Goal: Task Accomplishment & Management: Manage account settings

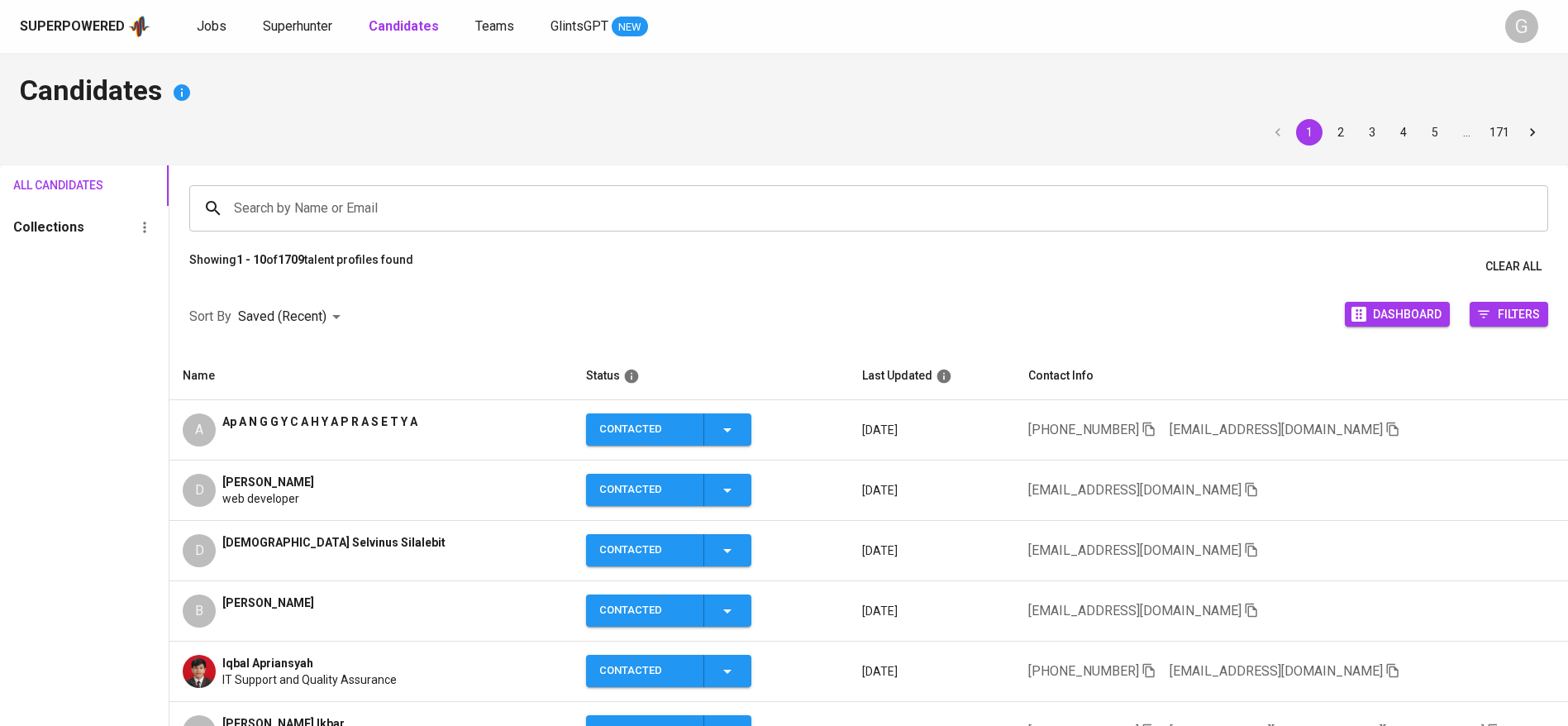
click at [425, 318] on div "Sort By Saved (Recent) DESC Dashboard Filters" at bounding box center [868, 317] width 1398 height 70
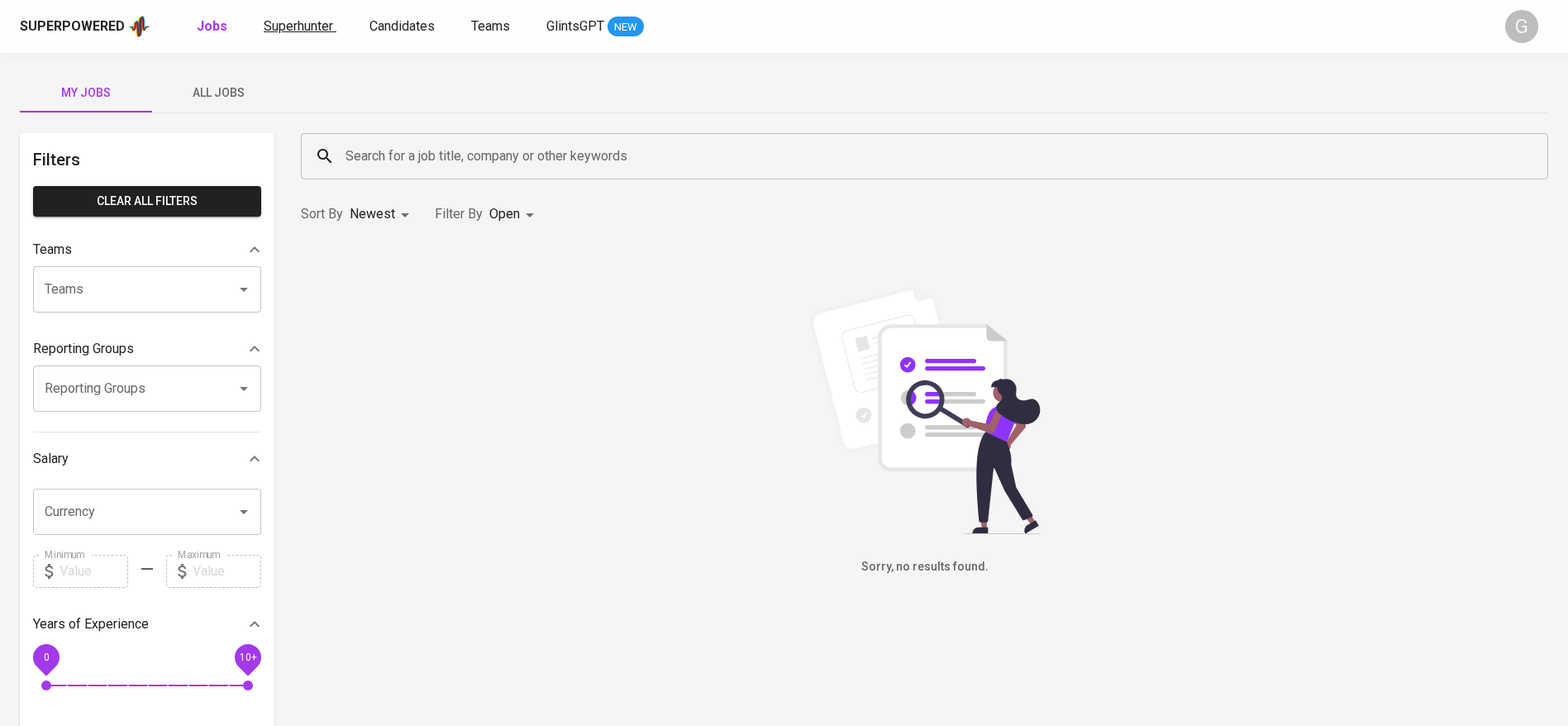
click at [326, 28] on span "Superhunter" at bounding box center [298, 26] width 69 height 16
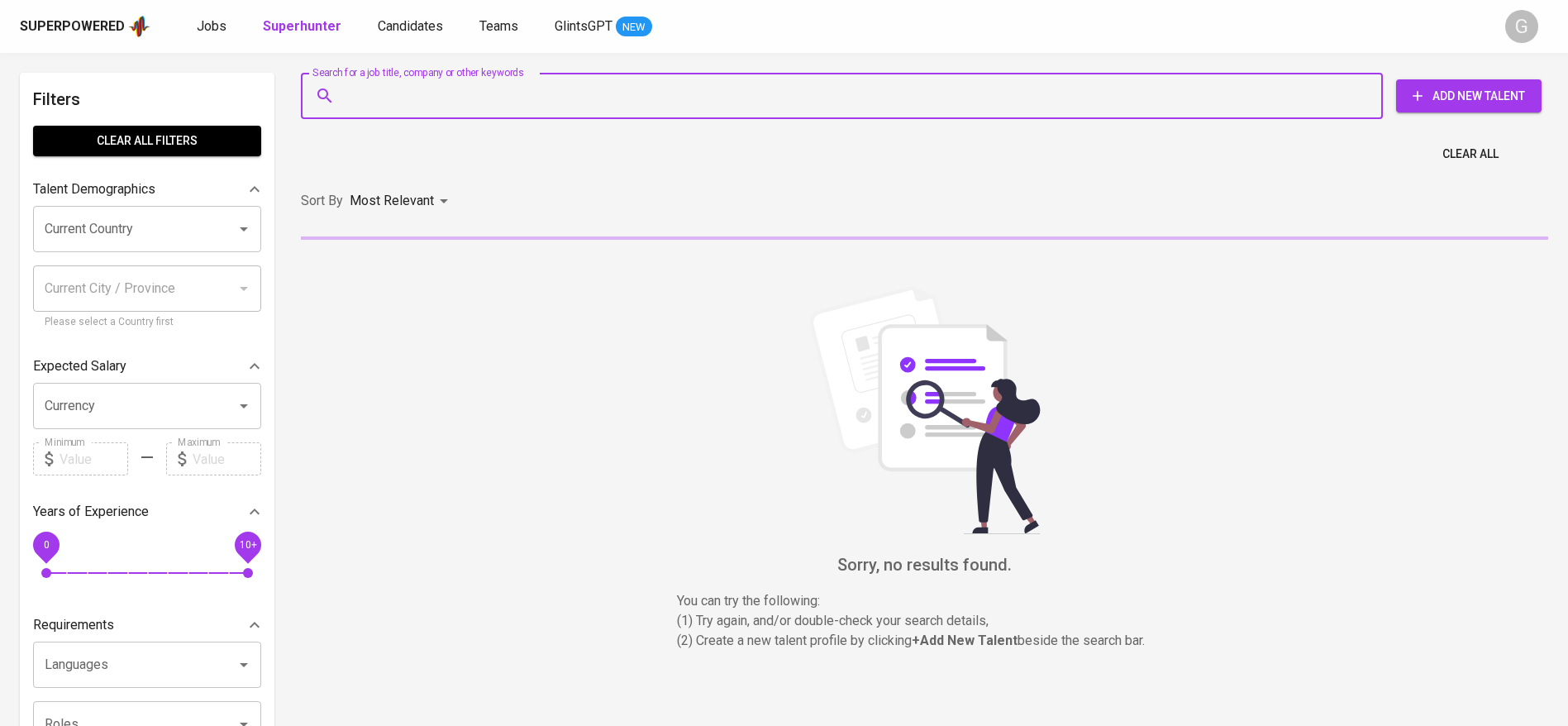
click at [407, 101] on input "Search for a job title, company or other keywords" at bounding box center [846, 95] width 1009 height 31
paste input "ilhamnzrr21@gmail.com"
type input "ilhamnzrr21@gmail.com"
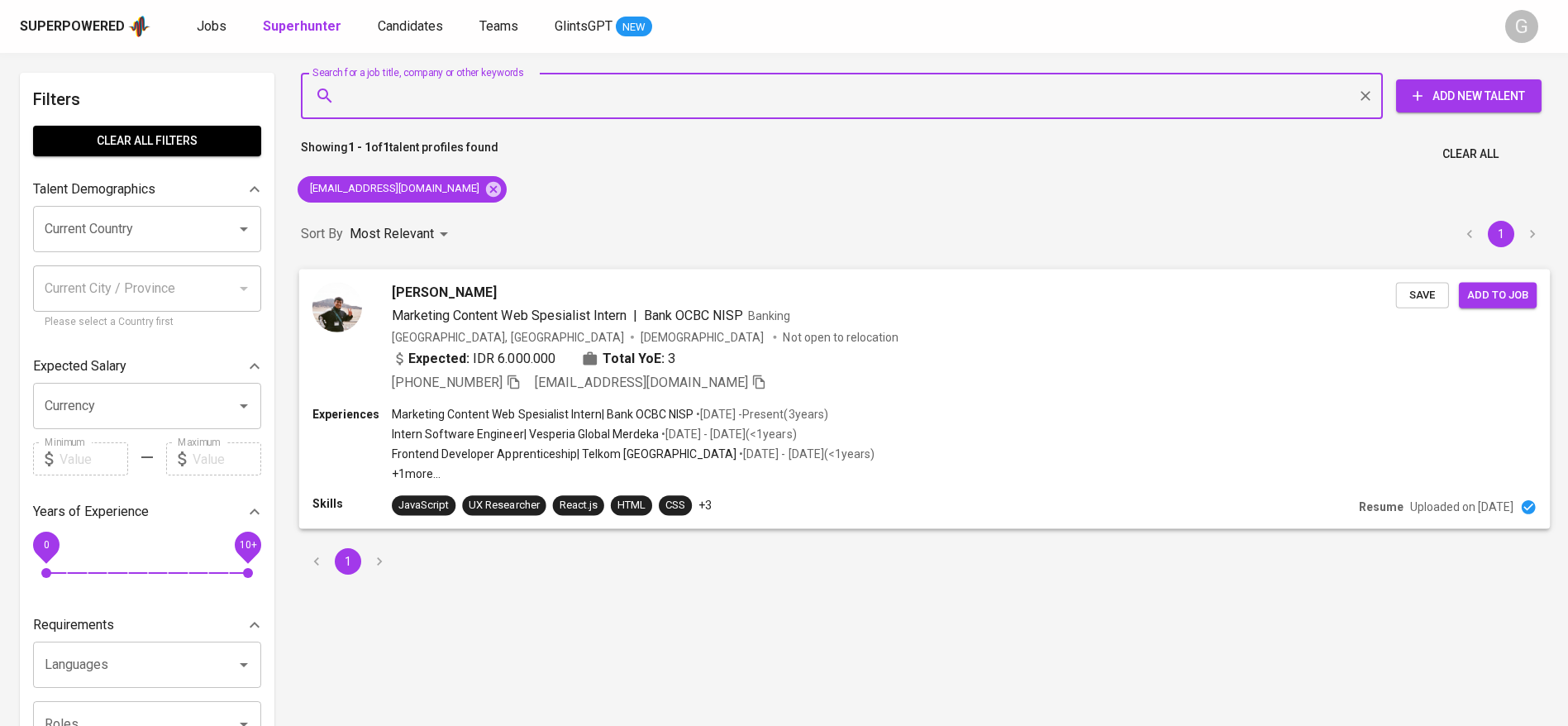
click at [984, 353] on div "Expected: IDR 6.000.000 Total YoE: 3" at bounding box center [893, 360] width 1004 height 24
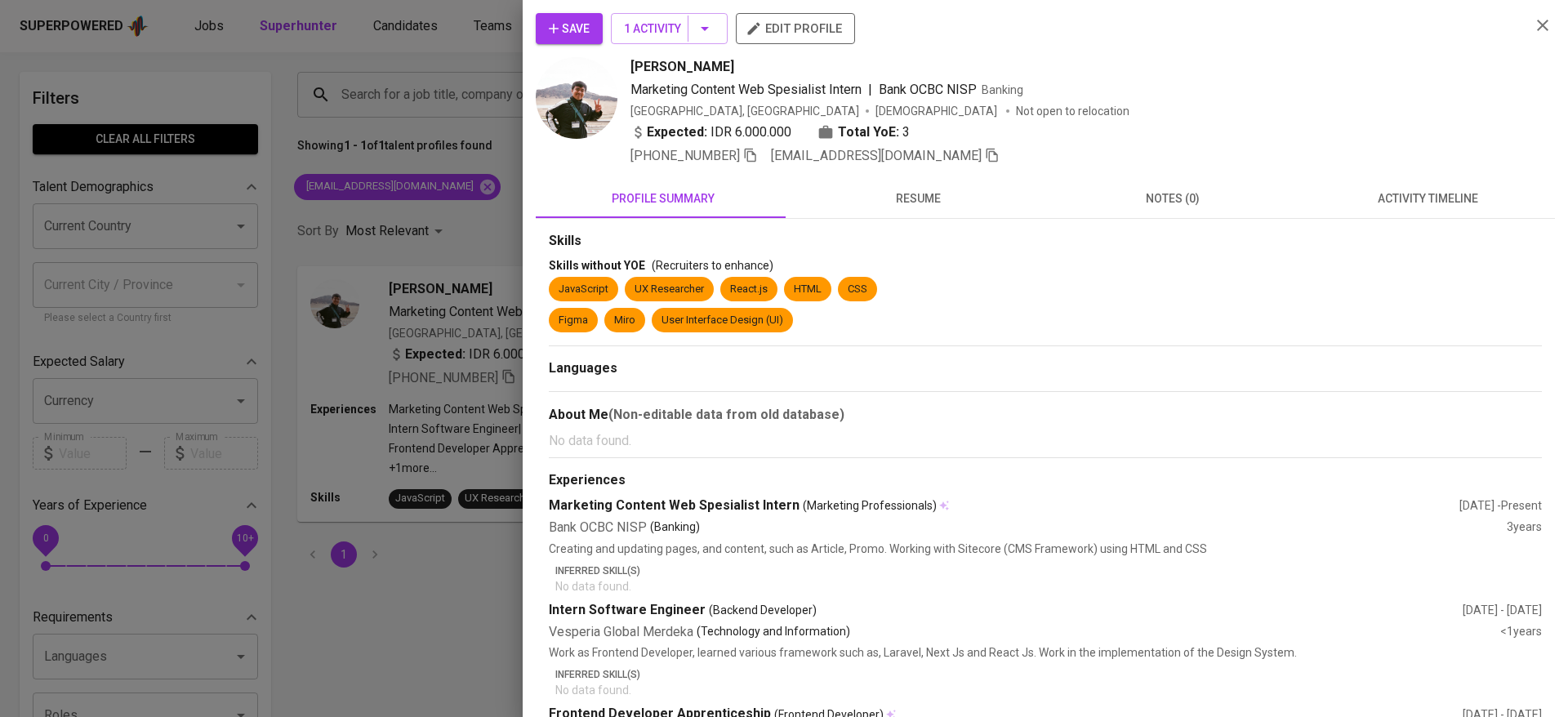
click at [588, 23] on span "Save" at bounding box center [569, 29] width 40 height 21
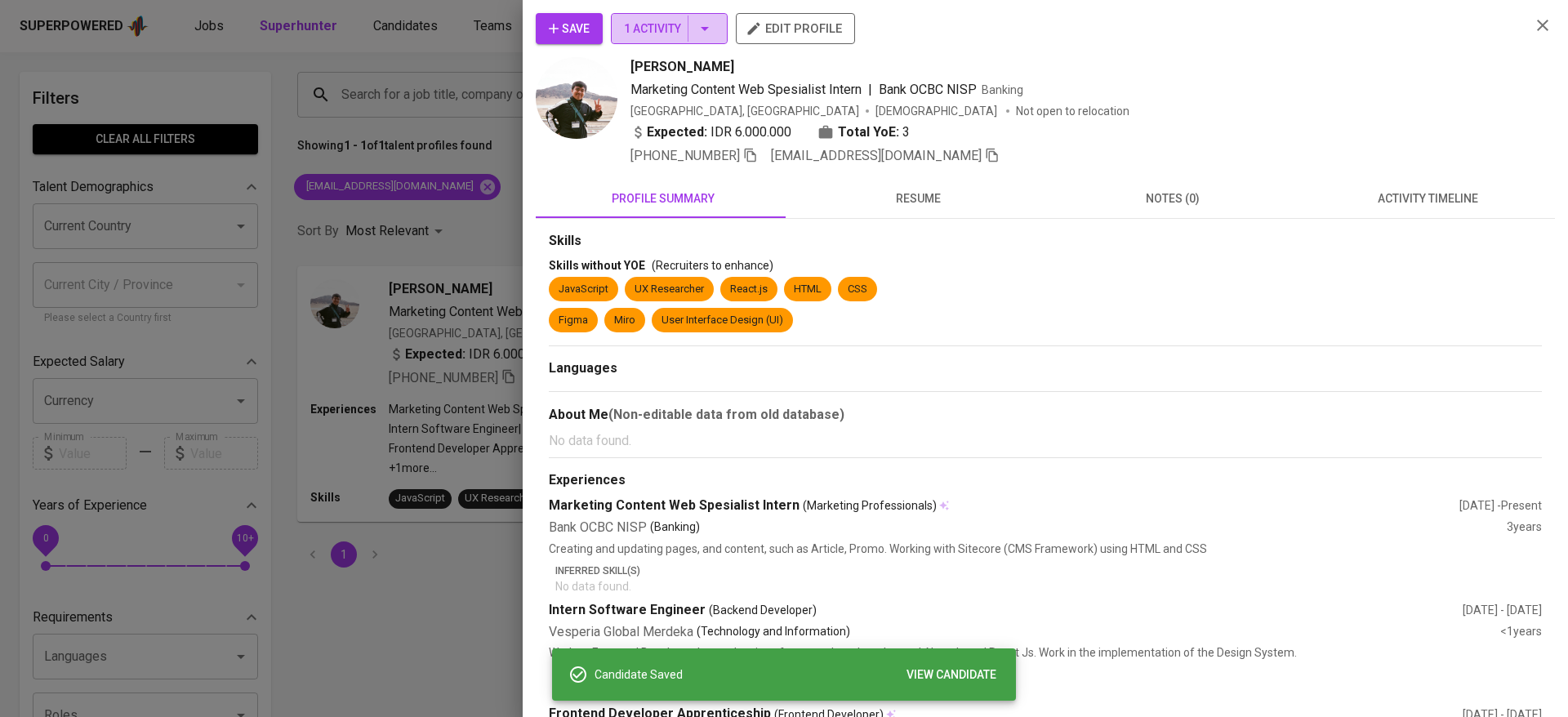
click at [644, 21] on span "1 Activity" at bounding box center [669, 29] width 91 height 21
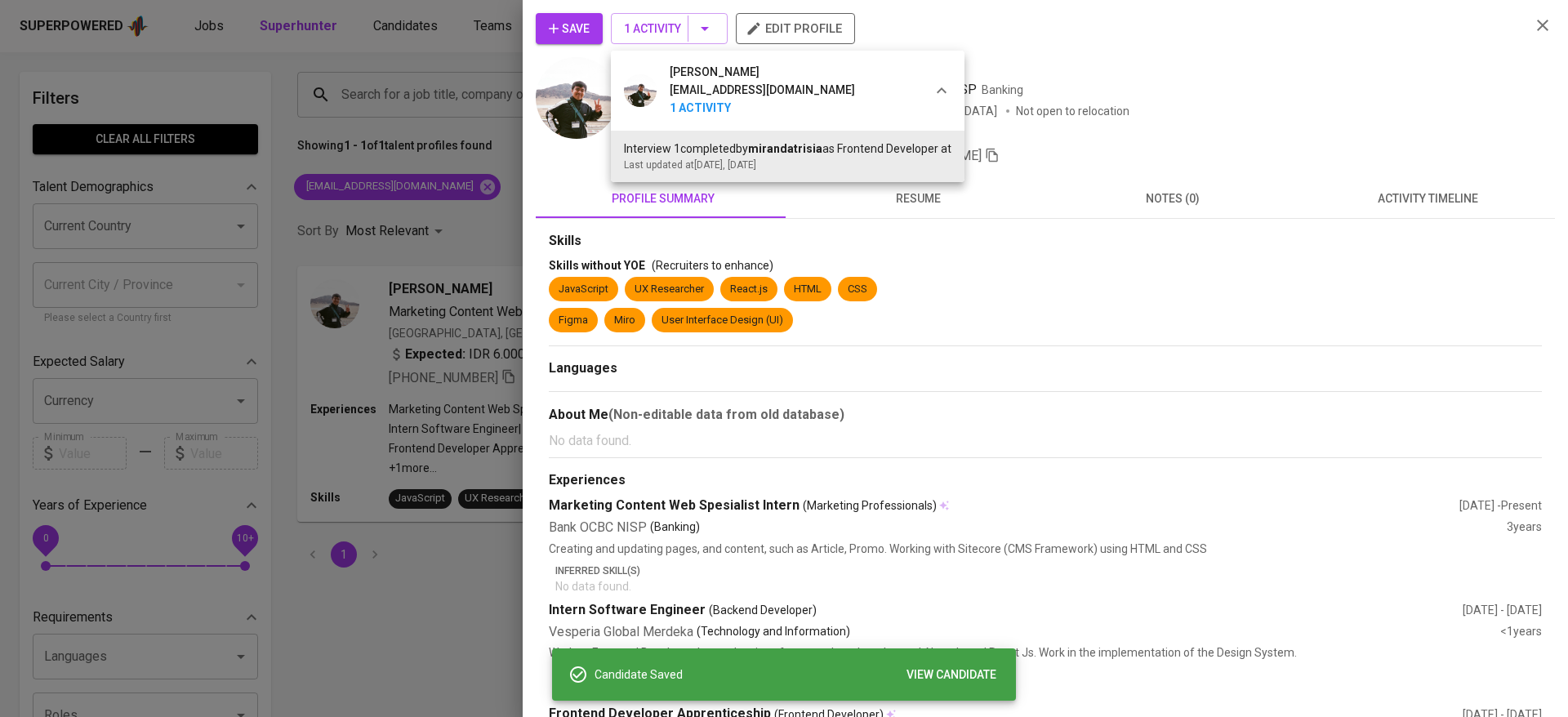
click at [498, 177] on div at bounding box center [784, 358] width 1568 height 717
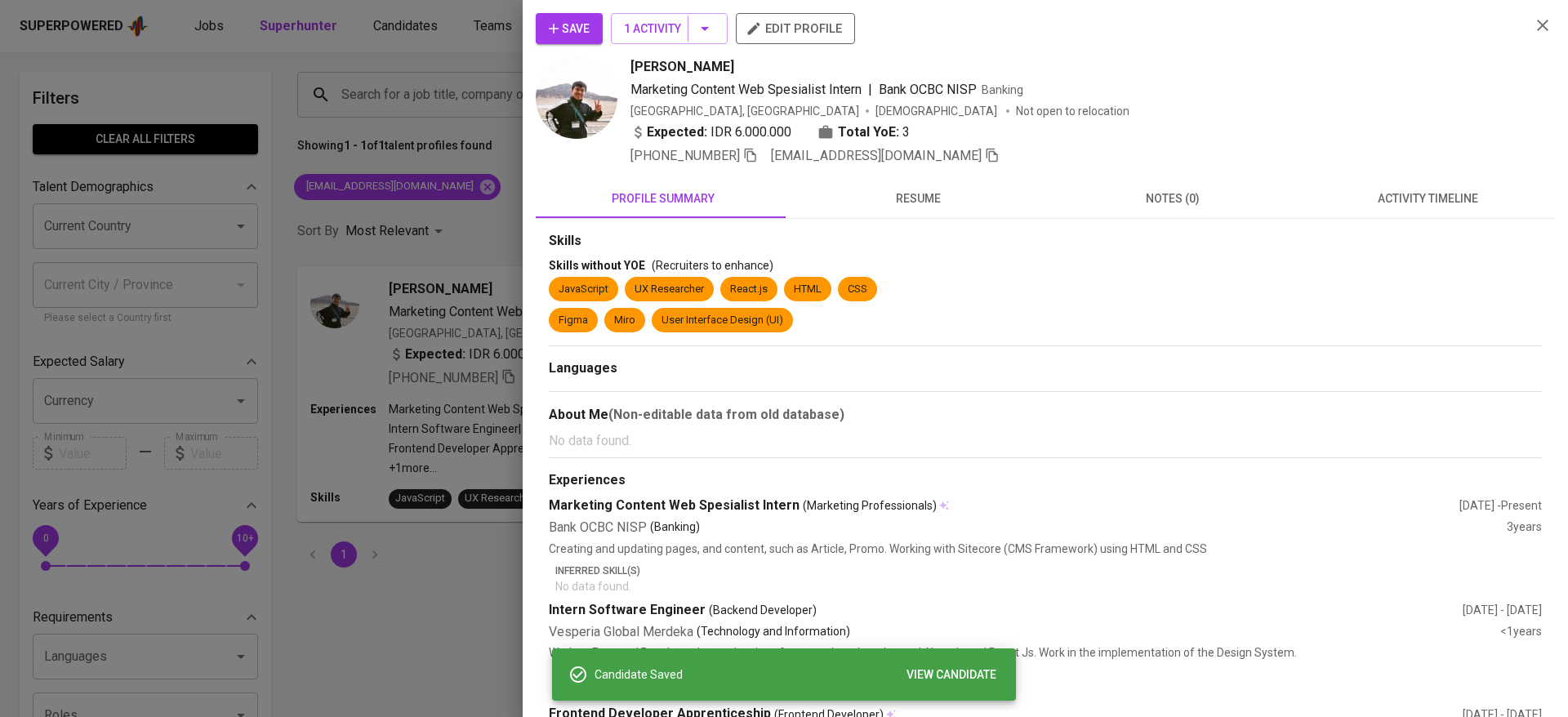
click at [455, 83] on div at bounding box center [784, 358] width 1568 height 717
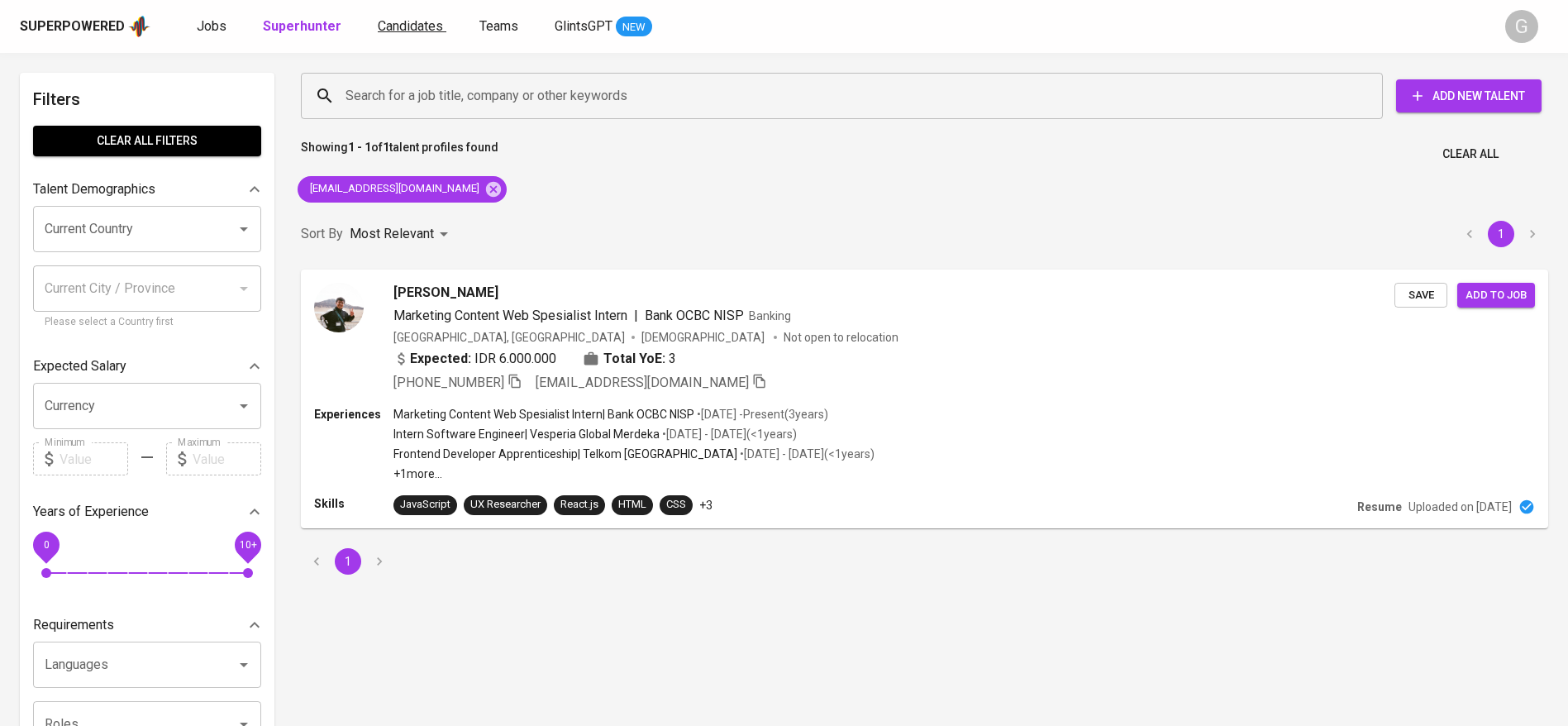
click at [428, 31] on span "Candidates" at bounding box center [410, 26] width 65 height 16
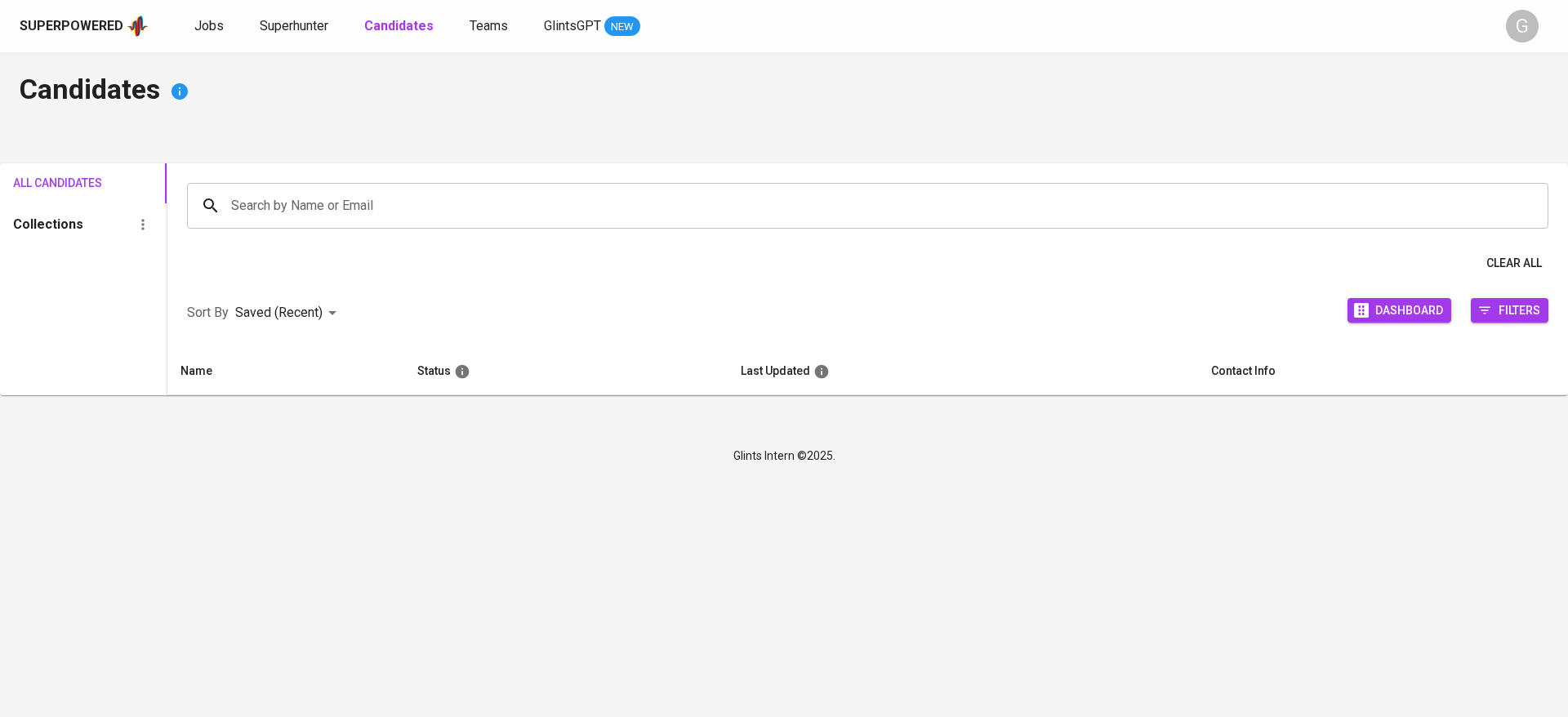
click at [423, 31] on b "Candidates" at bounding box center [399, 26] width 69 height 16
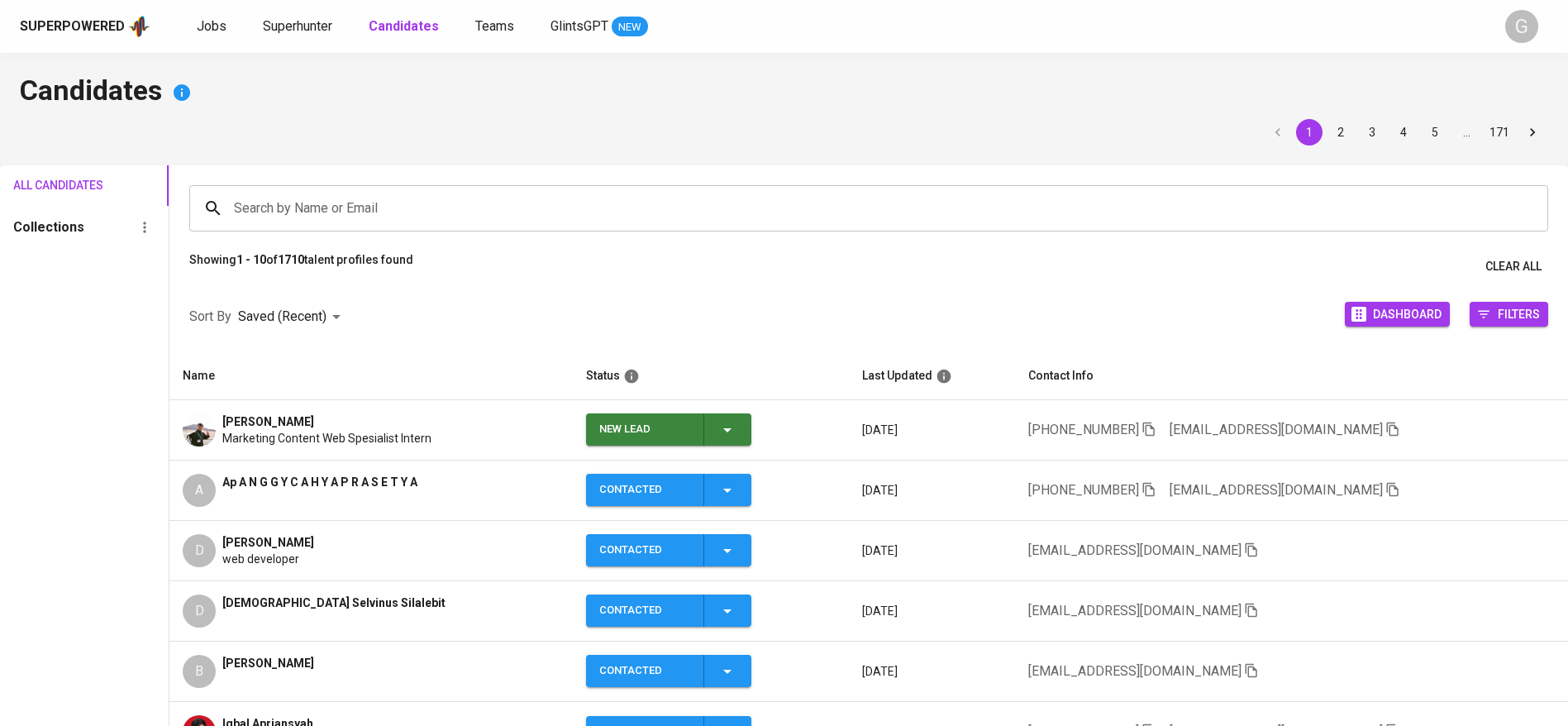
click at [731, 433] on icon "button" at bounding box center [728, 430] width 20 height 20
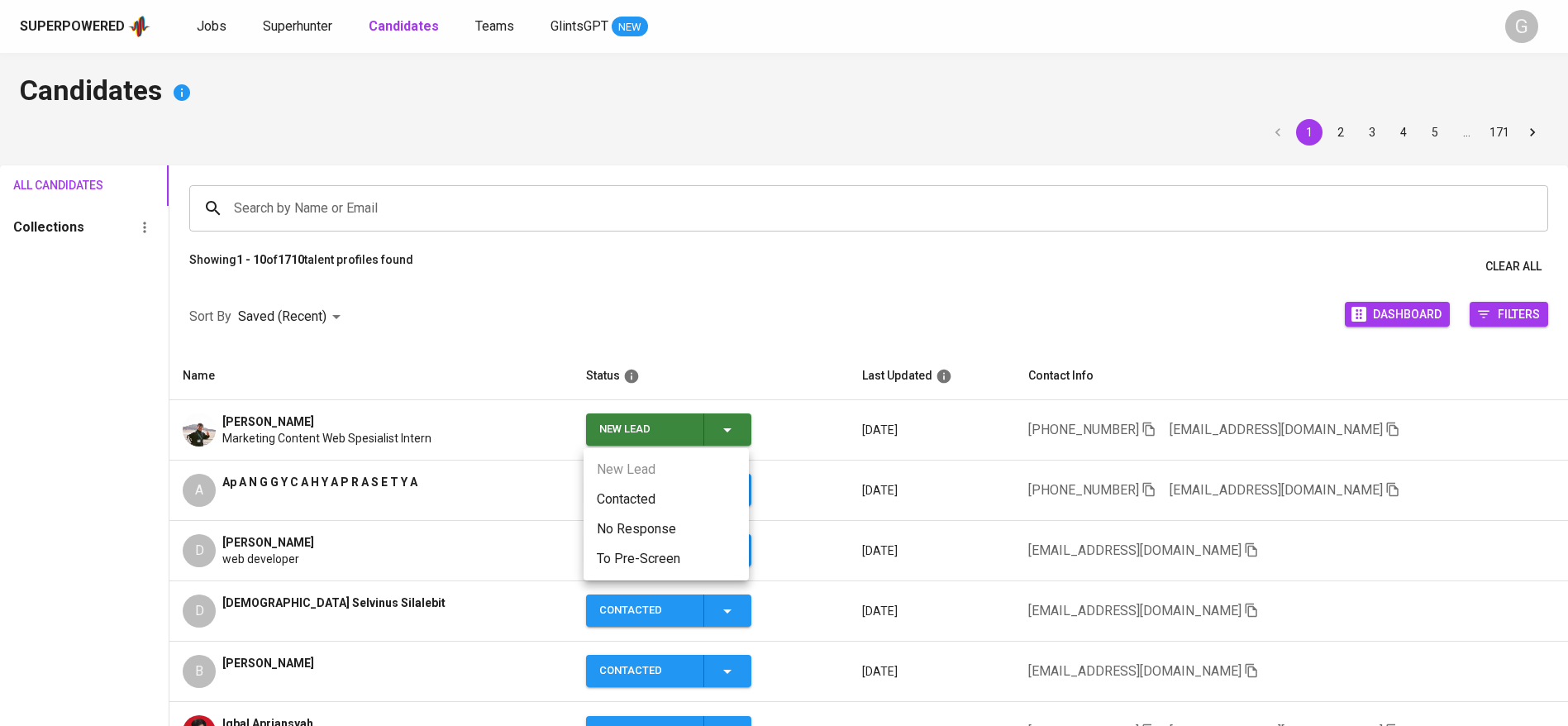
click at [683, 499] on li "Contacted" at bounding box center [666, 500] width 165 height 30
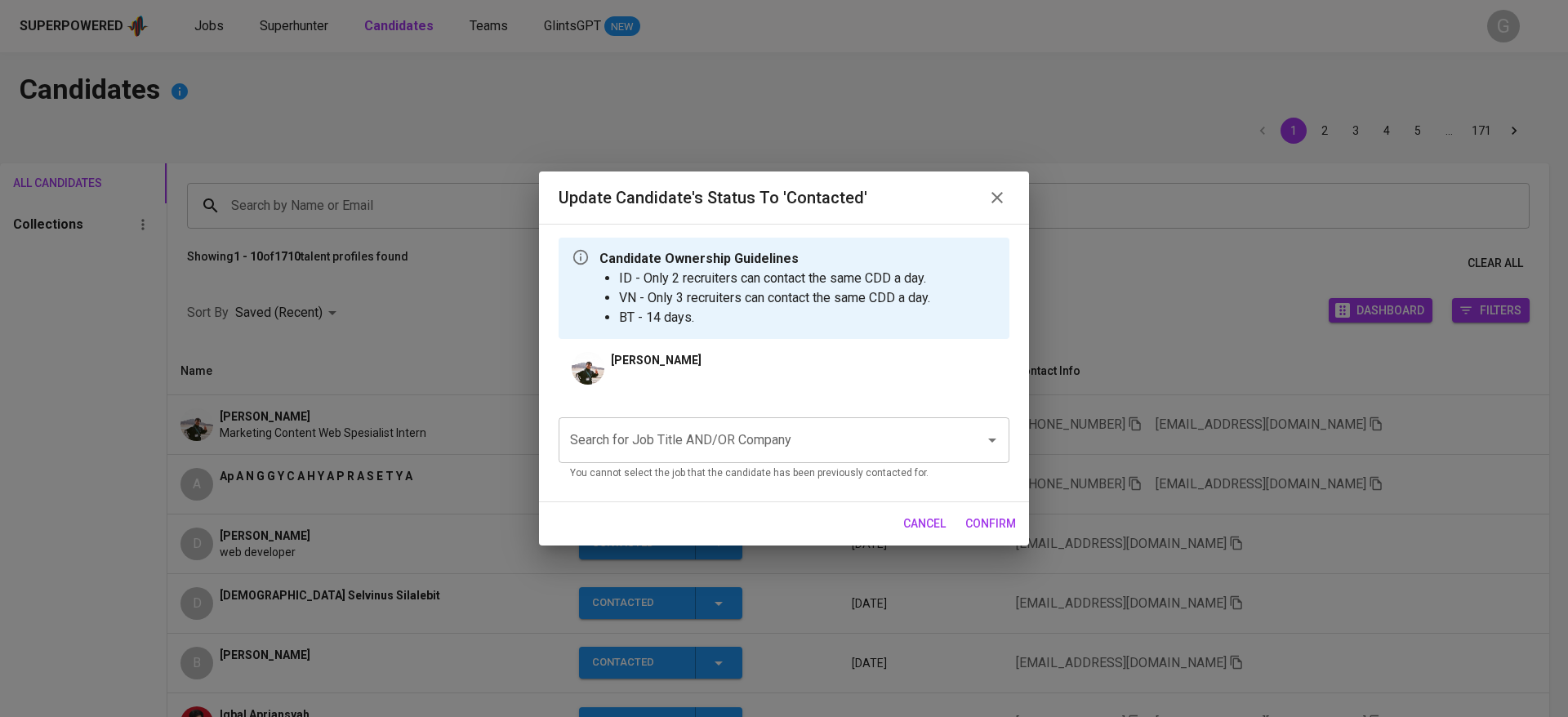
click at [744, 457] on div "Search for Job Title AND/OR Company" at bounding box center [784, 440] width 451 height 45
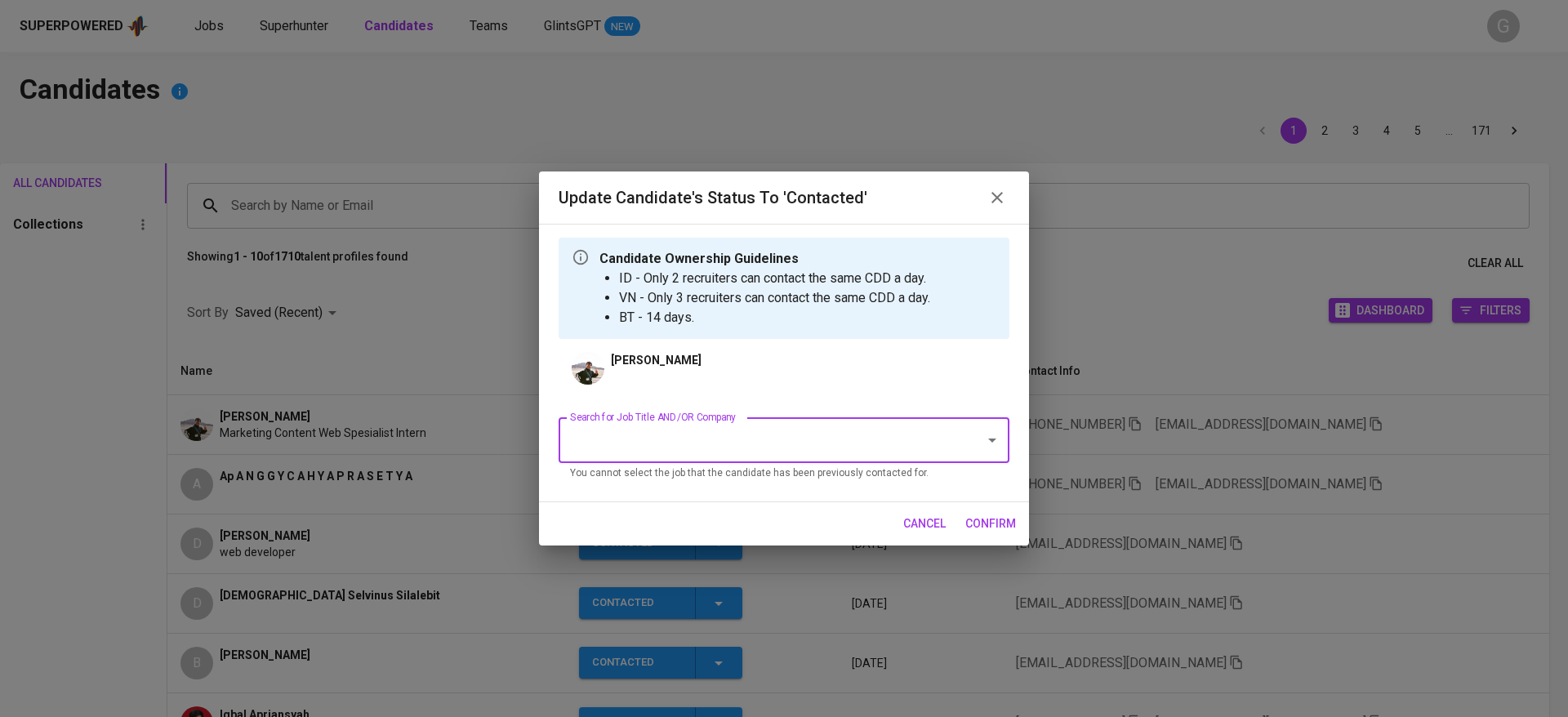
click at [748, 425] on input "Search for Job Title AND/OR Company" at bounding box center [760, 439] width 390 height 31
type input "fwd"
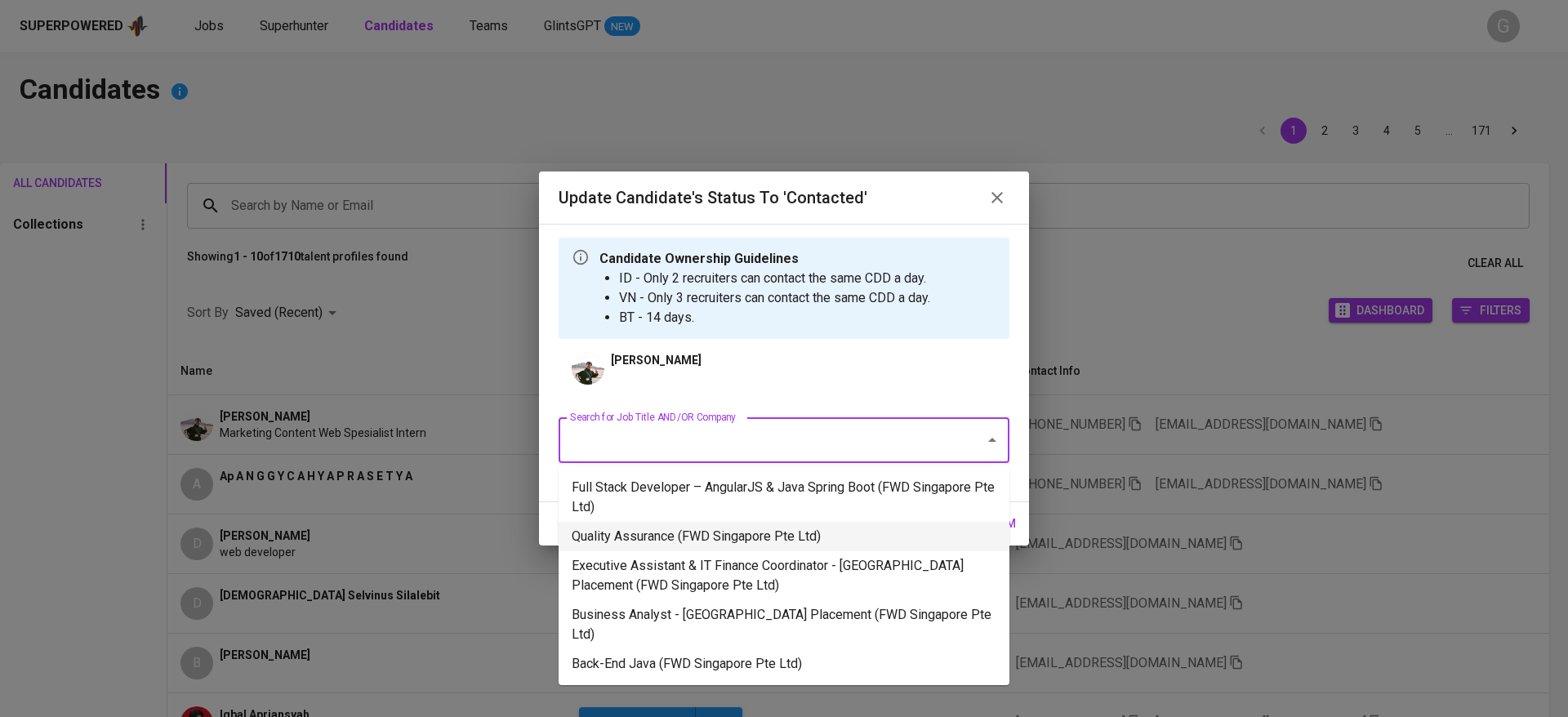
click at [730, 523] on li "Quality Assurance (FWD Singapore Pte Ltd)" at bounding box center [784, 536] width 451 height 30
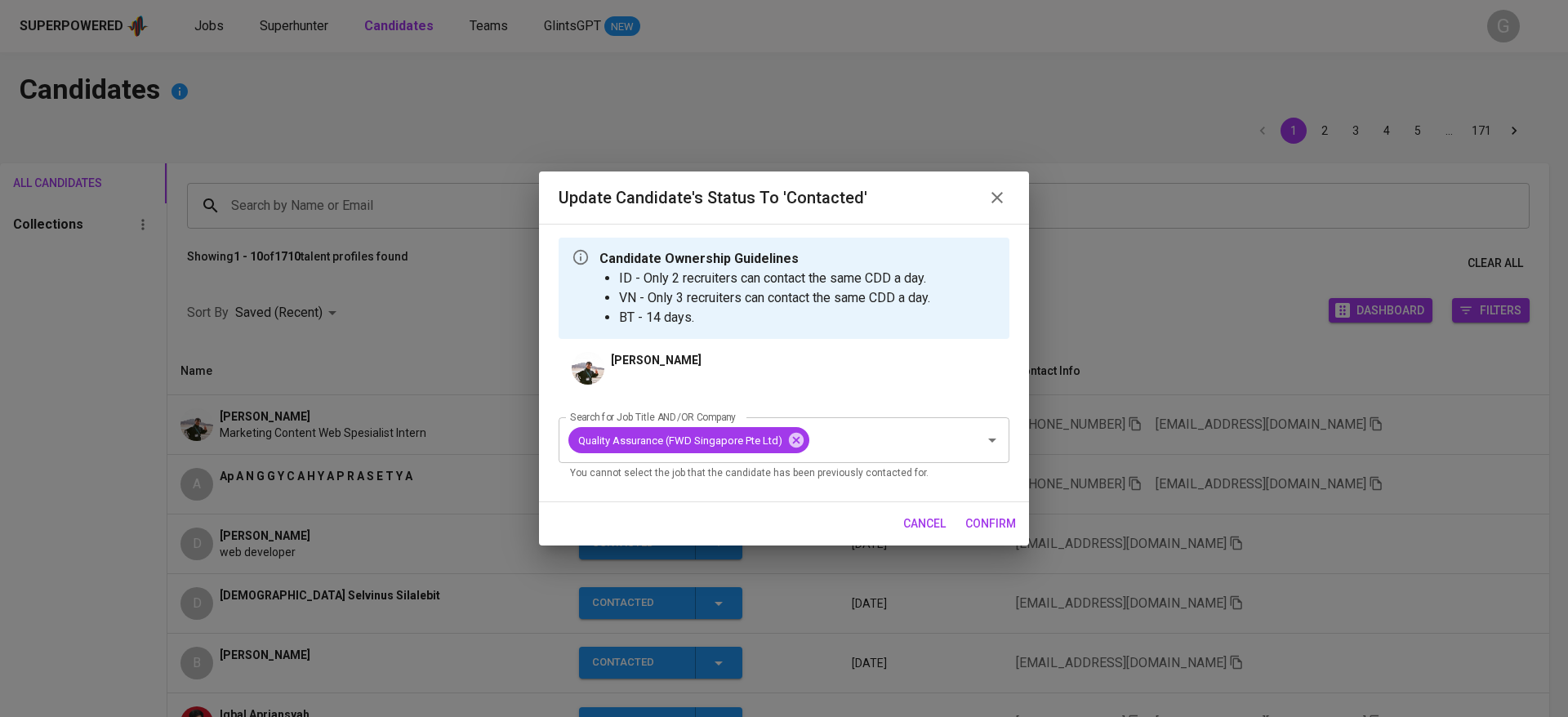
click at [980, 523] on span "confirm" at bounding box center [990, 523] width 50 height 21
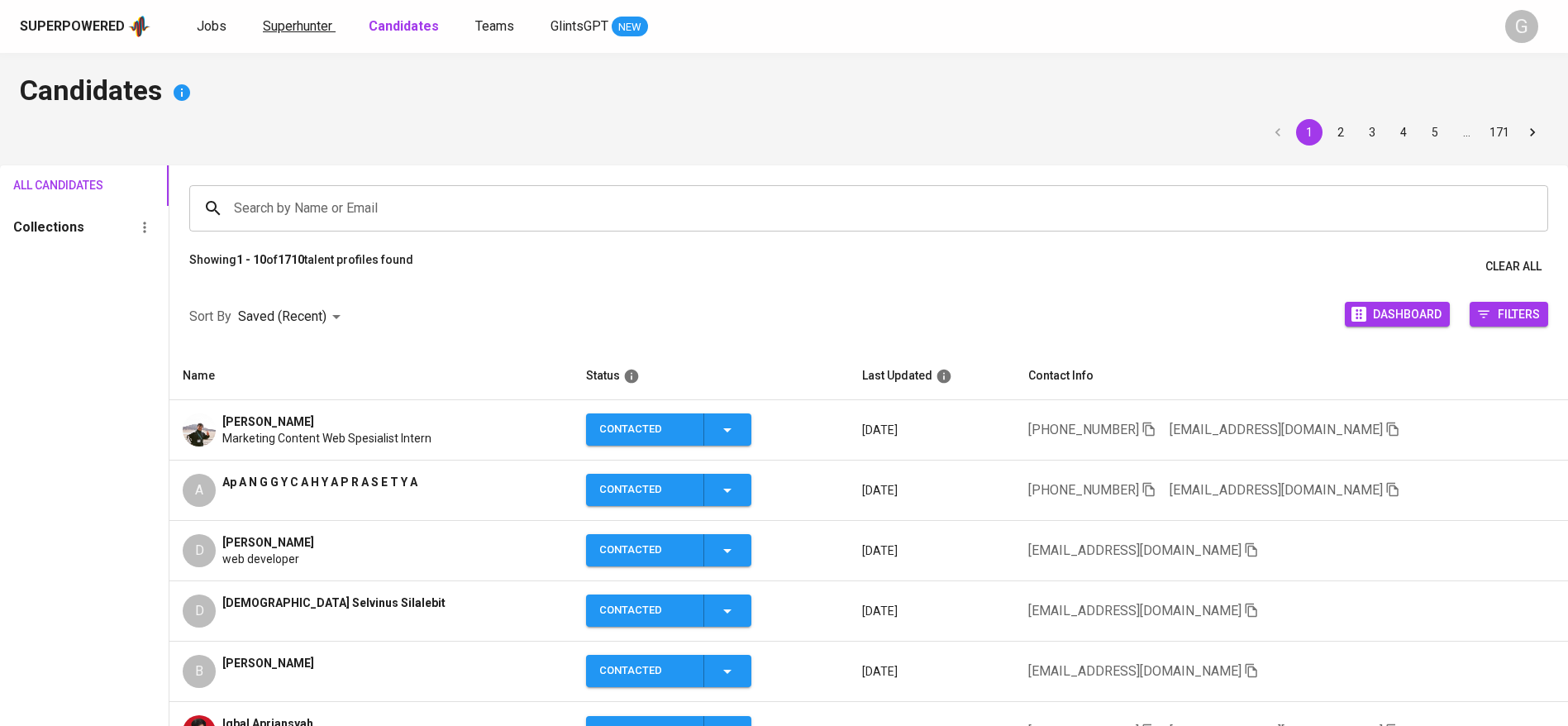
click at [326, 29] on span "Superhunter" at bounding box center [297, 26] width 69 height 16
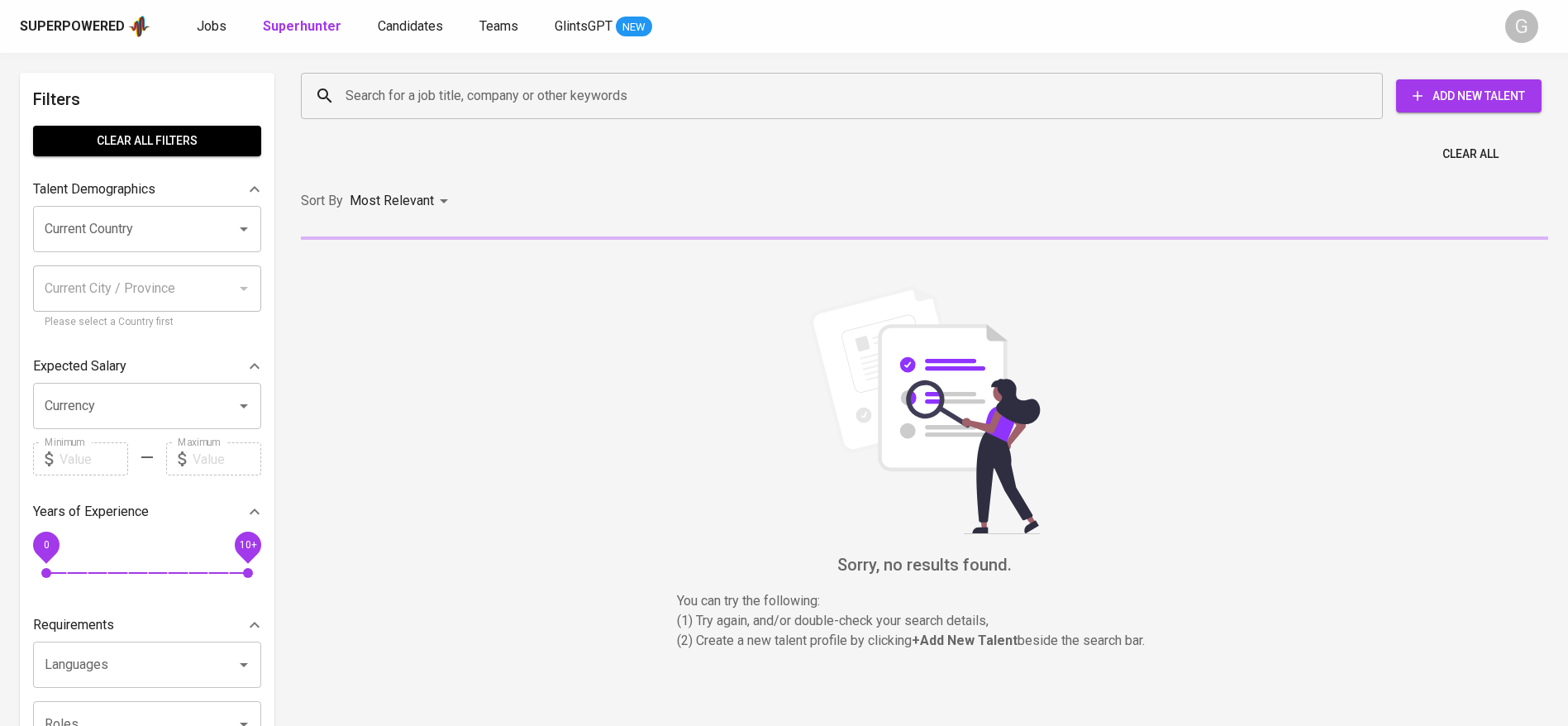
click at [478, 107] on input "Search for a job title, company or other keywords" at bounding box center [846, 95] width 1009 height 31
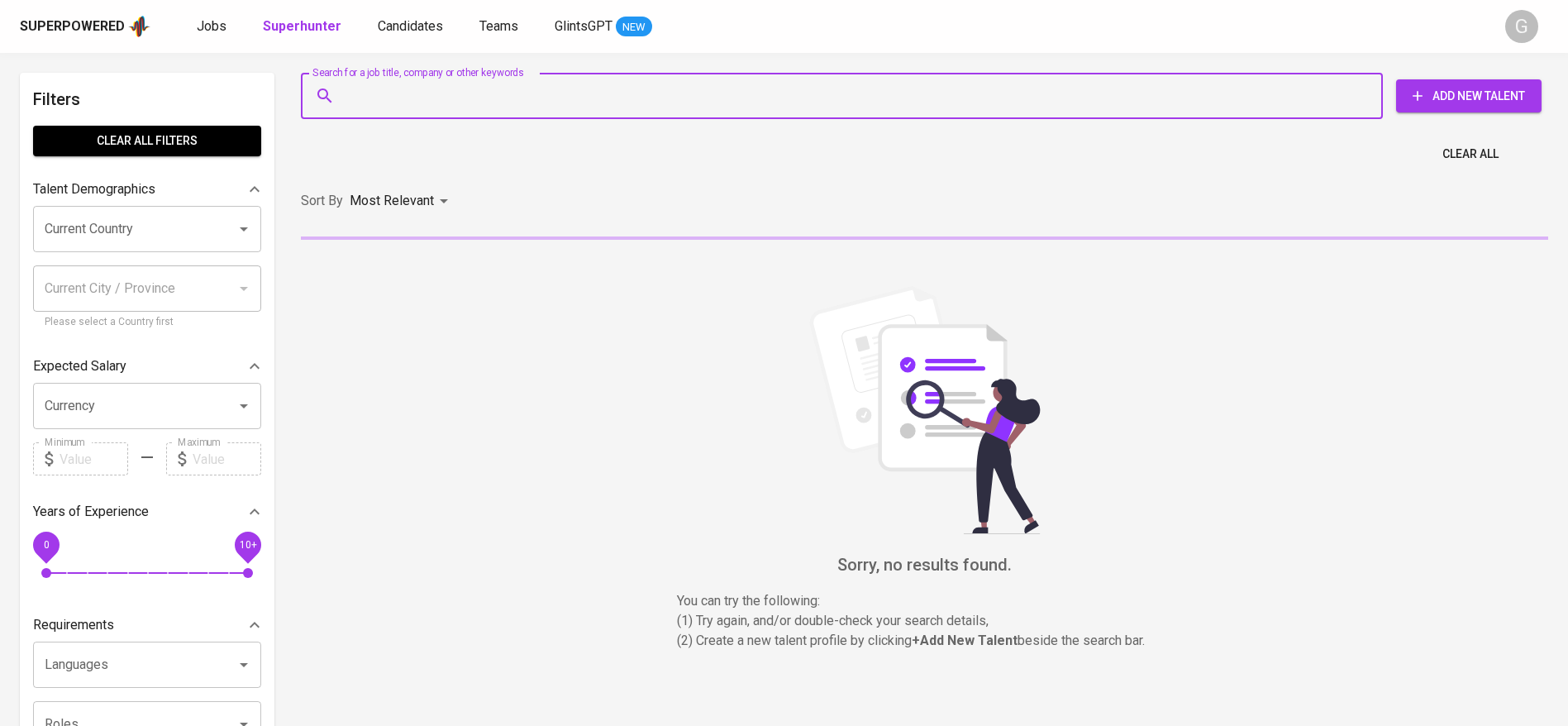
paste input "eirenechutasoit12@gmail.com"
type input "eirenechutasoit12@gmail.com"
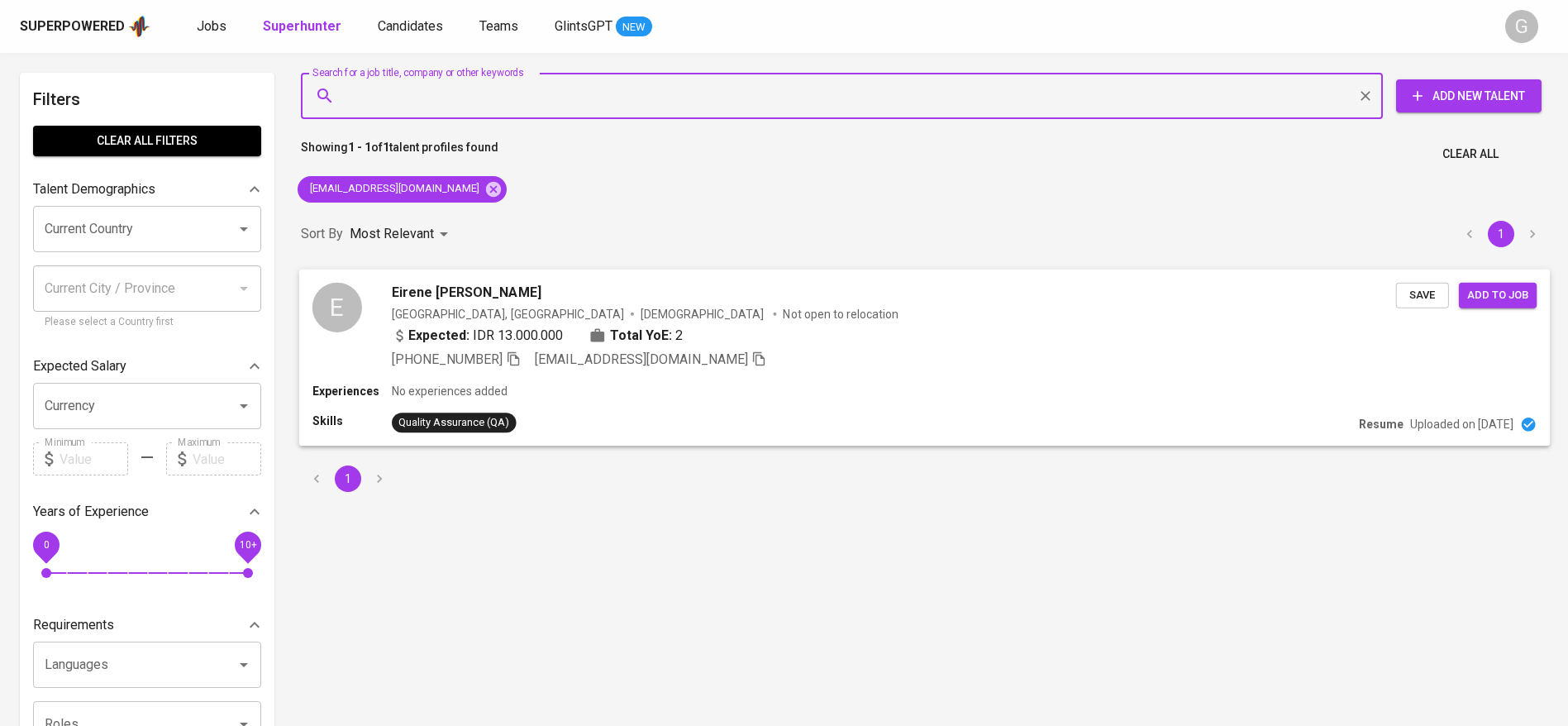
click at [1426, 285] on span "Save" at bounding box center [1422, 294] width 36 height 19
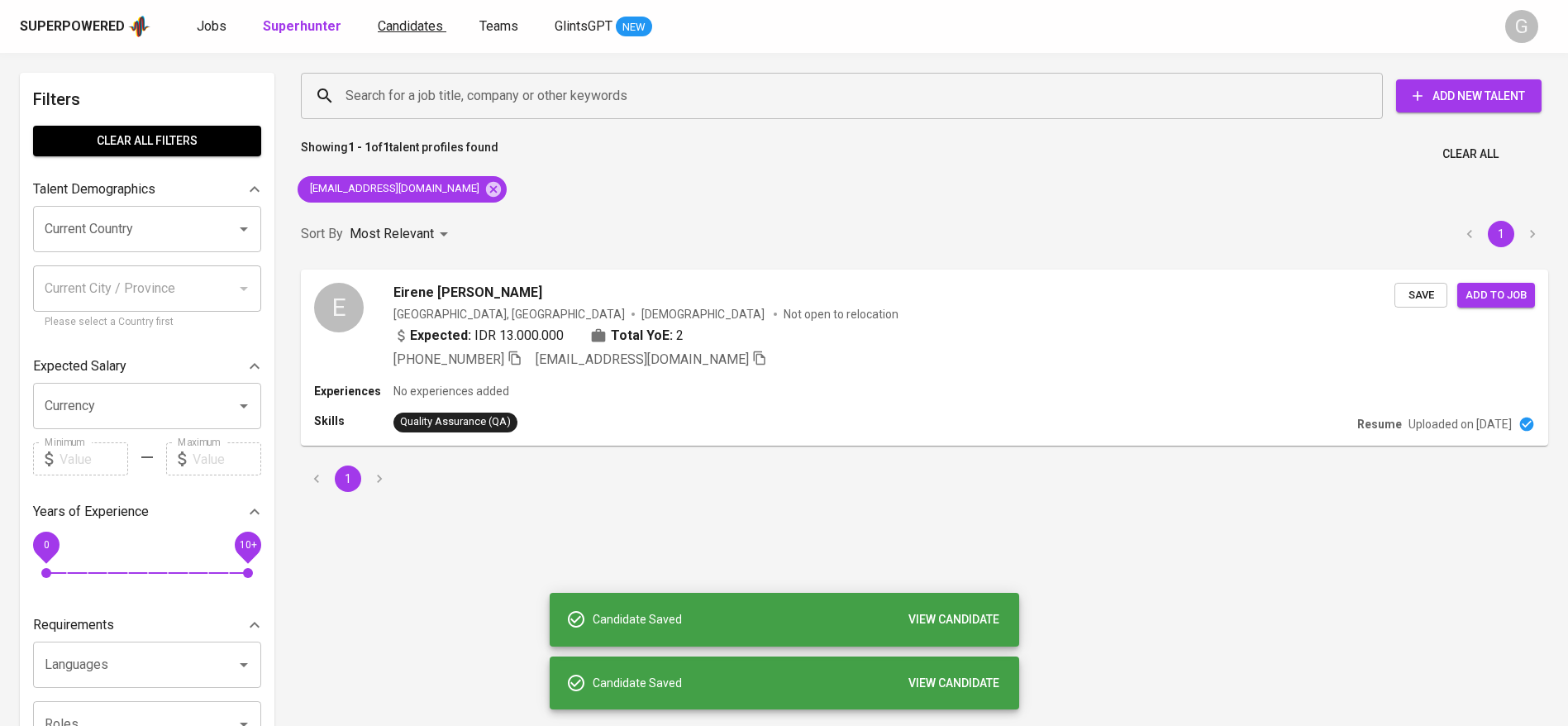
click at [395, 30] on span "Candidates" at bounding box center [410, 26] width 65 height 16
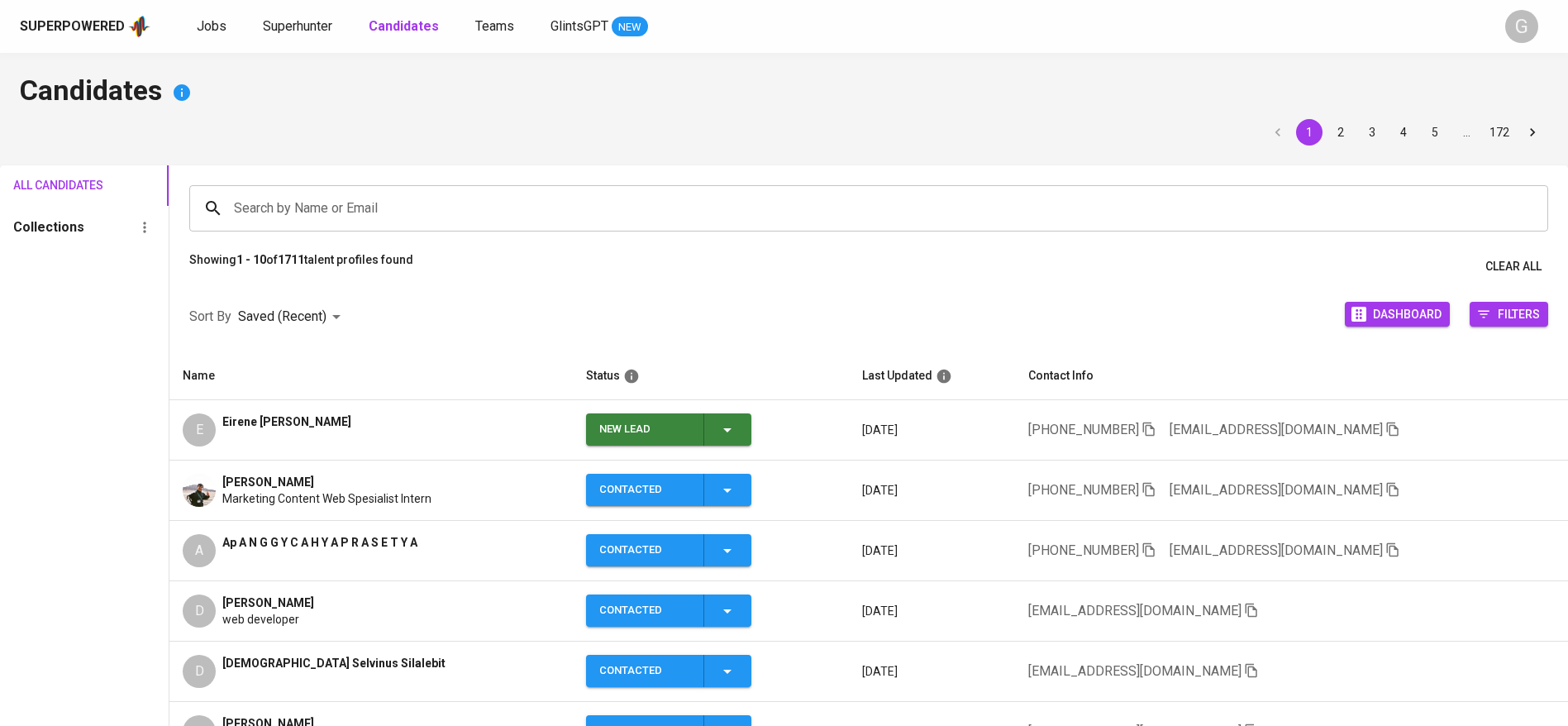
click at [735, 421] on span "New Lead" at bounding box center [669, 429] width 152 height 32
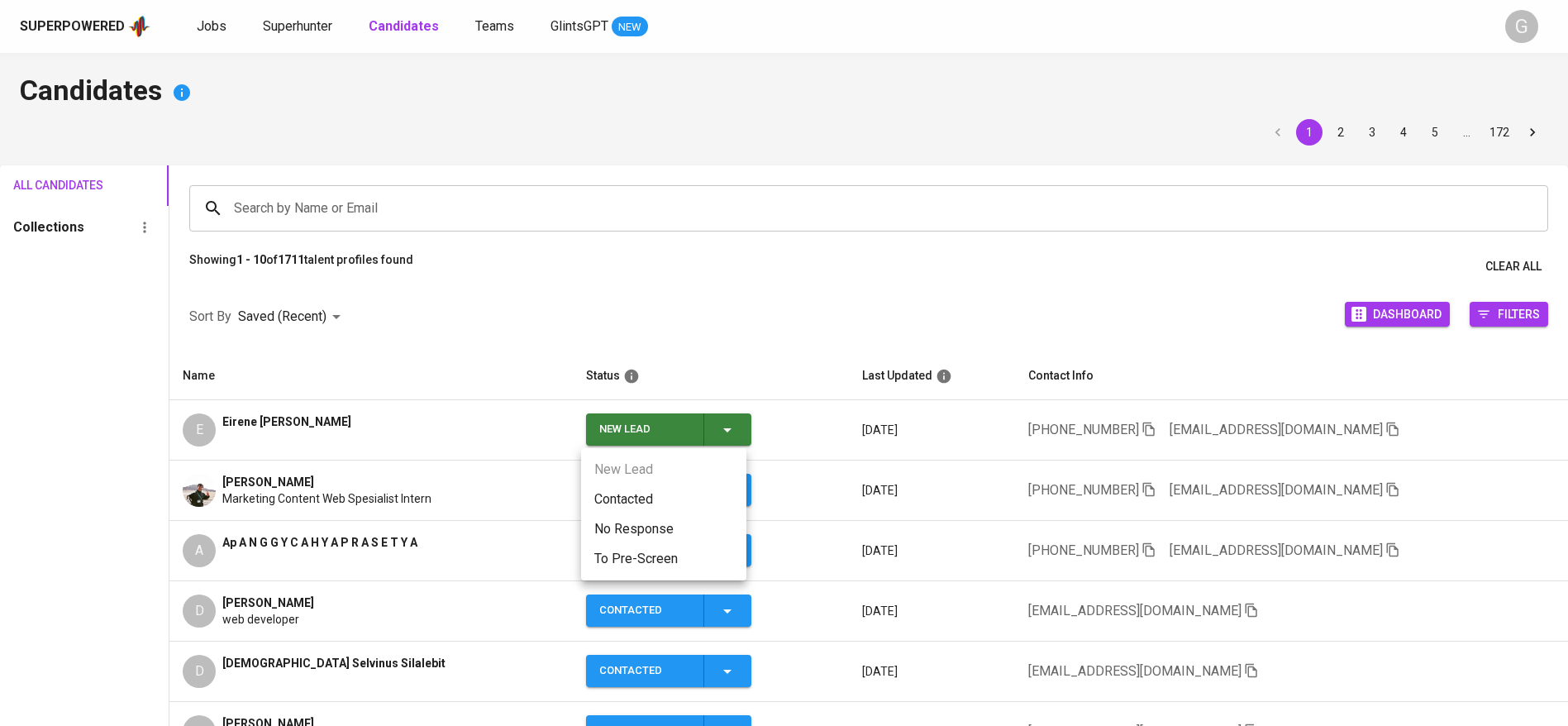
click at [706, 510] on li "Contacted" at bounding box center [663, 500] width 165 height 30
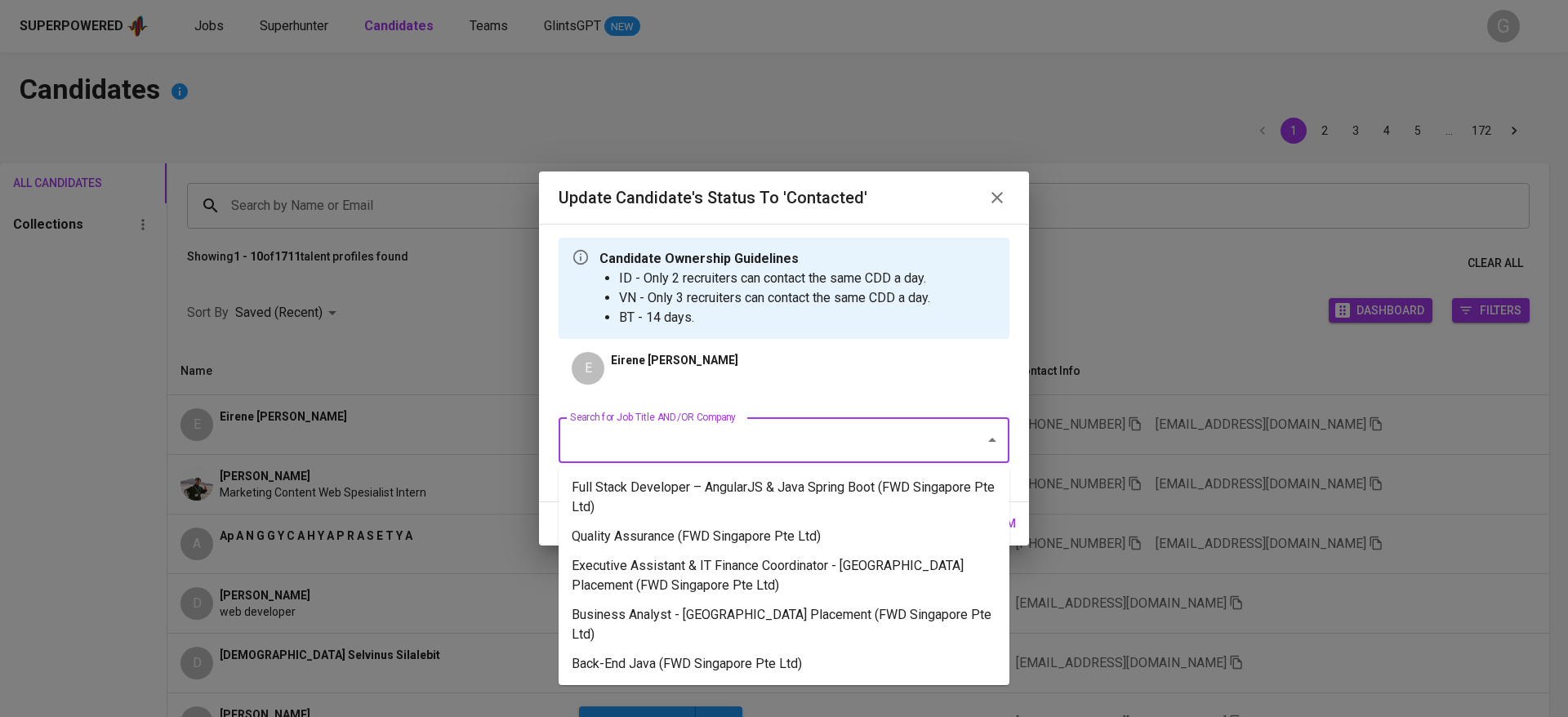
click at [829, 442] on input "Search for Job Title AND/OR Company" at bounding box center [760, 439] width 390 height 31
click at [781, 533] on li "Quality Assurance (FWD Singapore Pte Ltd)" at bounding box center [784, 536] width 451 height 30
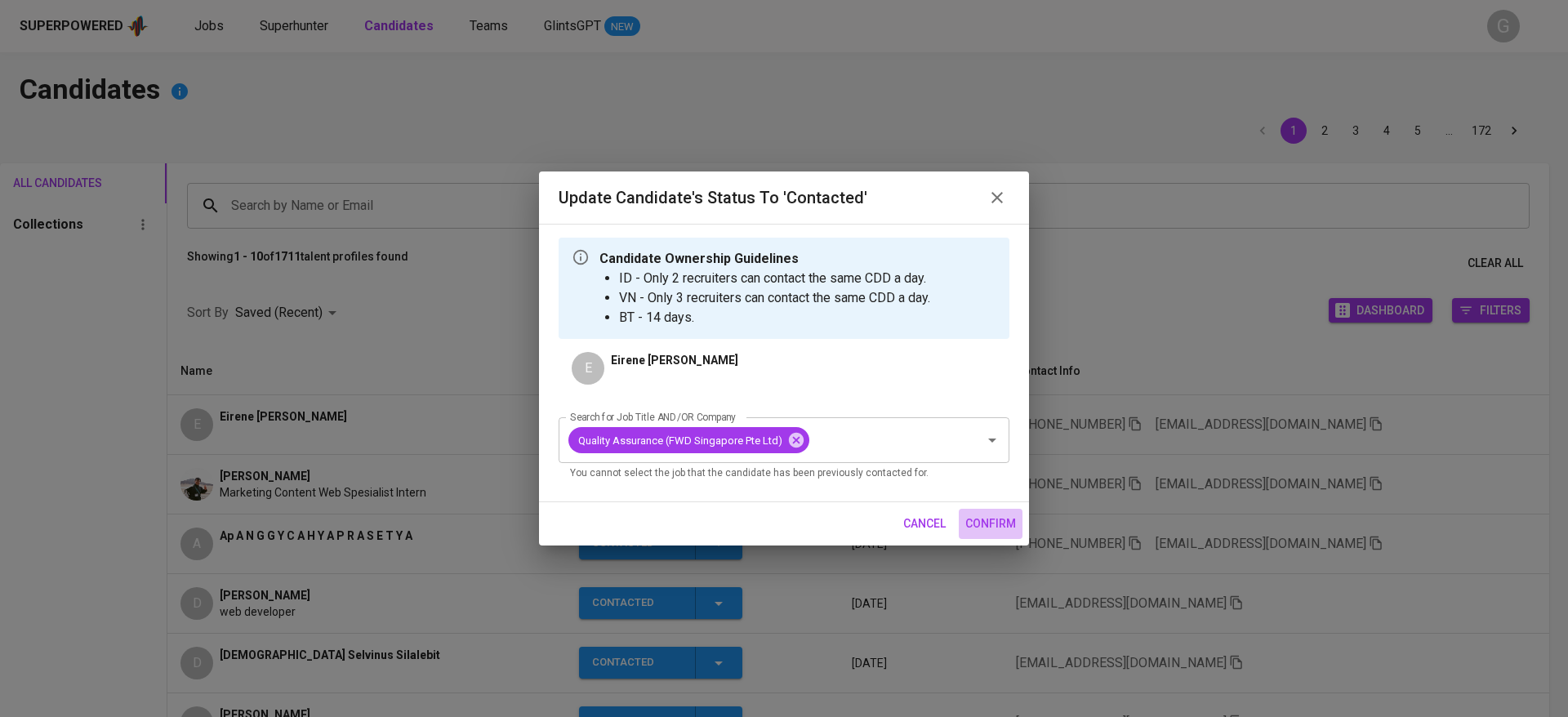
click at [989, 528] on span "confirm" at bounding box center [990, 523] width 50 height 21
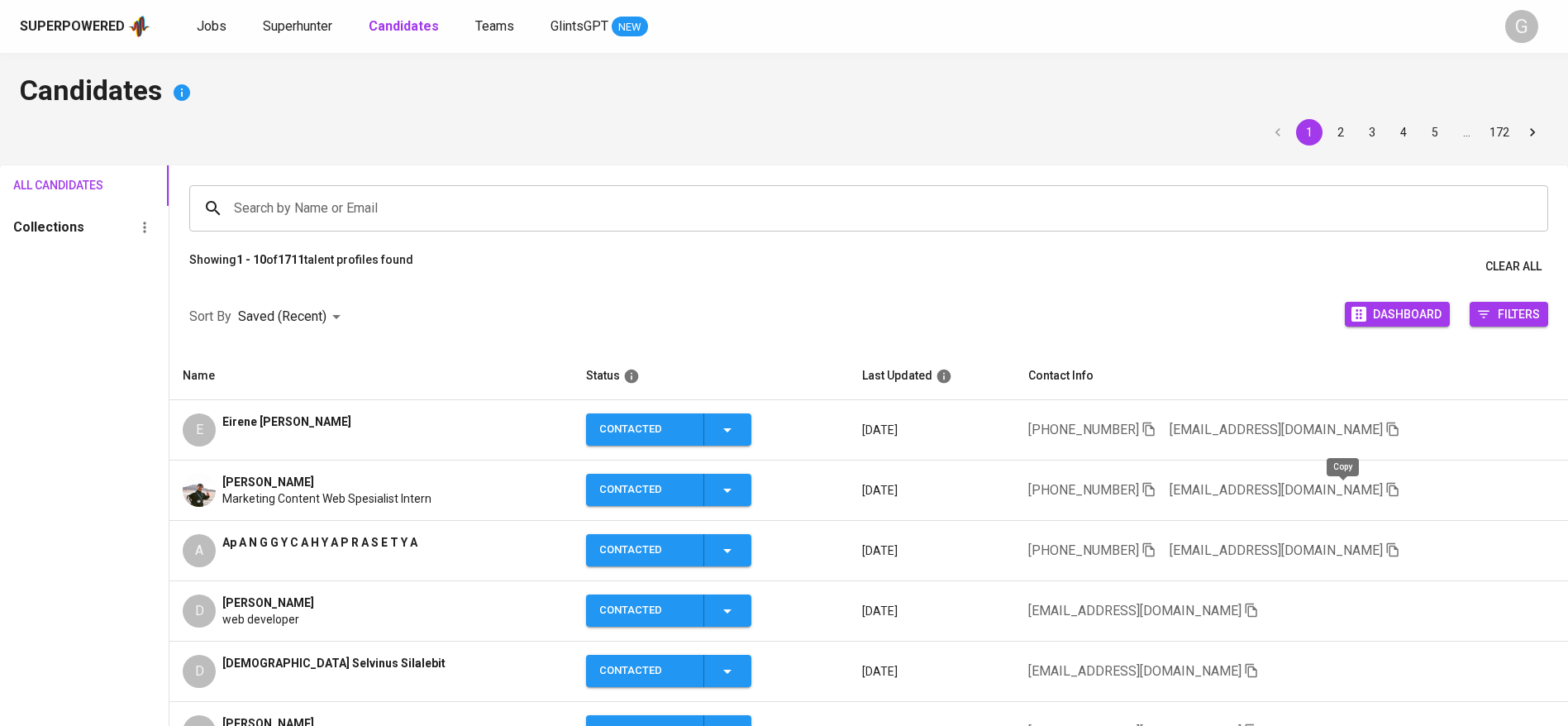
click at [1385, 489] on icon "button" at bounding box center [1392, 489] width 15 height 15
click at [1385, 430] on icon "button" at bounding box center [1392, 429] width 15 height 15
click at [395, 81] on h4 "Candidates" at bounding box center [784, 93] width 1528 height 40
click at [209, 27] on span "Jobs" at bounding box center [212, 26] width 30 height 16
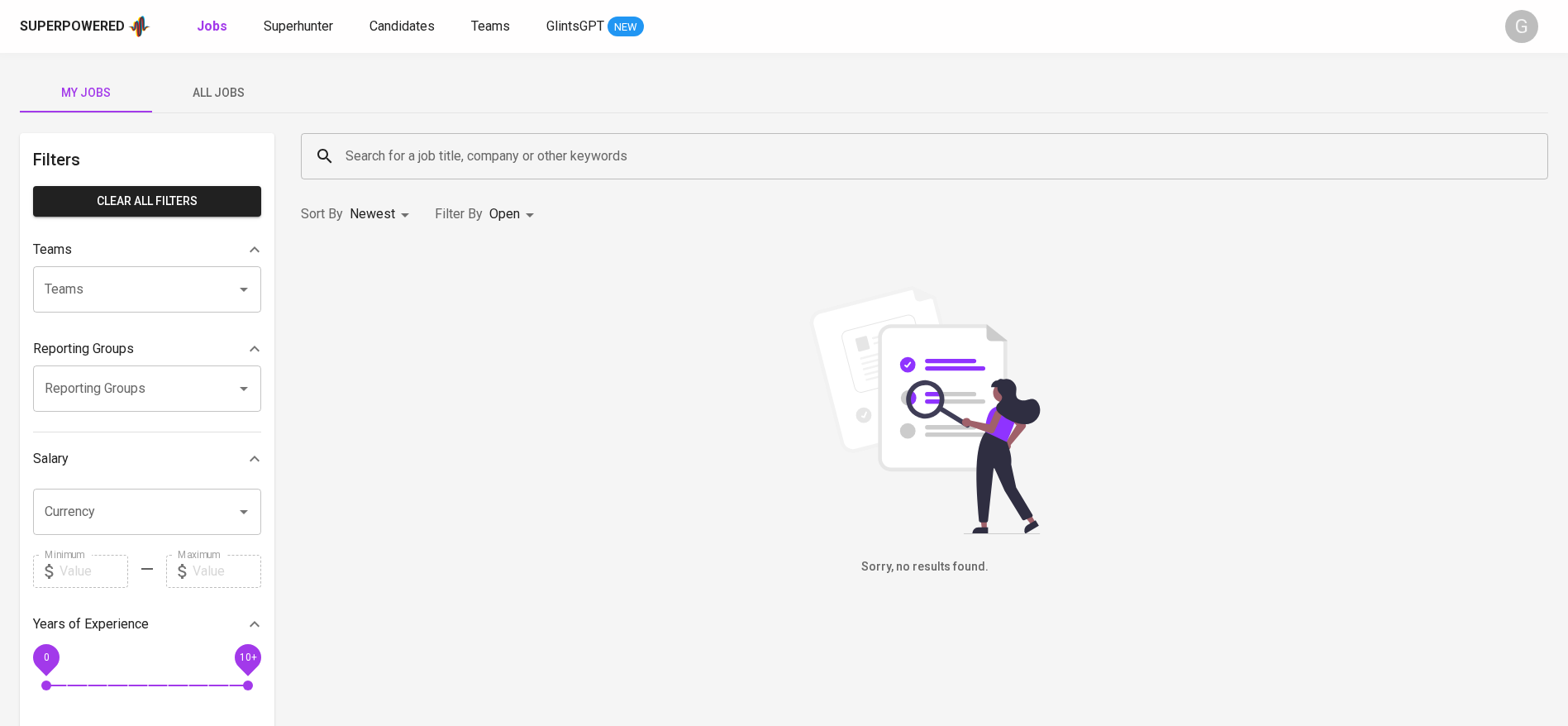
click at [229, 90] on span "All Jobs" at bounding box center [218, 93] width 112 height 21
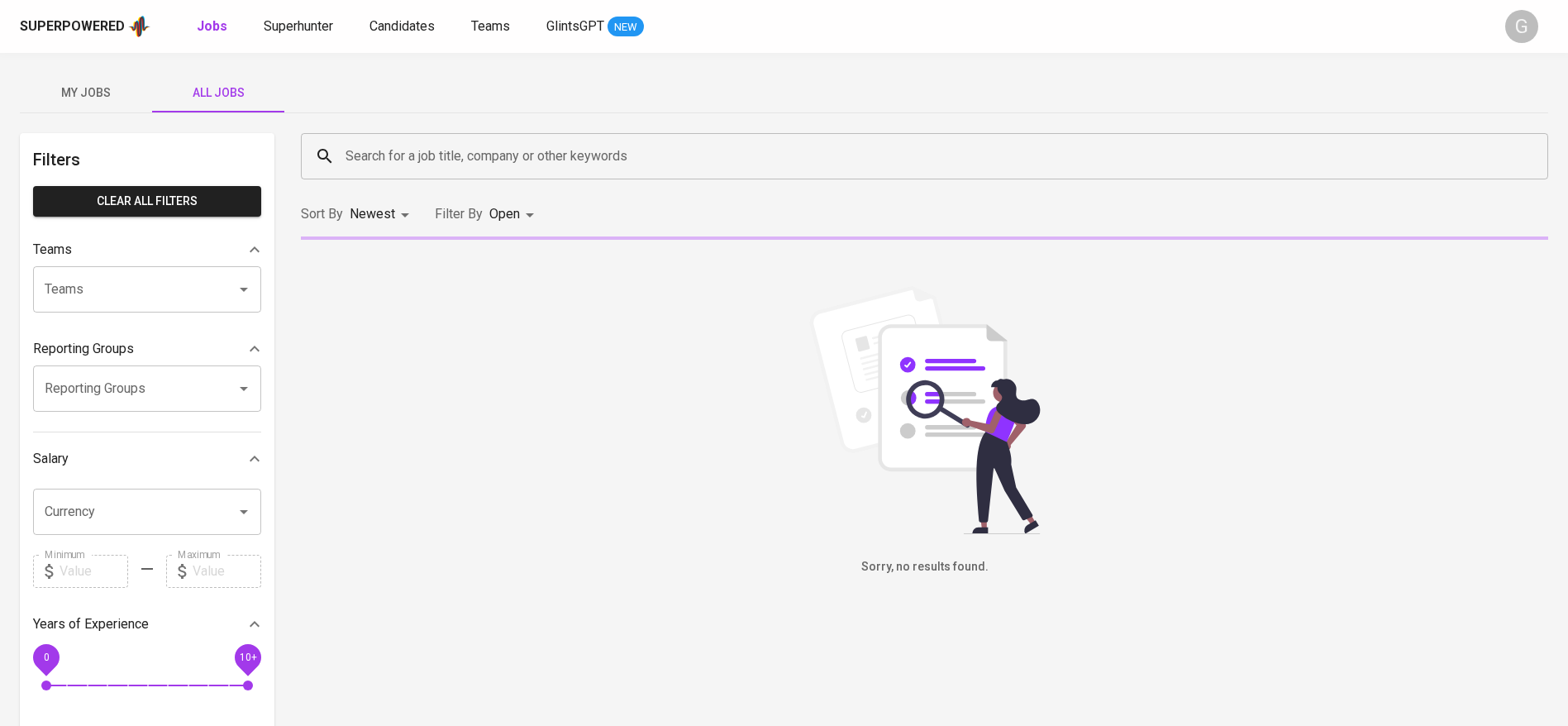
click at [504, 166] on input "Search for a job title, company or other keywords" at bounding box center [928, 156] width 1174 height 31
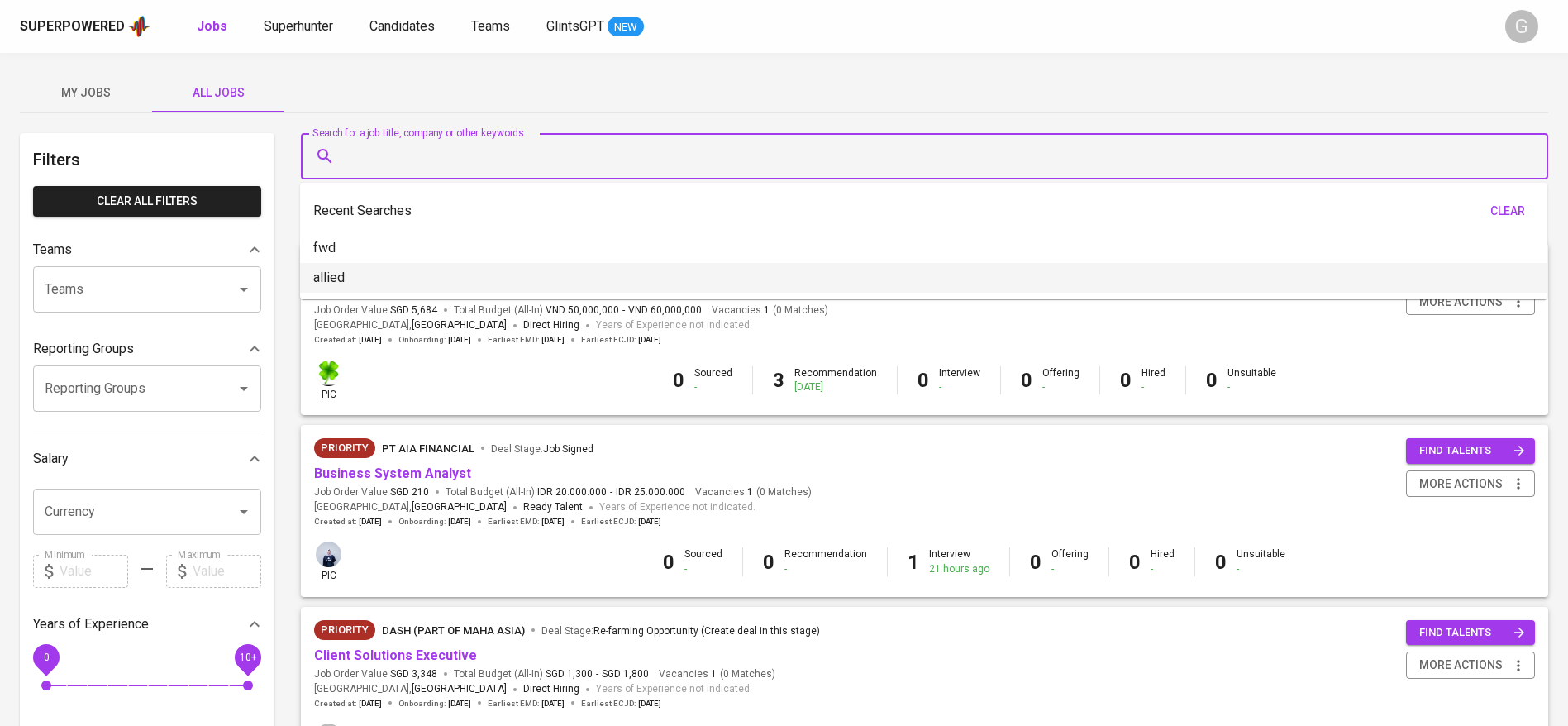
click at [424, 273] on li "allied" at bounding box center [923, 278] width 1247 height 30
type input "allied"
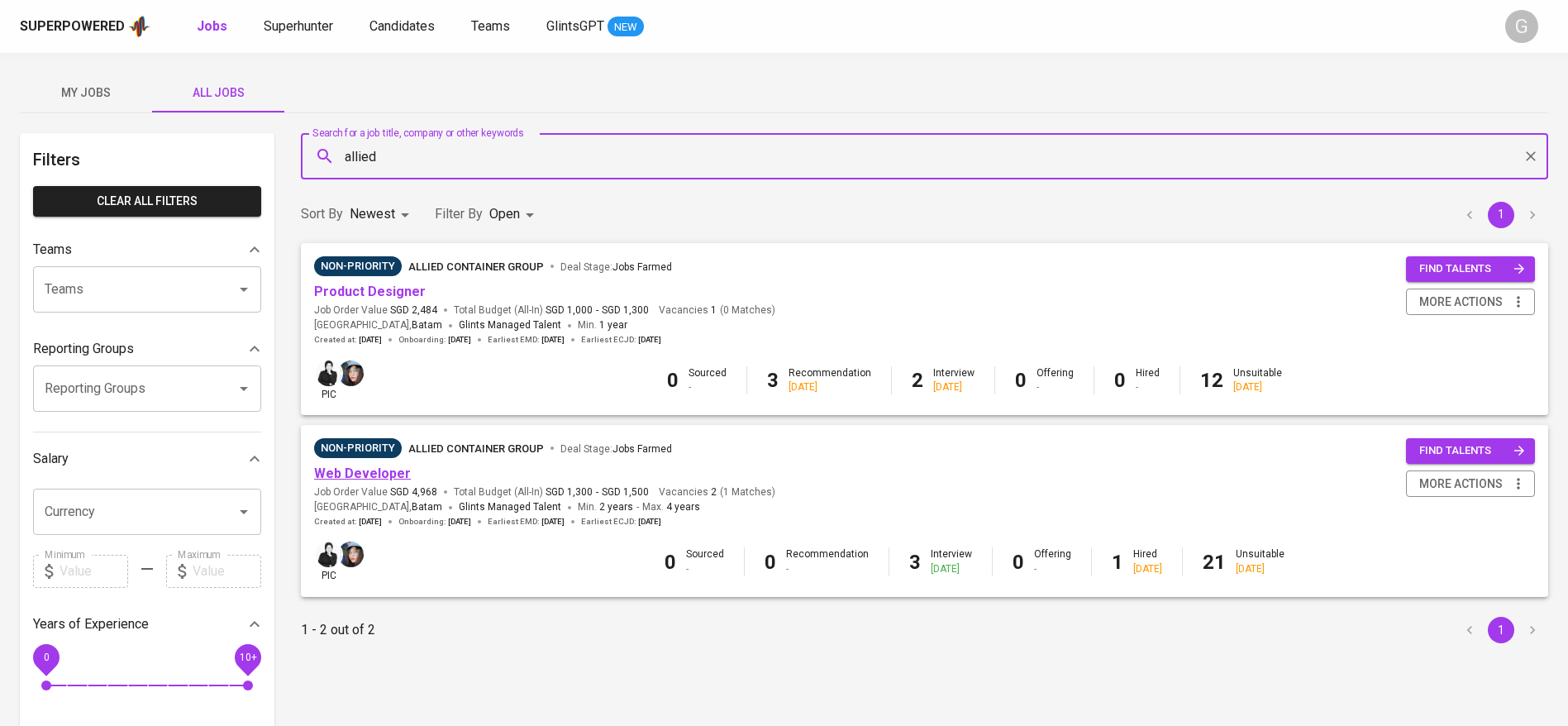
click at [369, 474] on link "Web Developer" at bounding box center [362, 474] width 97 height 16
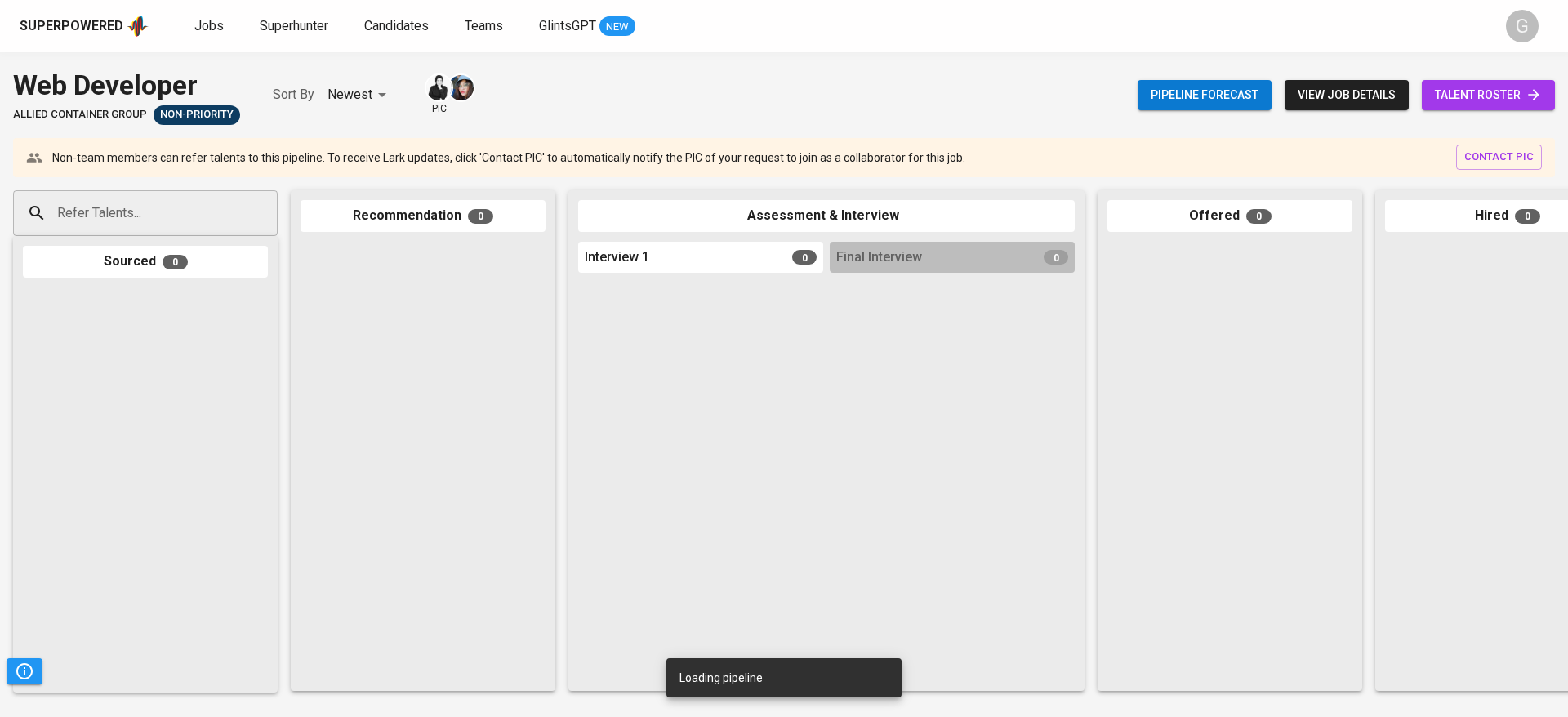
click at [1490, 93] on span "talent roster" at bounding box center [1488, 95] width 107 height 21
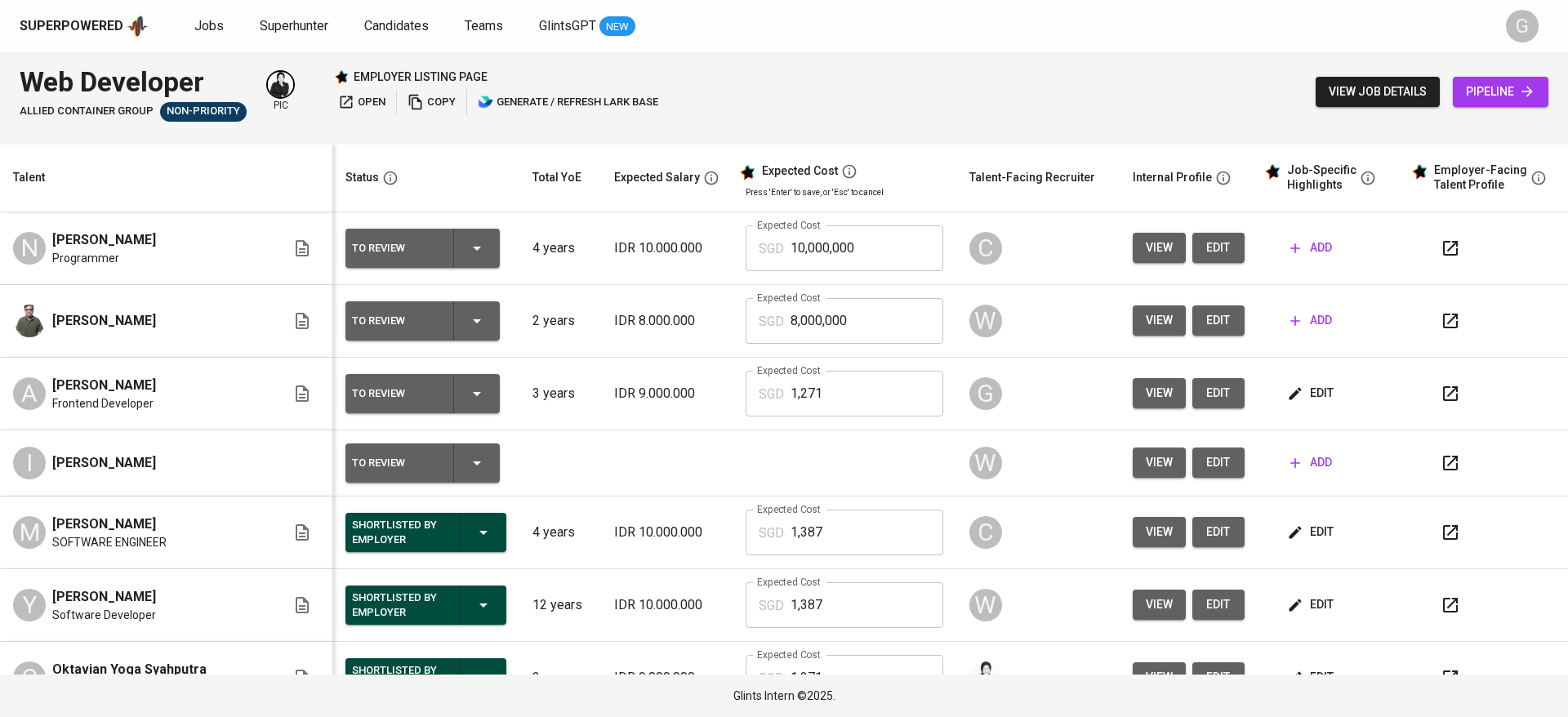
drag, startPoint x: 290, startPoint y: 22, endPoint x: 349, endPoint y: 35, distance: 60.4
click at [349, 35] on div "Jobs Superhunter Candidates Teams GlintsGPT NEW" at bounding box center [415, 27] width 441 height 21
click at [1297, 384] on span "edit" at bounding box center [1312, 393] width 43 height 21
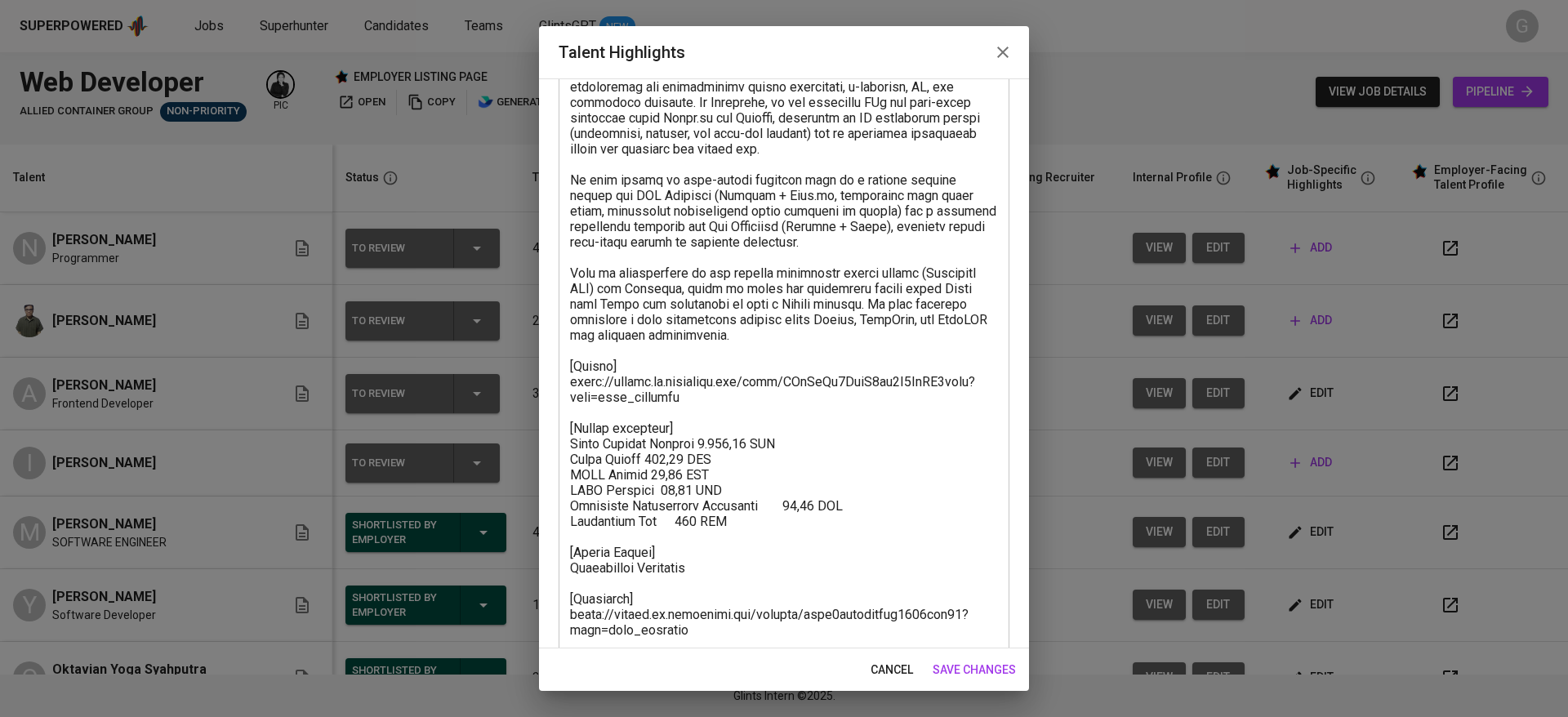
scroll to position [140, 0]
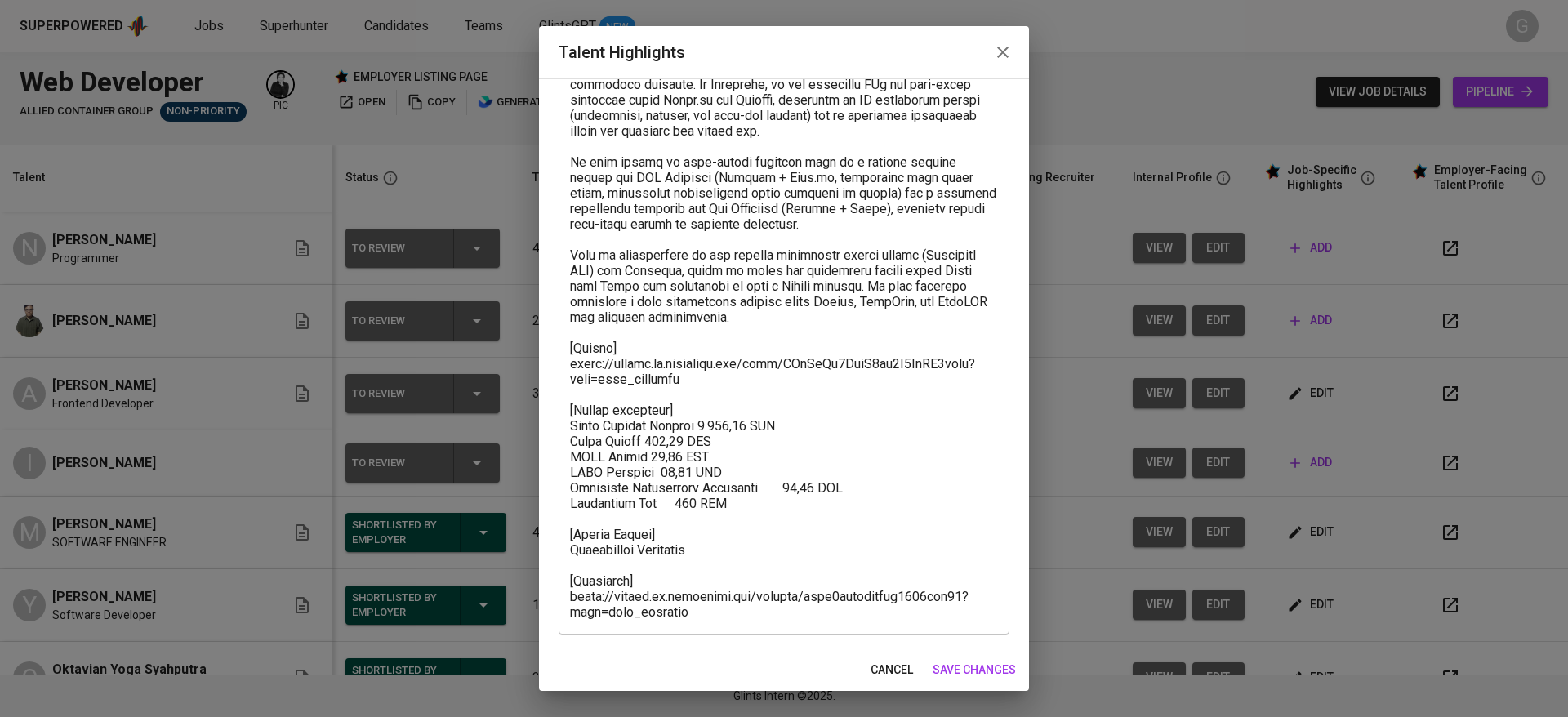
click at [1010, 56] on icon "button" at bounding box center [1003, 52] width 20 height 20
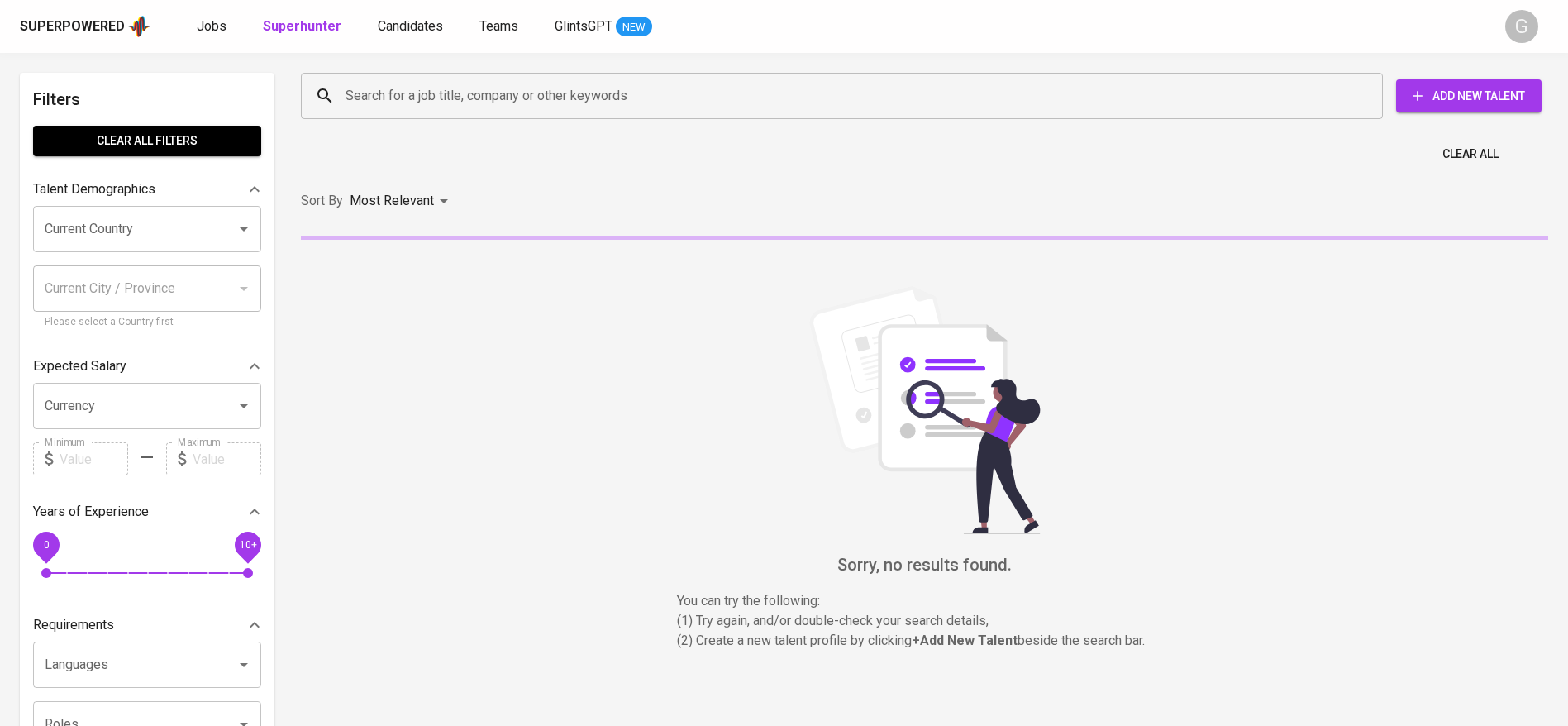
click at [363, 85] on input "Search for a job title, company or other keywords" at bounding box center [846, 95] width 1009 height 31
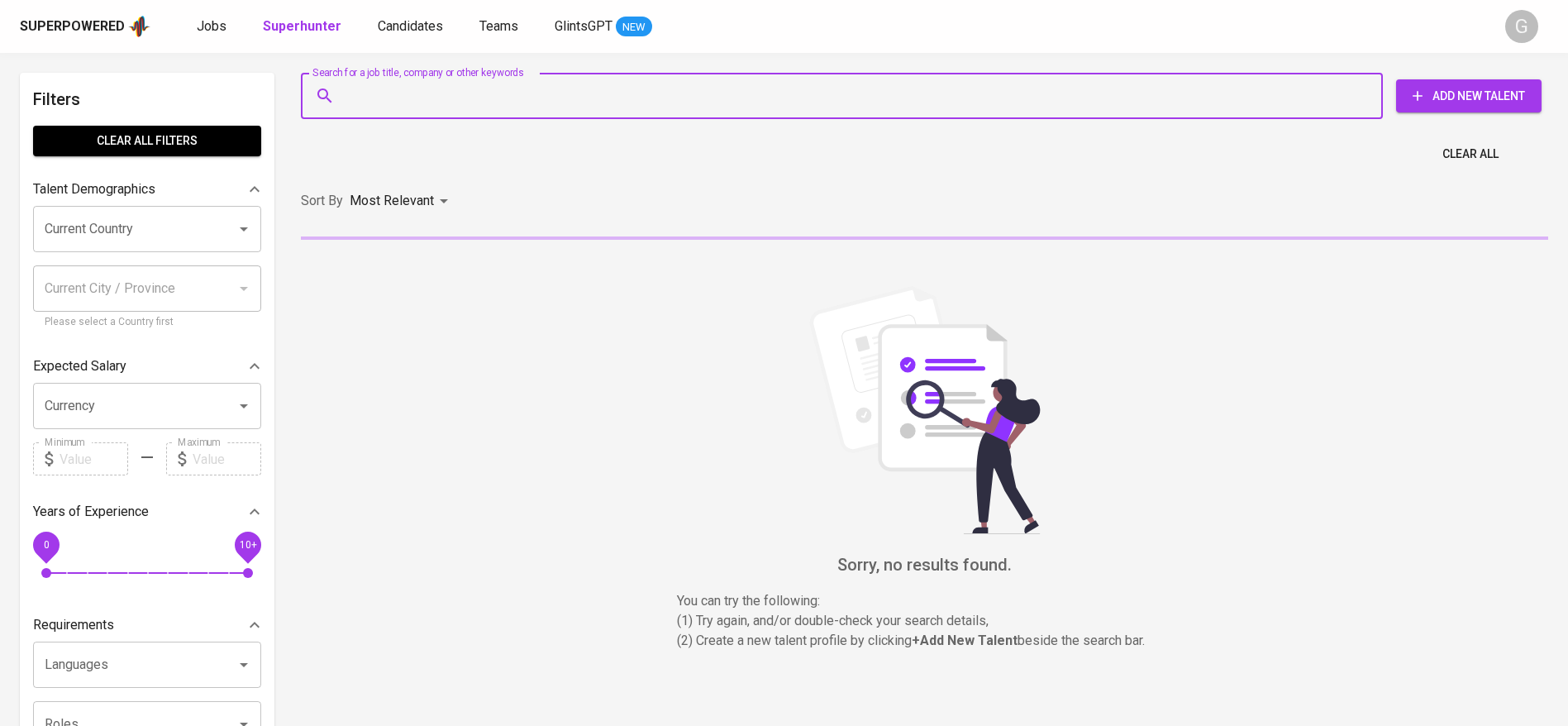
paste input "ninomarcellino16@gmail.com"
type input "ninomarcellino16@gmail.com"
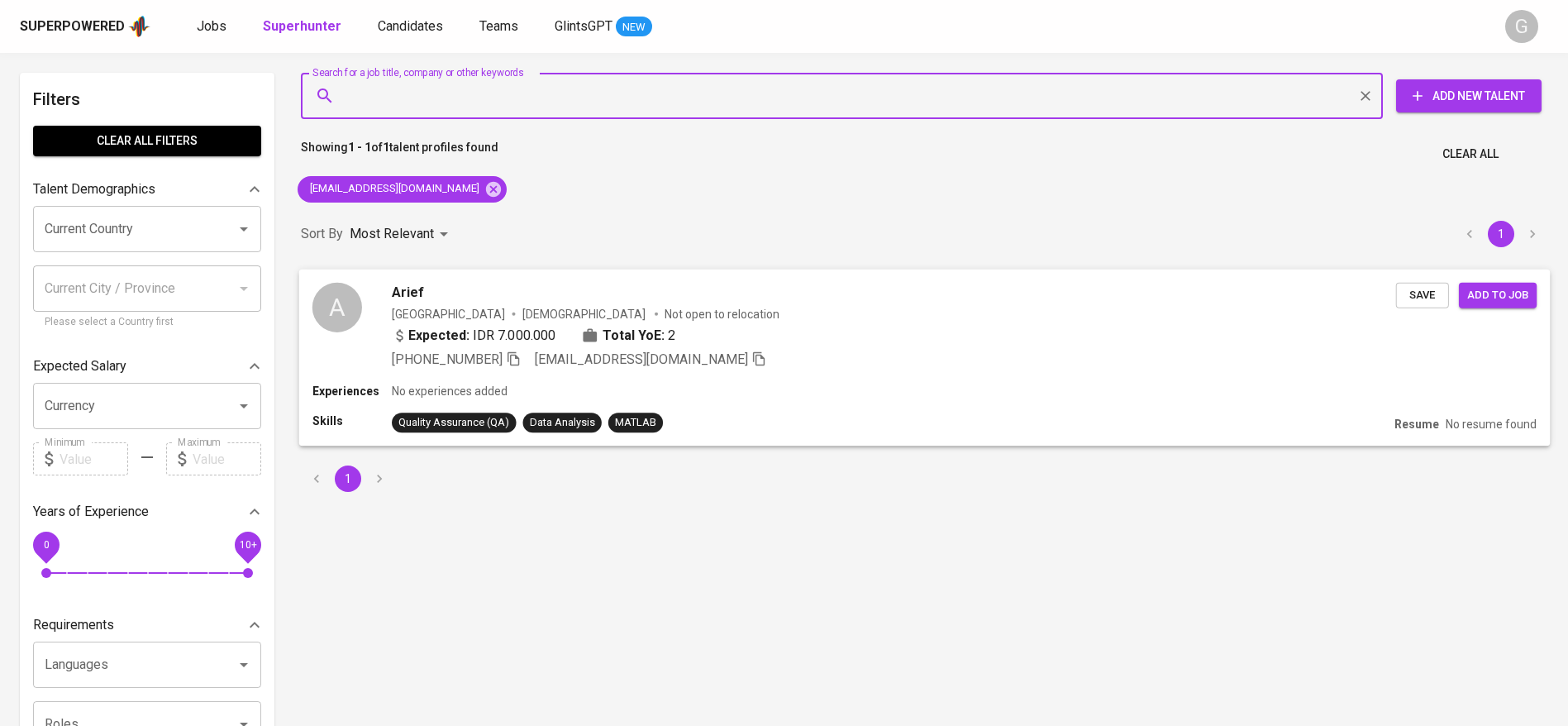
click at [1424, 304] on span "Save" at bounding box center [1422, 294] width 36 height 19
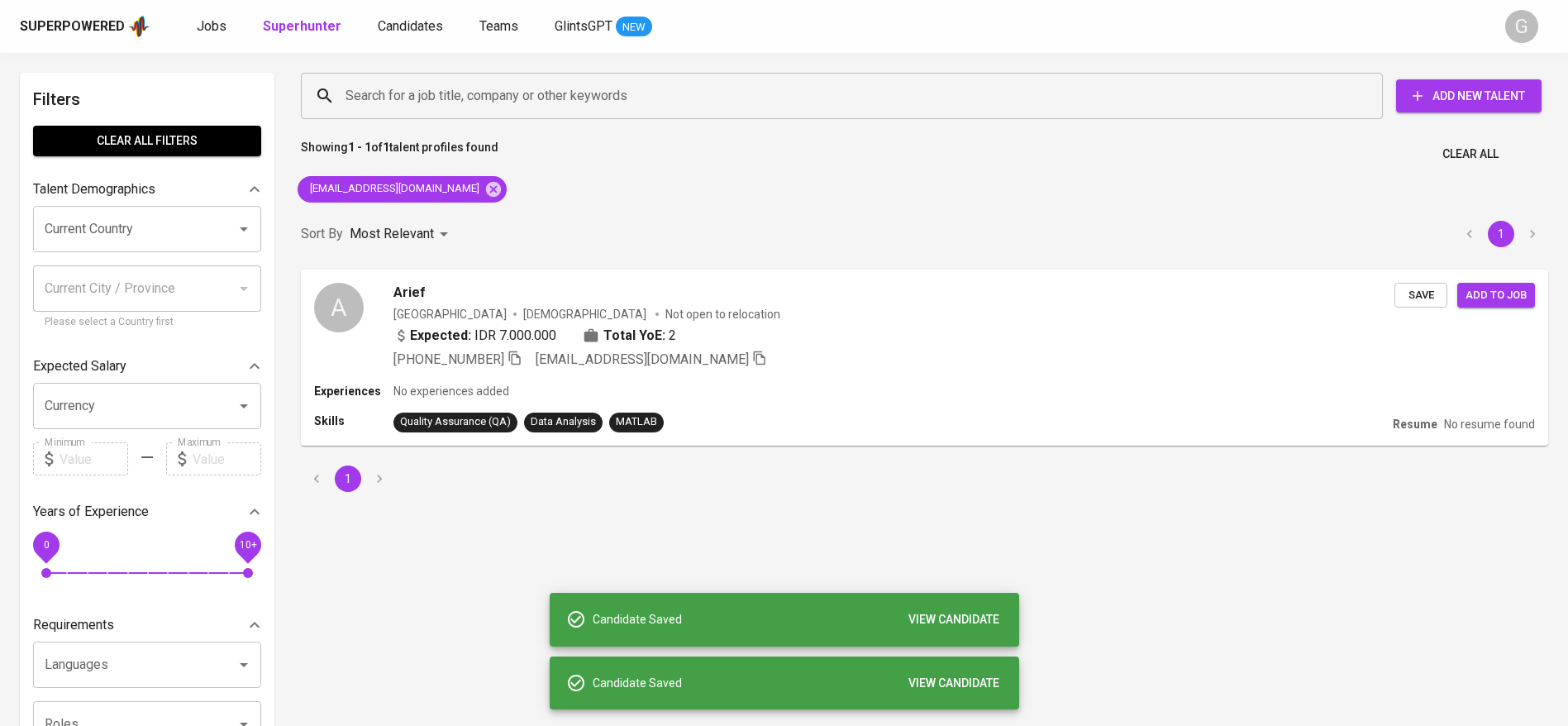
click at [403, 37] on div "Superpowered Jobs Superhunter Candidates Teams GlintsGPT NEW" at bounding box center [758, 26] width 1475 height 25
click at [411, 32] on span "Candidates" at bounding box center [410, 26] width 65 height 16
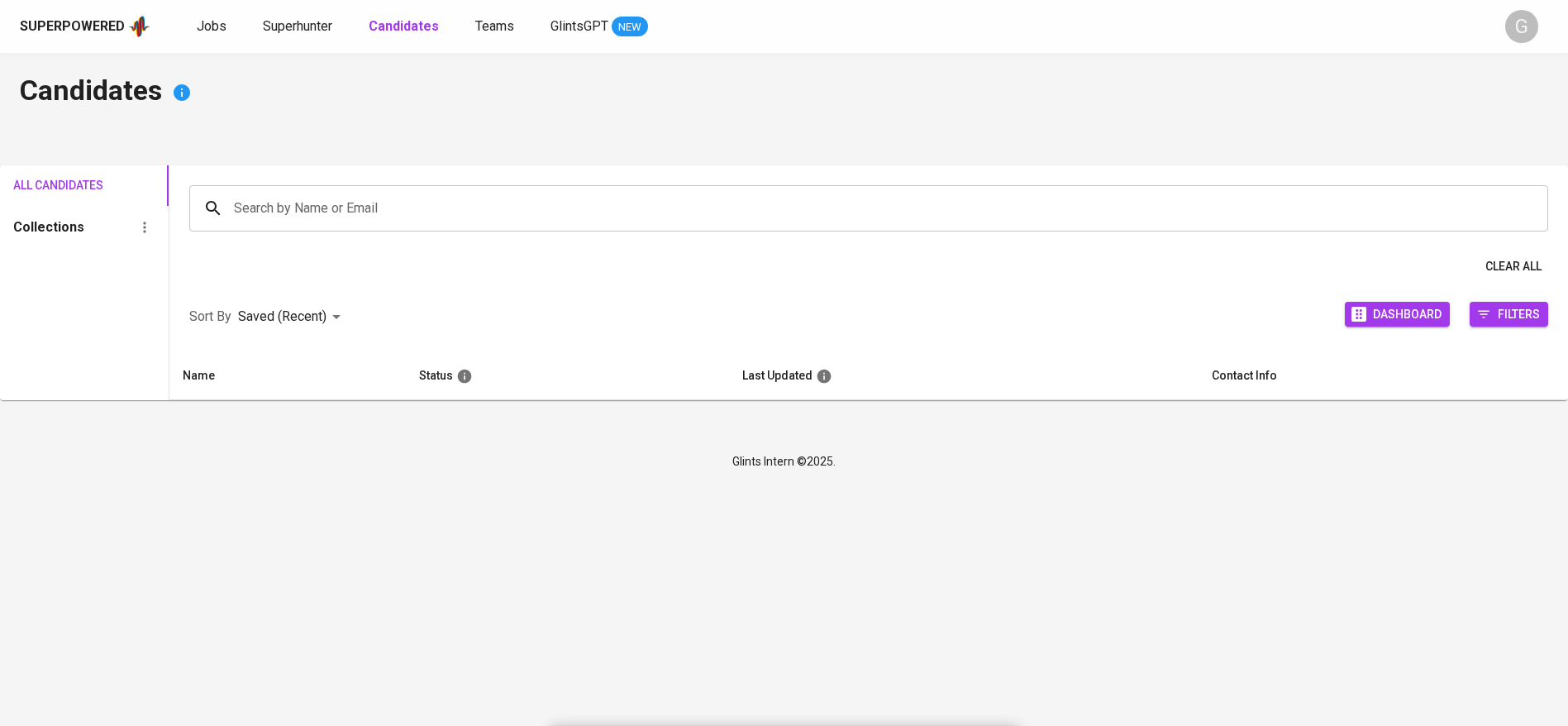
click at [411, 32] on b "Candidates" at bounding box center [404, 26] width 70 height 16
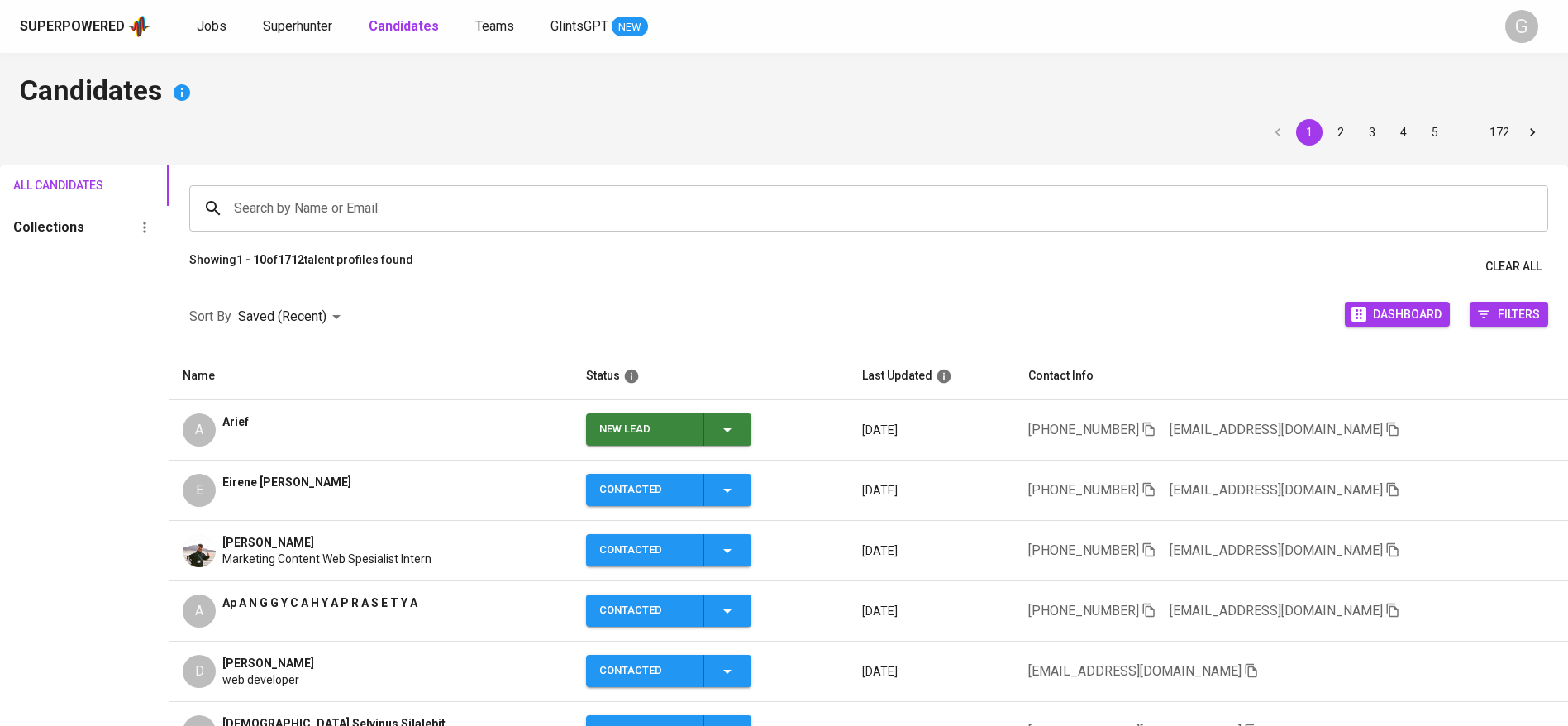
click at [724, 420] on icon "button" at bounding box center [728, 430] width 20 height 20
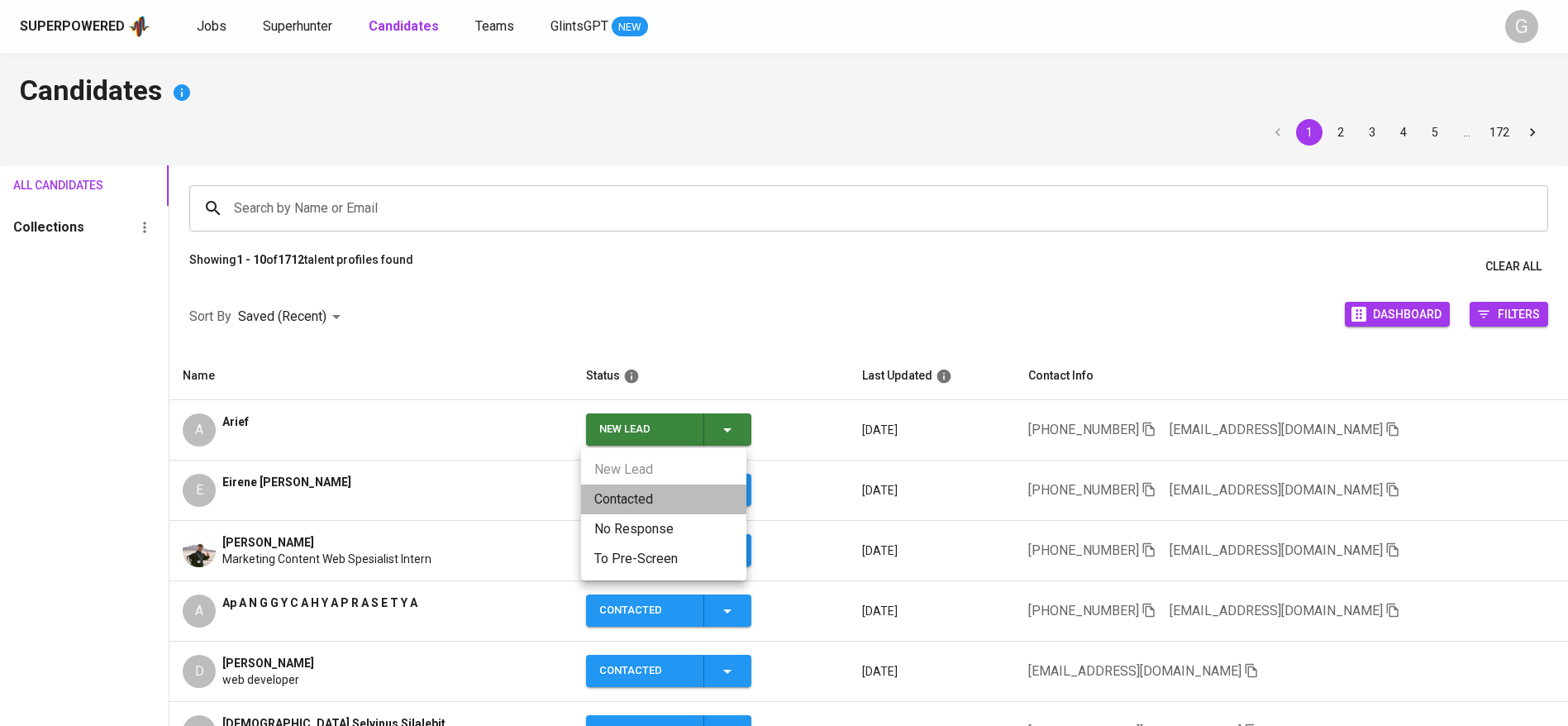
click at [672, 503] on li "Contacted" at bounding box center [663, 500] width 165 height 30
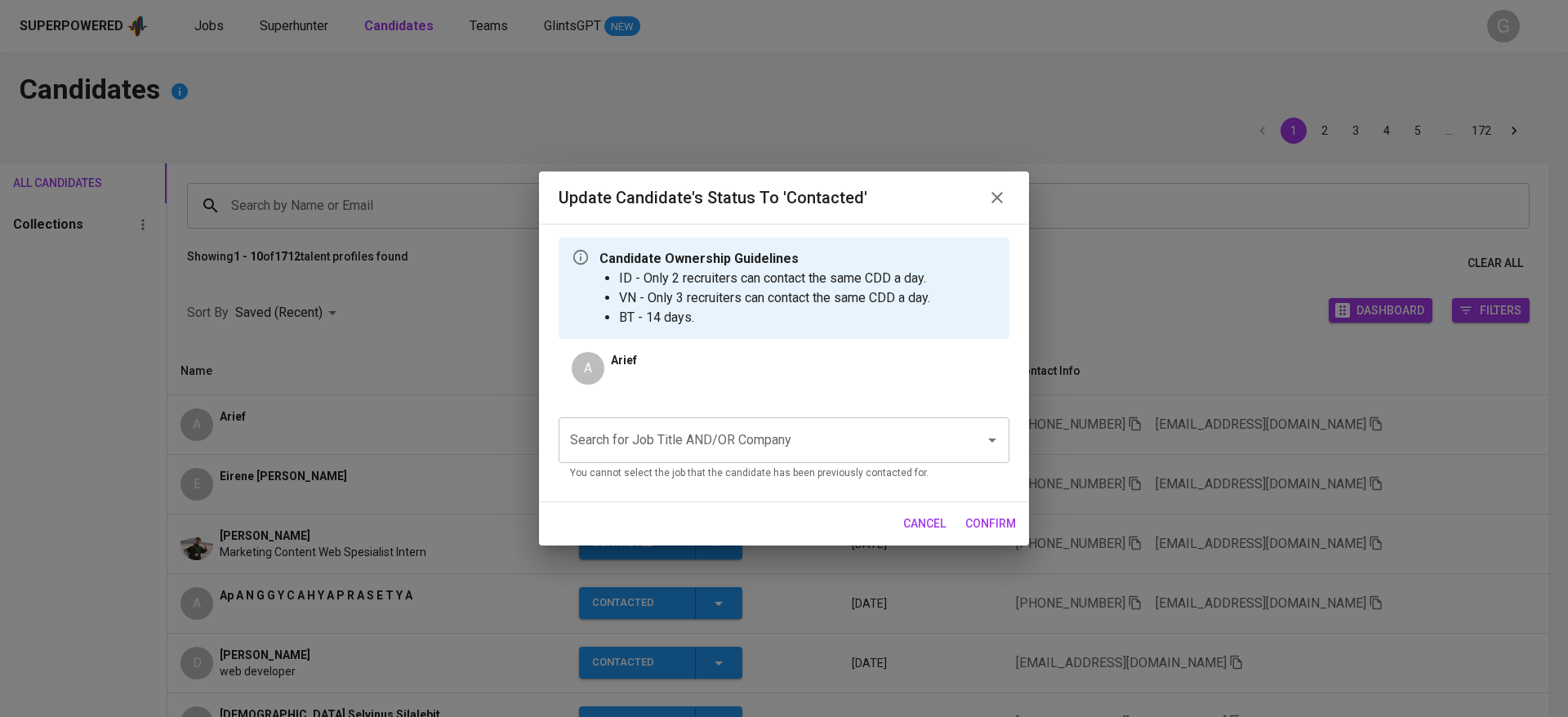
click at [770, 440] on input "Search for Job Title AND/OR Company" at bounding box center [760, 439] width 390 height 31
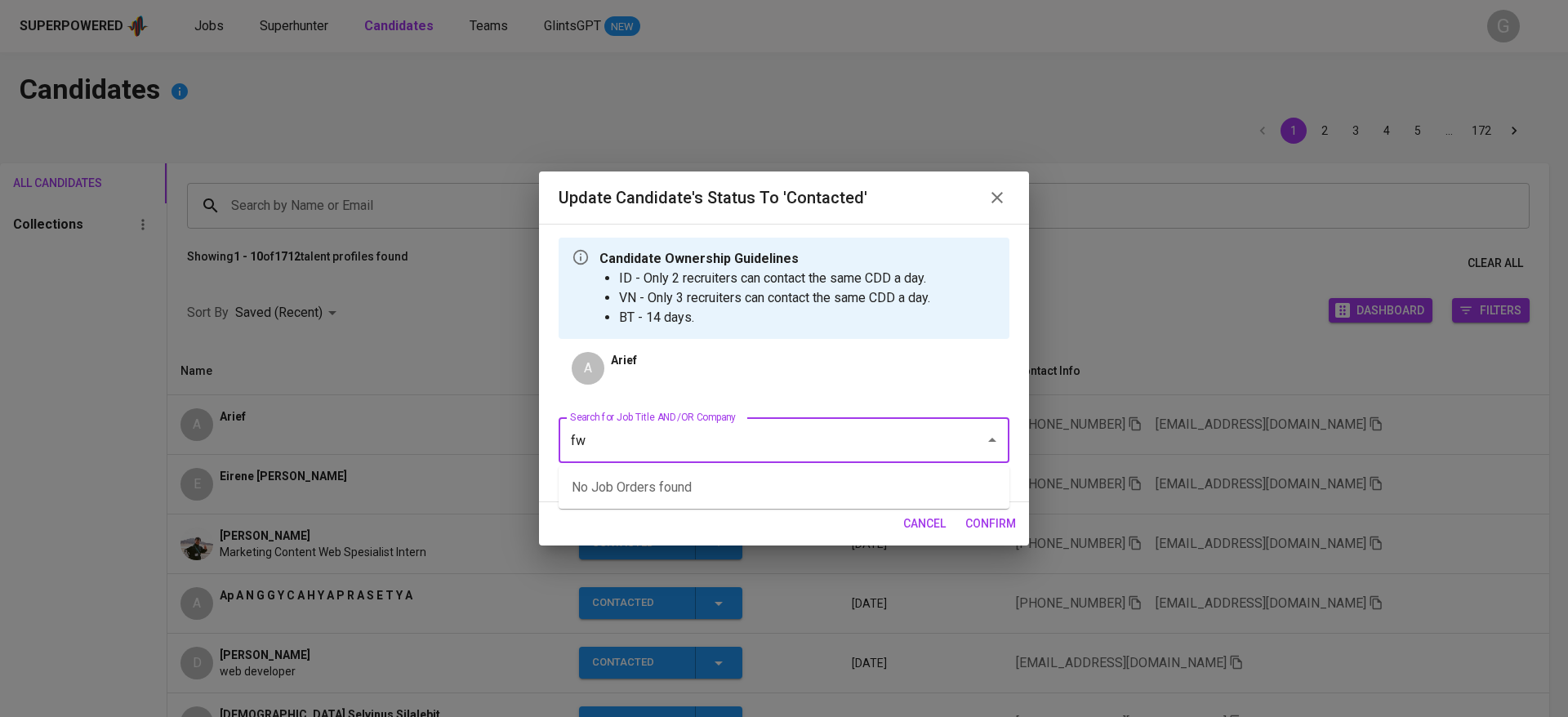
type input "fwd"
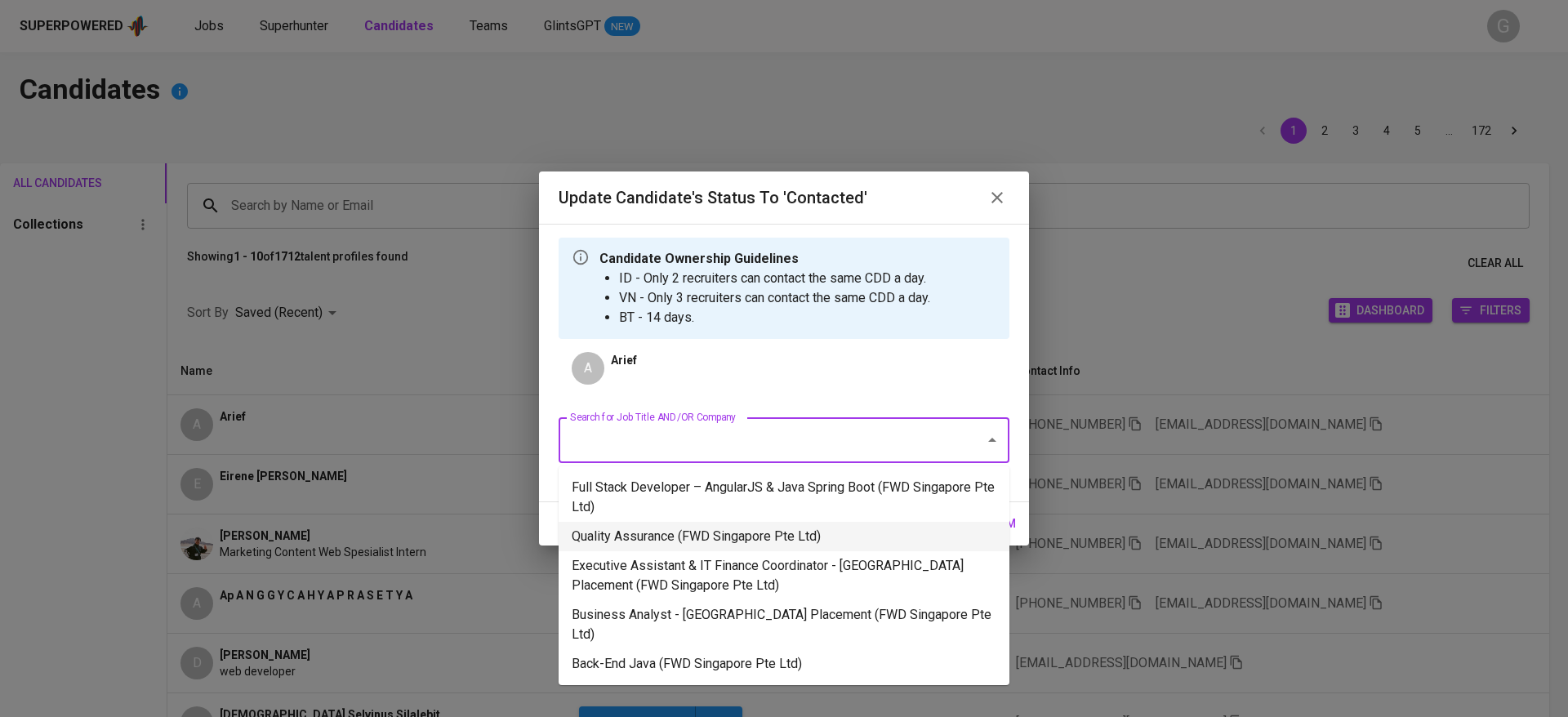
click at [778, 531] on li "Quality Assurance (FWD Singapore Pte Ltd)" at bounding box center [784, 536] width 451 height 30
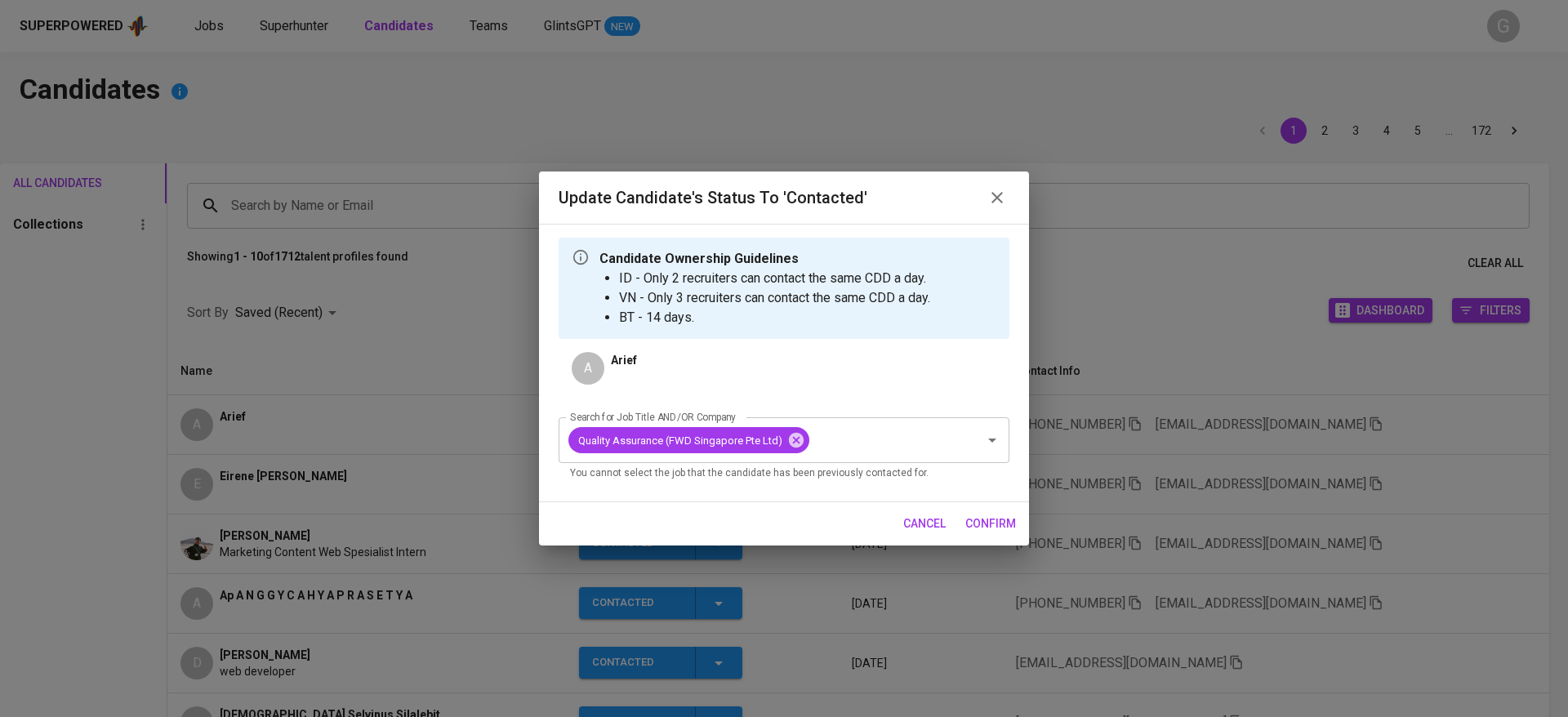
click at [998, 516] on span "confirm" at bounding box center [990, 523] width 50 height 21
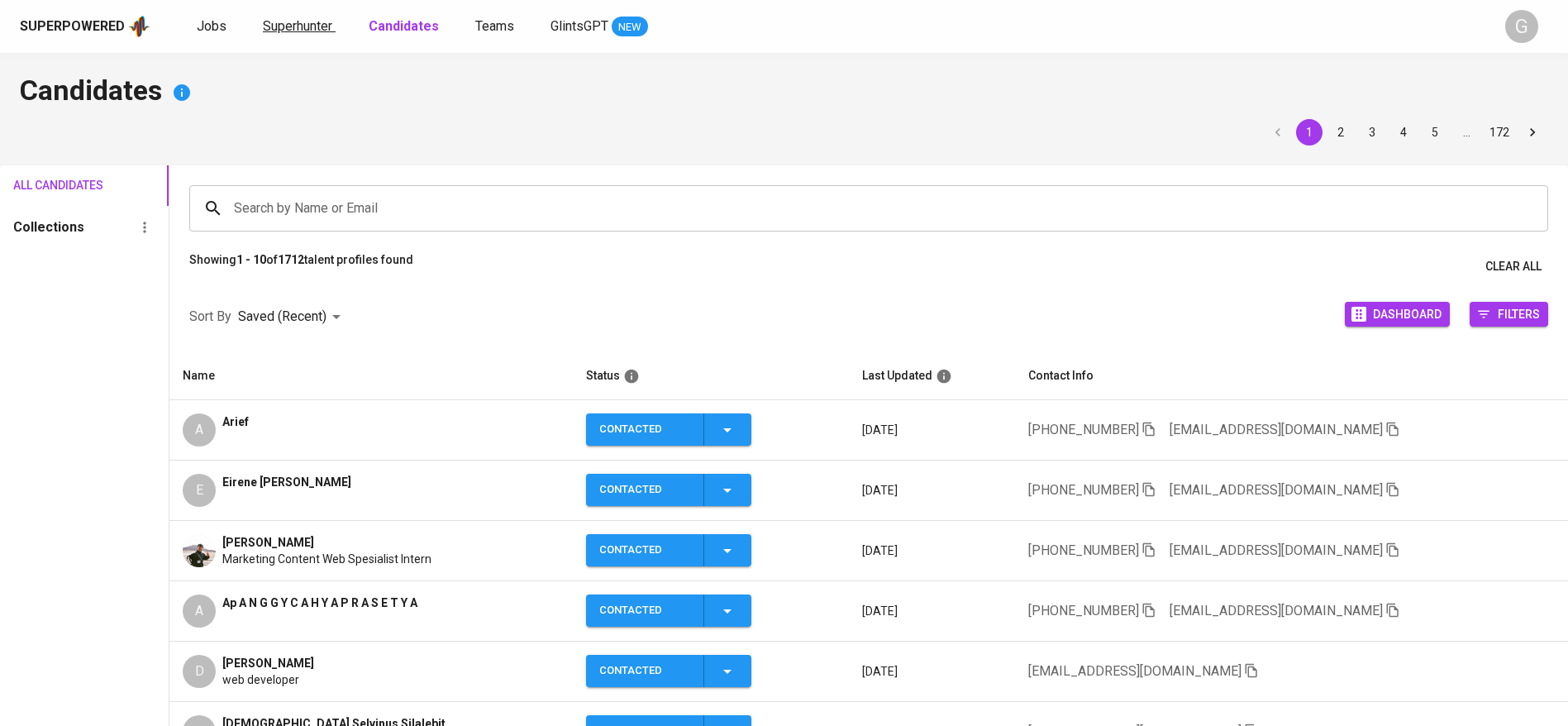
click at [304, 18] on span "Superhunter" at bounding box center [297, 26] width 69 height 16
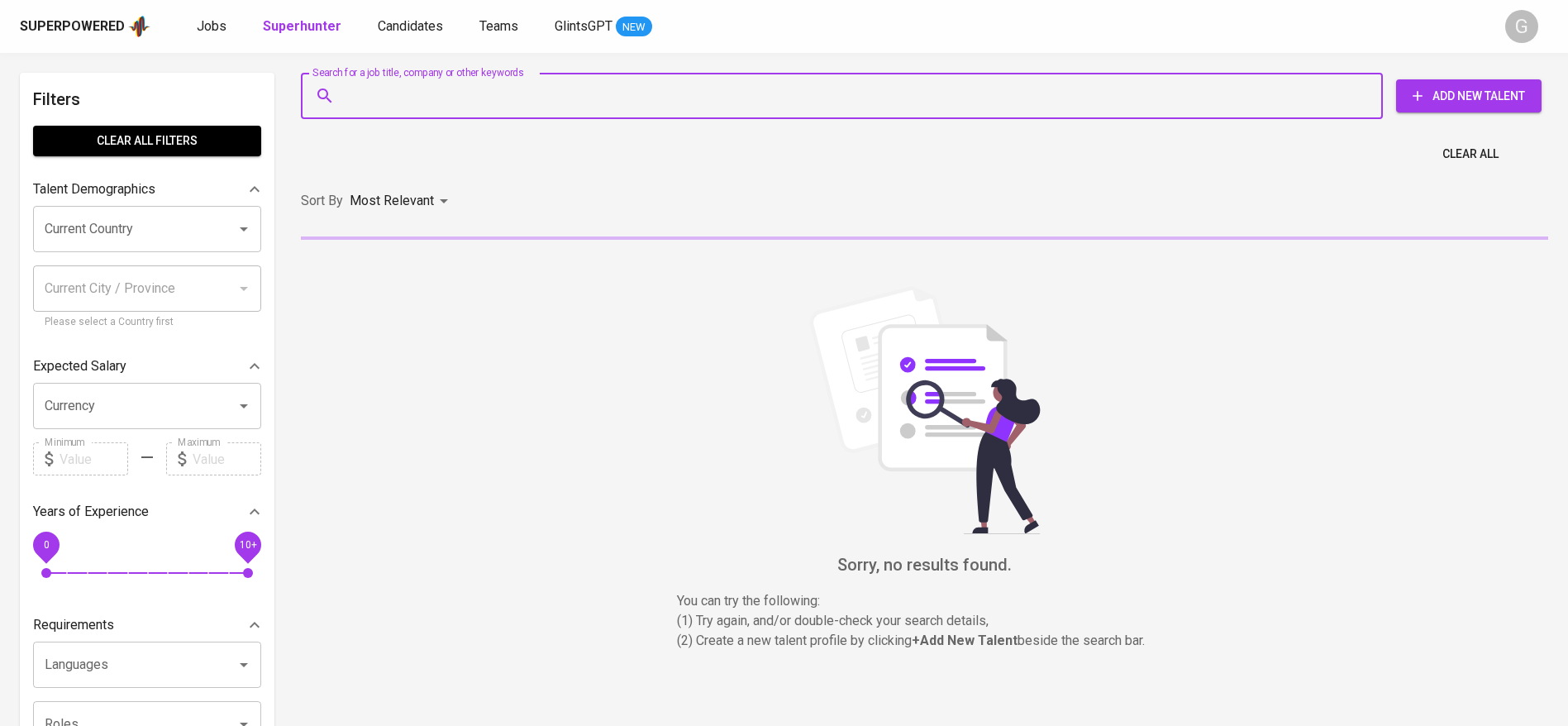
click at [403, 89] on input "Search for a job title, company or other keywords" at bounding box center [846, 95] width 1009 height 31
paste input "stevenstevenwork@gmail.com"
type input "stevenstevenwork@gmail.com"
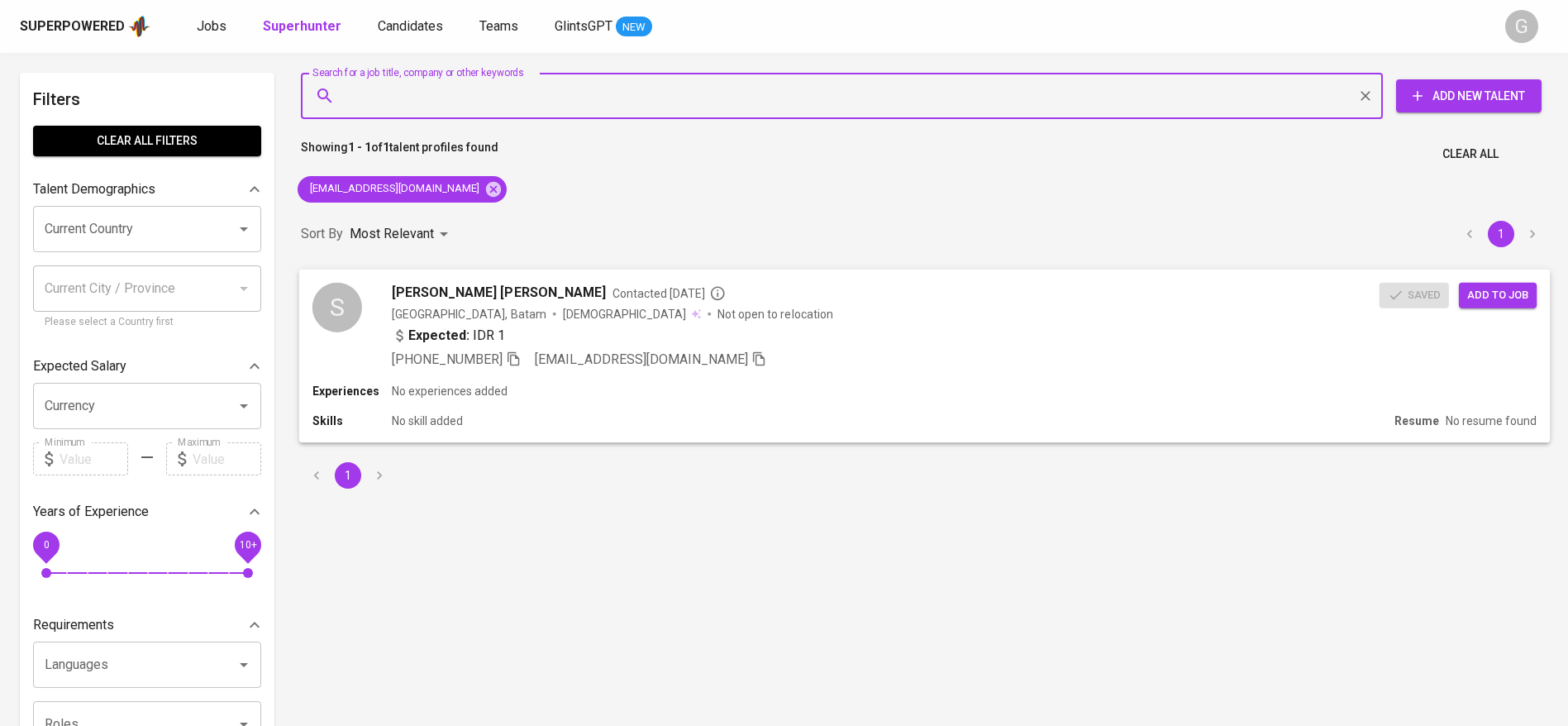
drag, startPoint x: 1478, startPoint y: 286, endPoint x: 1464, endPoint y: 304, distance: 22.8
click at [1479, 287] on span "Add to job" at bounding box center [1497, 294] width 61 height 19
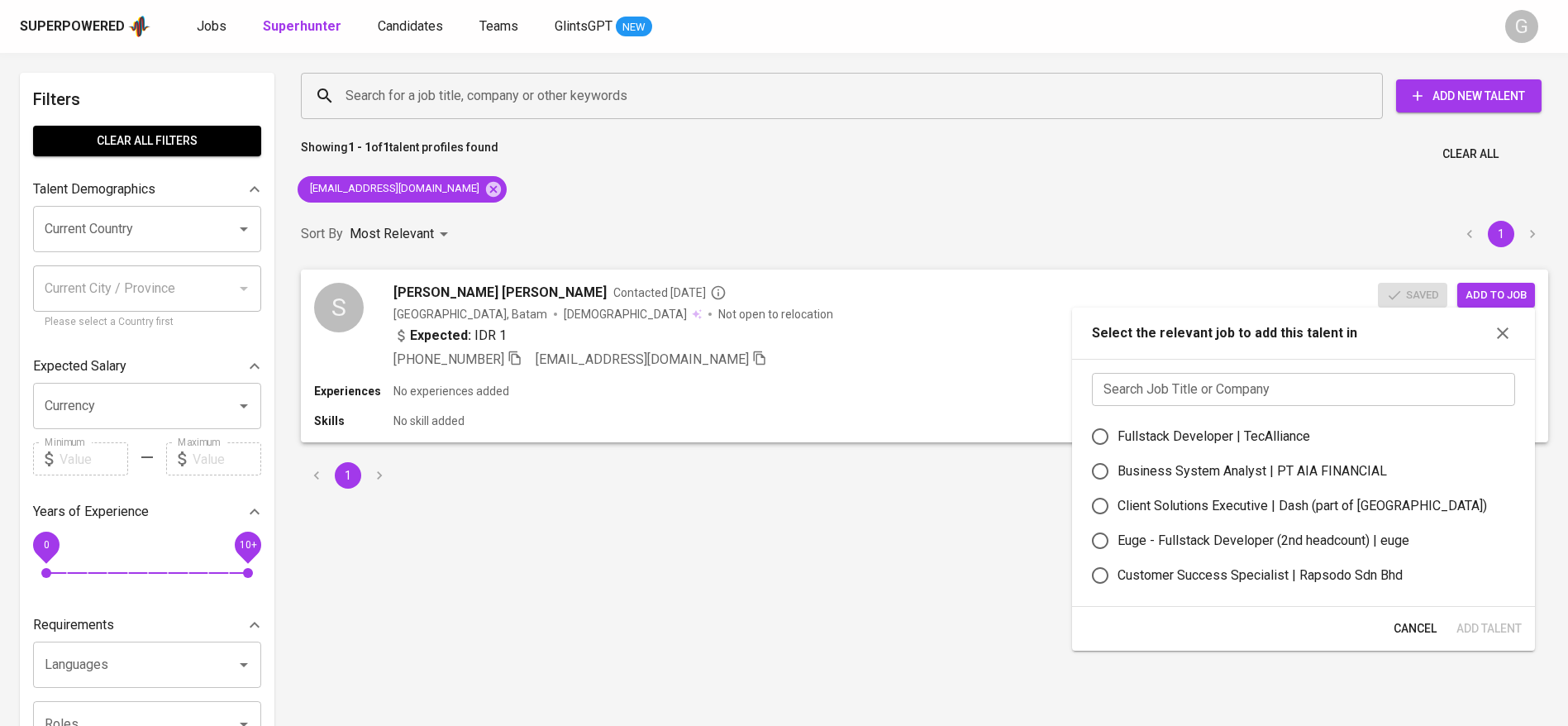
click at [1249, 402] on input "text" at bounding box center [1302, 389] width 423 height 33
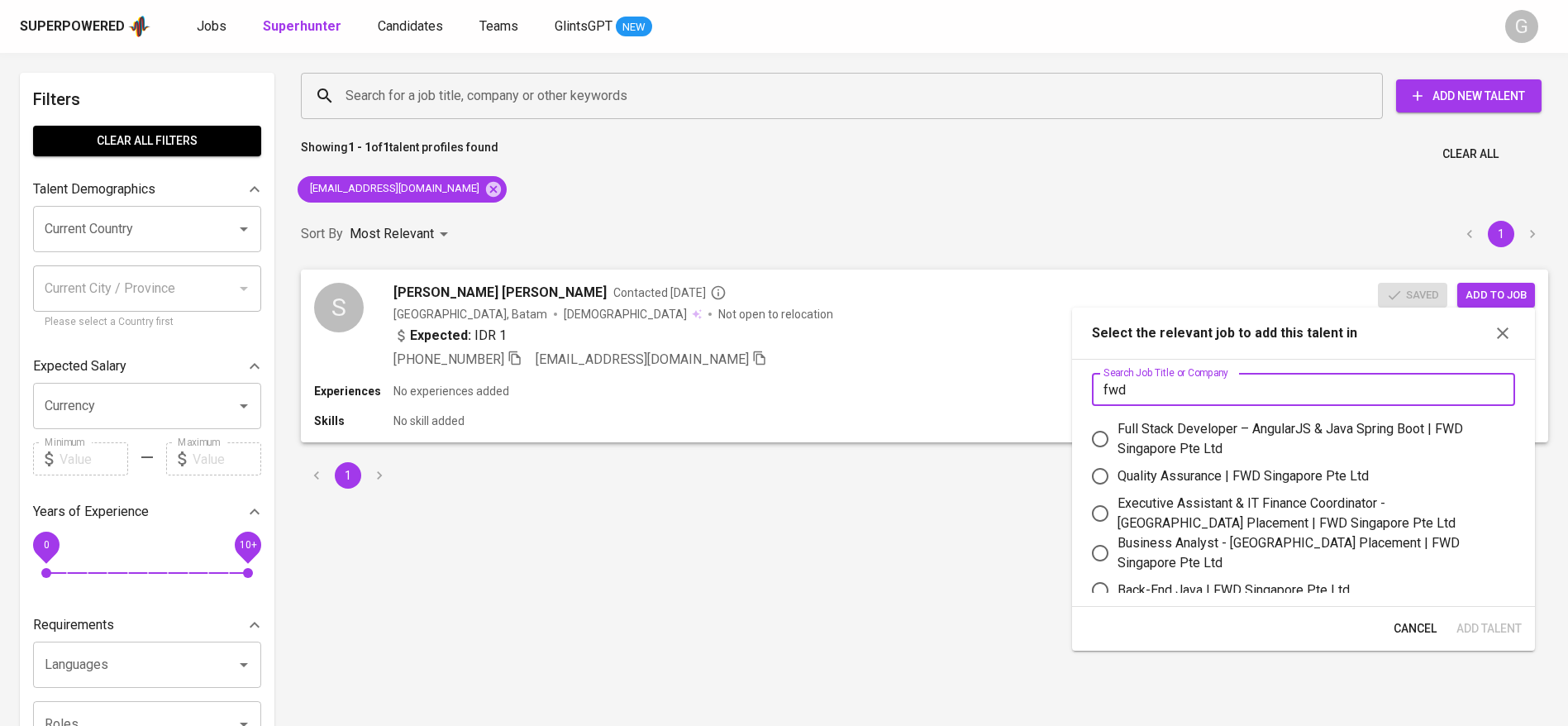
type input "fwd"
click at [1278, 473] on div "Quality Assurance | FWD Singapore Pte Ltd" at bounding box center [1242, 476] width 251 height 20
click at [1117, 473] on input "Quality Assurance | FWD Singapore Pte Ltd" at bounding box center [1099, 476] width 35 height 35
radio input "true"
click at [1492, 631] on span "Add Talent" at bounding box center [1488, 629] width 65 height 21
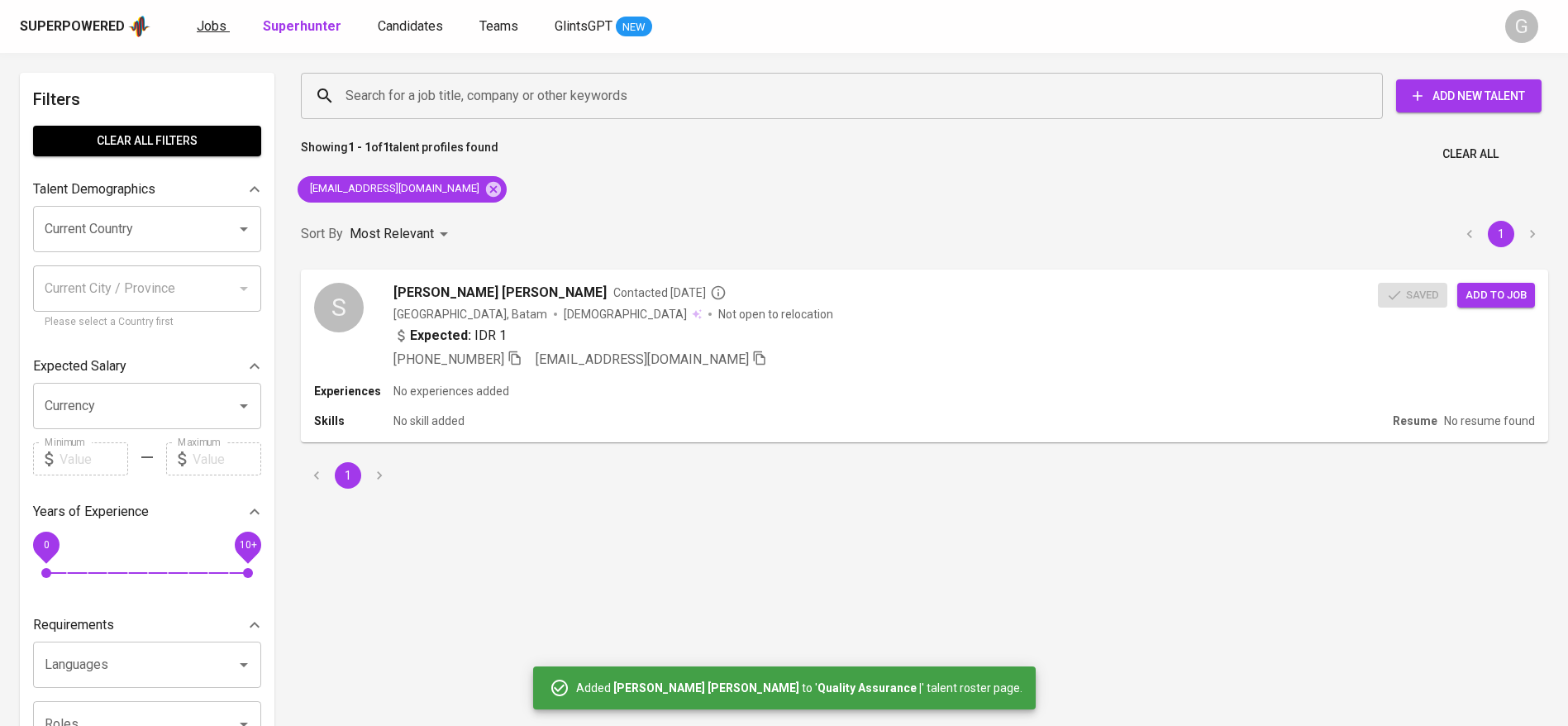
click at [213, 26] on span "Jobs" at bounding box center [212, 26] width 30 height 16
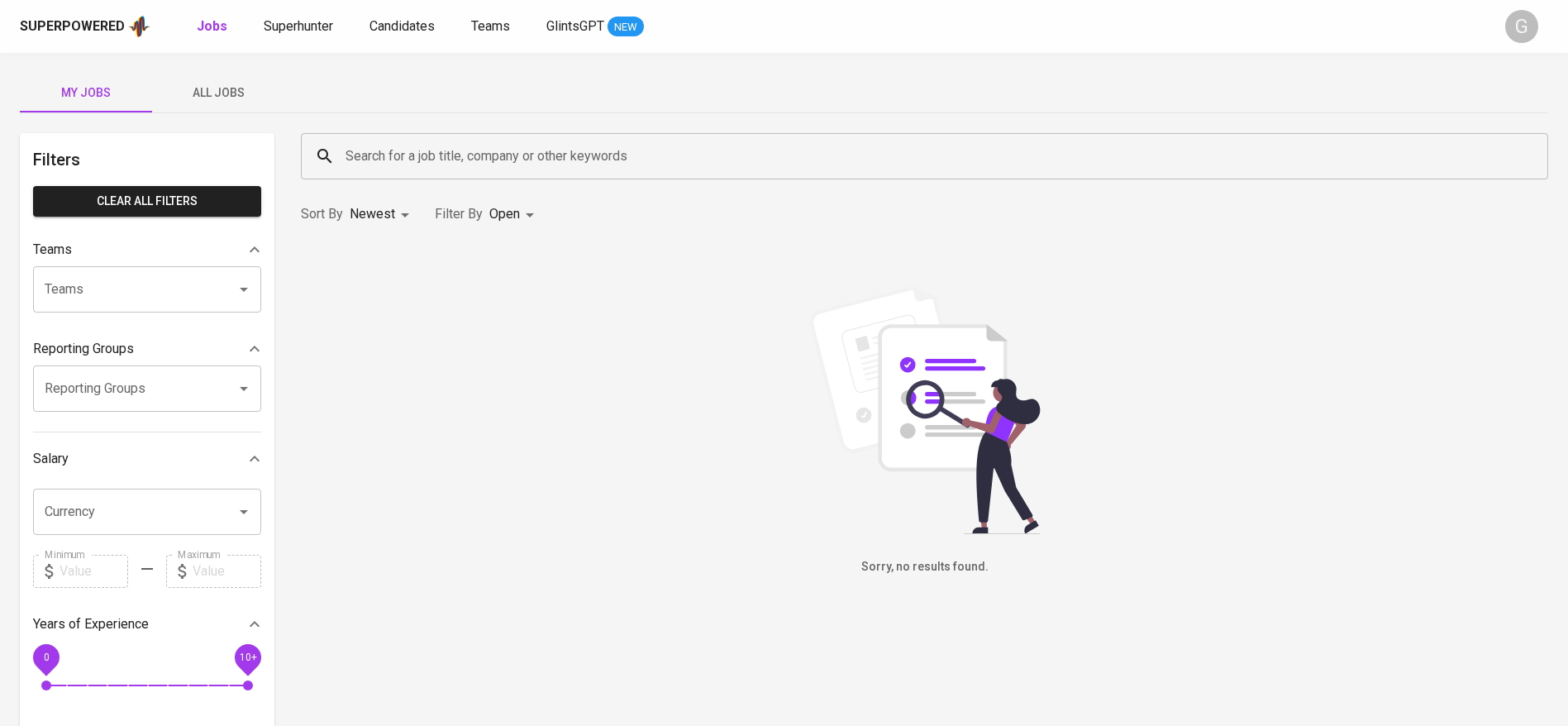
click at [214, 87] on span "All Jobs" at bounding box center [218, 93] width 112 height 21
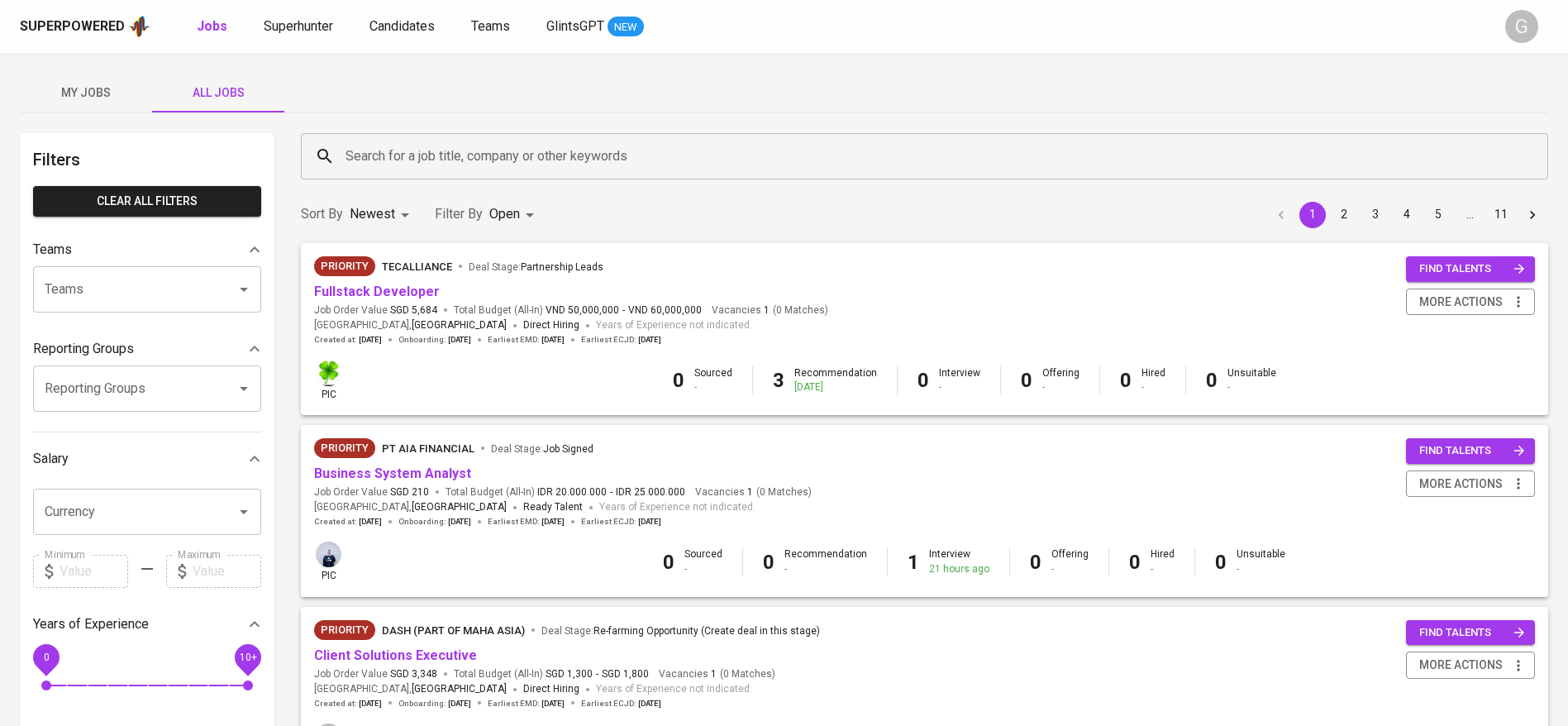
click at [445, 146] on input "Search for a job title, company or other keywords" at bounding box center [928, 156] width 1174 height 31
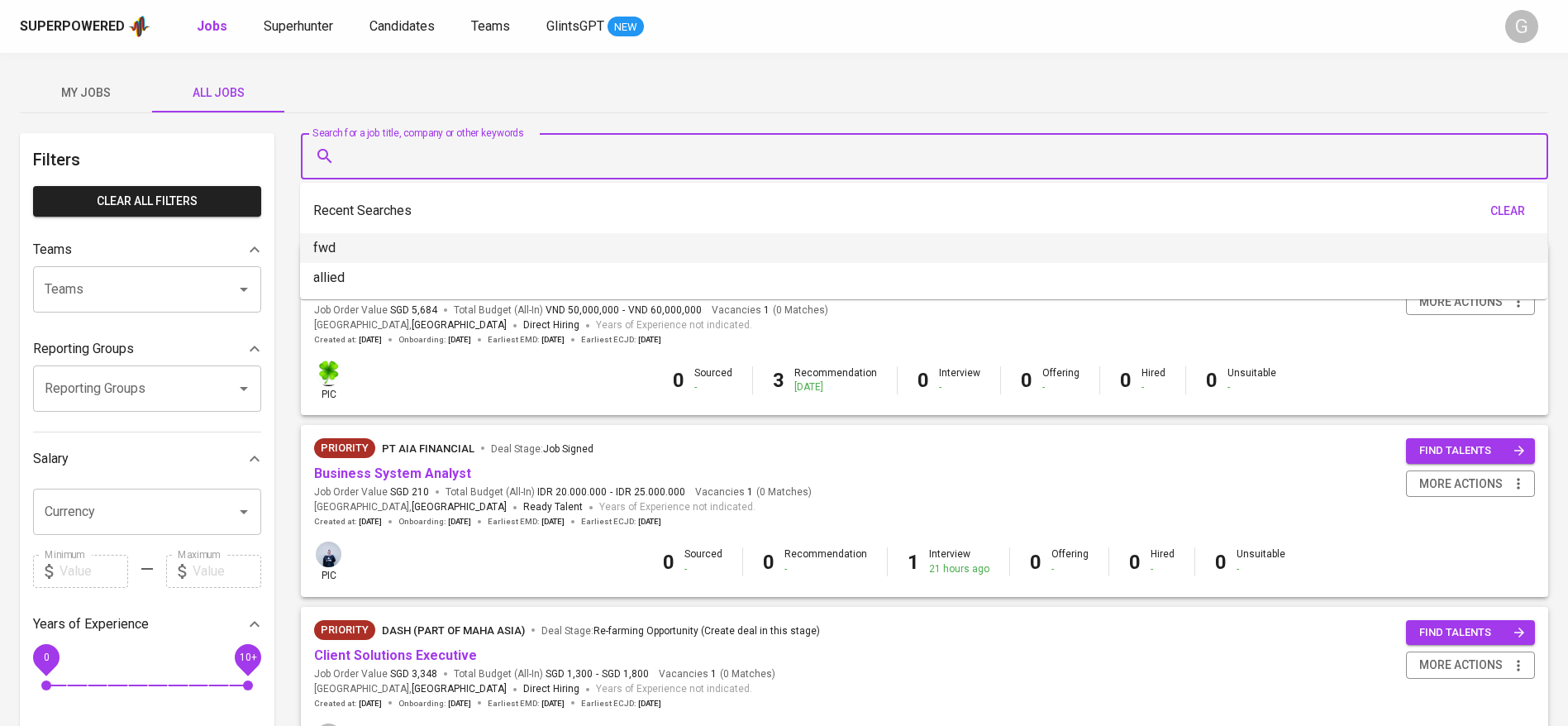
click at [400, 255] on li "fwd" at bounding box center [923, 248] width 1247 height 30
type input "fwd"
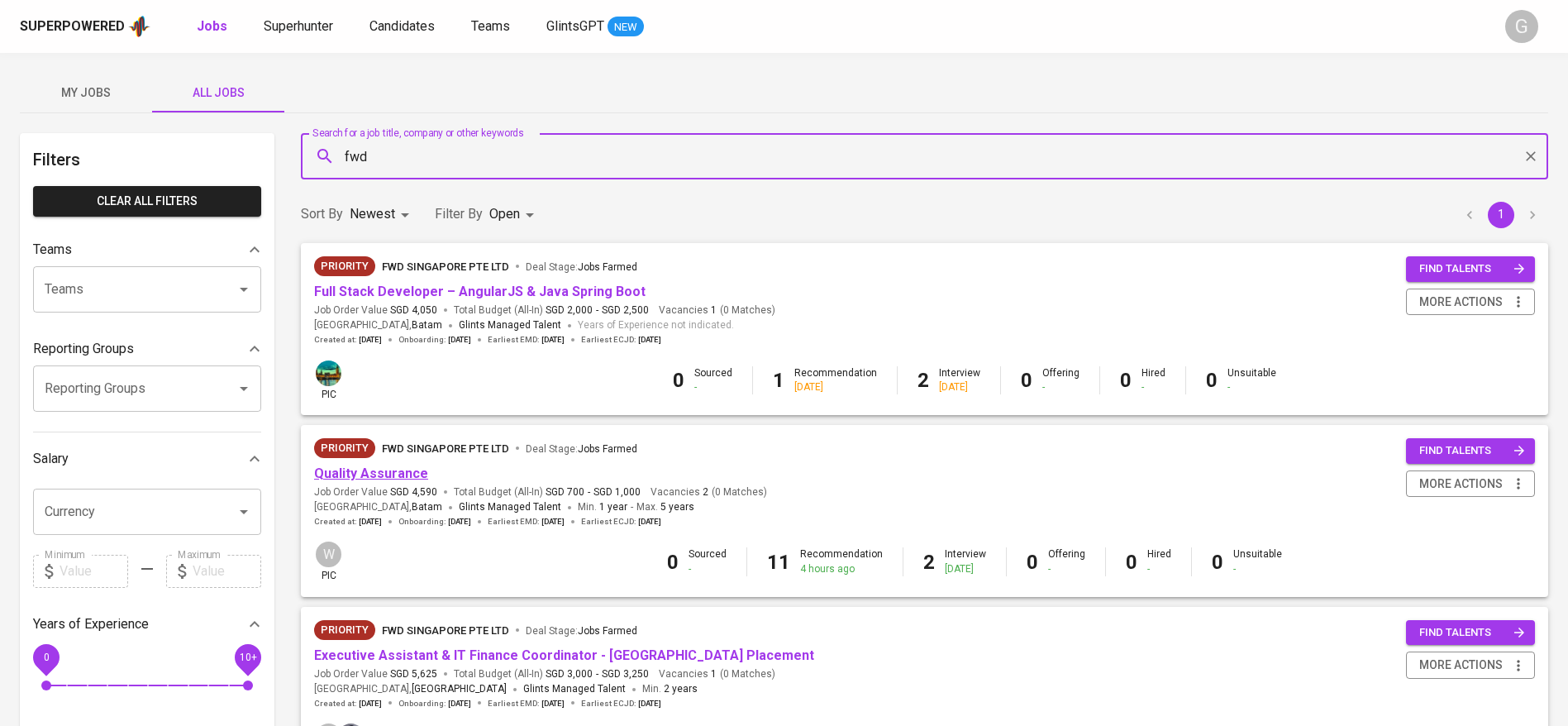
click at [361, 474] on link "Quality Assurance" at bounding box center [371, 474] width 114 height 16
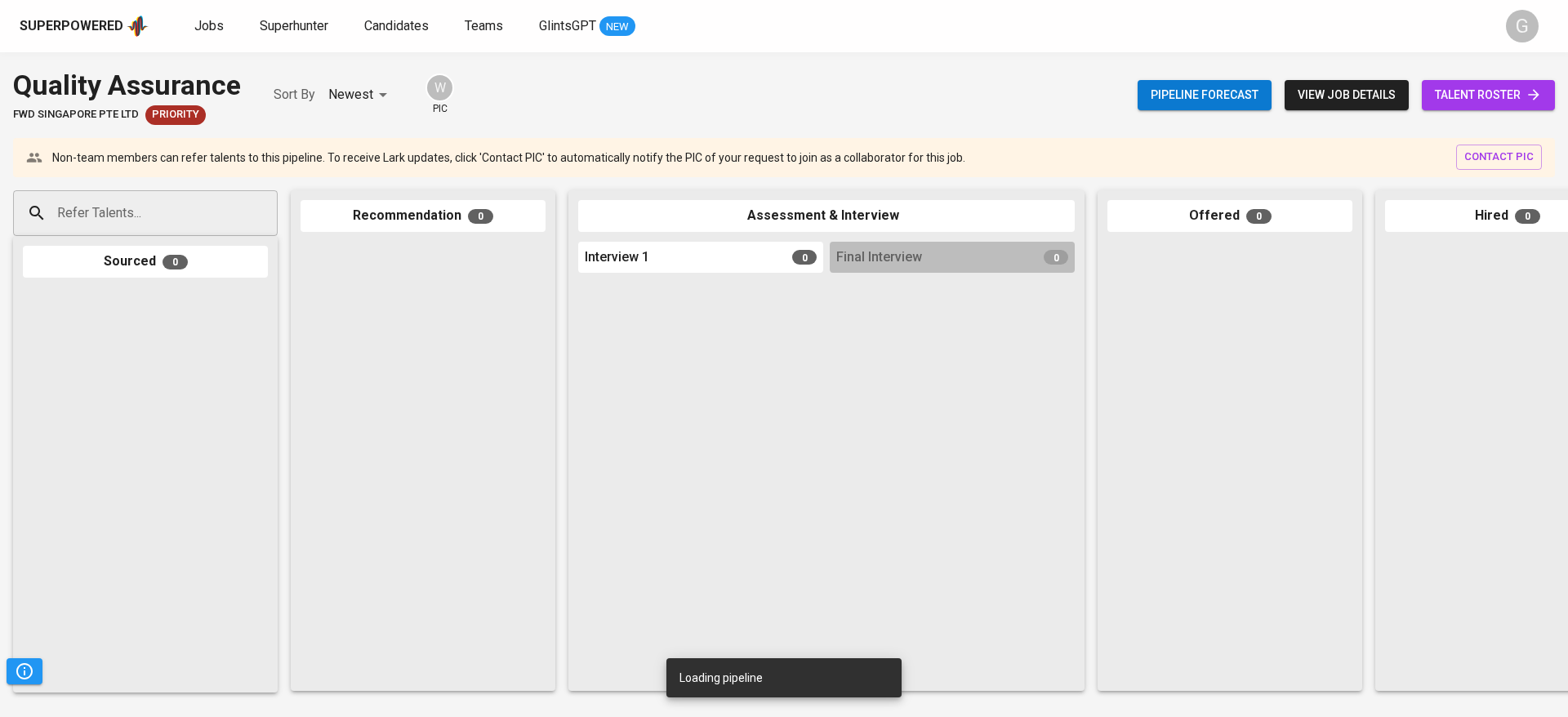
click at [1486, 80] on link "talent roster" at bounding box center [1488, 95] width 133 height 31
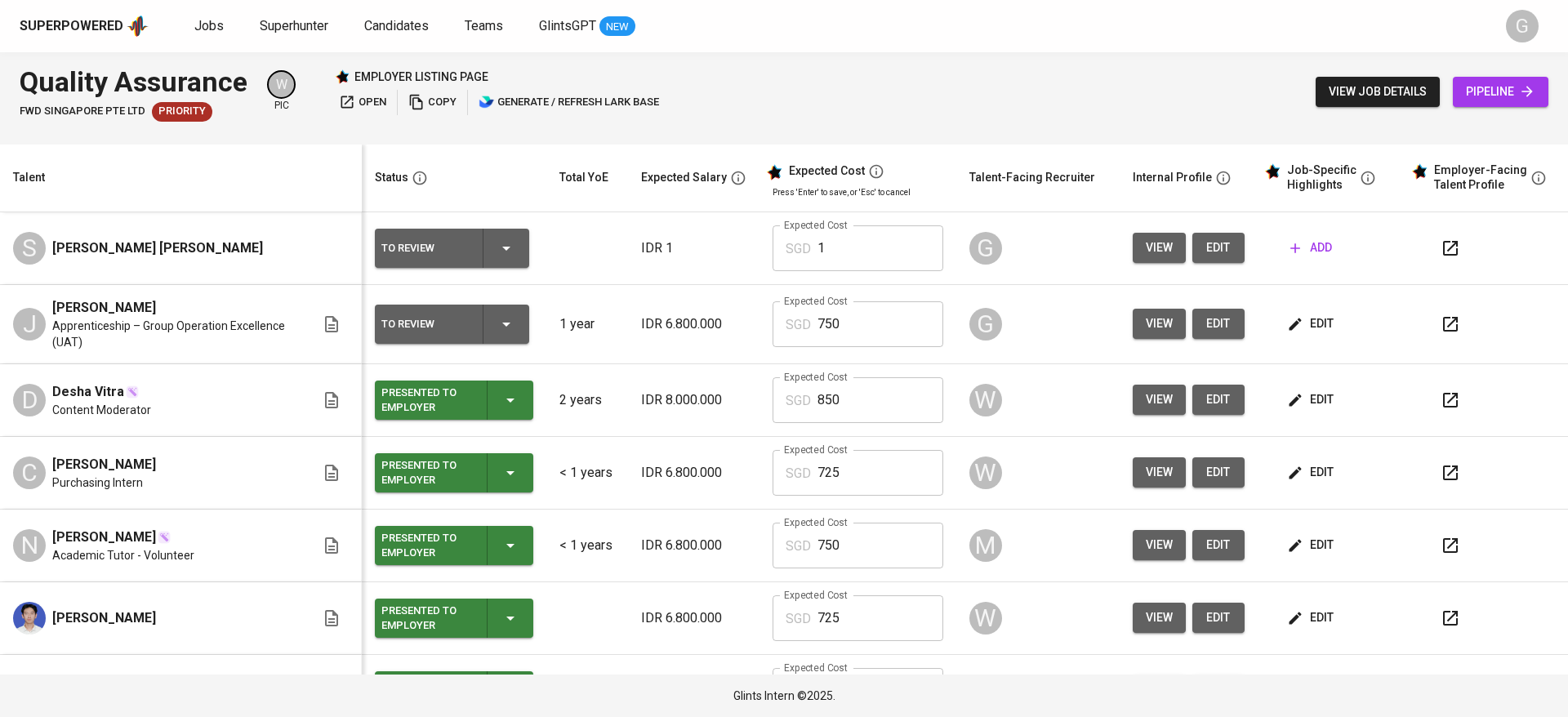
click at [1298, 338] on button "edit" at bounding box center [1311, 324] width 56 height 31
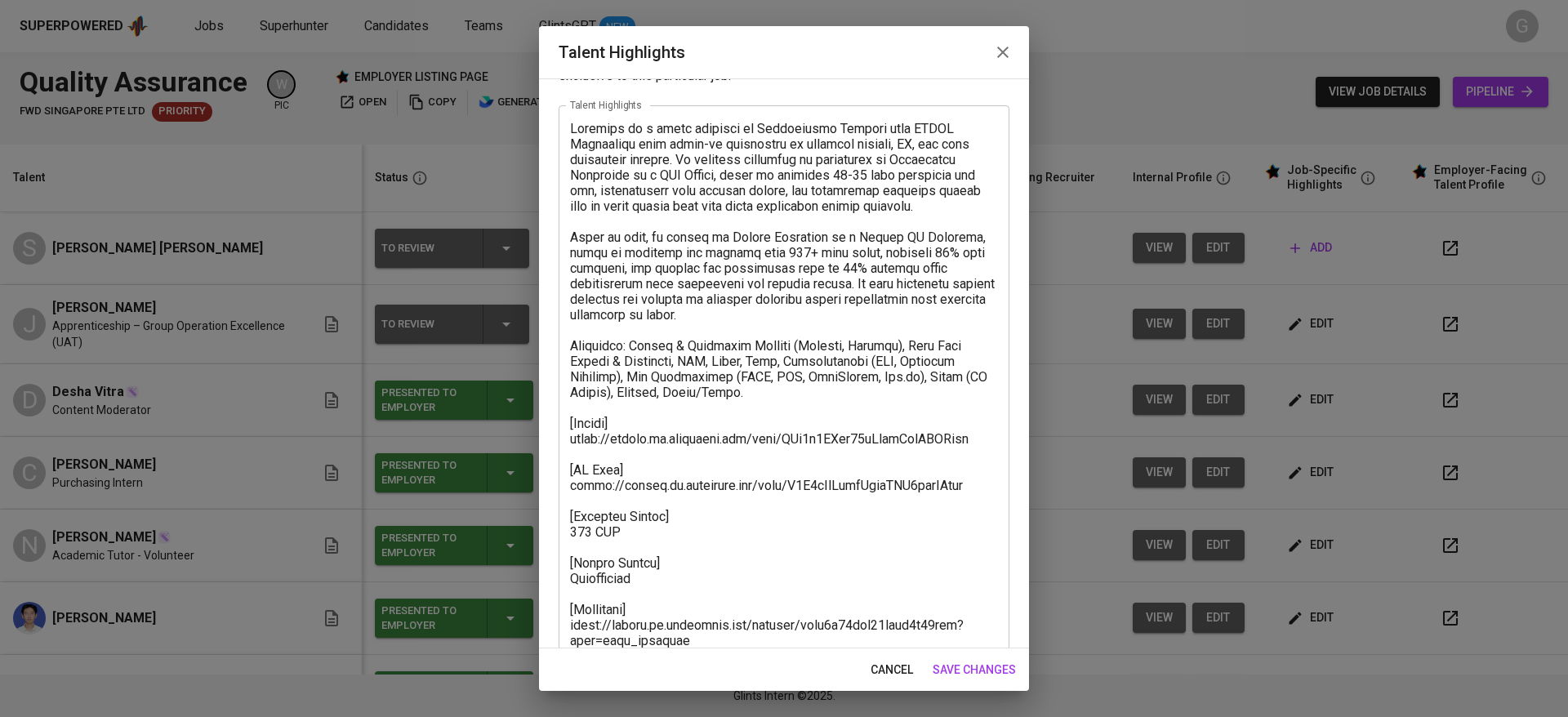
scroll to position [94, 0]
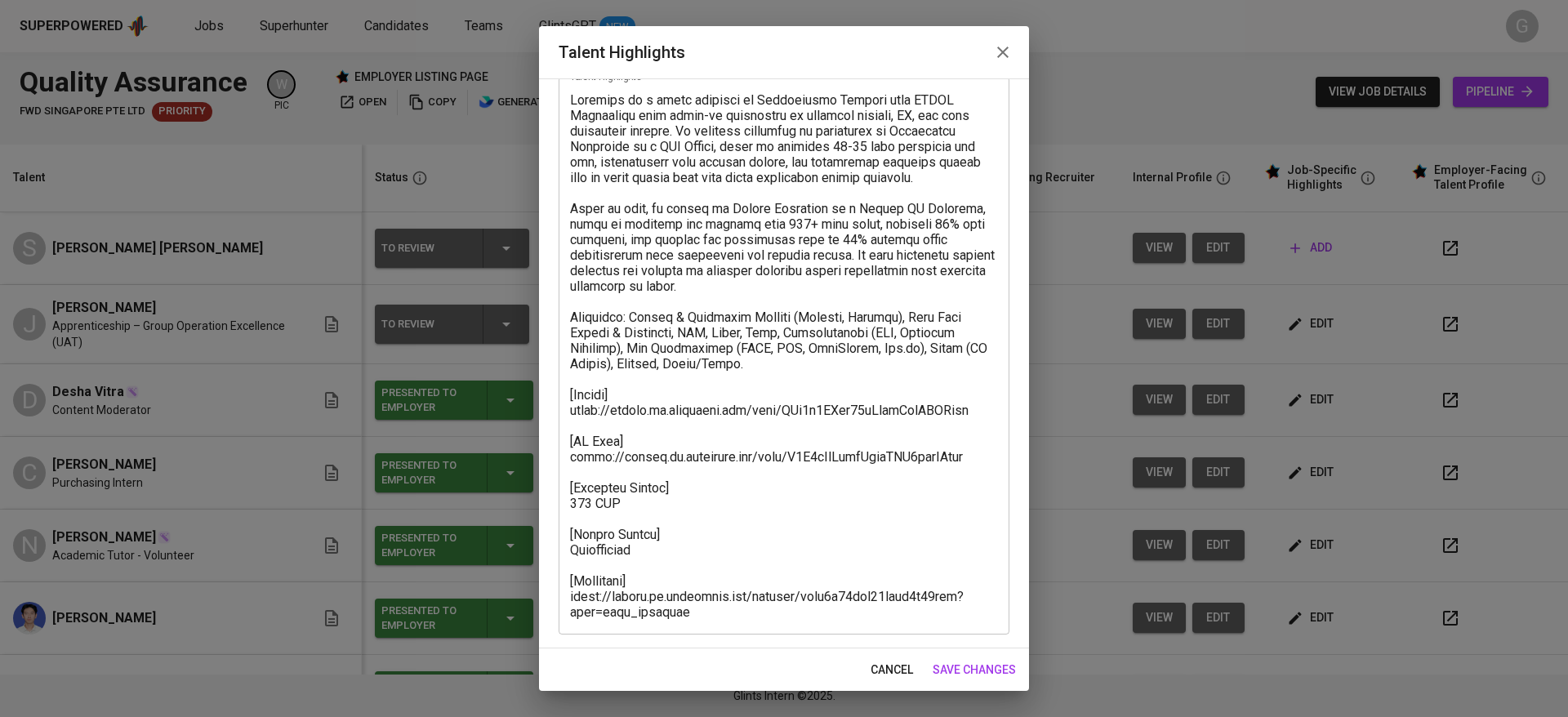
click at [880, 667] on span "cancel" at bounding box center [892, 670] width 42 height 21
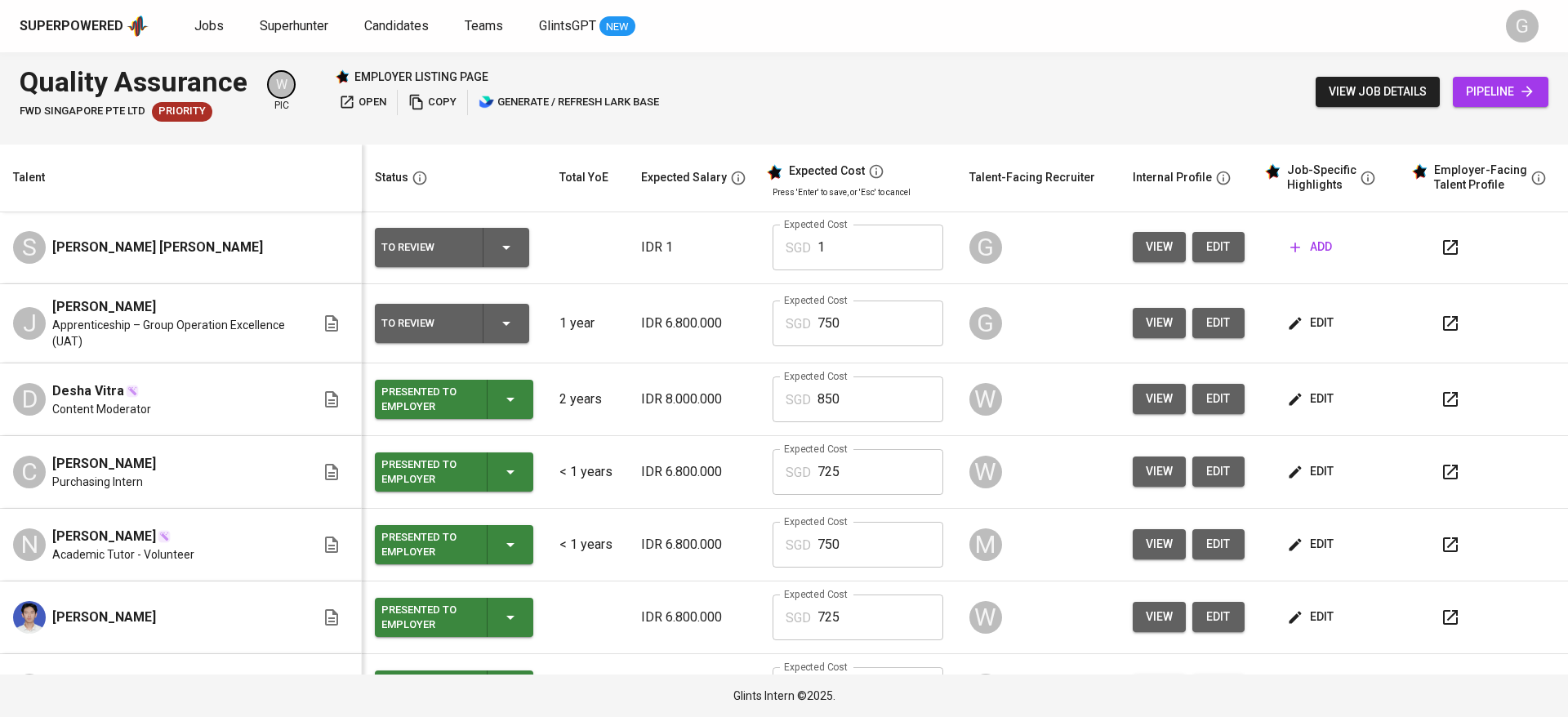
scroll to position [0, 0]
click at [1210, 245] on span "edit" at bounding box center [1218, 248] width 26 height 21
click at [1291, 245] on span "add" at bounding box center [1311, 248] width 41 height 21
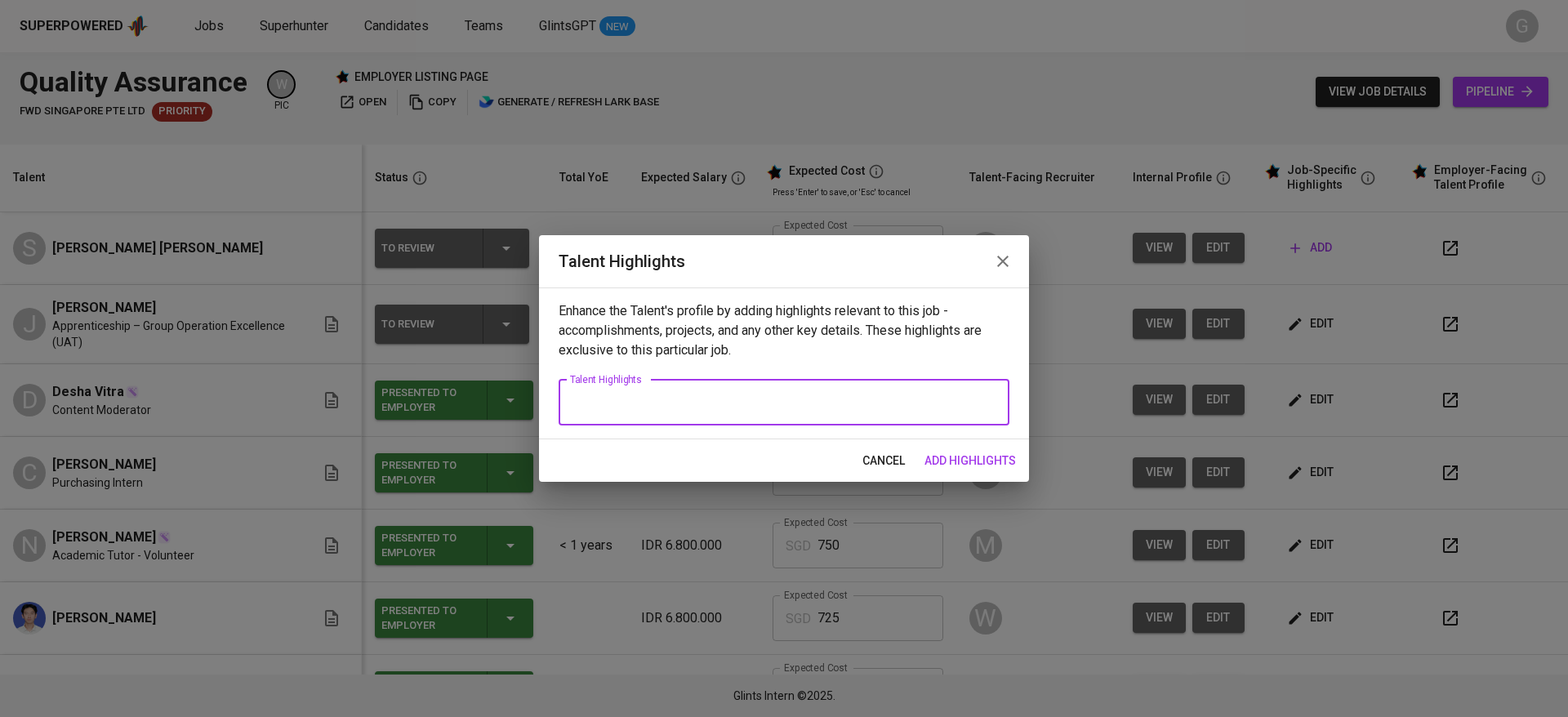
click at [859, 408] on textarea at bounding box center [783, 402] width 428 height 16
paste textarea "Steven is a fresh Computer Science graduate (GPA 3.78) currently part of the Ap…"
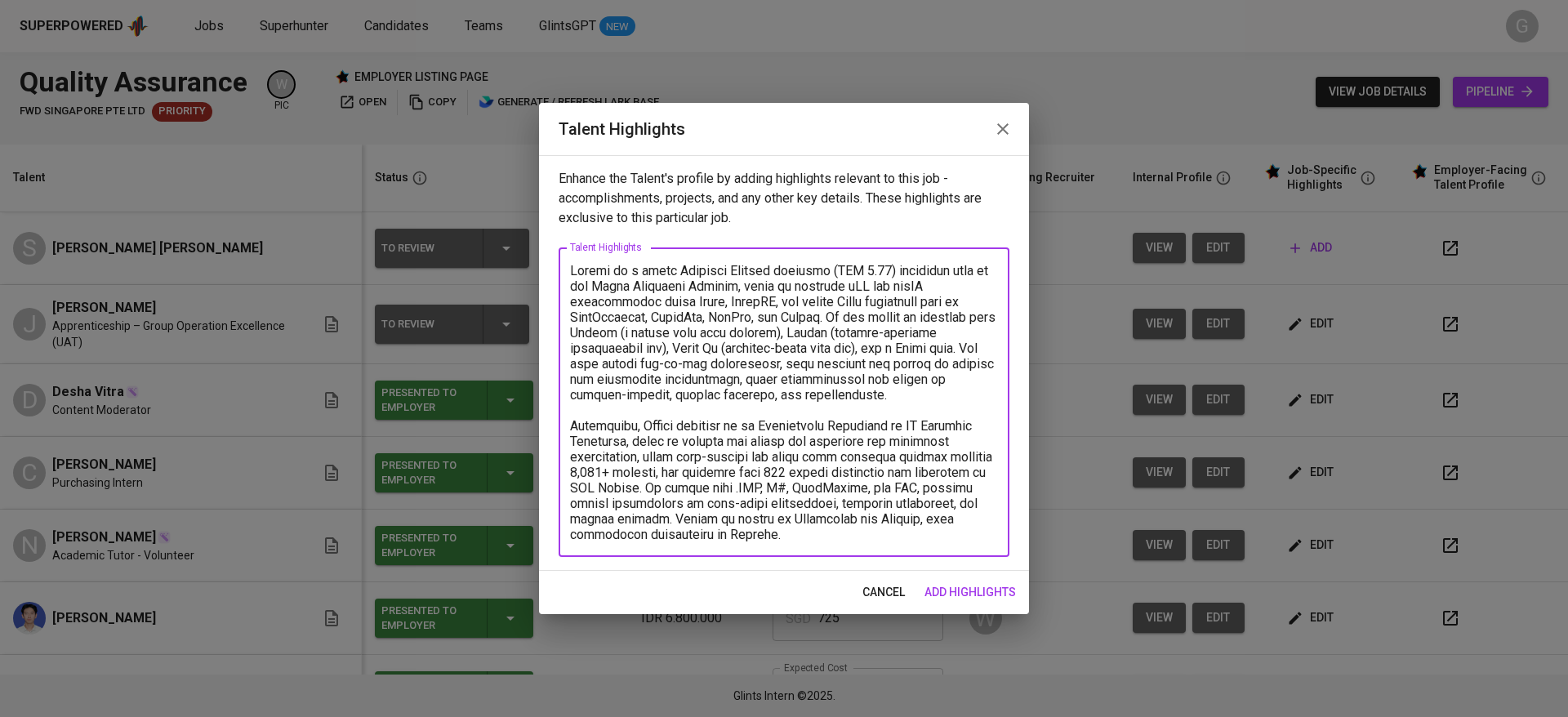
click at [899, 266] on textarea at bounding box center [783, 402] width 428 height 279
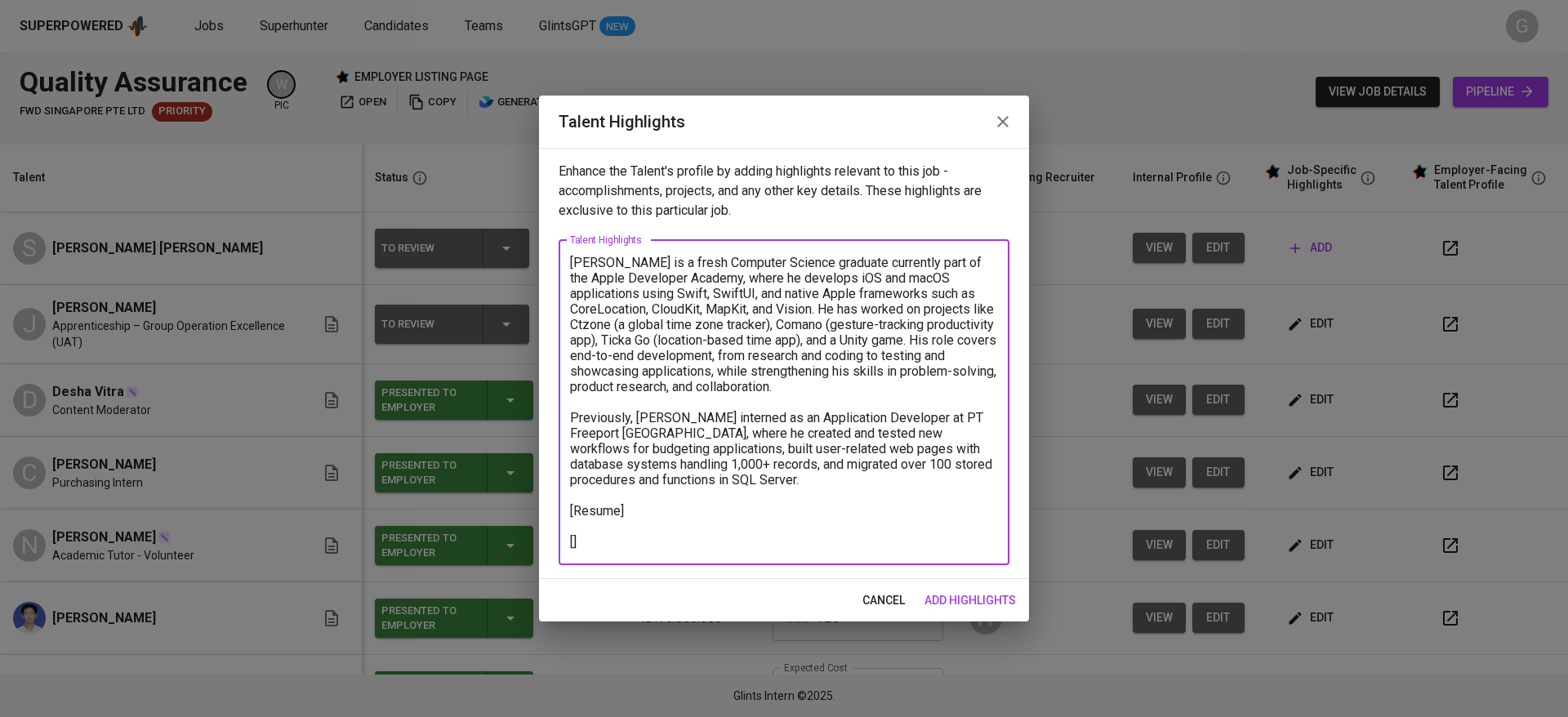
type textarea "Steven is a fresh Computer Science graduate currently part of the Apple Develop…"
click at [949, 589] on button "add highlights" at bounding box center [971, 600] width 105 height 31
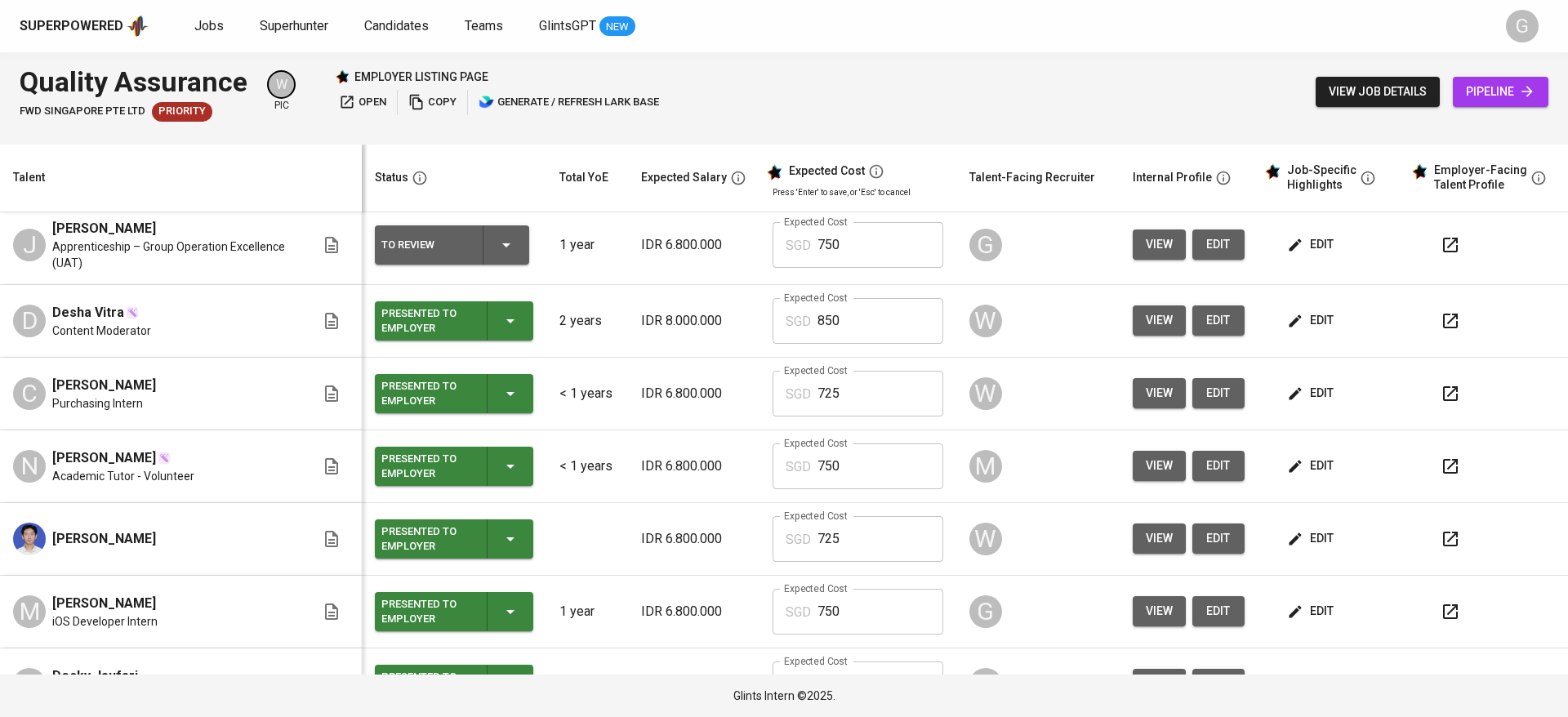
scroll to position [75, 0]
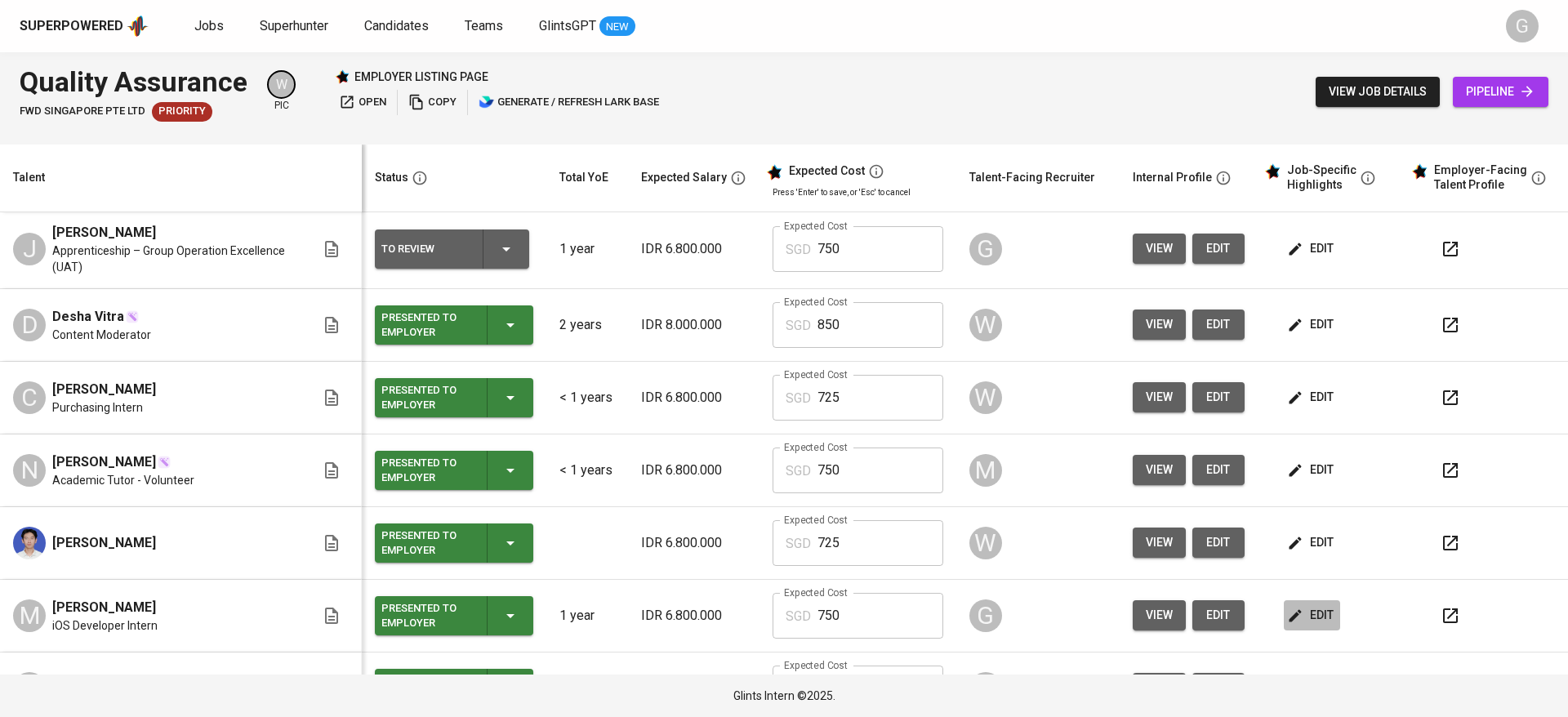
click at [1300, 607] on span "edit" at bounding box center [1312, 615] width 43 height 21
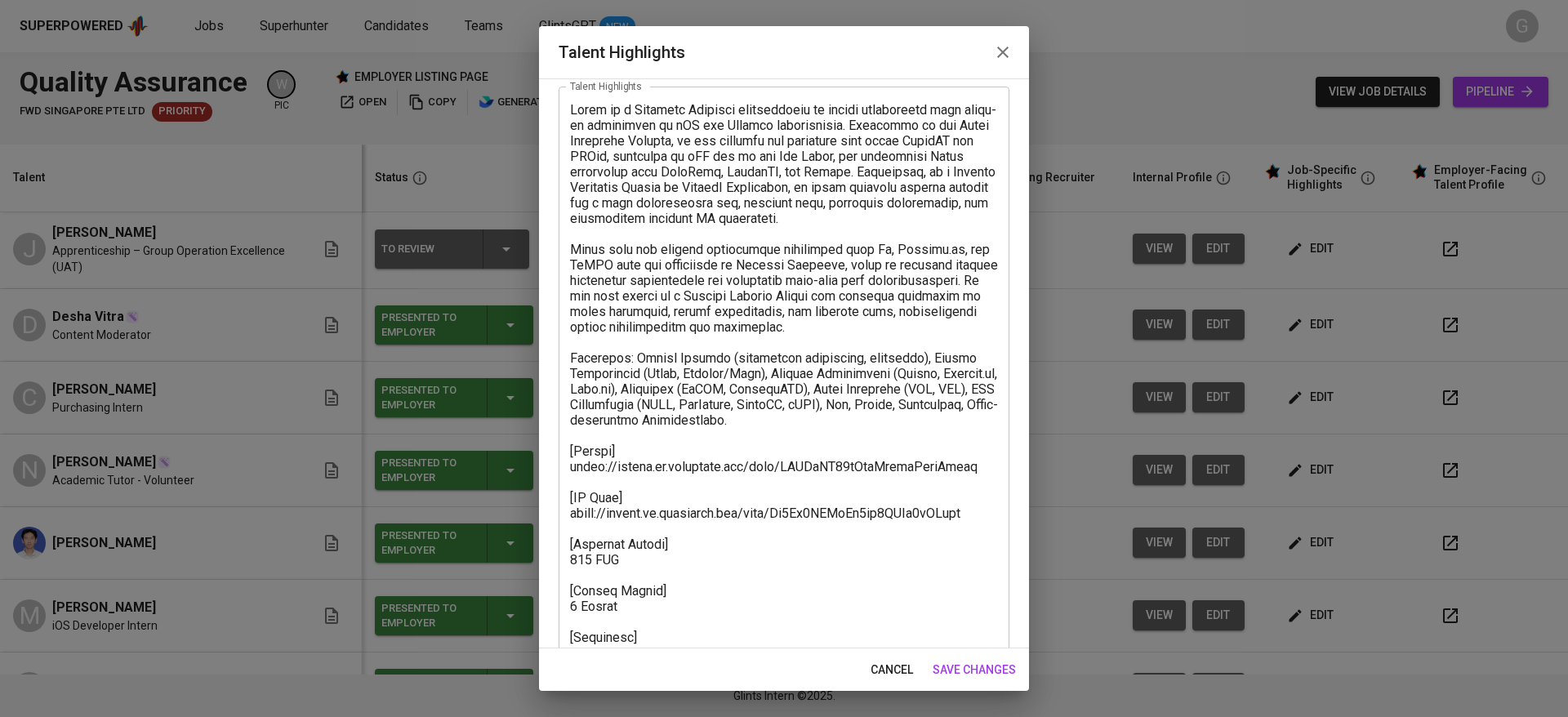
scroll to position [122, 0]
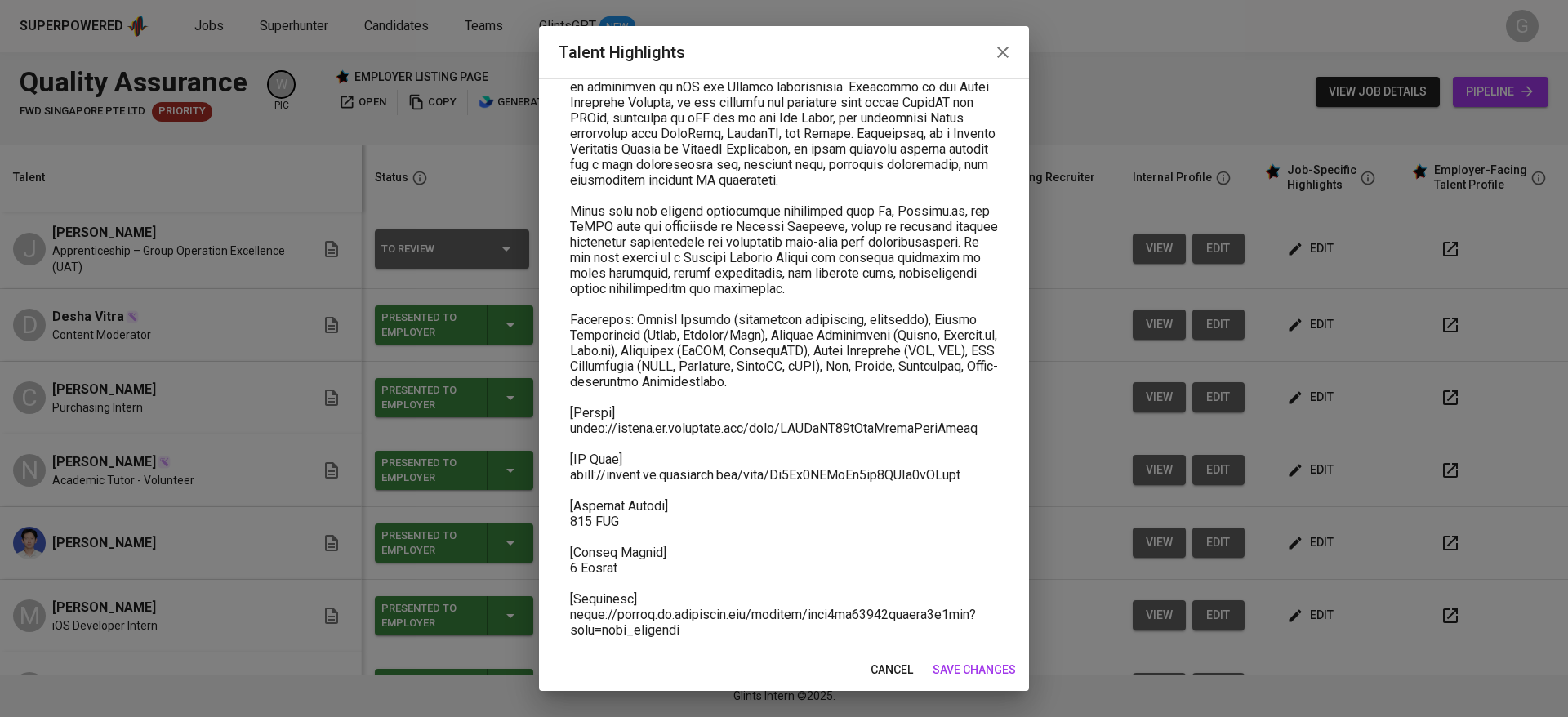
drag, startPoint x: 567, startPoint y: 479, endPoint x: 664, endPoint y: 574, distance: 135.8
click at [664, 574] on div "x Talent Highlights" at bounding box center [784, 358] width 451 height 620
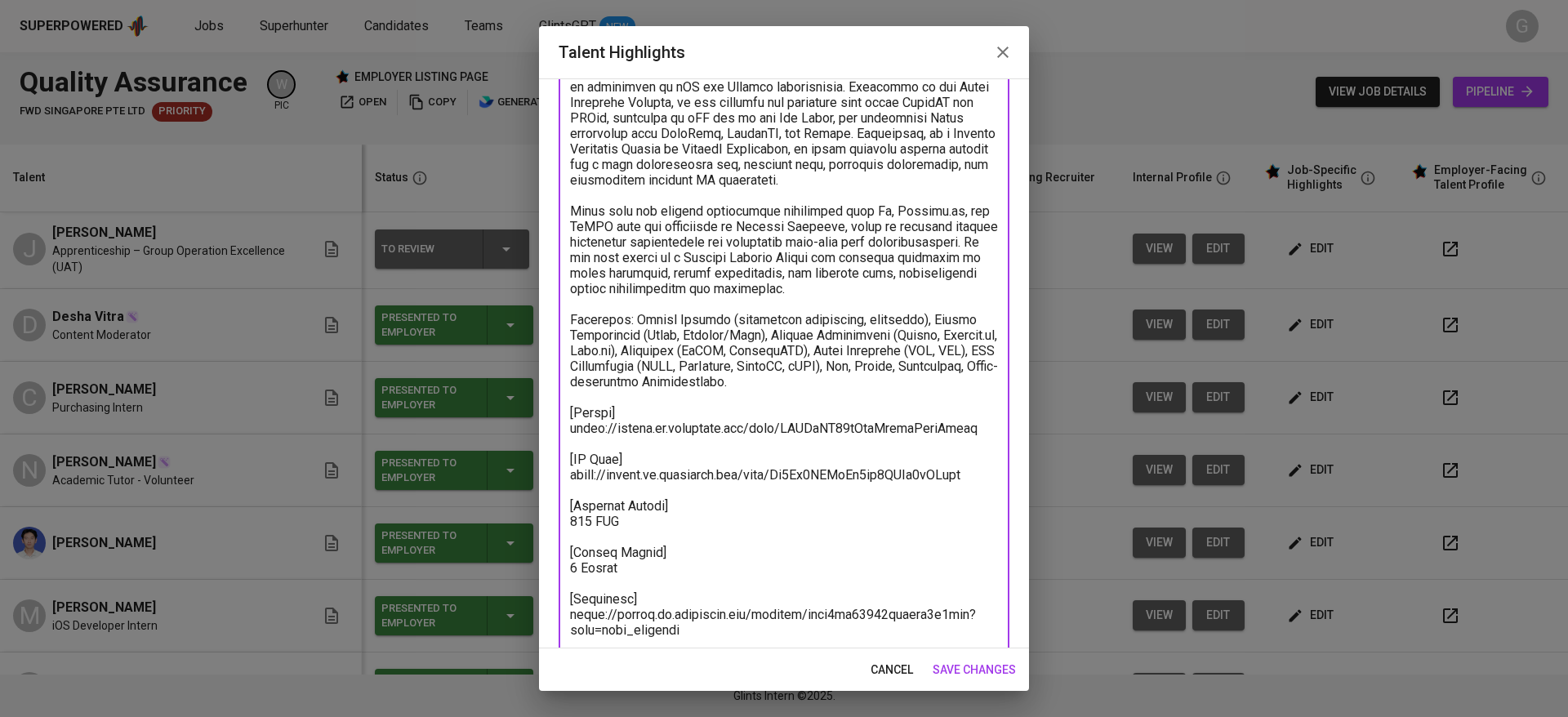
click at [583, 500] on textarea at bounding box center [783, 358] width 428 height 590
click at [576, 469] on textarea at bounding box center [783, 358] width 428 height 590
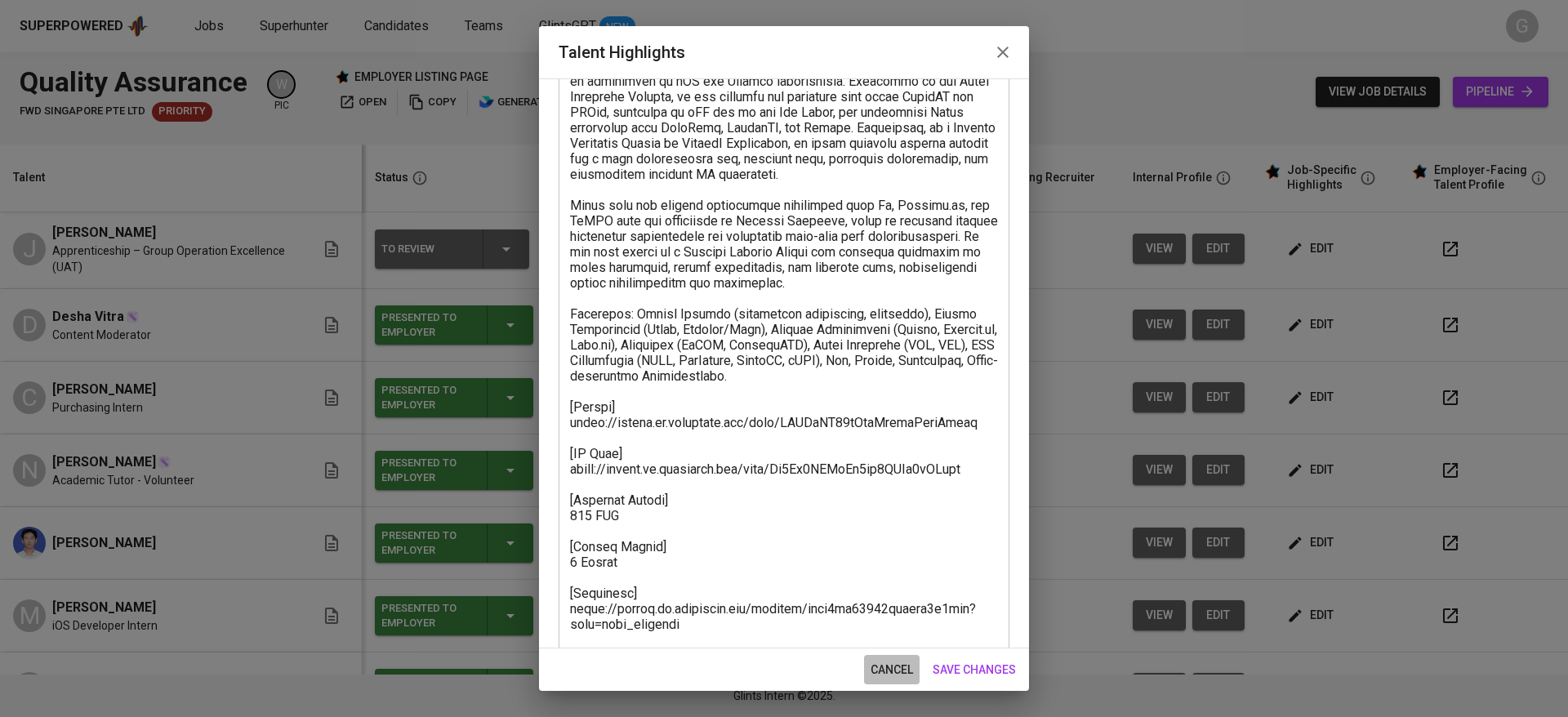
click at [881, 664] on span "cancel" at bounding box center [892, 670] width 42 height 21
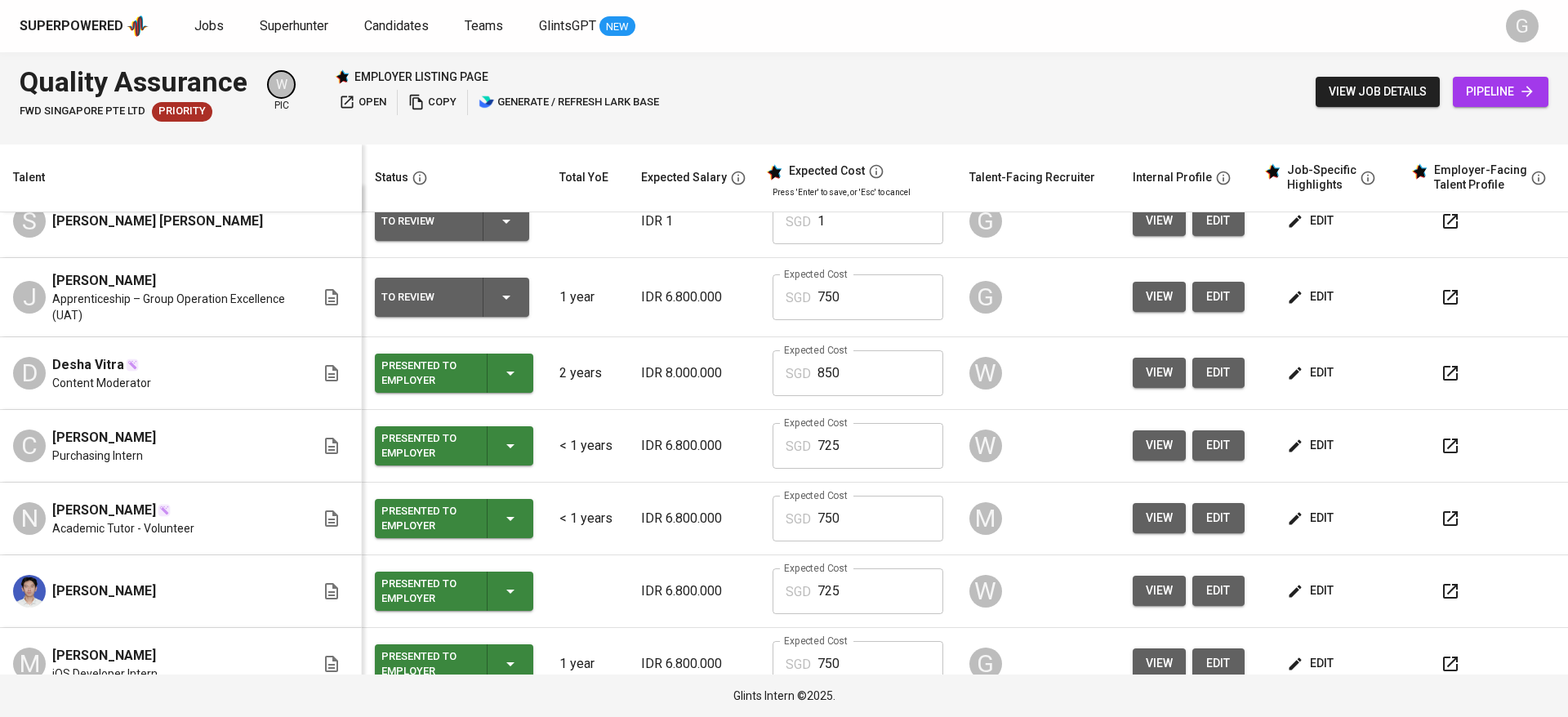
scroll to position [0, 0]
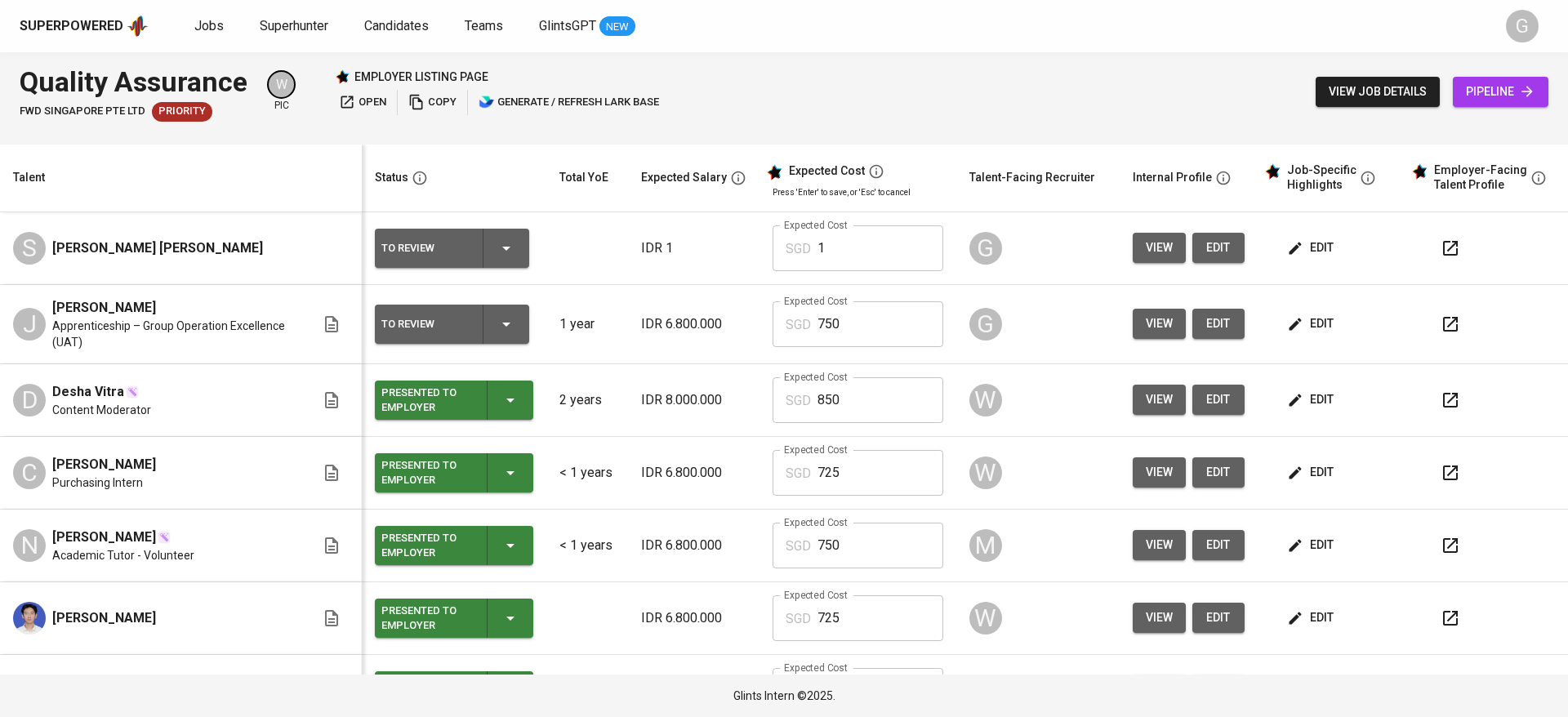
click at [1305, 247] on span "edit" at bounding box center [1312, 248] width 43 height 21
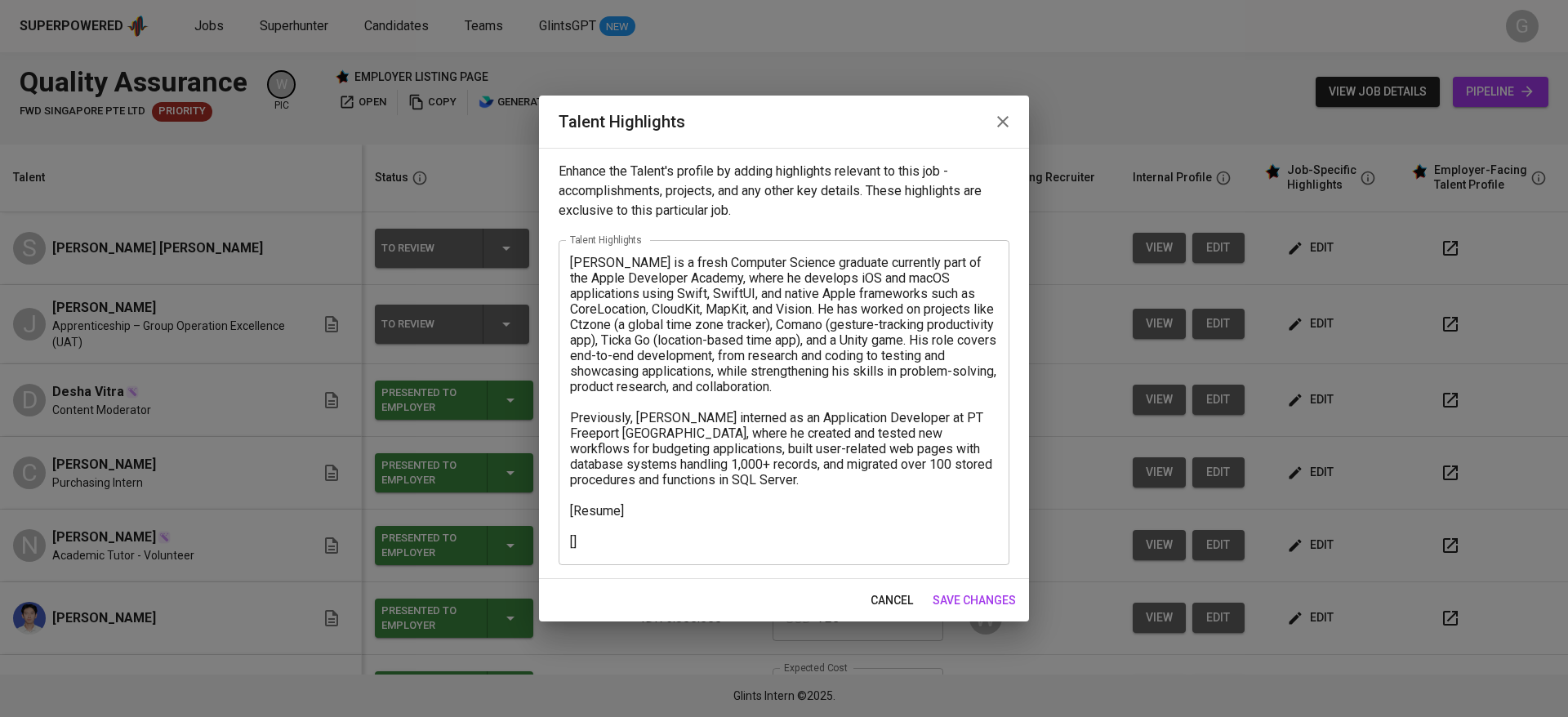
click at [588, 560] on div "Steven is a fresh Computer Science graduate currently part of the Apple Develop…" at bounding box center [784, 402] width 451 height 325
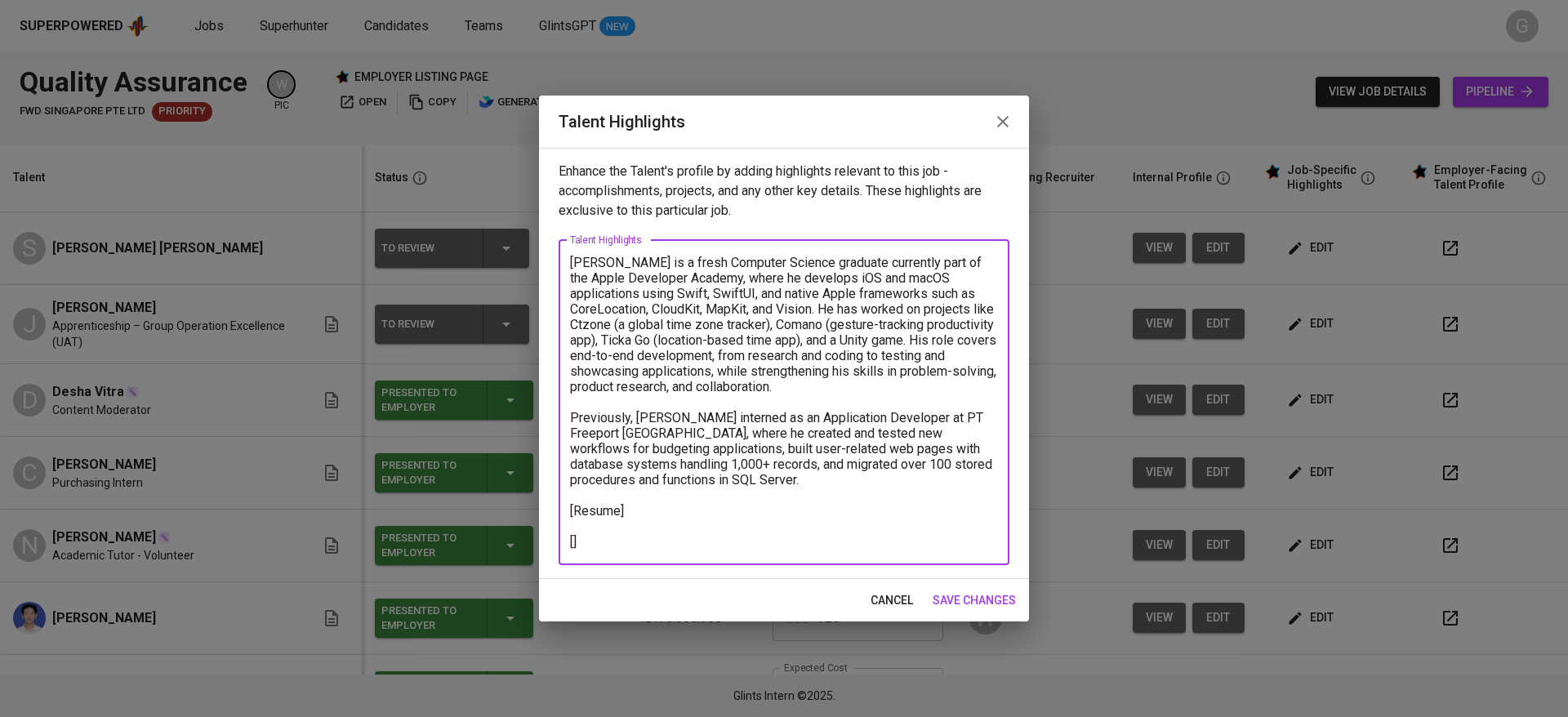
click at [590, 547] on textarea "Steven is a fresh Computer Science graduate currently part of the Apple Develop…" at bounding box center [783, 402] width 428 height 295
paste textarea "[EF Test] https://glints.sg.larksuite.com/file/As1Gb8PPPoSe0ux2VZQl0hNSggc [Exp…"
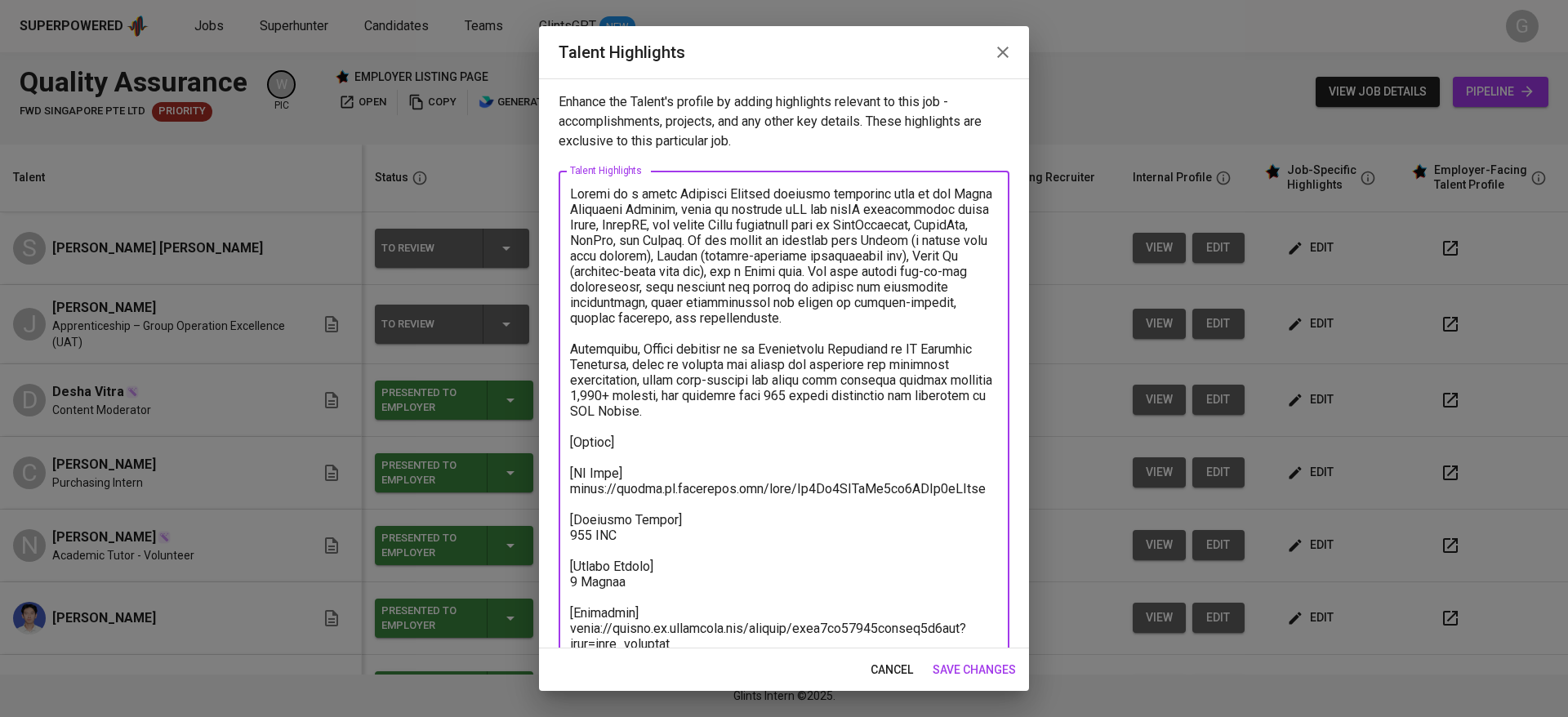
scroll to position [20, 0]
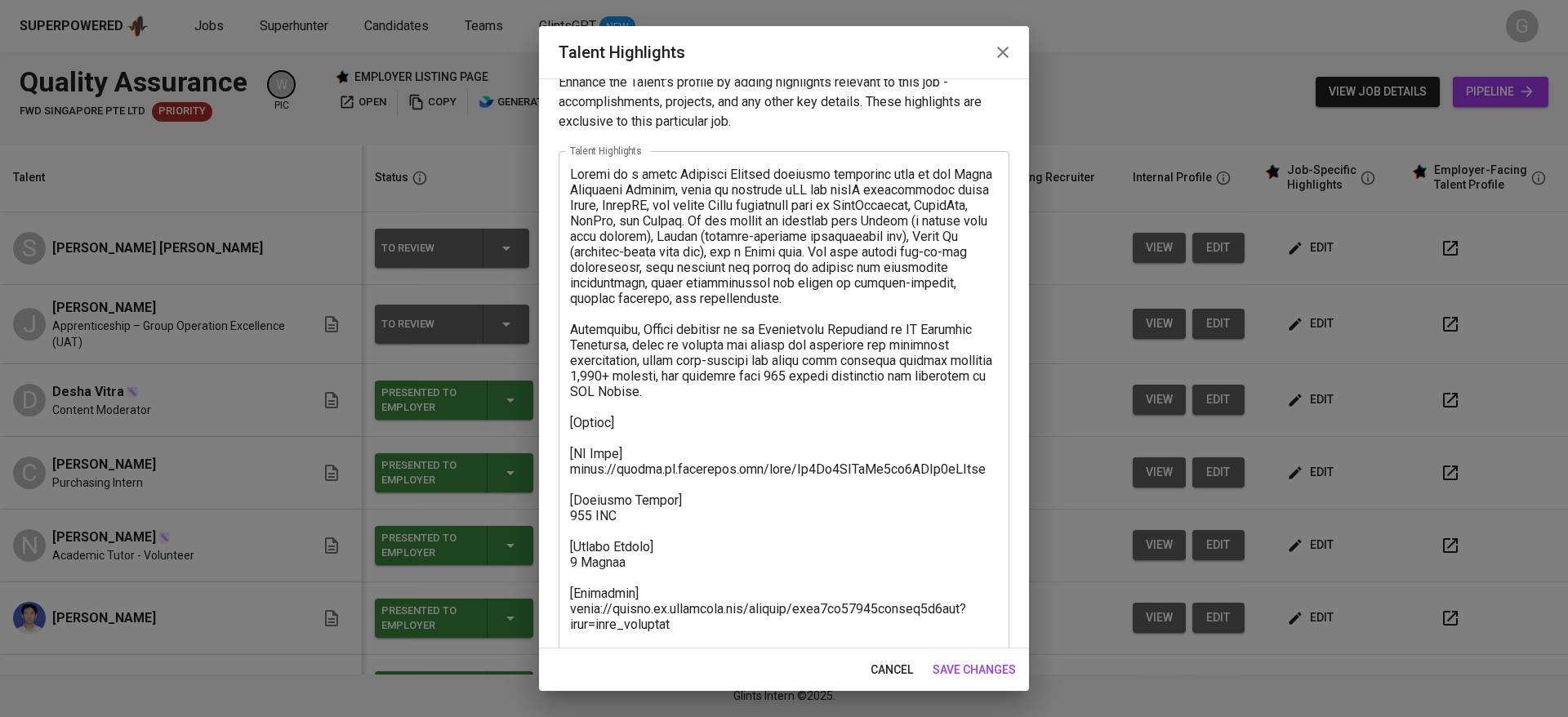
drag, startPoint x: 569, startPoint y: 487, endPoint x: 842, endPoint y: 489, distance: 273.0
click at [839, 489] on div "x Talent Highlights" at bounding box center [784, 407] width 451 height 512
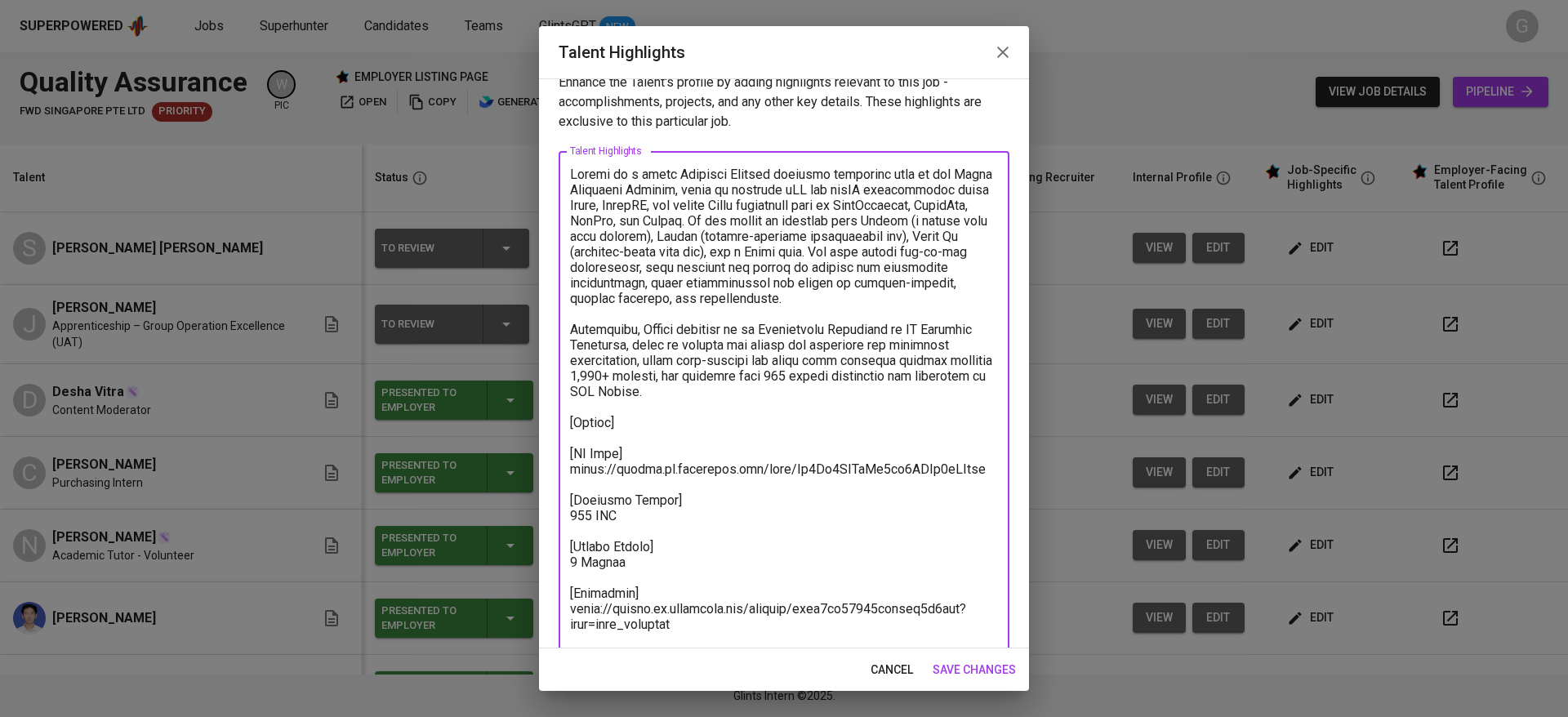
drag, startPoint x: 973, startPoint y: 494, endPoint x: 955, endPoint y: 467, distance: 32.4
click at [955, 467] on textarea at bounding box center [783, 407] width 428 height 481
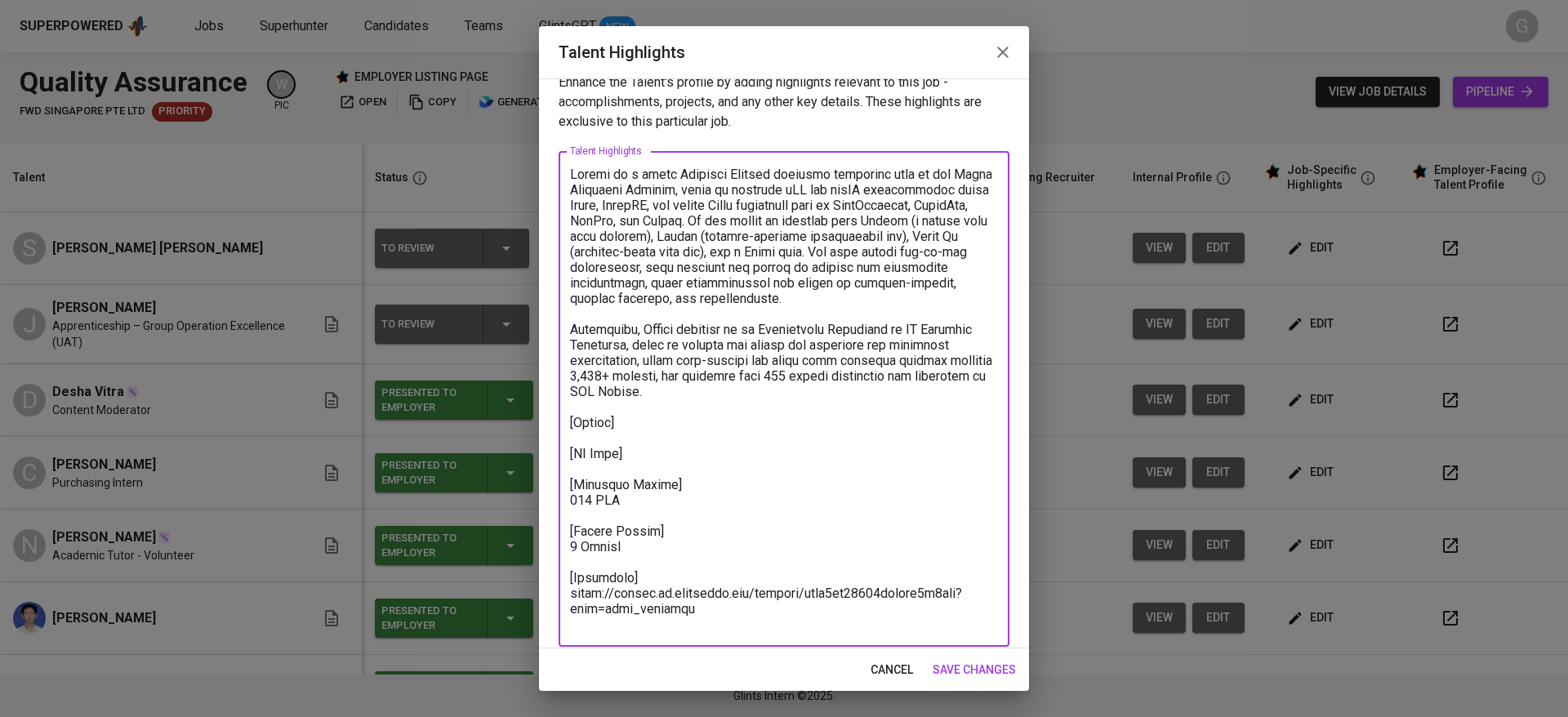
click at [688, 594] on textarea at bounding box center [783, 399] width 428 height 465
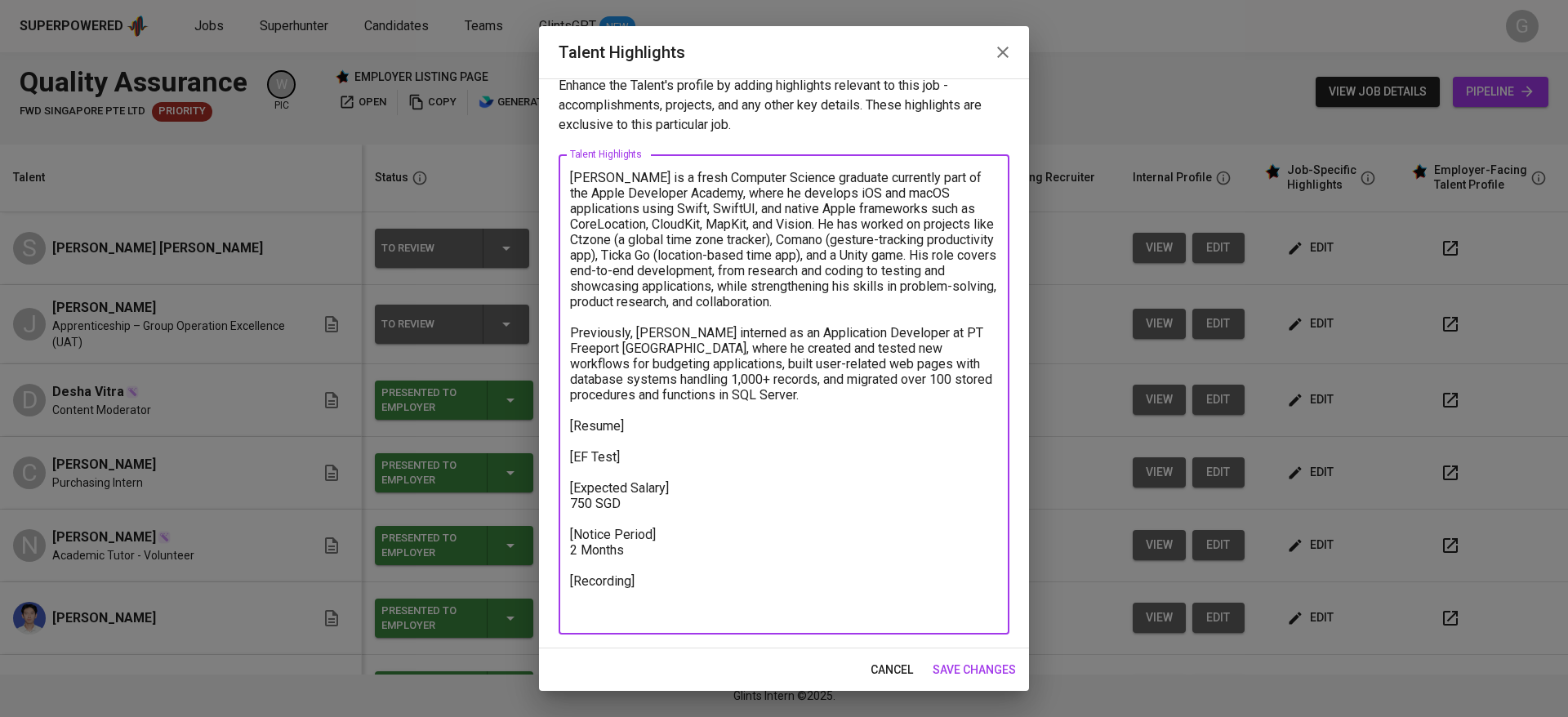
scroll to position [17, 0]
paste textarea "https://glints.sg.larksuite.com/minutes/obsg8nqm672574db393611ka?from=from_copy…"
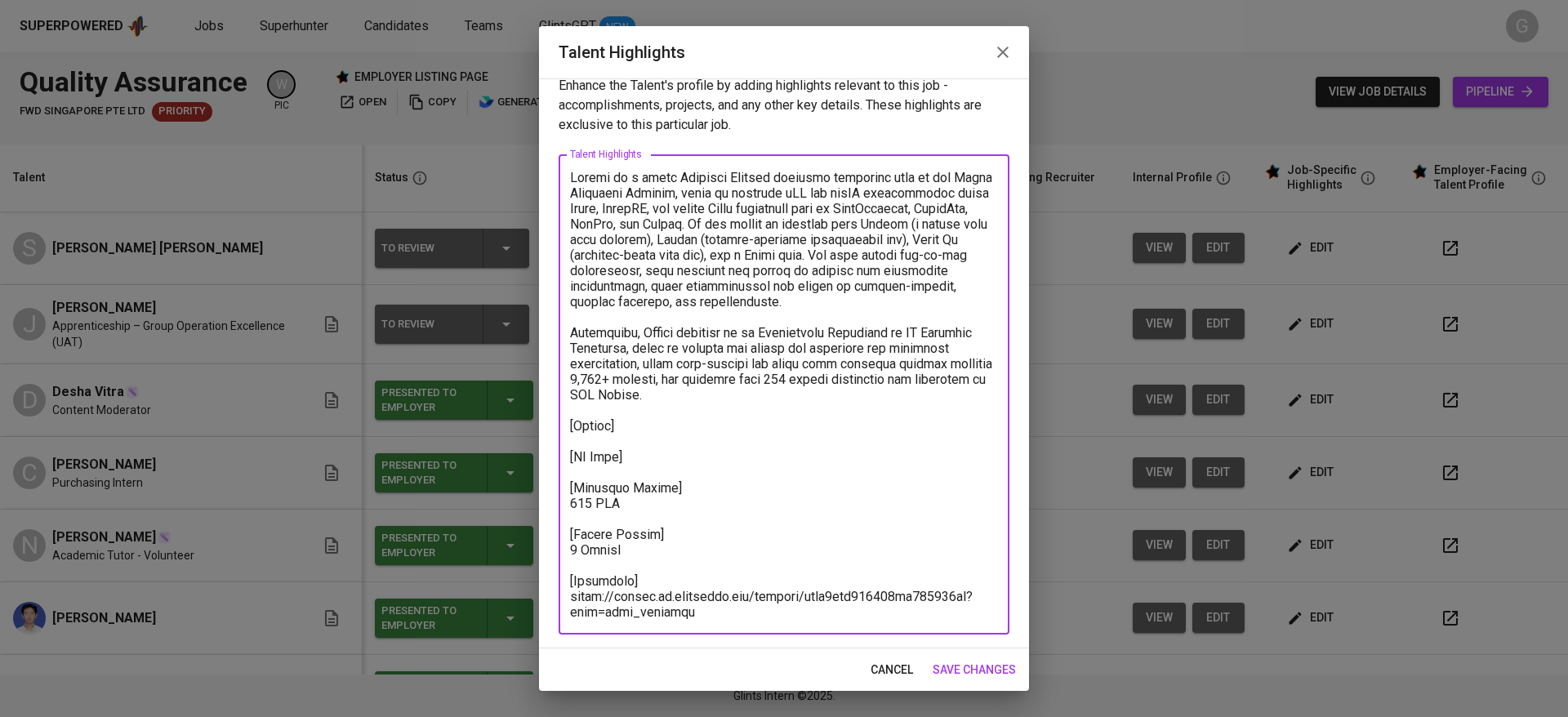
scroll to position [20, 0]
click at [697, 510] on textarea at bounding box center [783, 399] width 428 height 465
click at [692, 475] on textarea at bounding box center [783, 399] width 428 height 465
type textarea "Steven is a fresh Computer Science graduate currently part of the Apple Develop…"
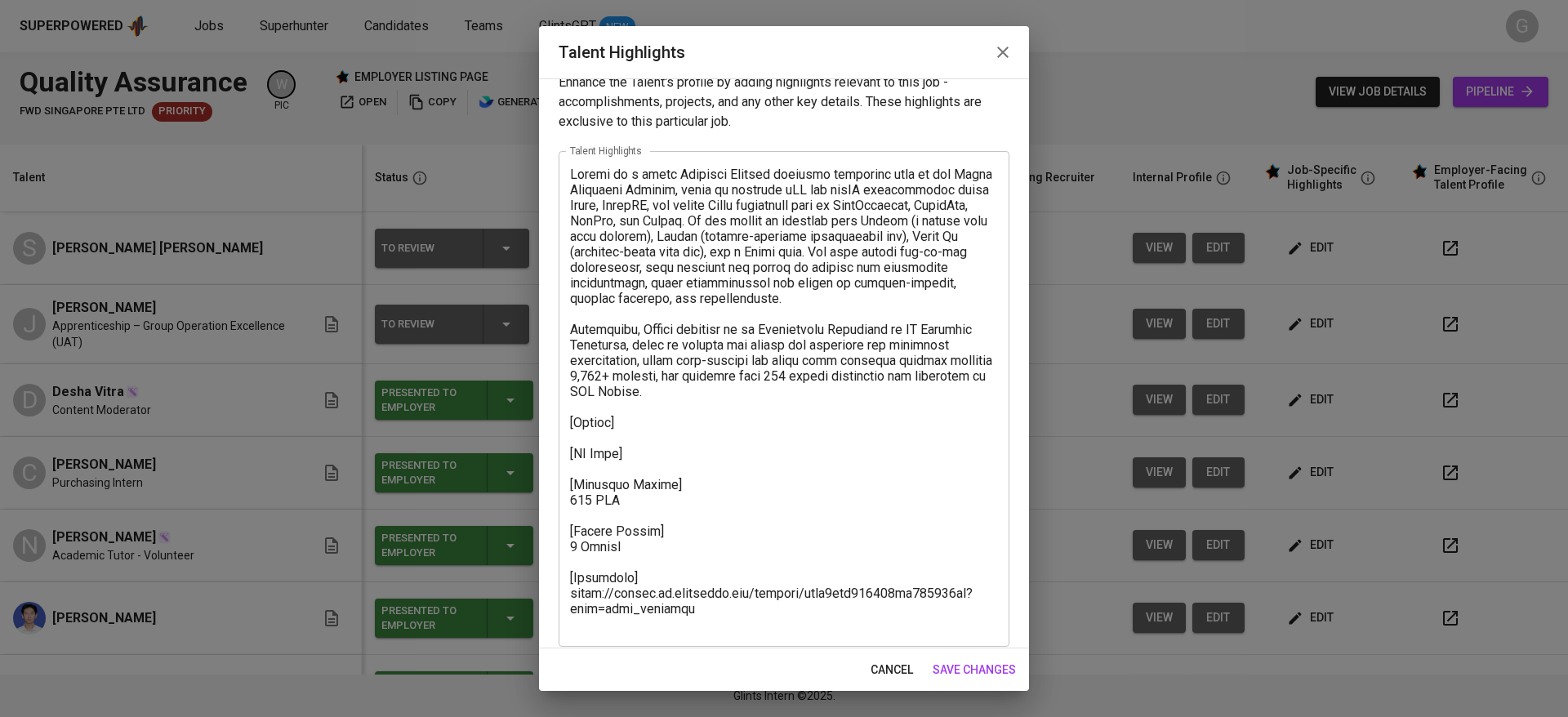
drag, startPoint x: 238, startPoint y: 265, endPoint x: 720, endPoint y: 272, distance: 482.1
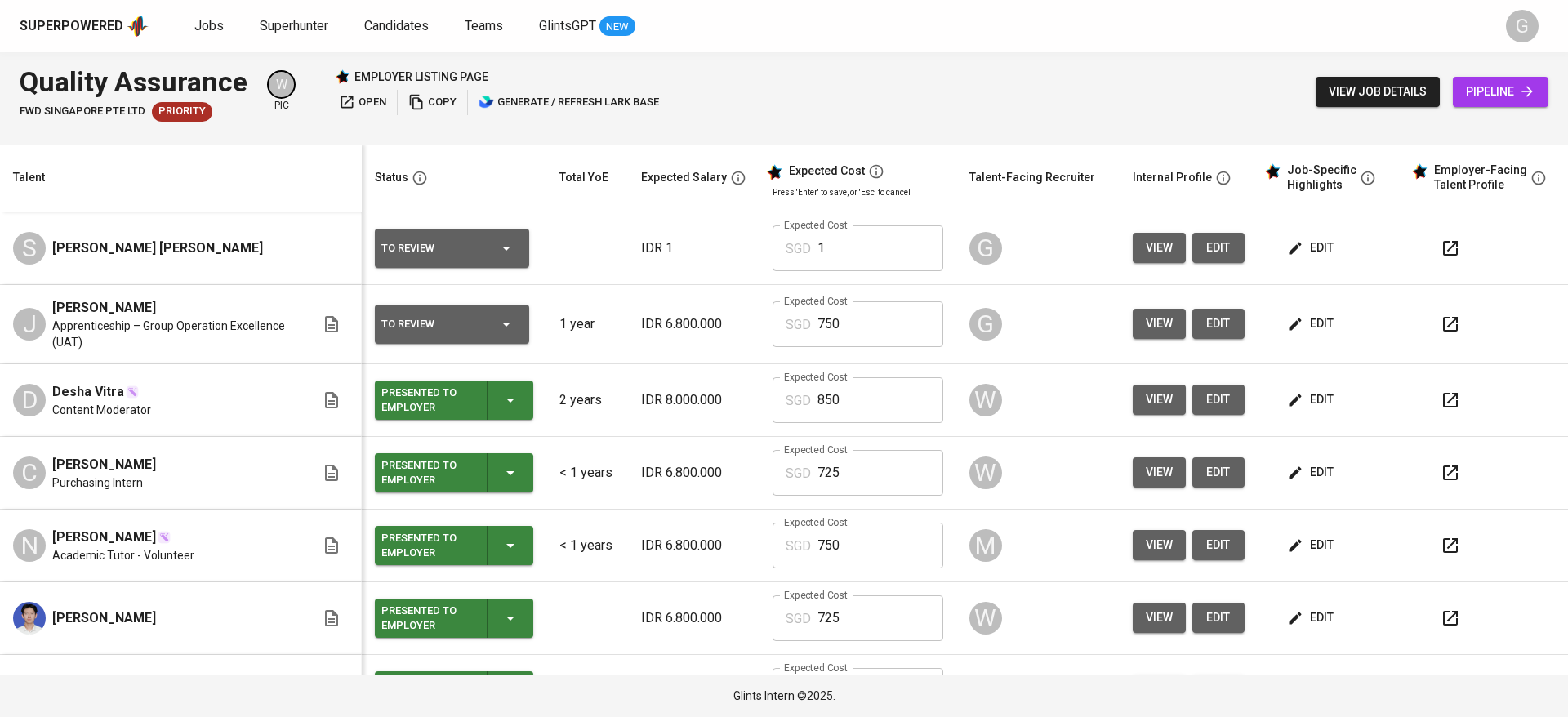
click at [1287, 253] on icon "button" at bounding box center [1294, 248] width 17 height 17
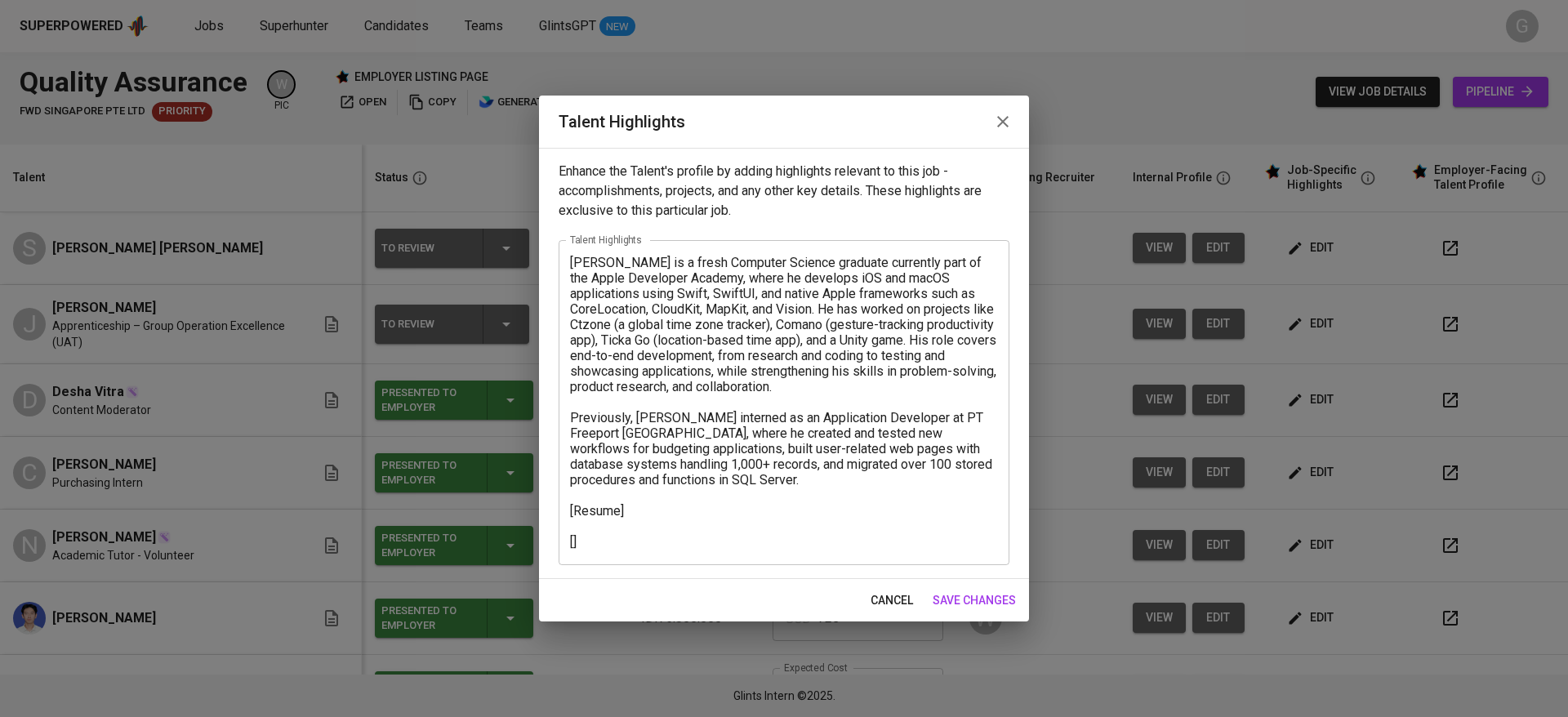
click at [624, 529] on textarea "Steven is a fresh Computer Science graduate currently part of the Apple Develop…" at bounding box center [783, 402] width 428 height 295
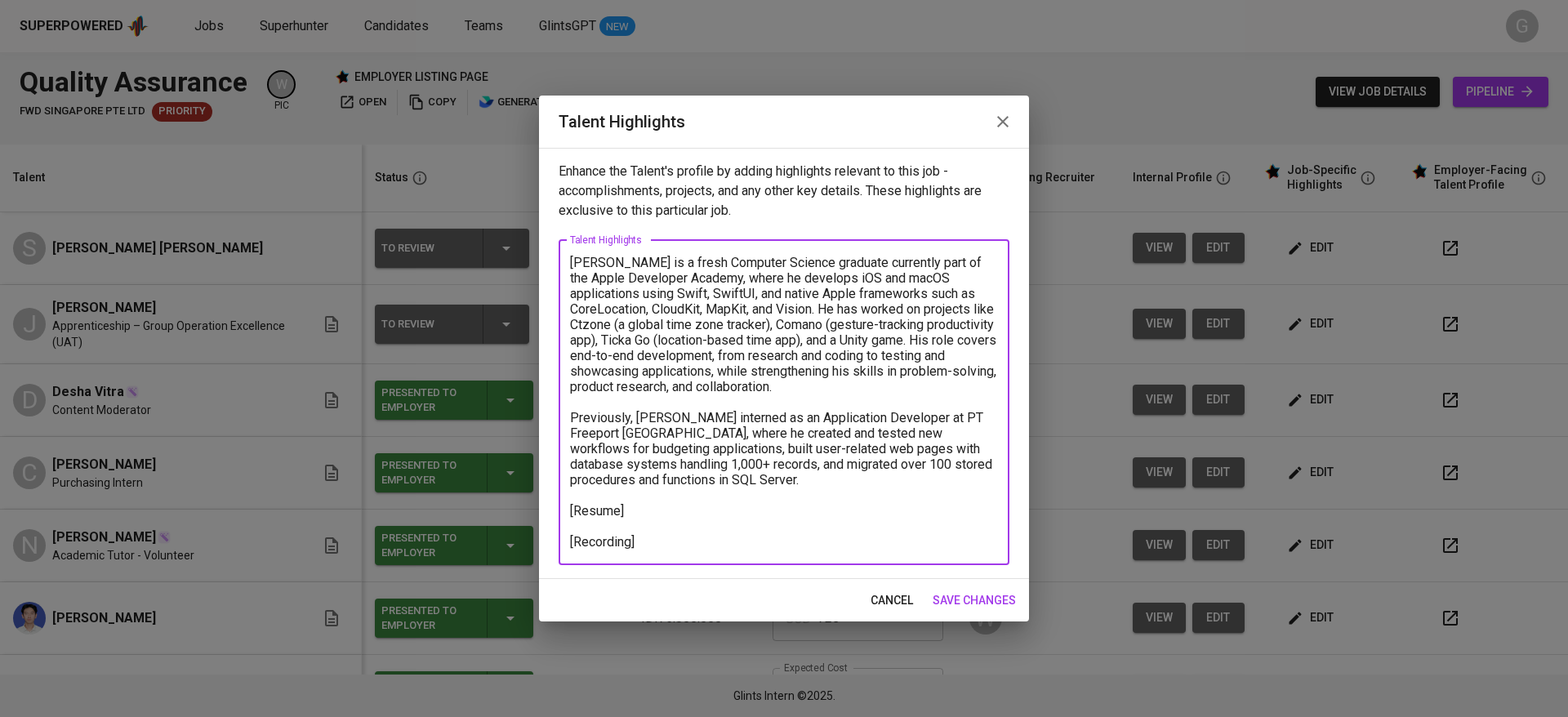
click at [691, 537] on textarea "Steven is a fresh Computer Science graduate currently part of the Apple Develop…" at bounding box center [783, 402] width 428 height 295
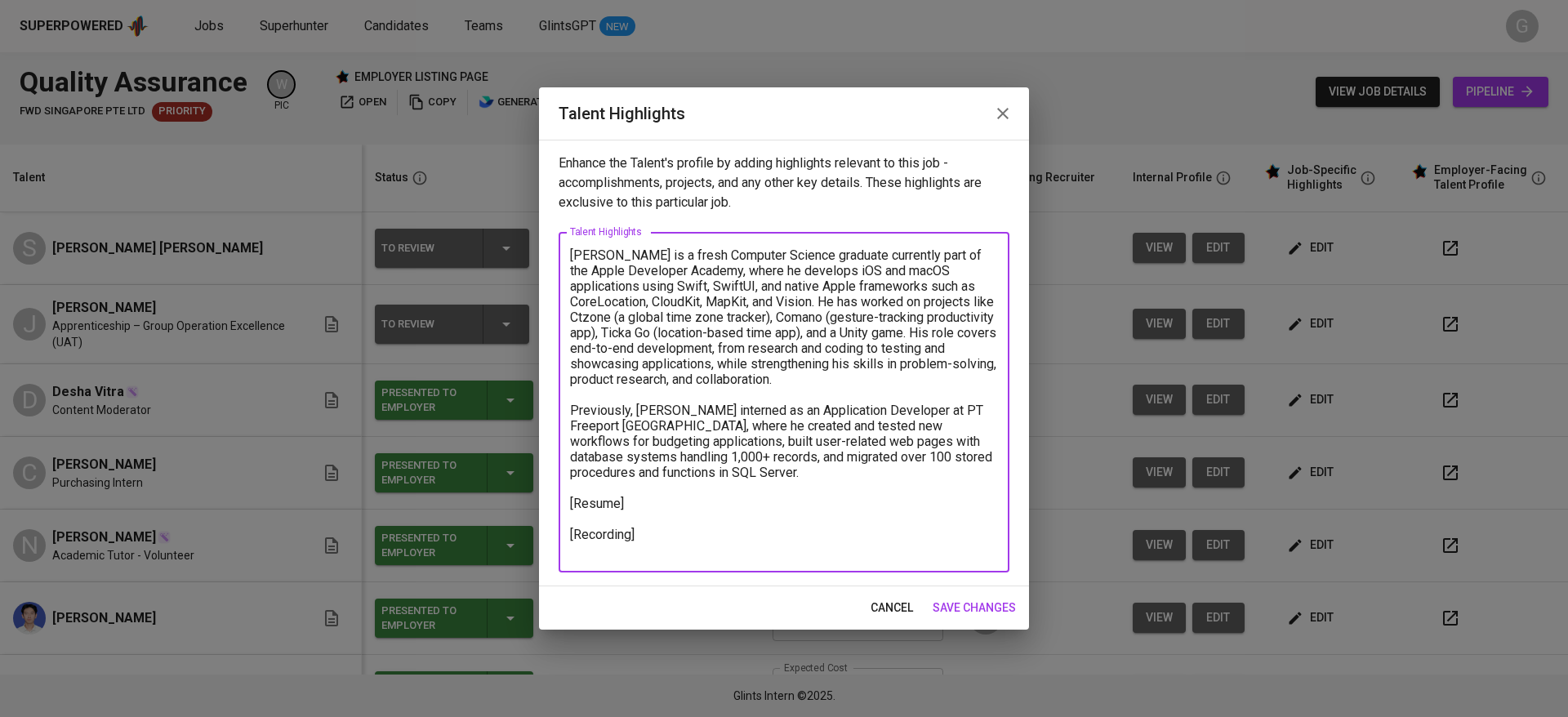
paste textarea "https://glints.sg.larksuite.com/minutes/obsg8nqm672574db393611ka?from=from_copy…"
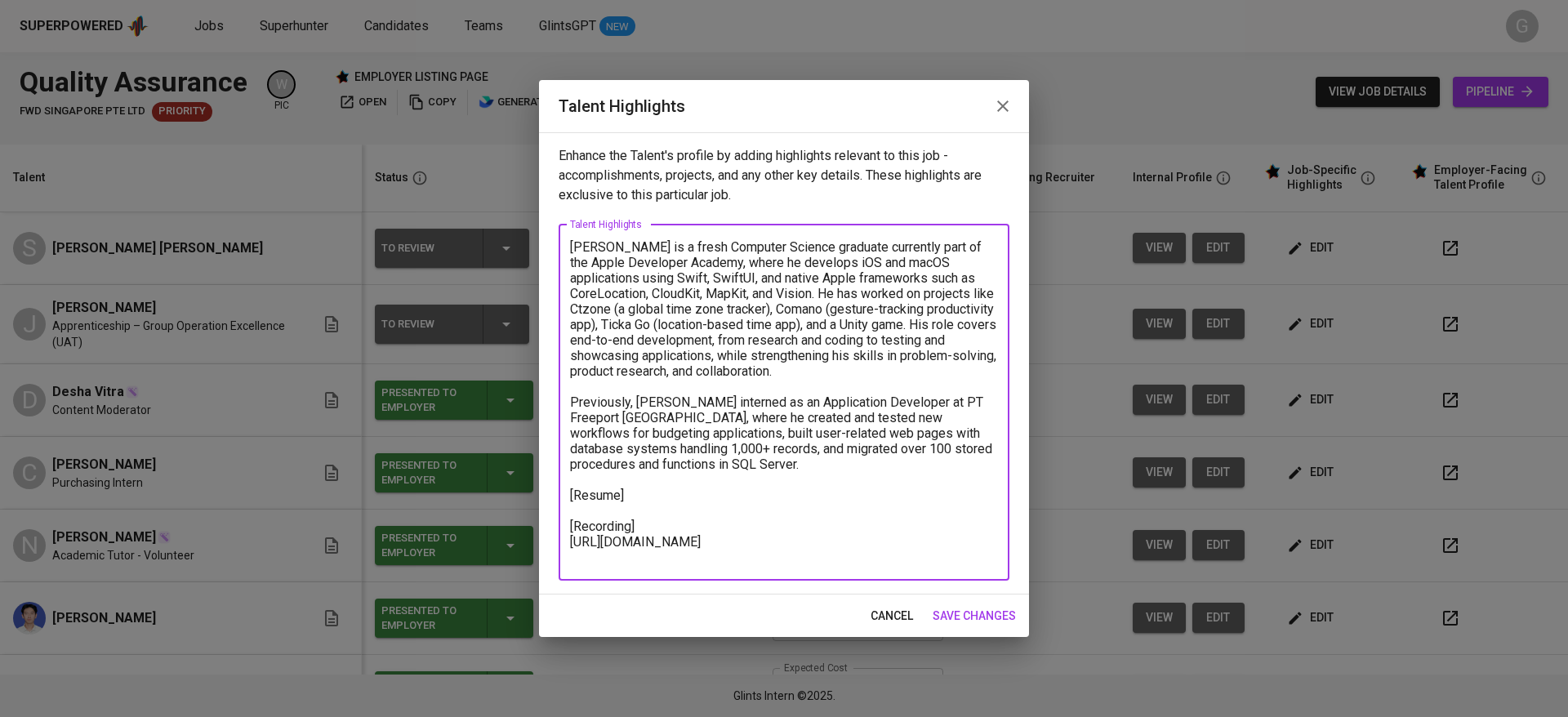
type textarea "Steven is a fresh Computer Science graduate currently part of the Apple Develop…"
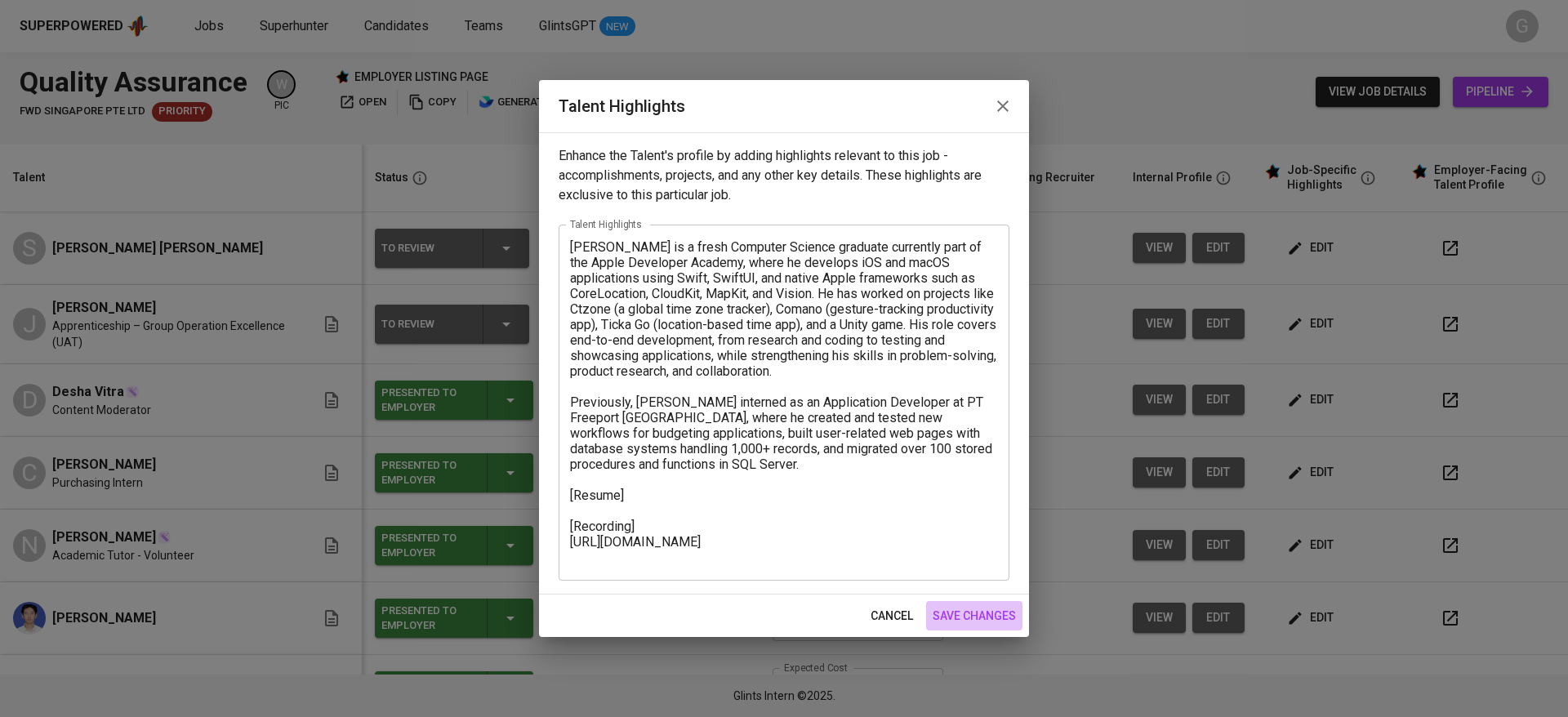
click at [954, 611] on span "save changes" at bounding box center [974, 616] width 83 height 21
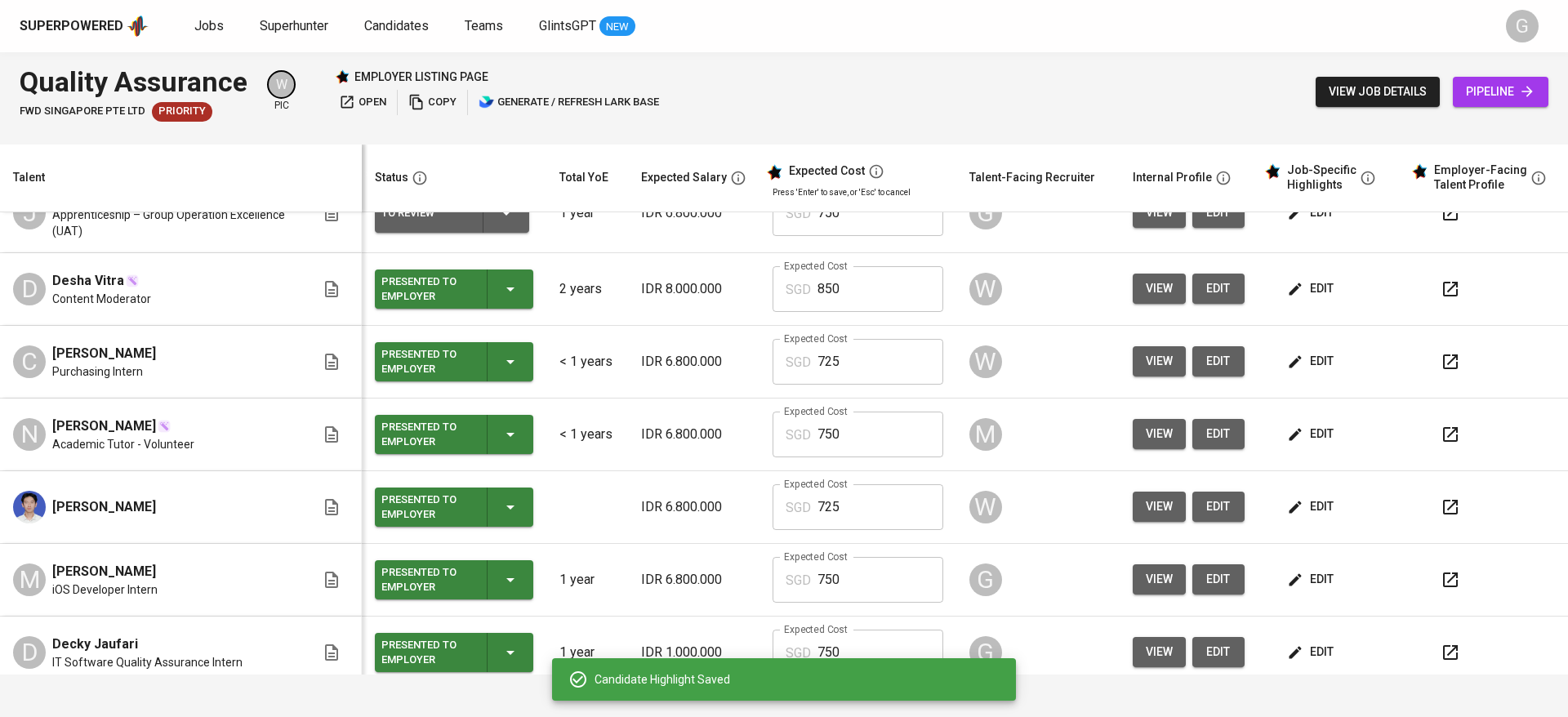
scroll to position [367, 0]
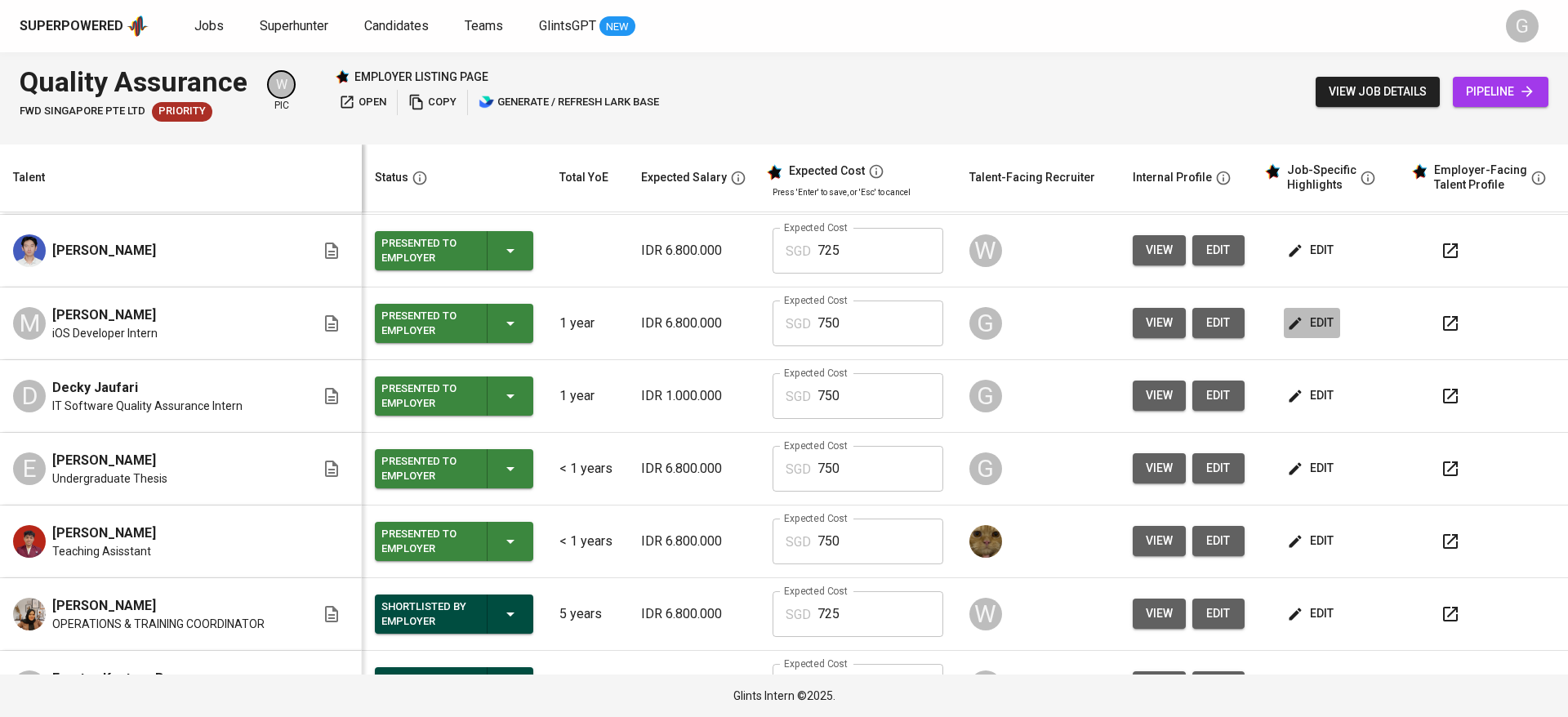
click at [1297, 324] on span "edit" at bounding box center [1312, 323] width 43 height 21
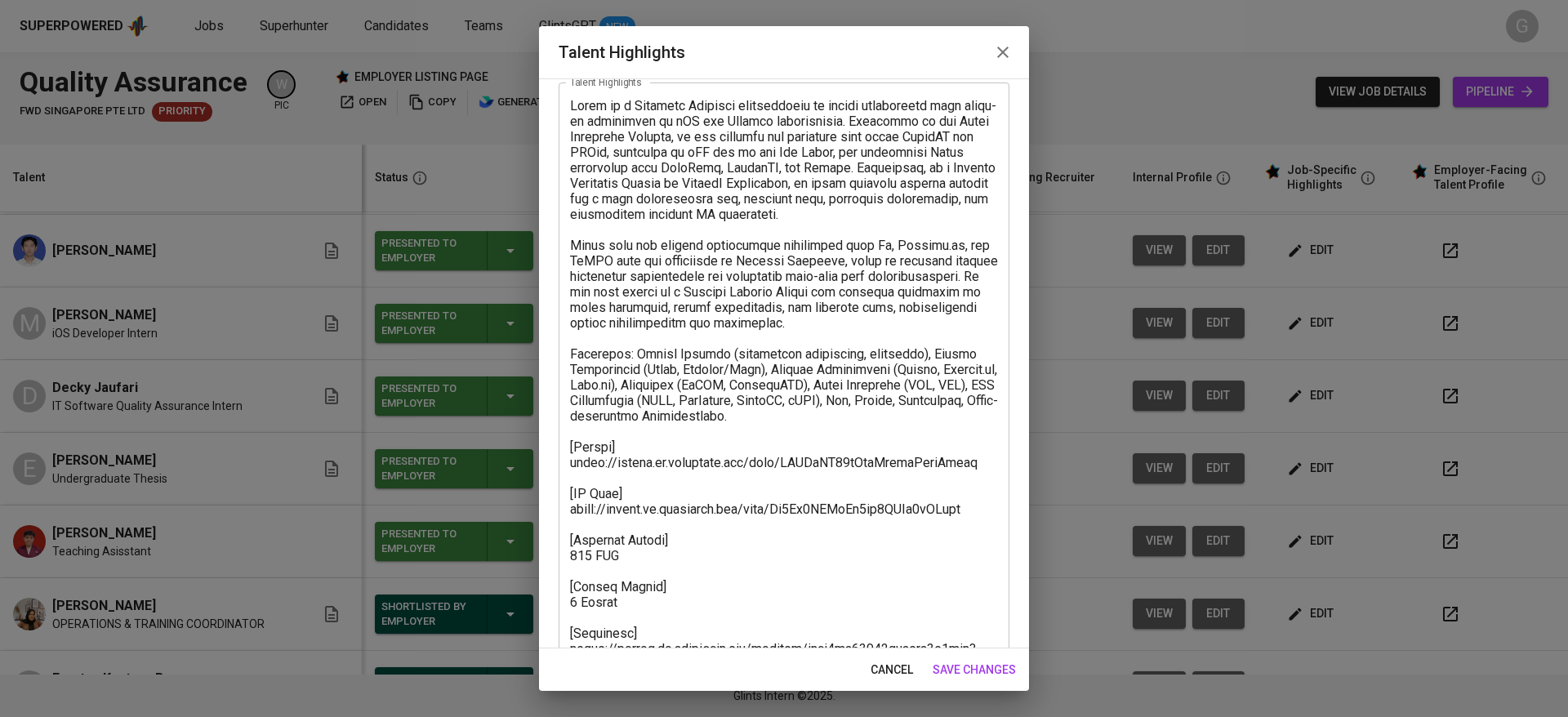
scroll to position [122, 0]
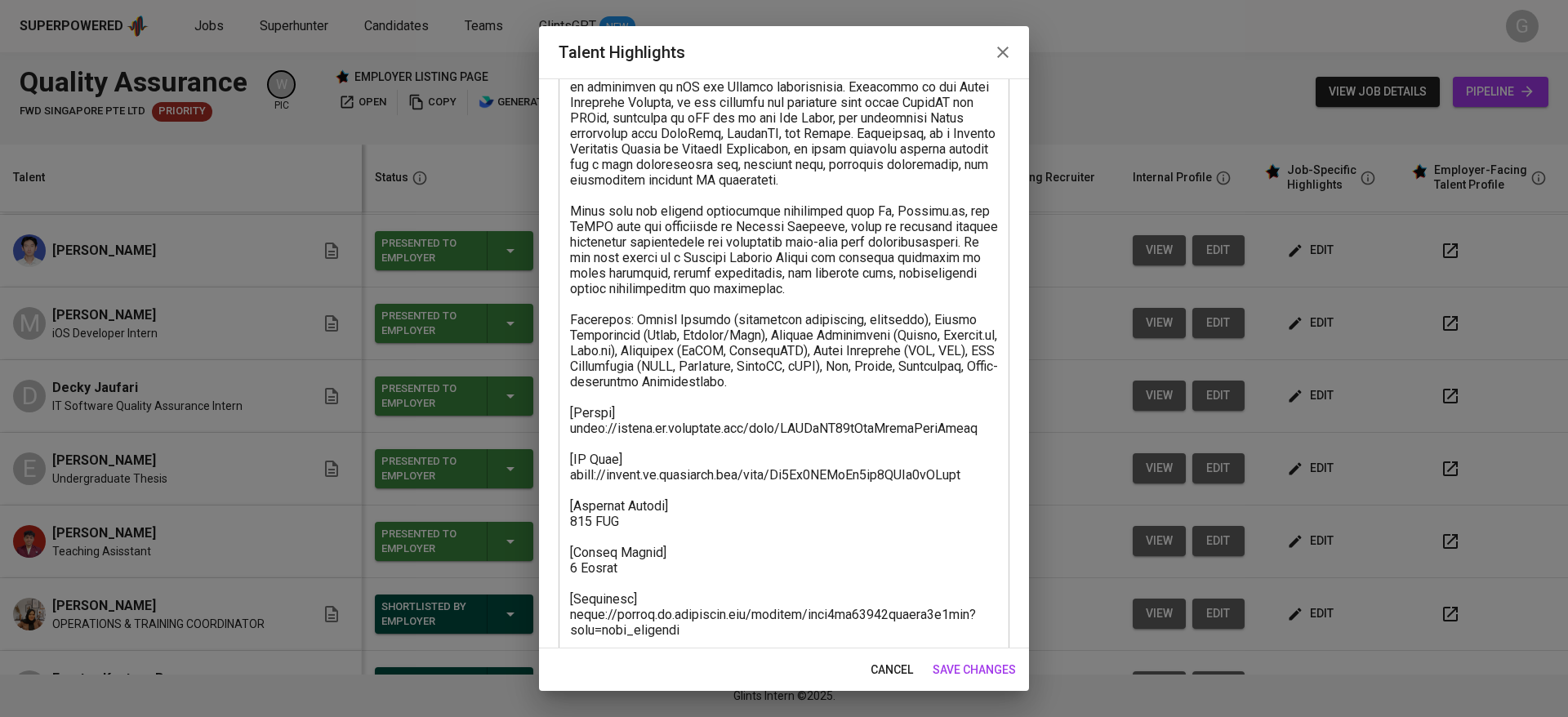
click at [590, 476] on textarea at bounding box center [783, 358] width 428 height 590
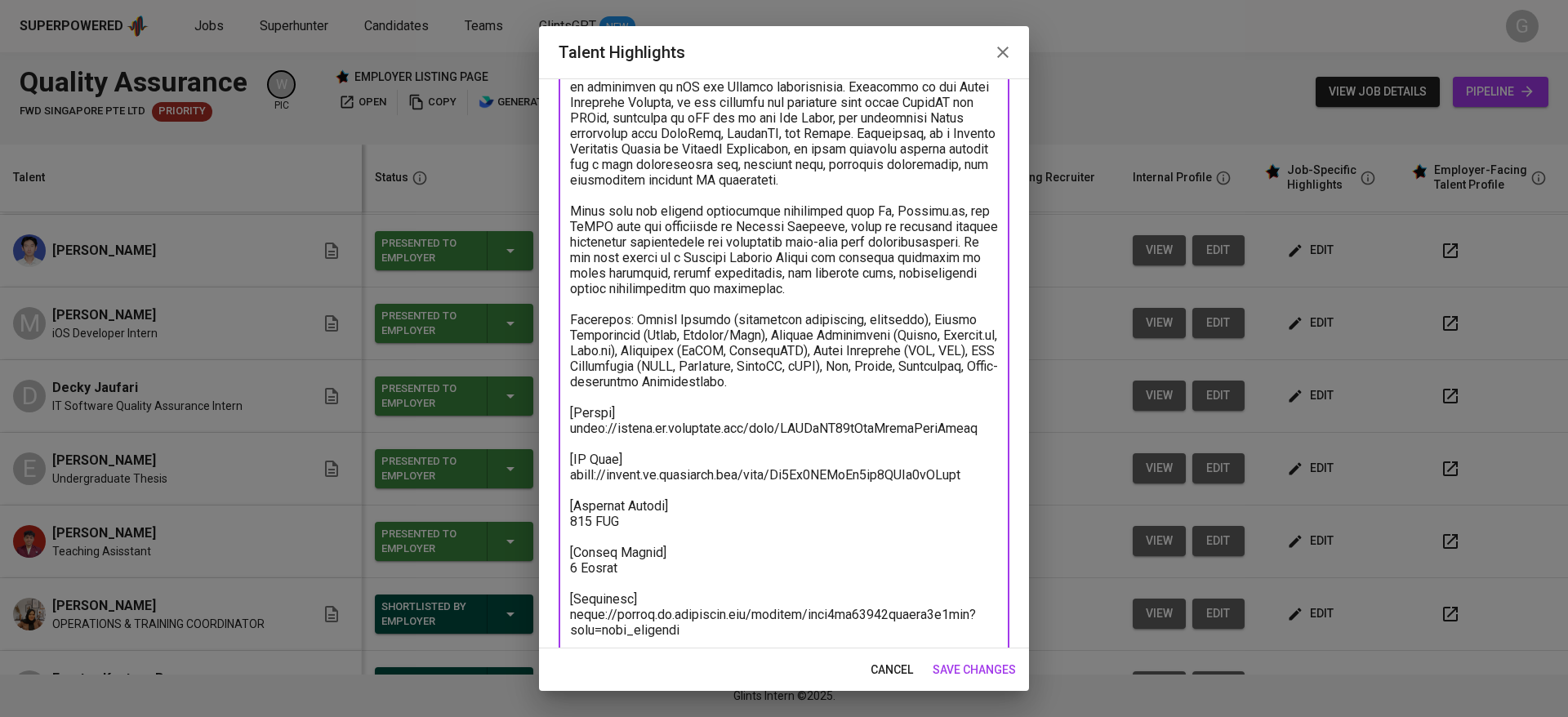
click at [899, 667] on span "cancel" at bounding box center [892, 670] width 42 height 21
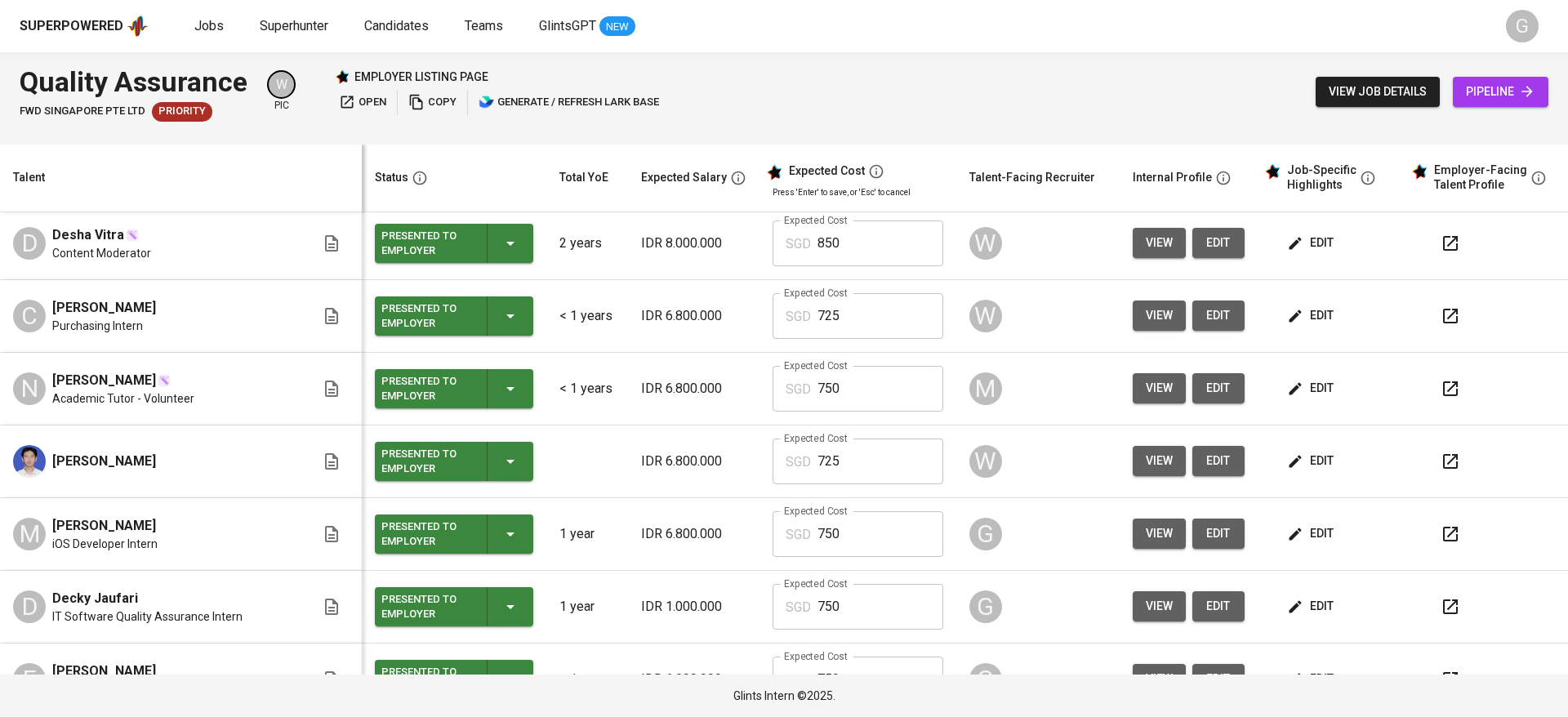
scroll to position [0, 0]
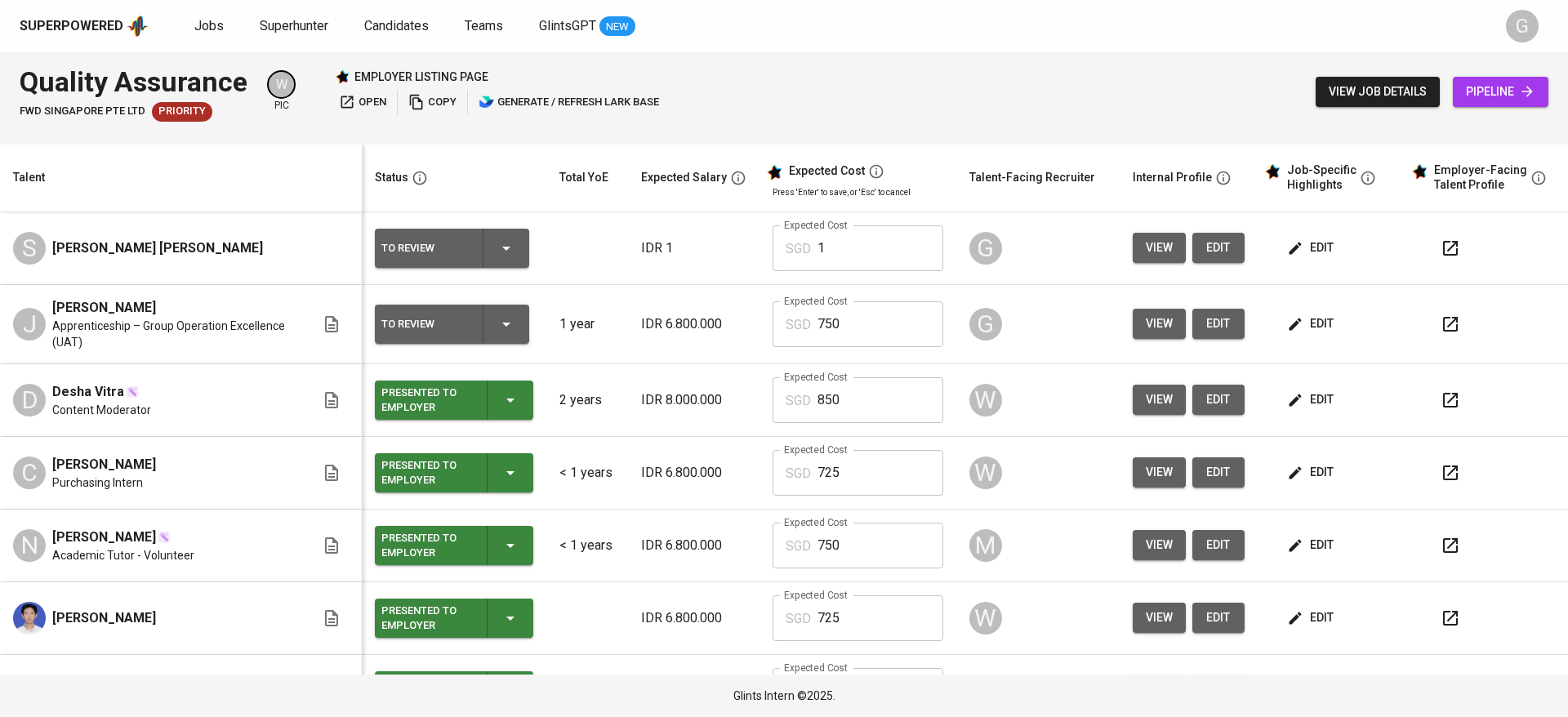
click at [1303, 259] on button "edit" at bounding box center [1311, 248] width 56 height 31
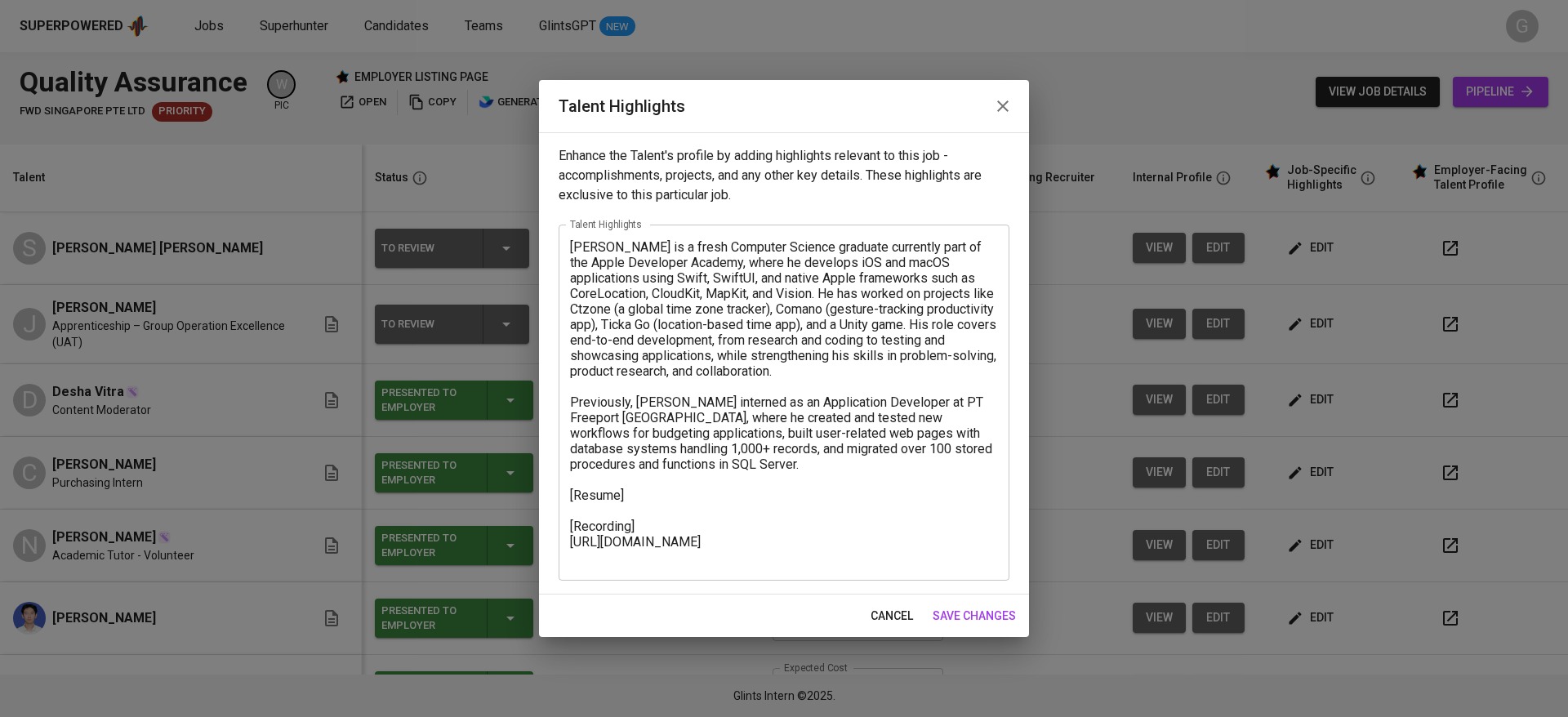
click at [666, 489] on textarea "Steven is a fresh Computer Science graduate currently part of the Apple Develop…" at bounding box center [783, 402] width 428 height 326
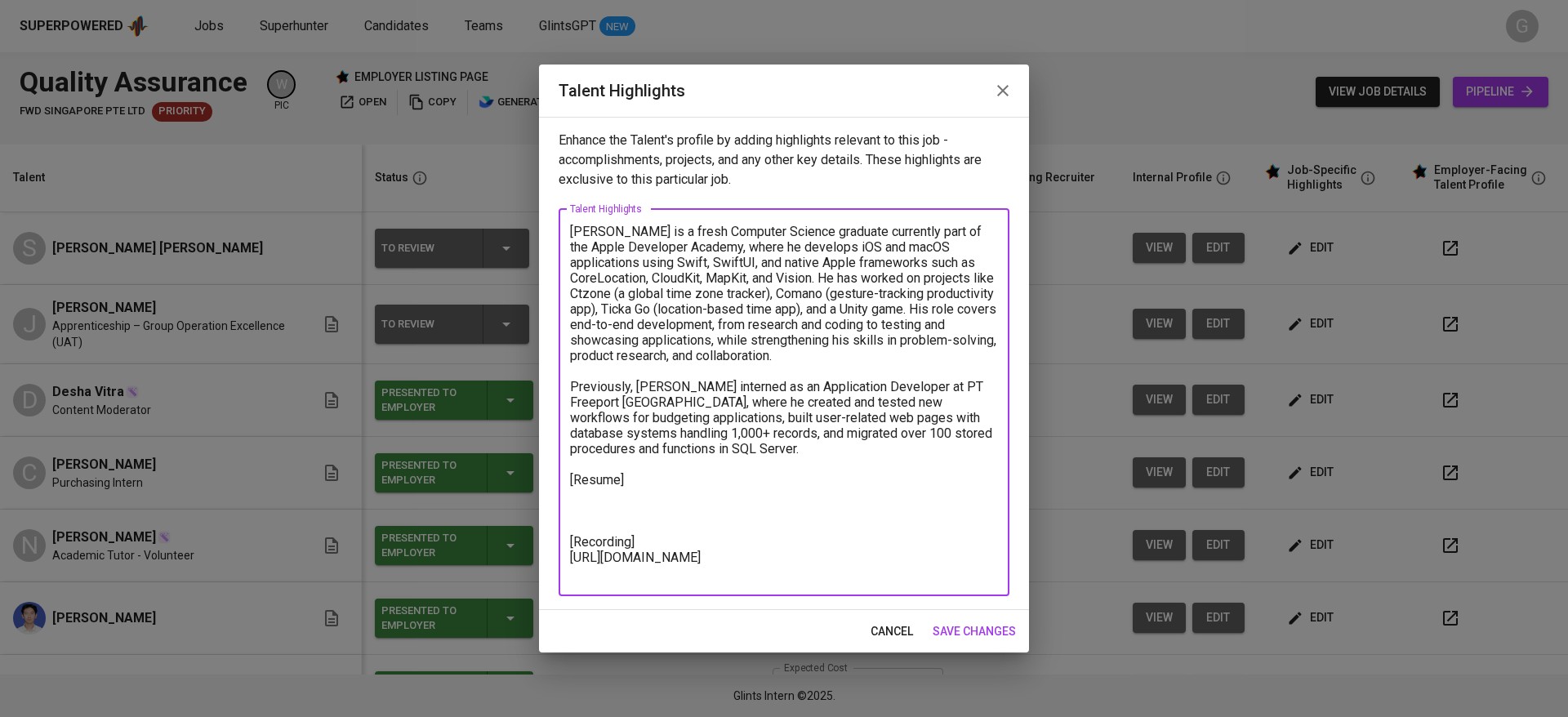
paste textarea "[EF Test] https://glints.sg.larksuite.com/file/As1Gb8PPPoSe0ux2VZQl0hNSggc [Exp…"
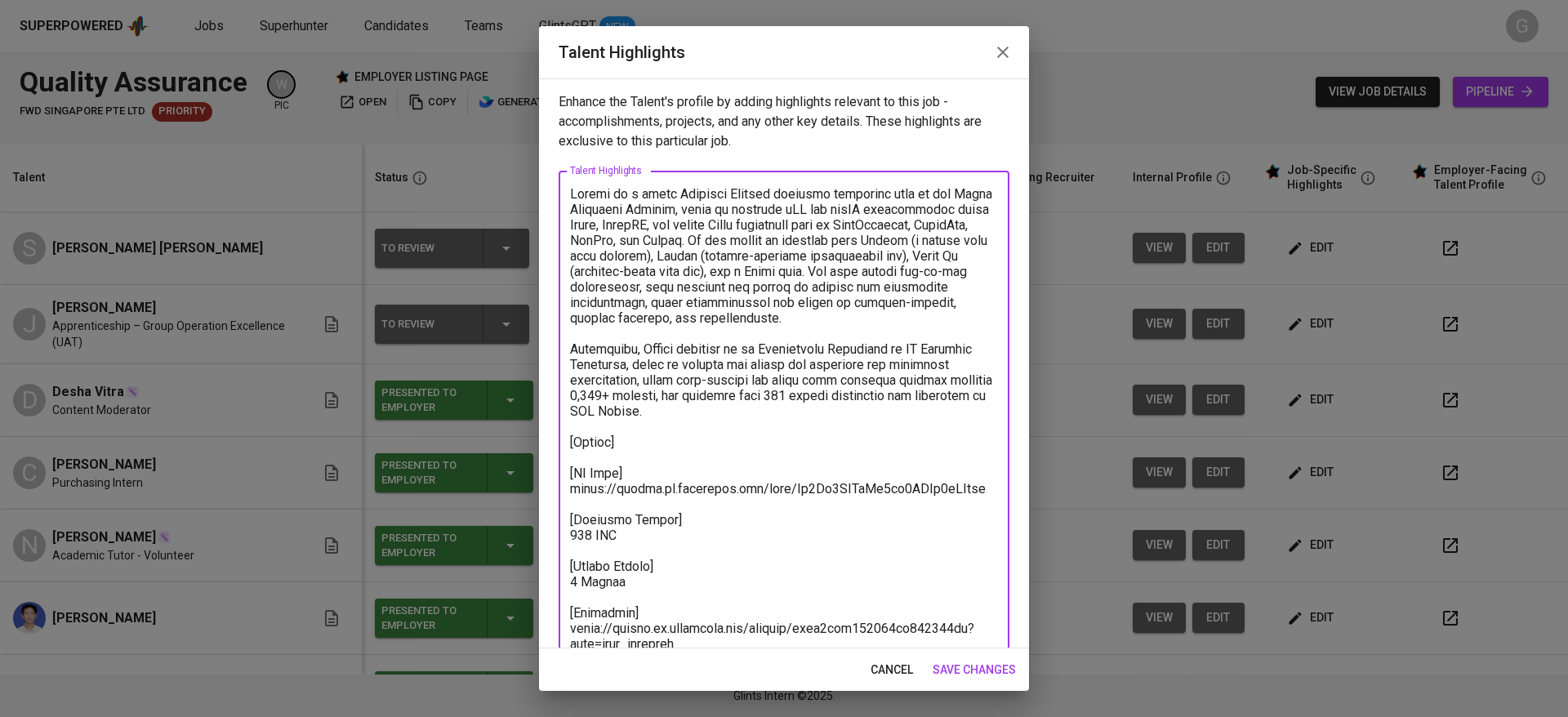
click at [630, 483] on textarea at bounding box center [783, 427] width 428 height 481
paste textarea "Jh1DboSF0oDCgzxqgBLlP5Pogee"
click at [668, 494] on textarea at bounding box center [783, 427] width 428 height 481
click at [666, 462] on textarea at bounding box center [783, 427] width 428 height 481
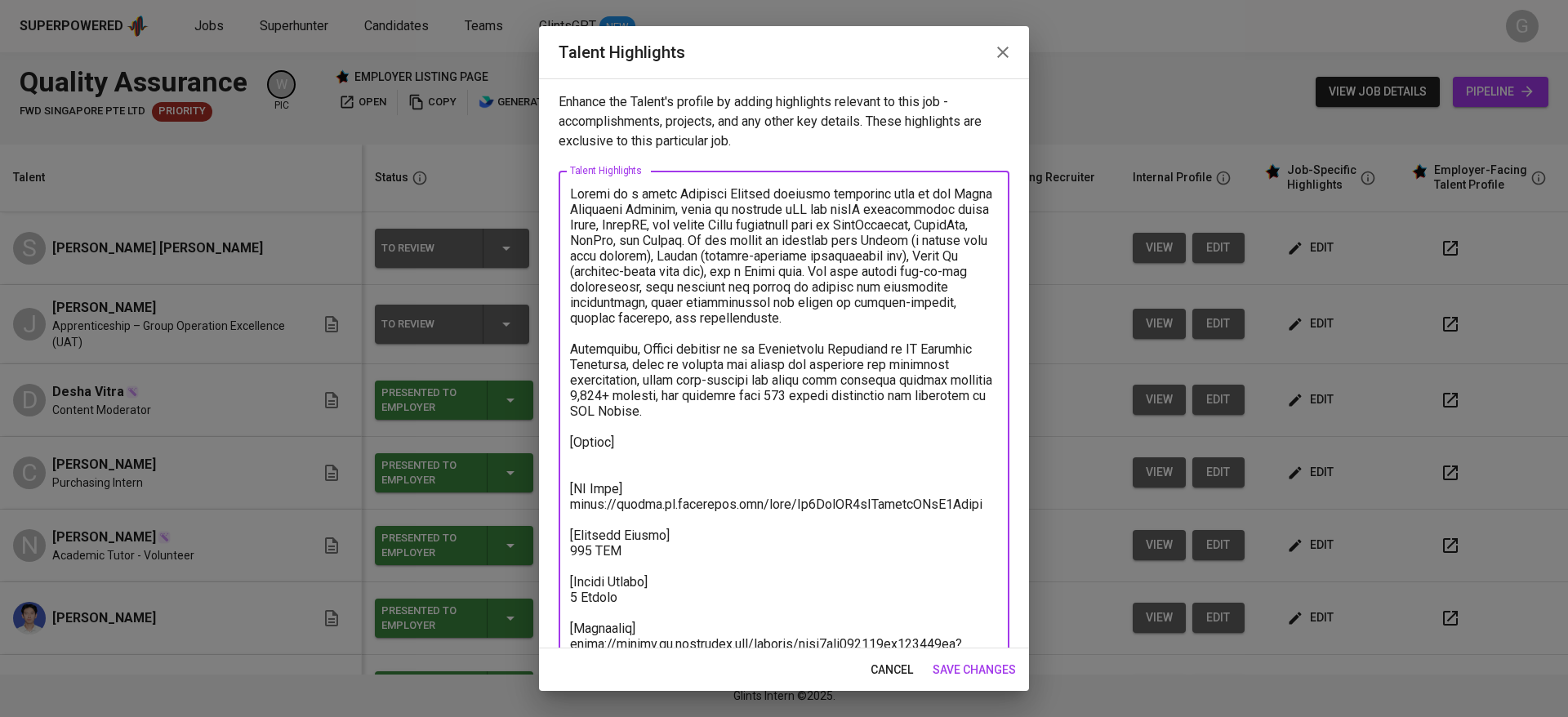
paste textarea "https://glints.sg.larksuite.com/file/SAfLbShr8obINXxFtNMlnGGZgXd"
type textarea "Steven is a fresh Computer Science graduate currently part of the Apple Develop…"
click at [946, 674] on span "save changes" at bounding box center [974, 670] width 83 height 21
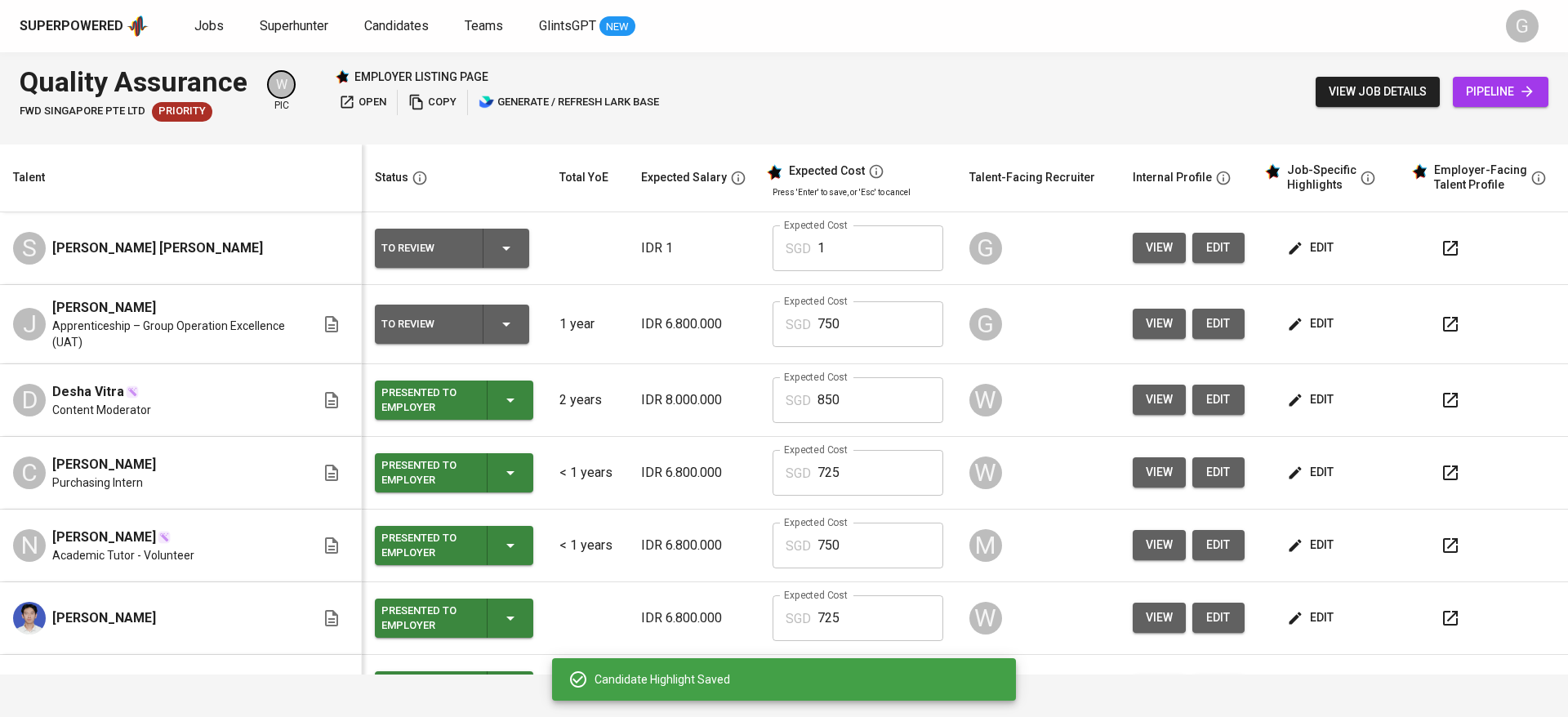
click at [883, 224] on td "Expected Cost SGD 1 Expected Cost" at bounding box center [857, 249] width 196 height 73
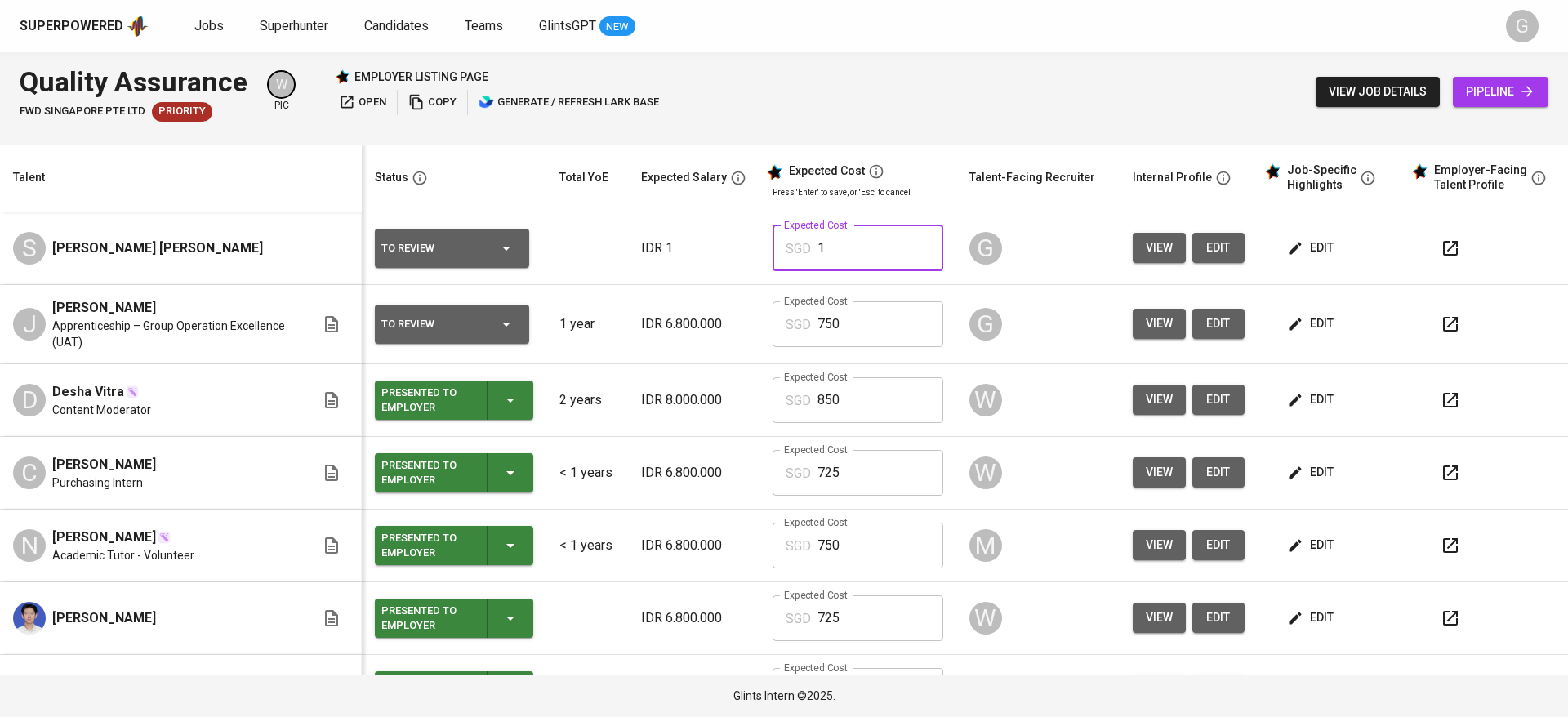
click at [868, 249] on input "1" at bounding box center [880, 248] width 125 height 45
type input "750"
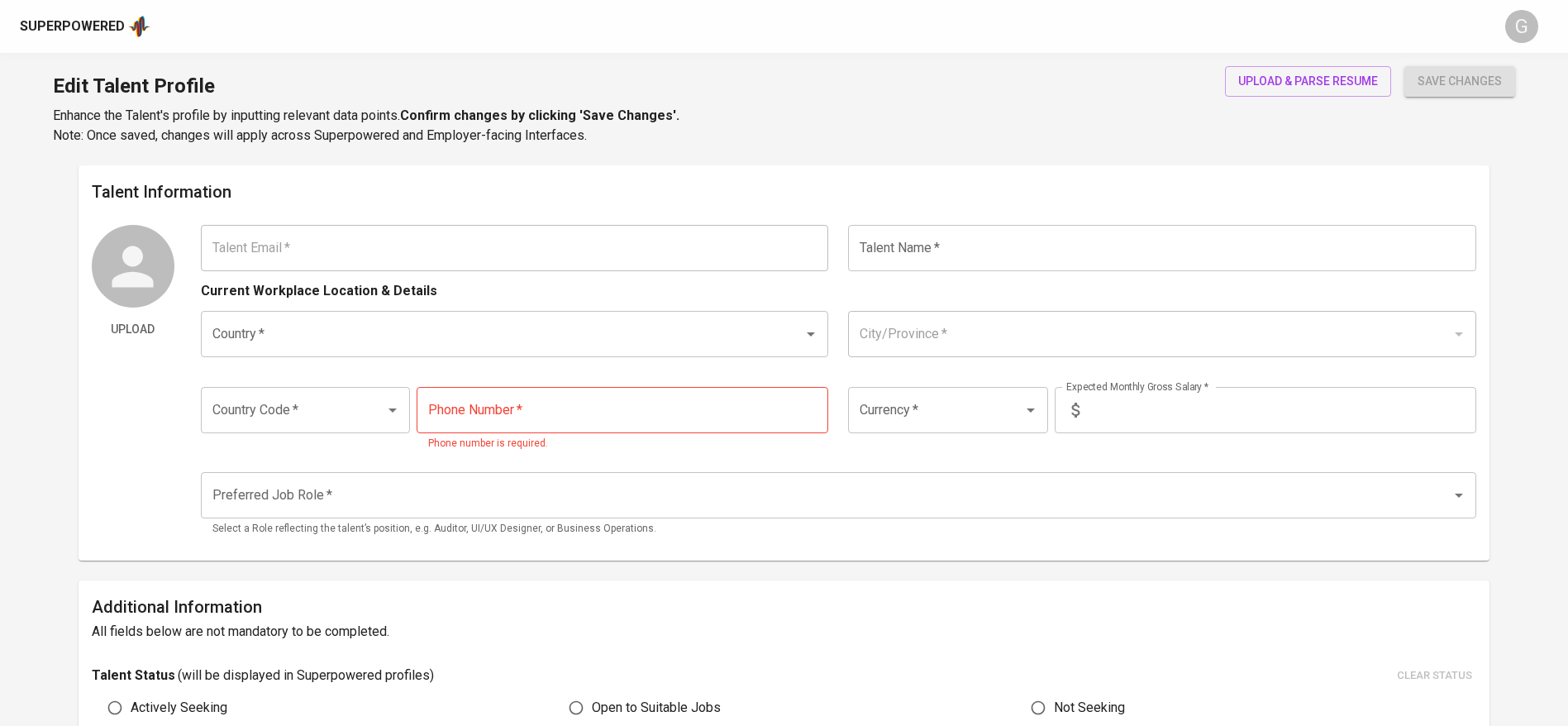
type input "[EMAIL_ADDRESS][DOMAIN_NAME]"
type input "[PERSON_NAME] [PERSON_NAME]"
type input "[GEOGRAPHIC_DATA]"
type input "Batam, Kepulauan Riau"
type input "+62"
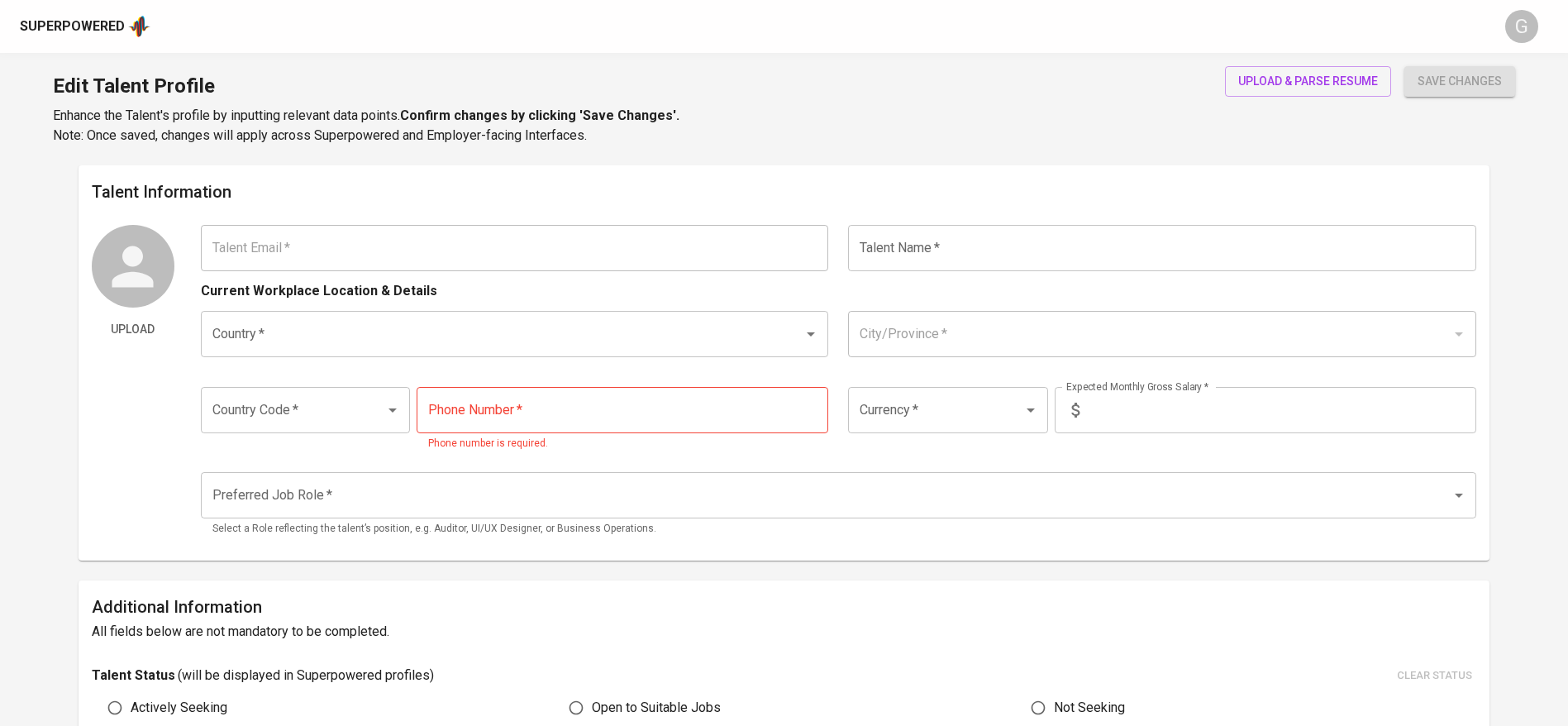
type input "812-5587-688"
type input "IDR"
type input "QA Engineer"
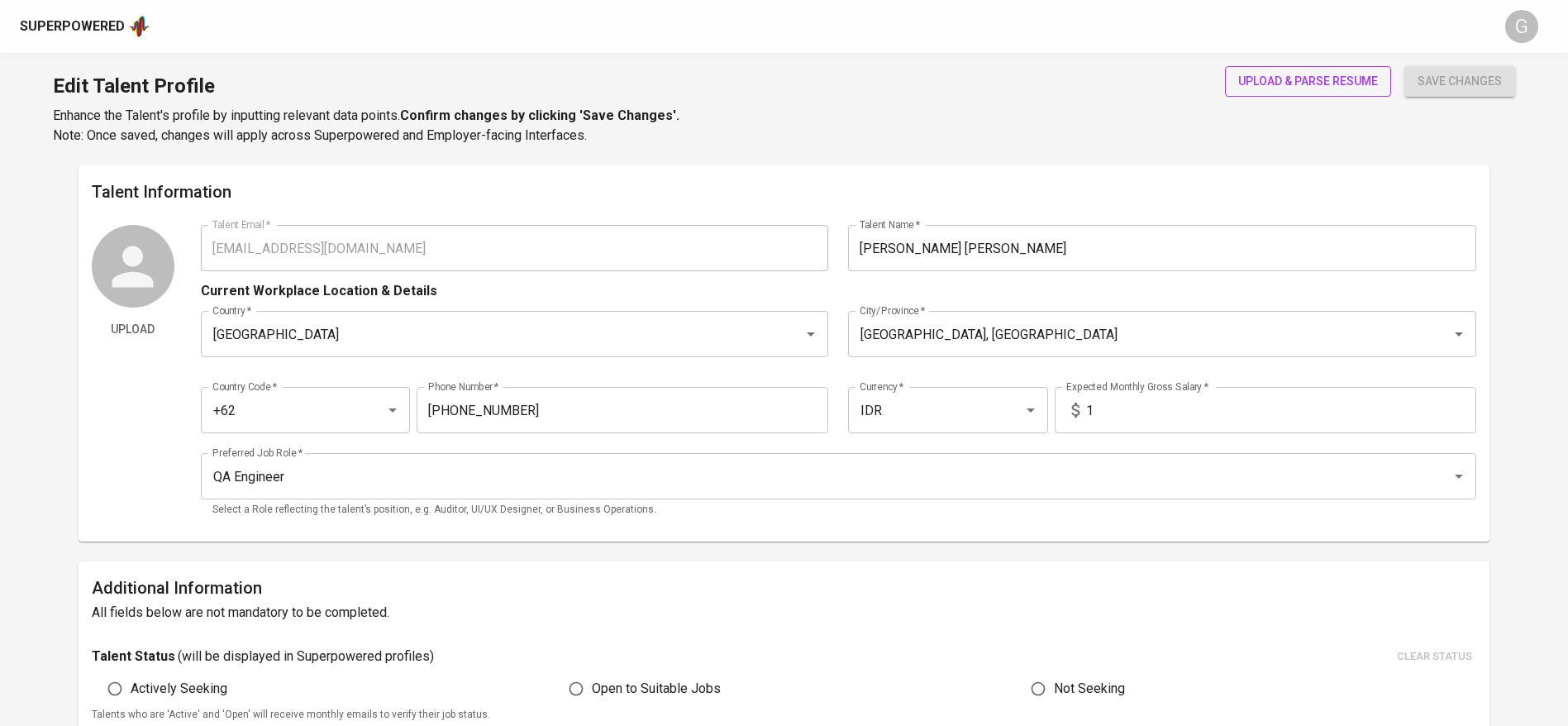
click at [1316, 87] on span "upload & parse resume" at bounding box center [1308, 81] width 140 height 21
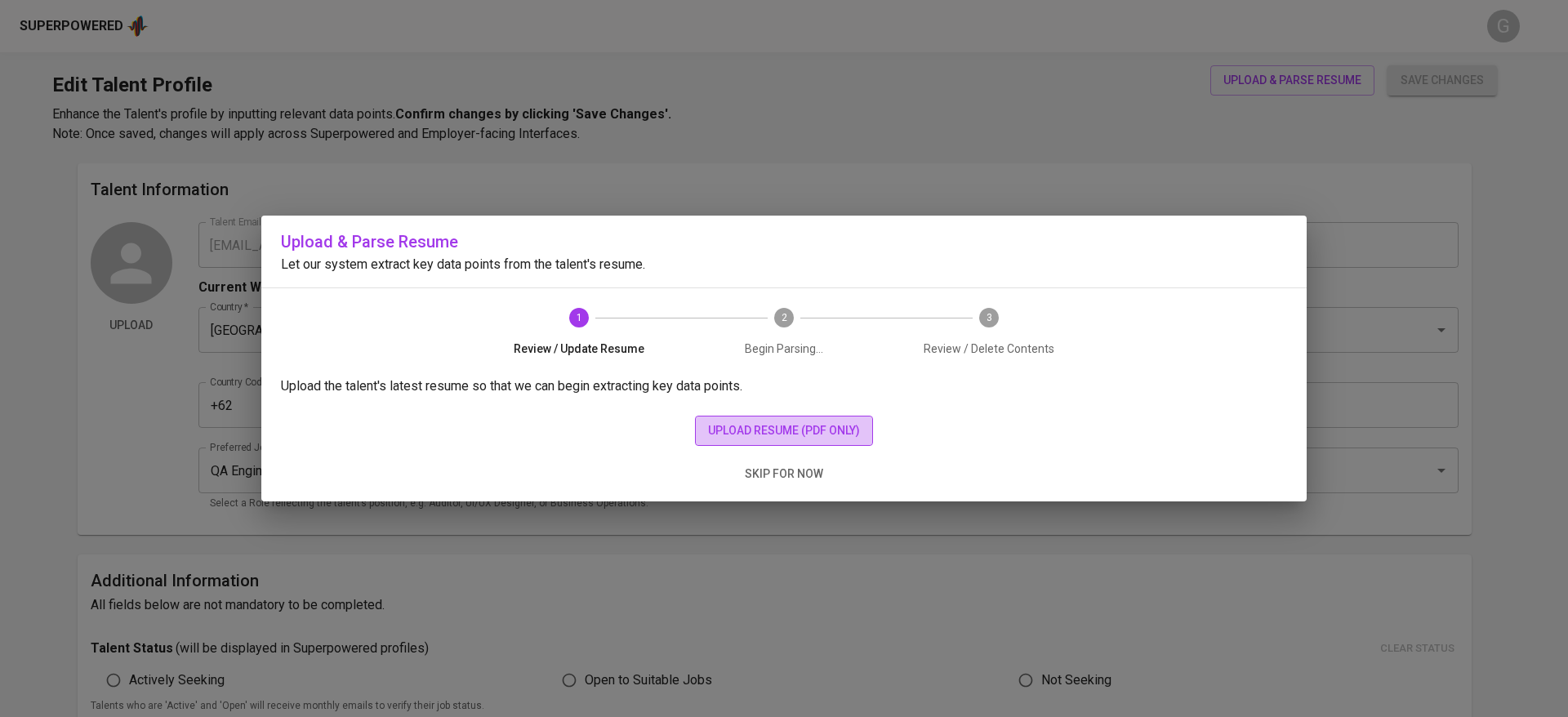
click at [827, 432] on span "upload resume (pdf only)" at bounding box center [784, 431] width 152 height 21
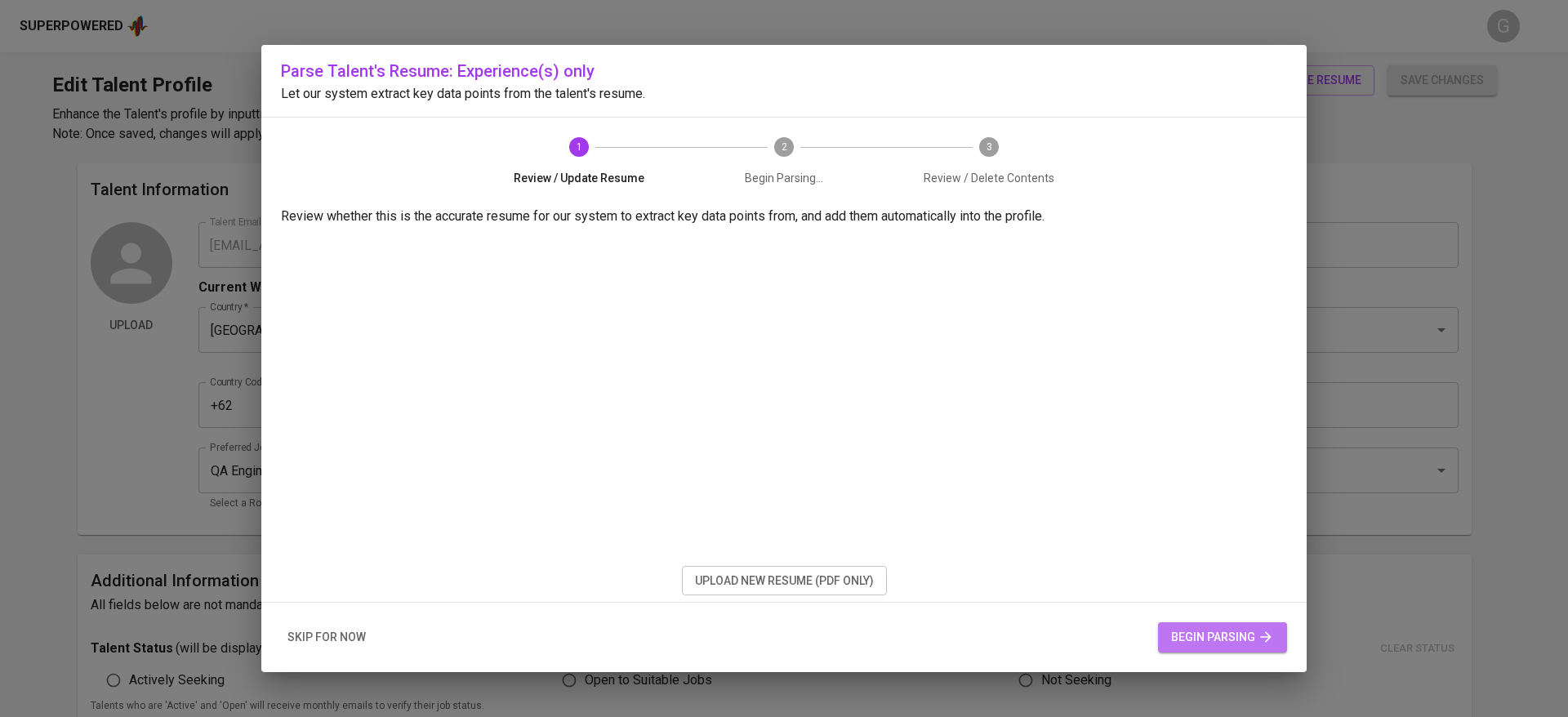
click at [1173, 629] on span "begin parsing" at bounding box center [1222, 637] width 103 height 21
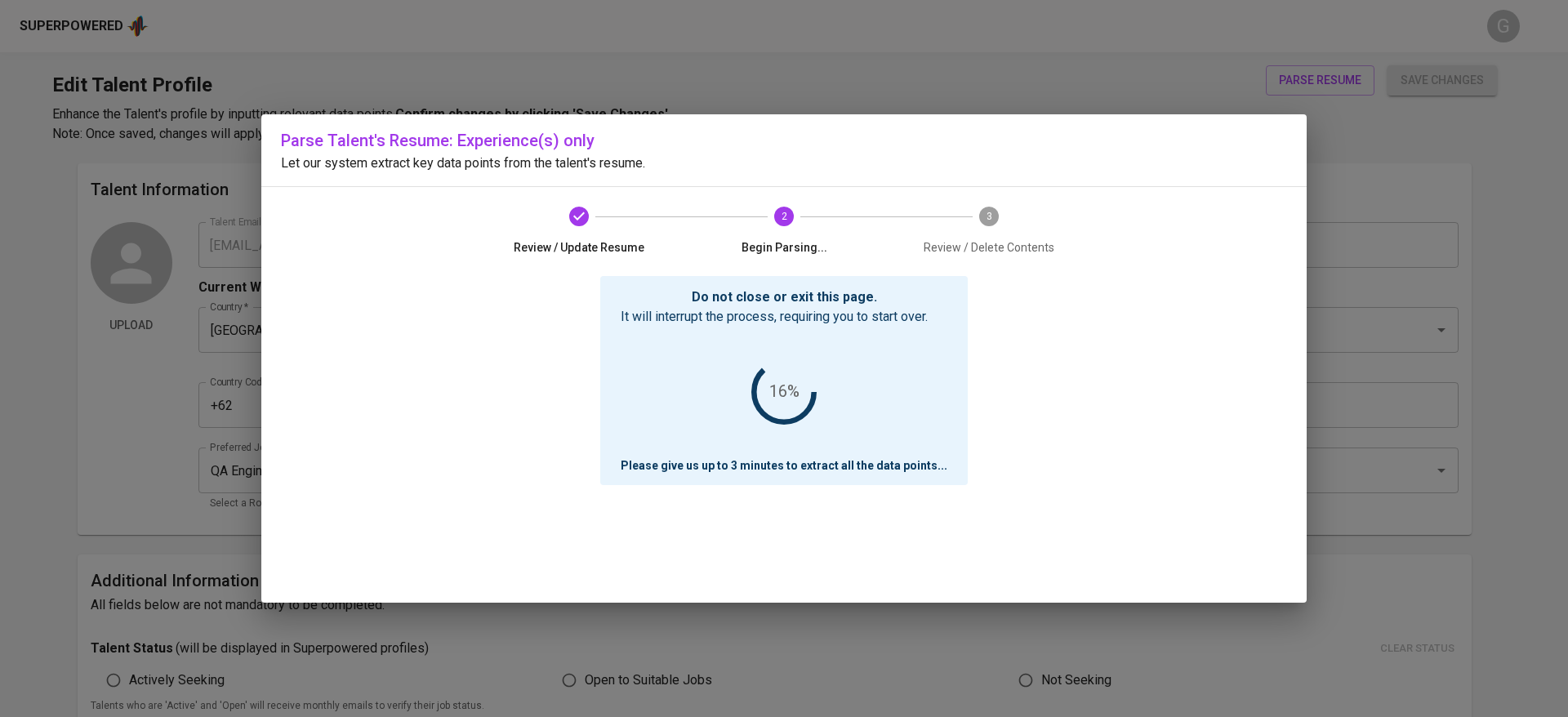
click at [341, 309] on div "Do not close or exit this page. It will interrupt the process, requiring you to…" at bounding box center [783, 439] width 1006 height 327
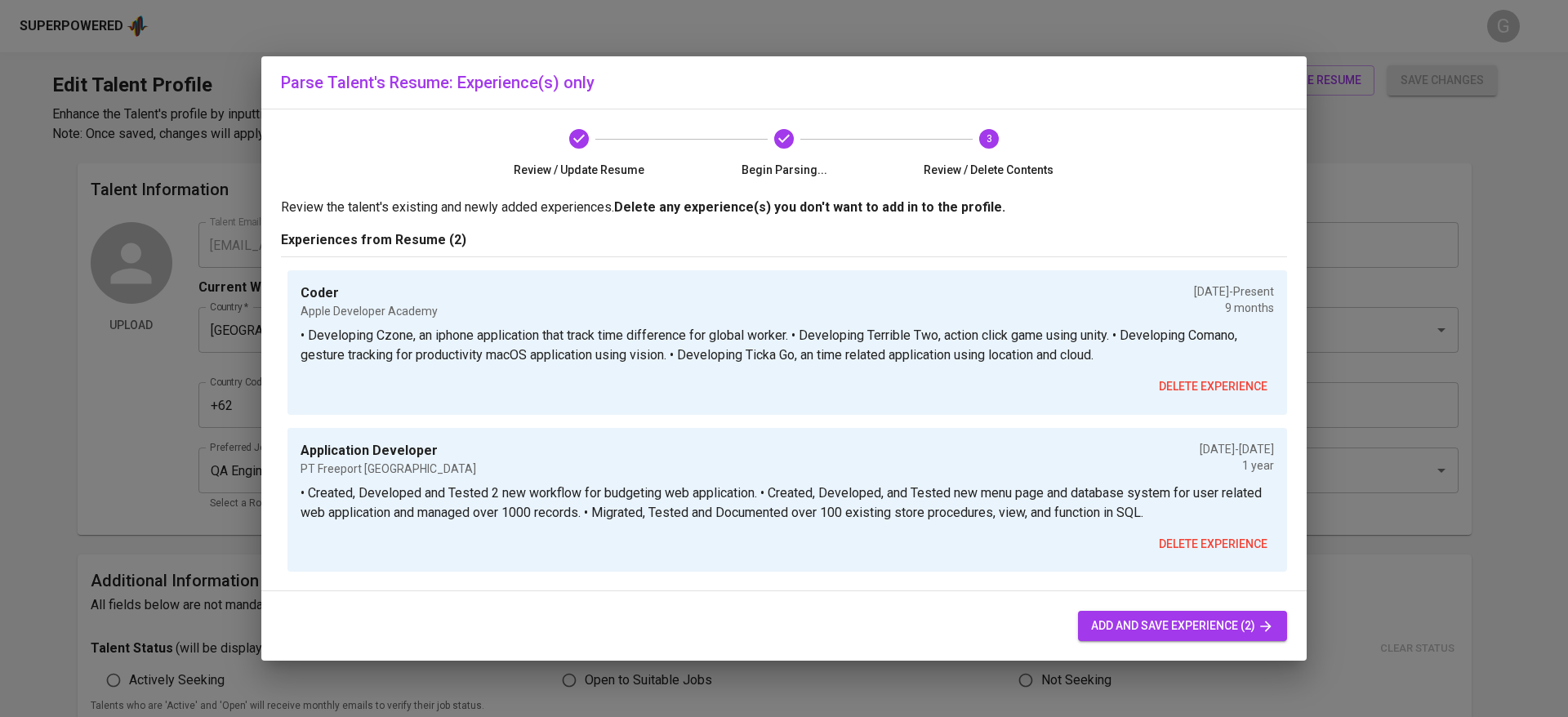
scroll to position [4, 0]
click at [1166, 611] on button "add and save experience (2)" at bounding box center [1183, 626] width 209 height 31
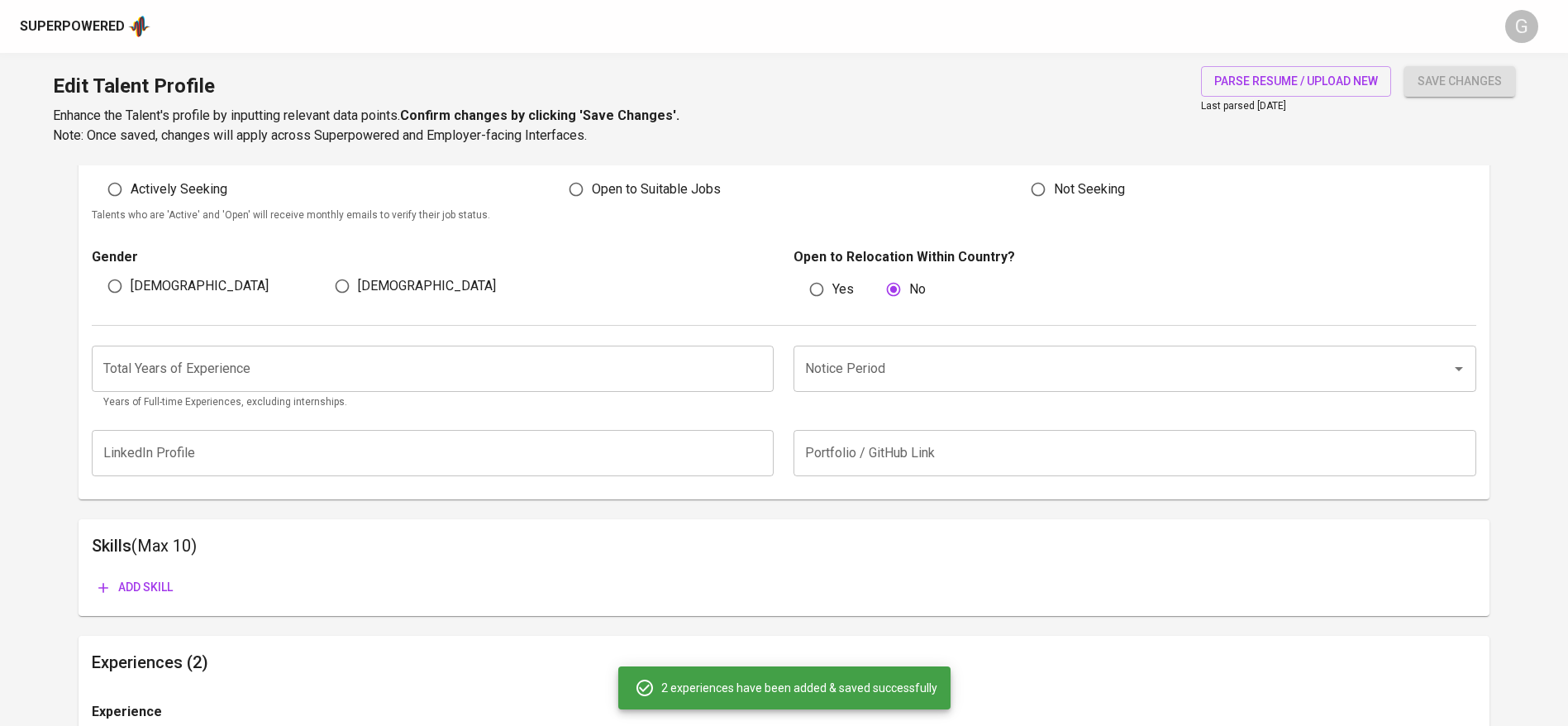
scroll to position [467, 0]
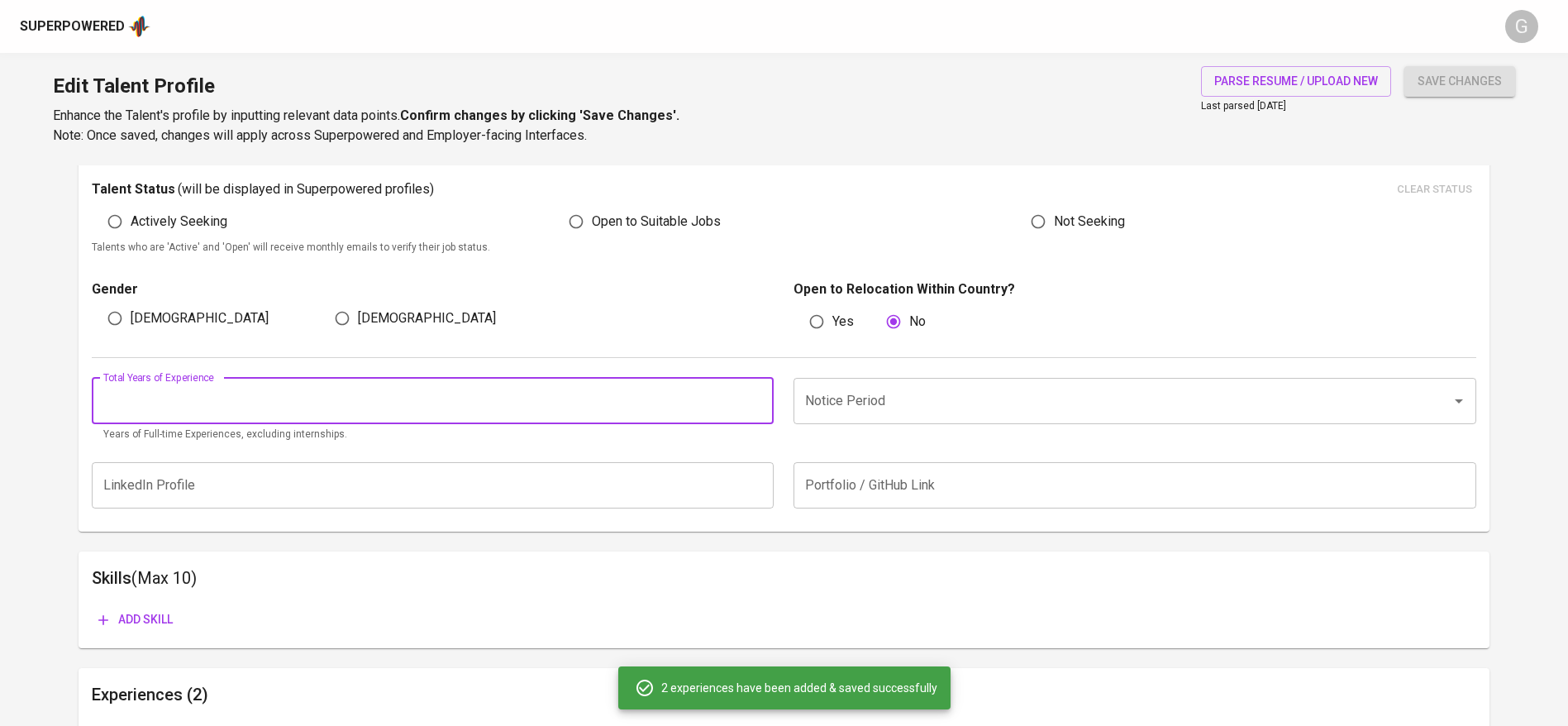
click at [265, 395] on input "number" at bounding box center [433, 401] width 683 height 46
type input "1"
click at [855, 407] on input "Notice Period" at bounding box center [1111, 400] width 622 height 31
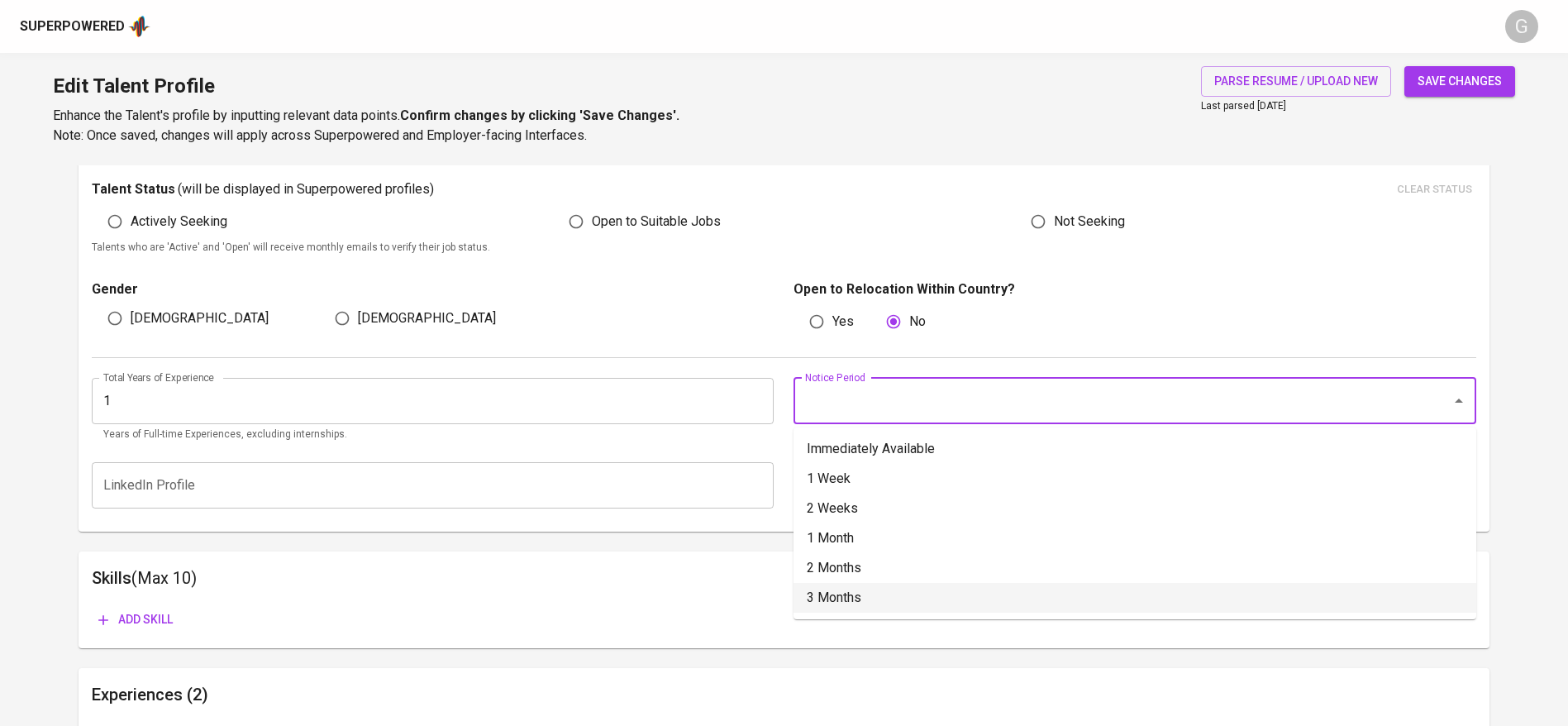
click at [843, 564] on li "2 Months" at bounding box center [1134, 568] width 683 height 30
type input "2 Months"
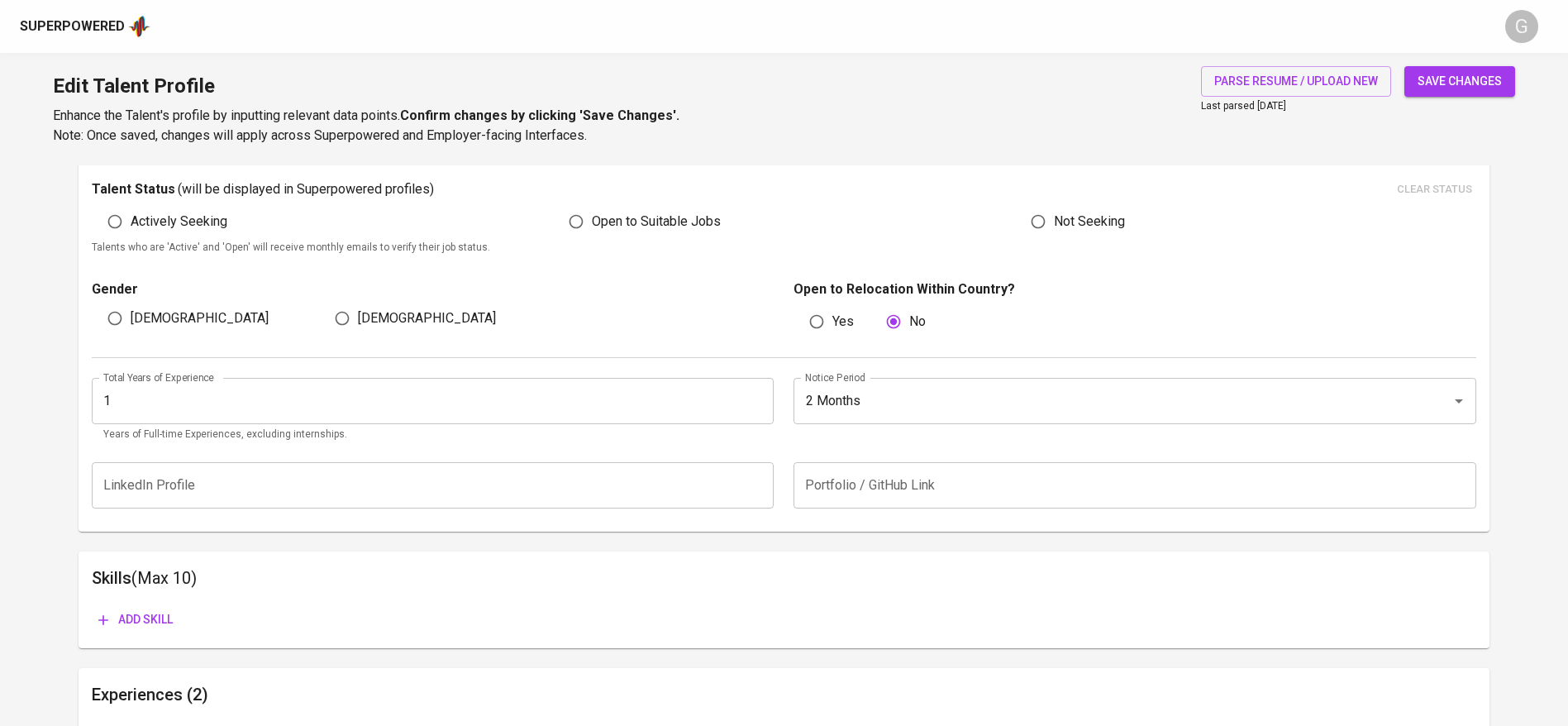
scroll to position [343, 0]
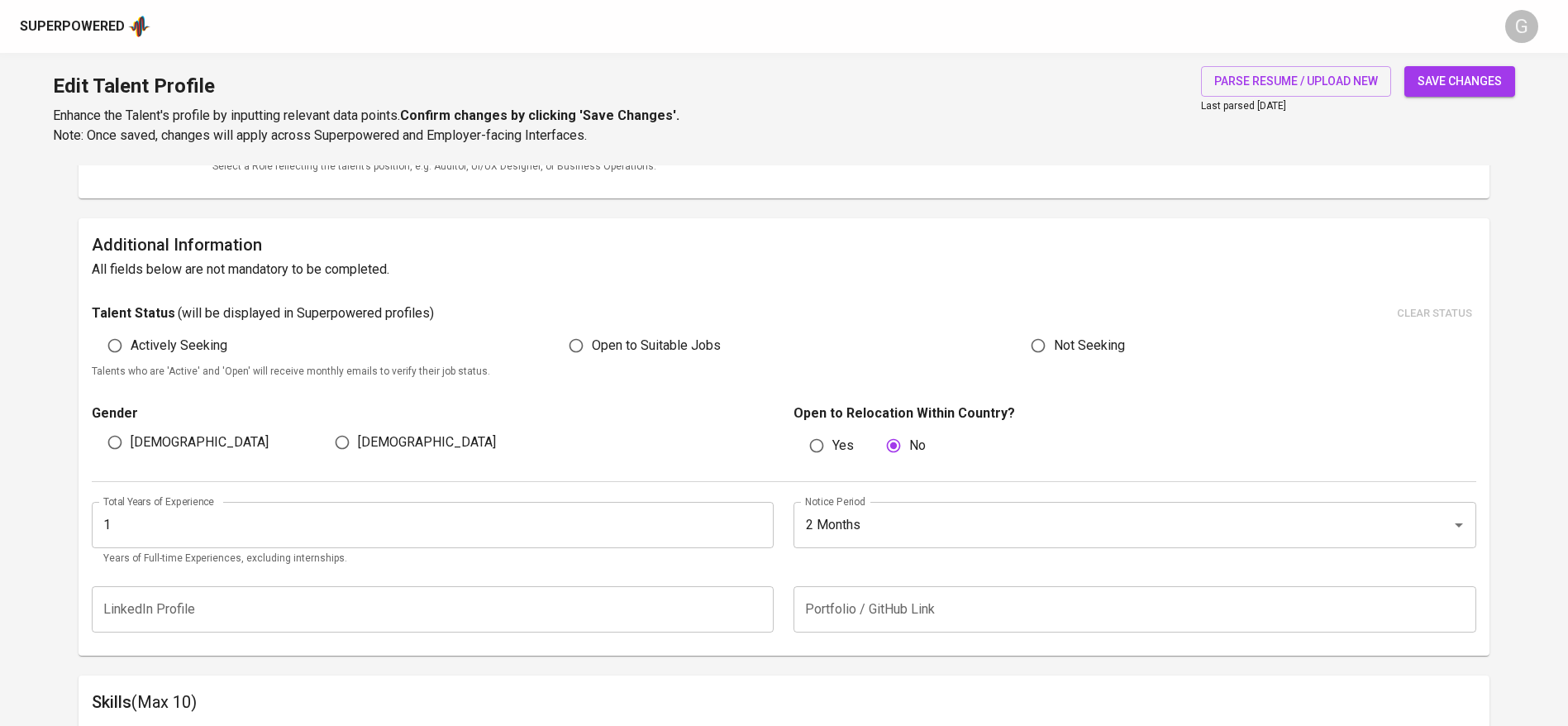
click at [126, 452] on input "[DEMOGRAPHIC_DATA]" at bounding box center [114, 442] width 31 height 31
radio input "true"
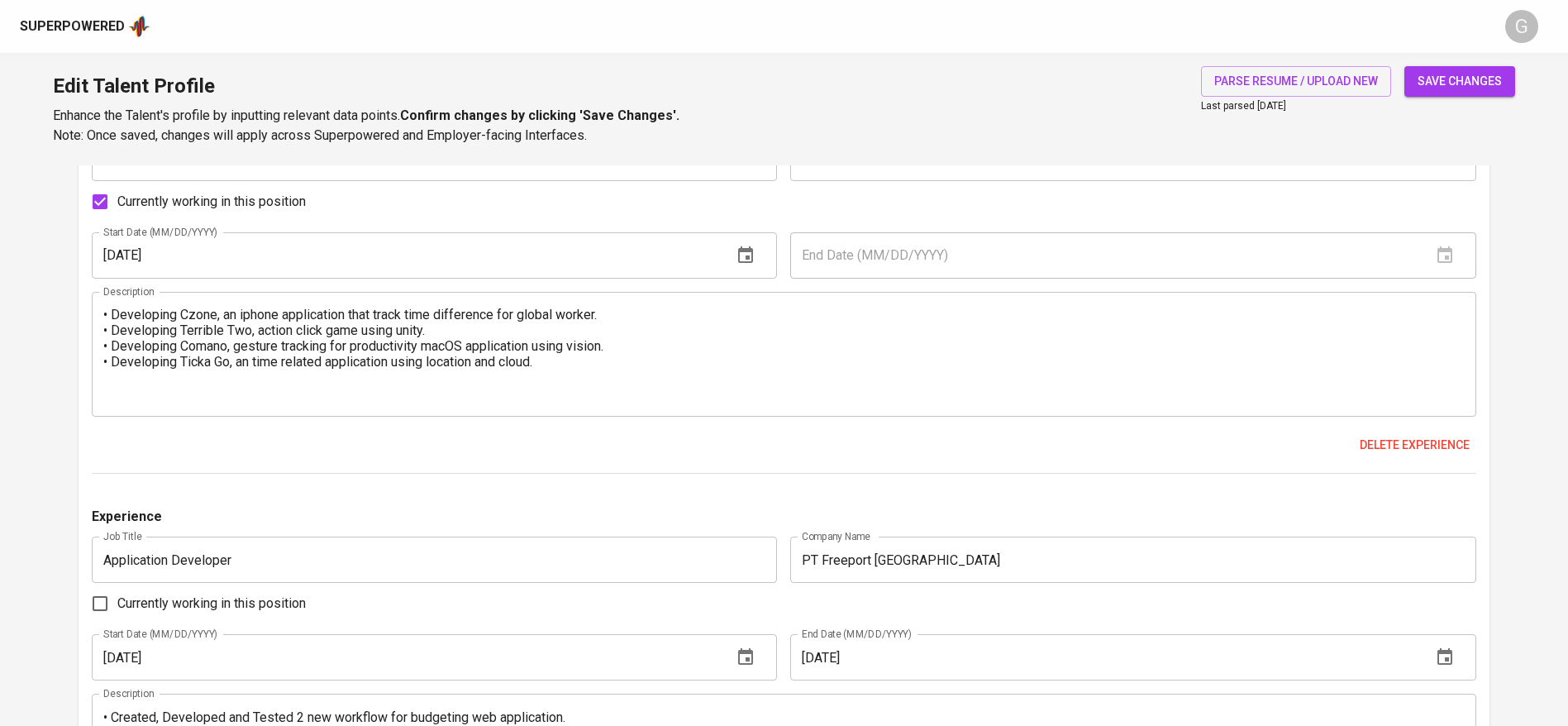
scroll to position [715, 0]
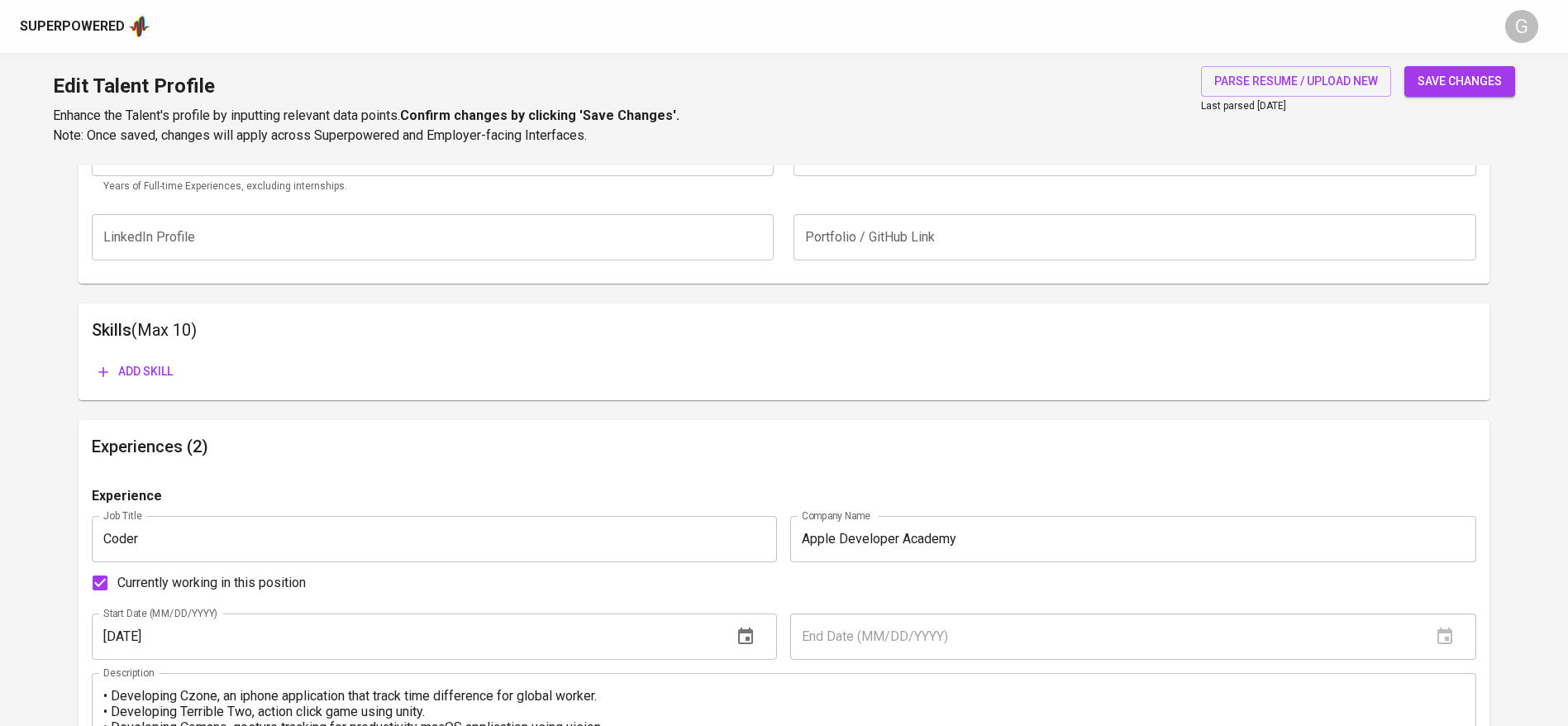
click at [160, 372] on span "Add skill" at bounding box center [135, 371] width 74 height 21
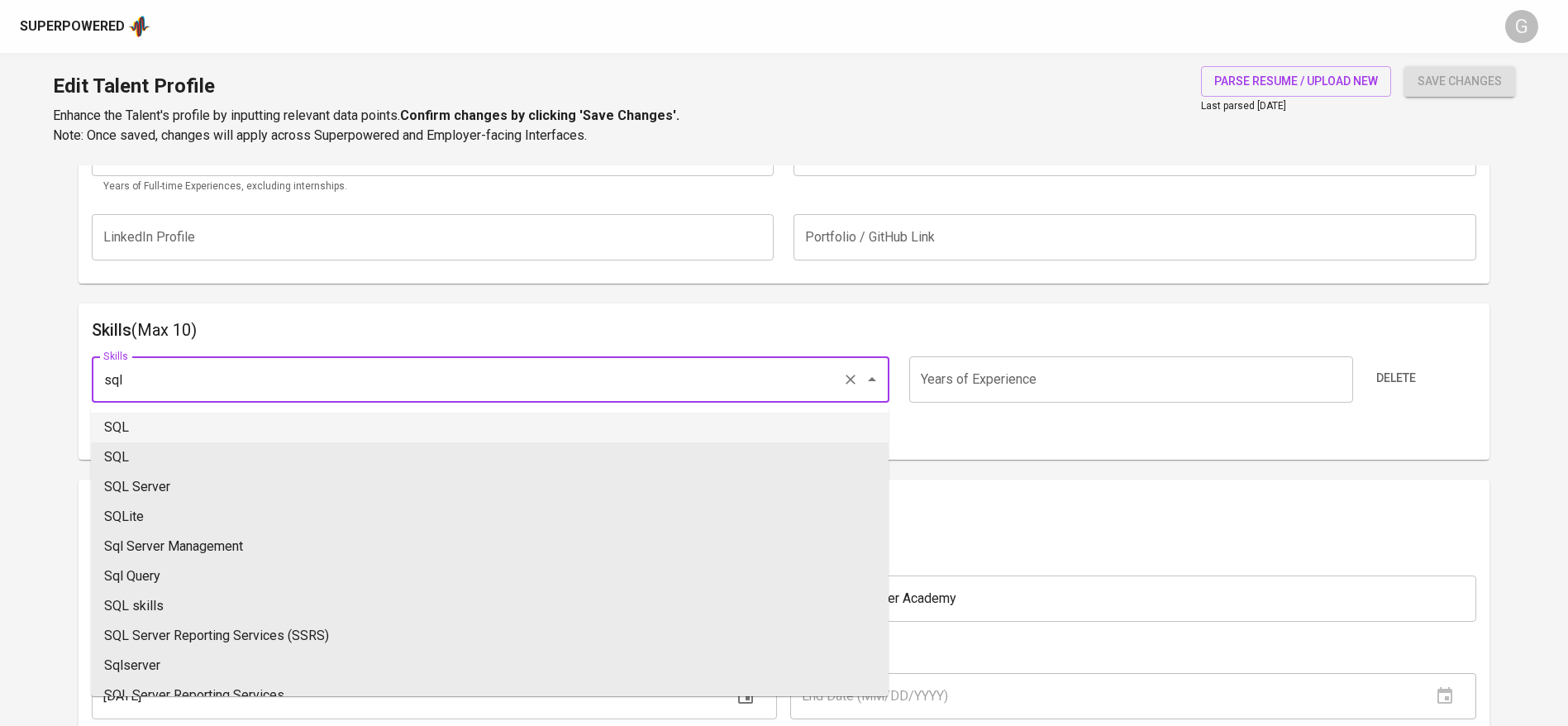
click at [166, 428] on li "SQL" at bounding box center [490, 428] width 797 height 30
type input "SQL"
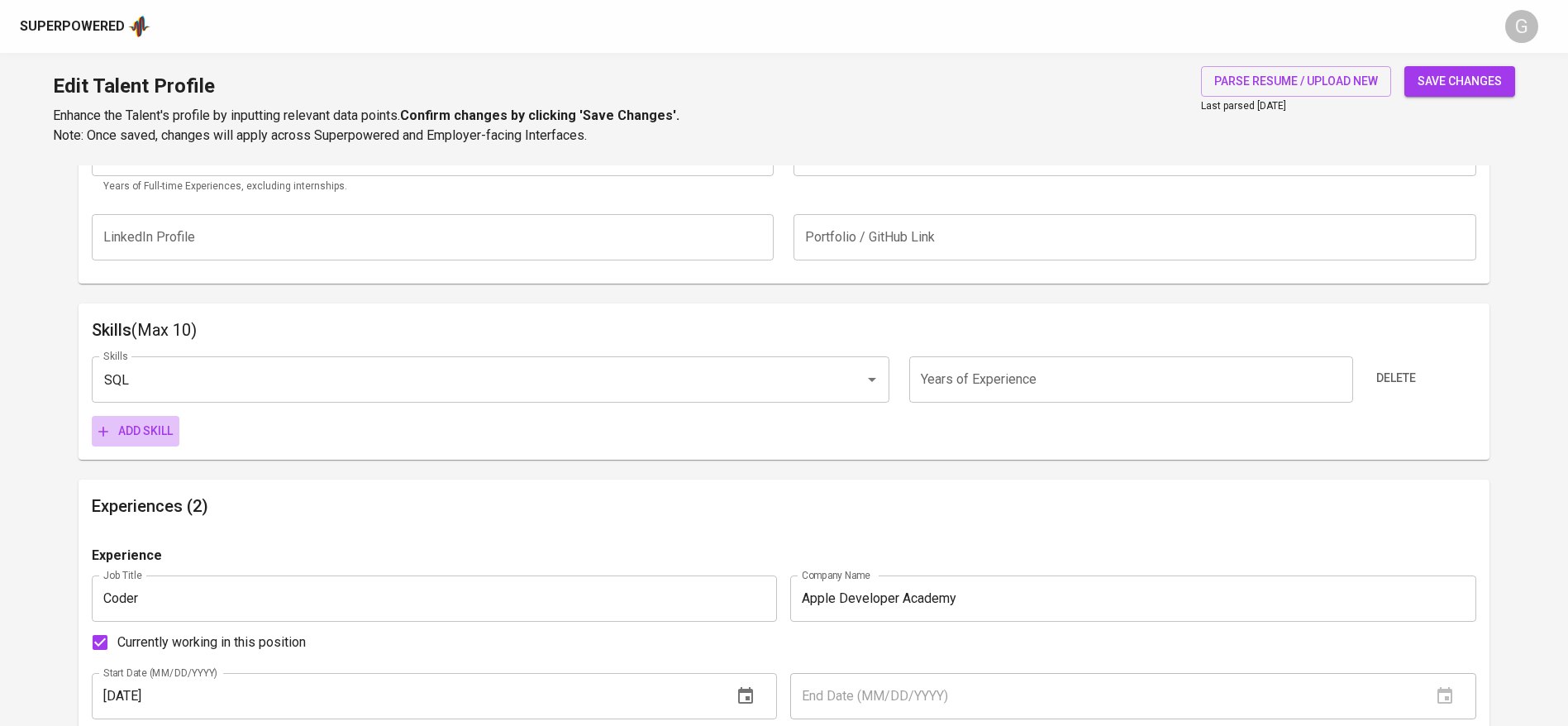
click at [120, 424] on span "Add skill" at bounding box center [135, 431] width 74 height 21
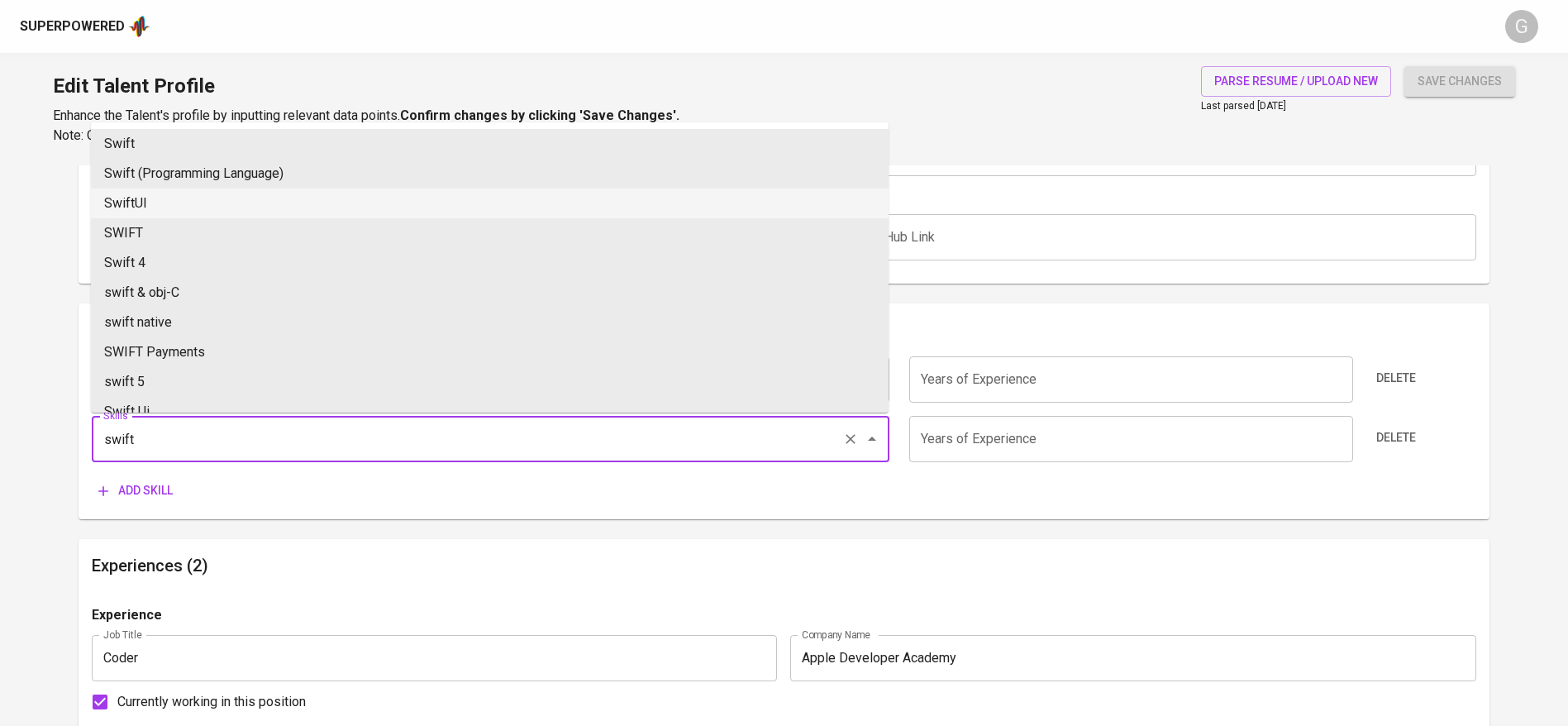
click at [169, 205] on li "SwiftUI" at bounding box center [490, 204] width 797 height 30
type input "SwiftUI"
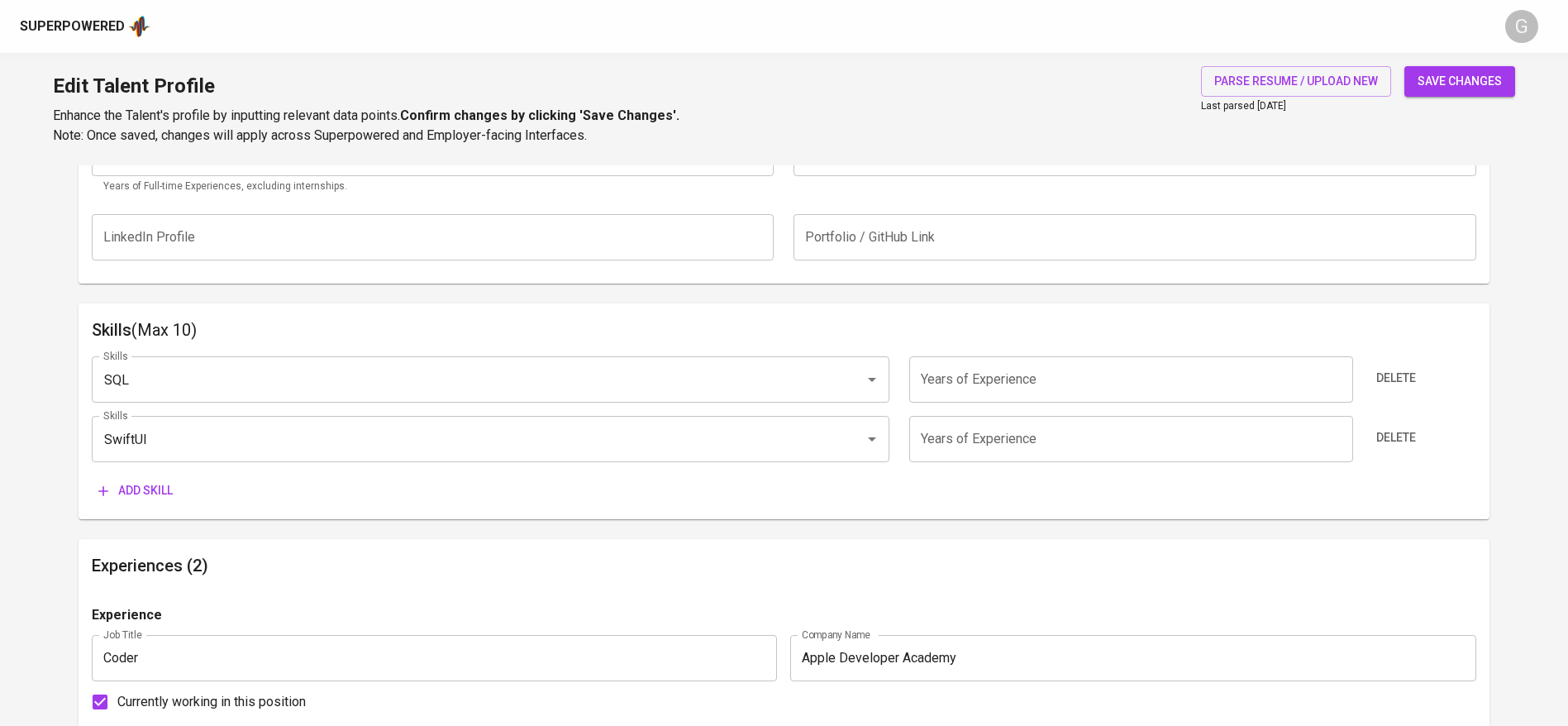
click at [124, 483] on span "Add skill" at bounding box center [135, 490] width 74 height 21
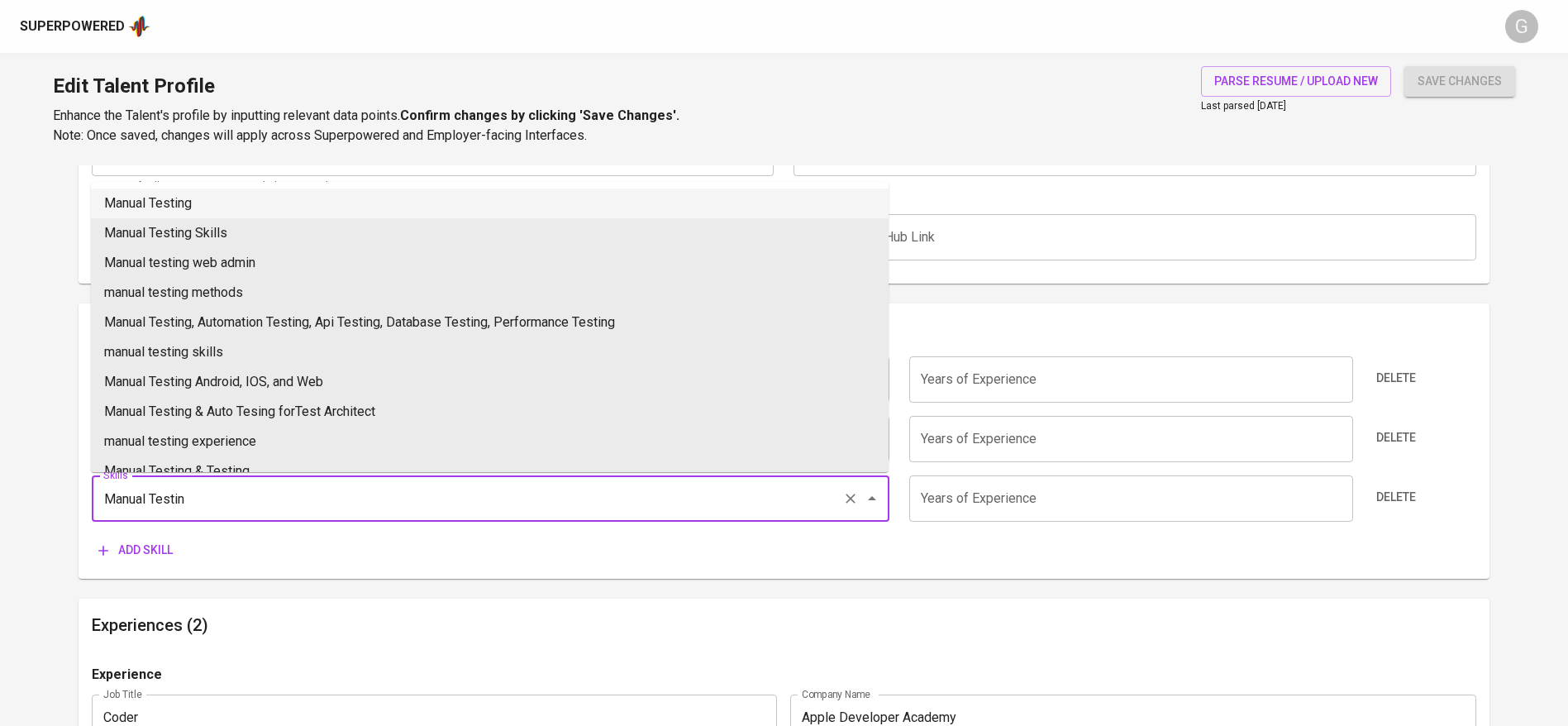
click at [225, 200] on li "Manual Testing" at bounding box center [490, 204] width 797 height 30
type input "Manual Testing"
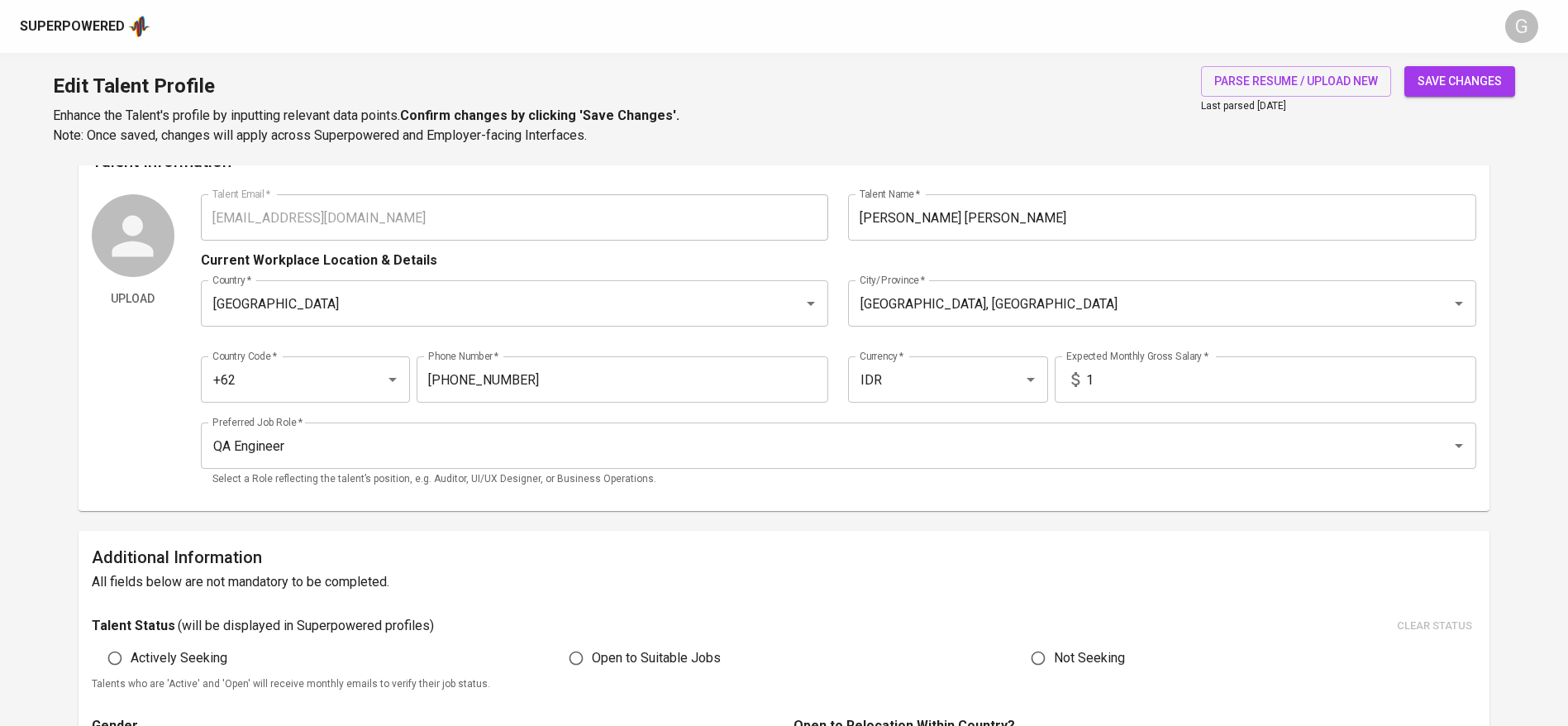
scroll to position [0, 0]
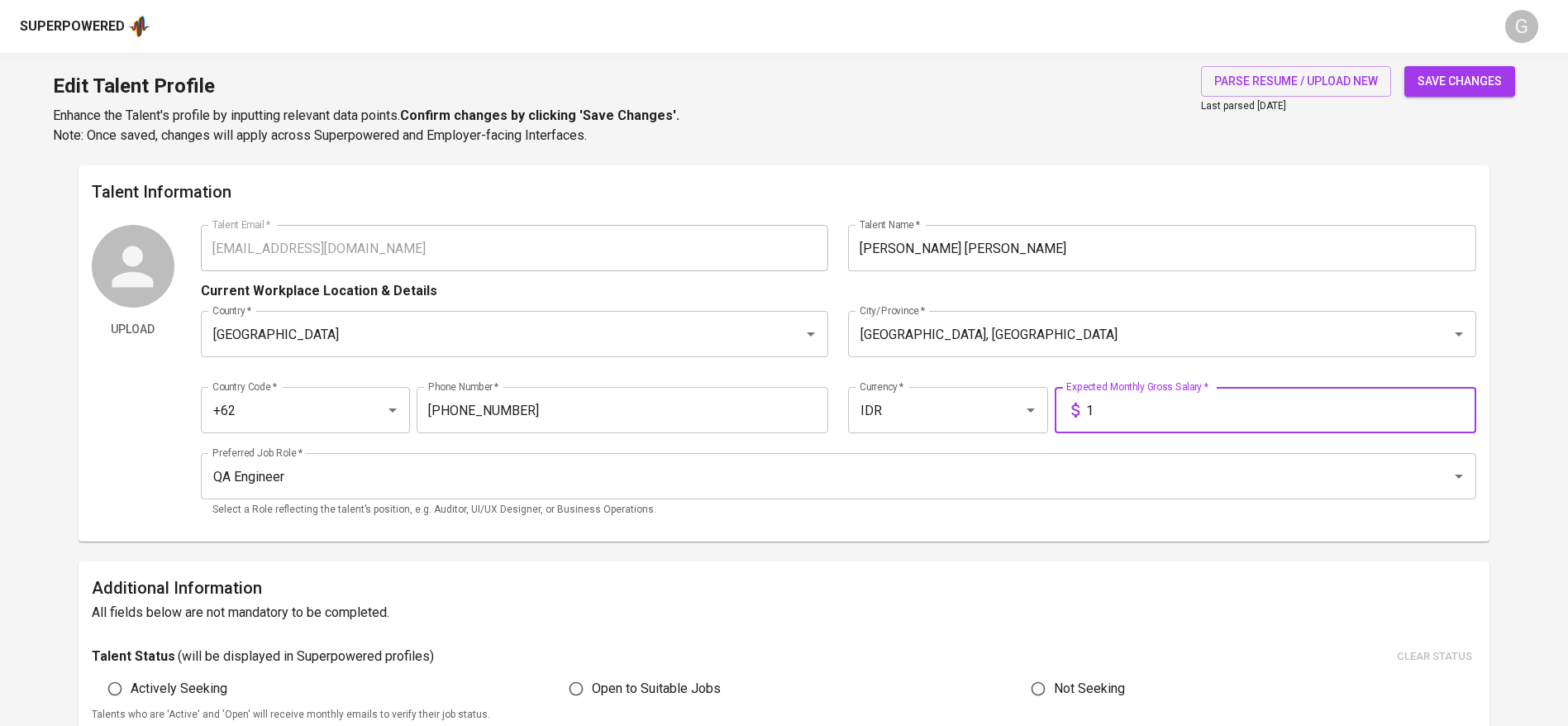
click at [1177, 418] on input "1" at bounding box center [1281, 410] width 390 height 46
type input "6.800.000"
click at [1404, 66] on button "save changes" at bounding box center [1459, 81] width 111 height 31
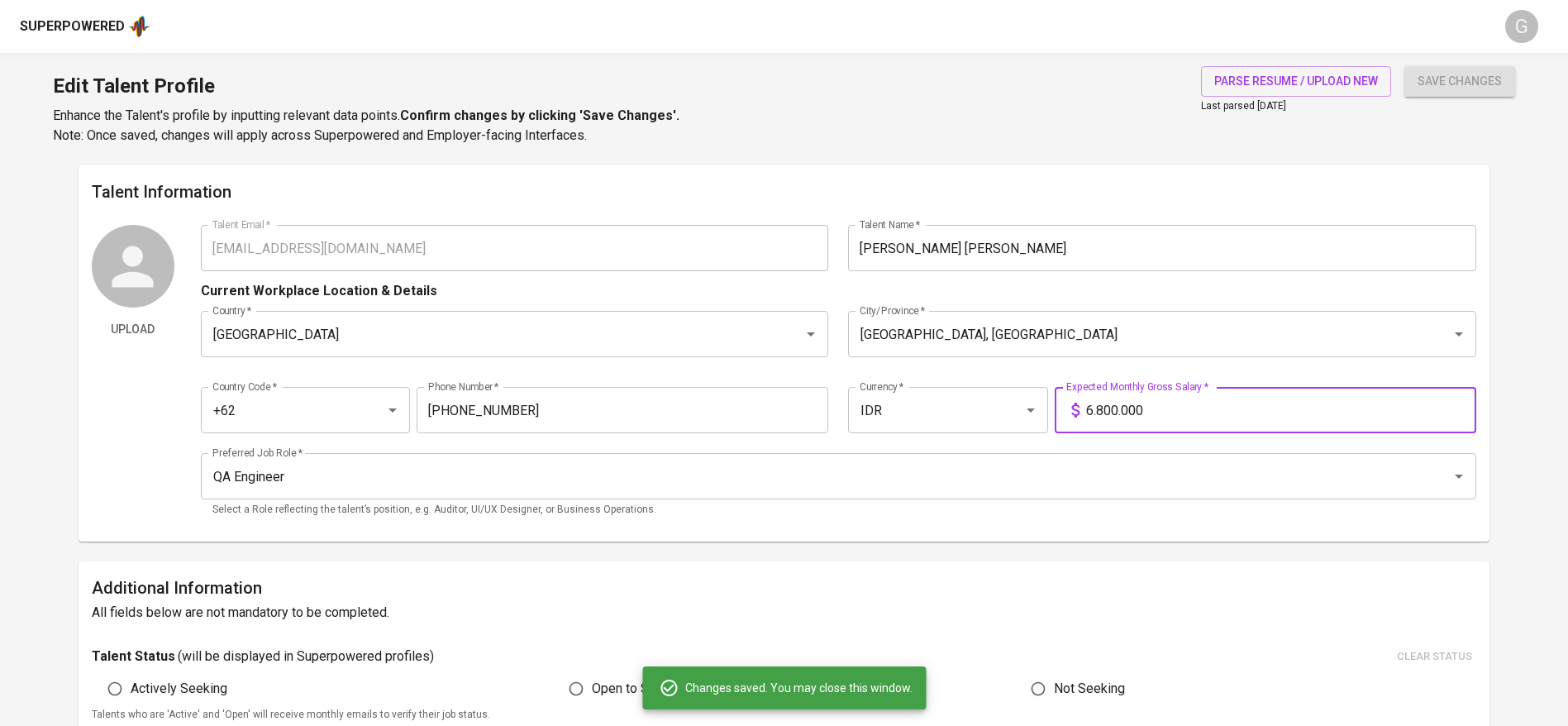
type input "Manual Testing"
type input "SQL"
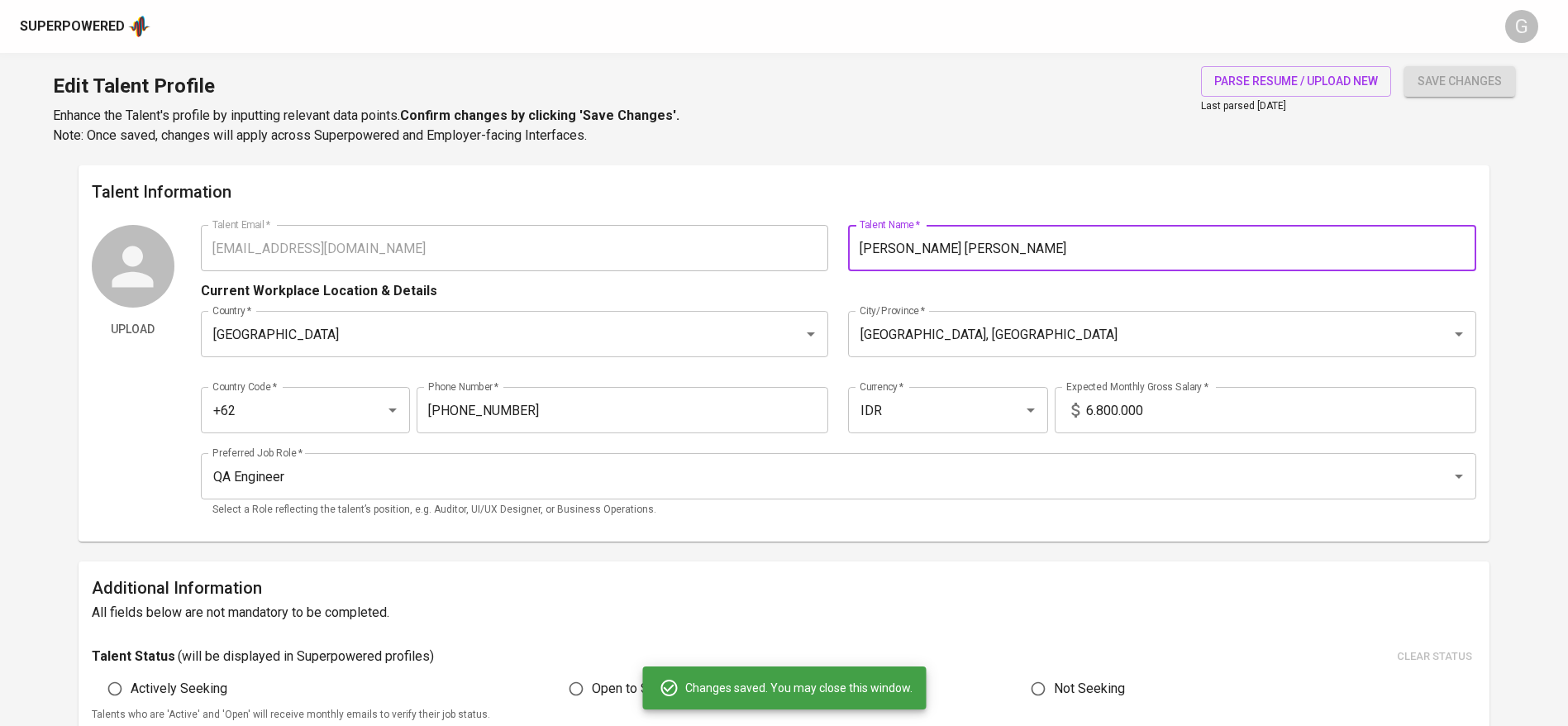
drag, startPoint x: 991, startPoint y: 239, endPoint x: 903, endPoint y: 248, distance: 88.5
click at [903, 248] on input "Steven Steven" at bounding box center [1161, 248] width 629 height 46
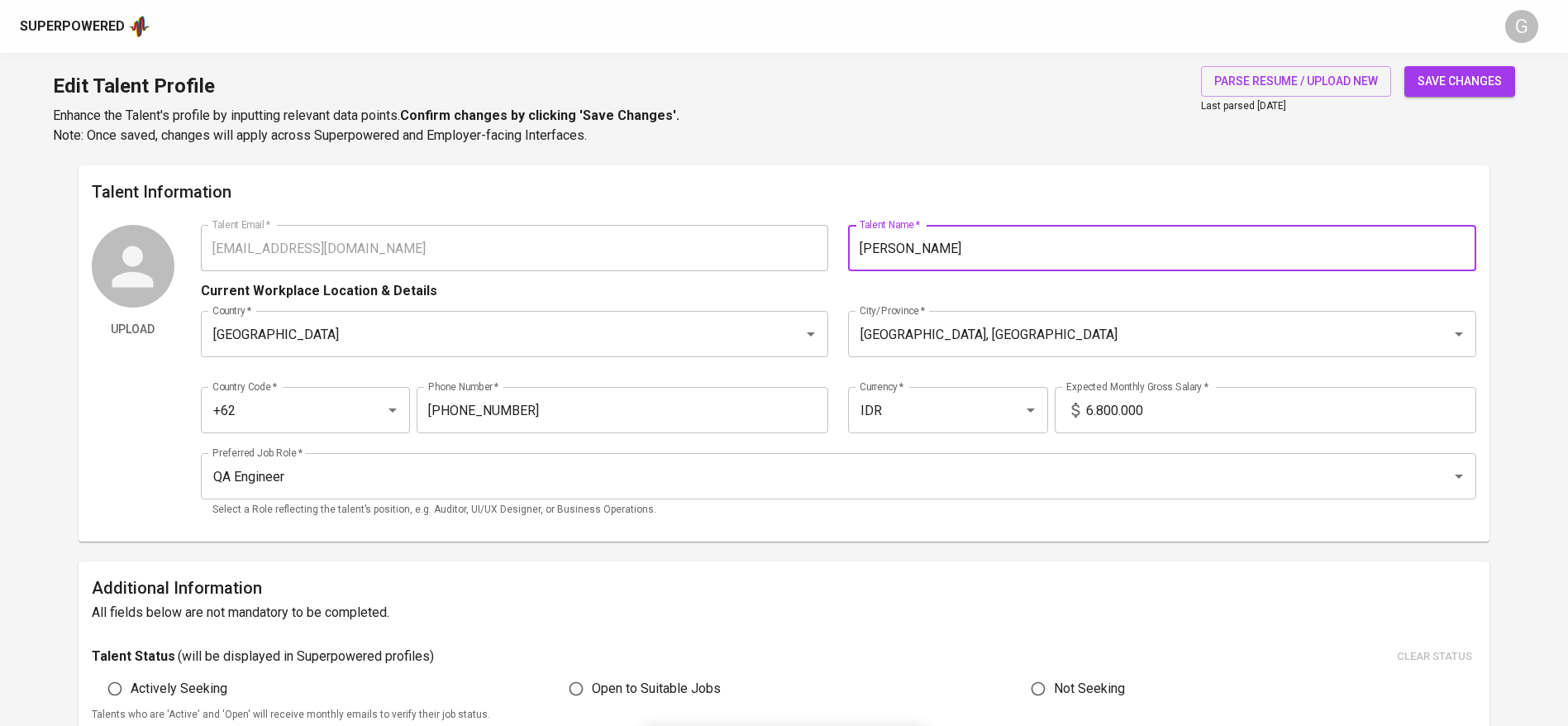
type input "Steven"
click at [1404, 66] on button "save changes" at bounding box center [1459, 81] width 111 height 31
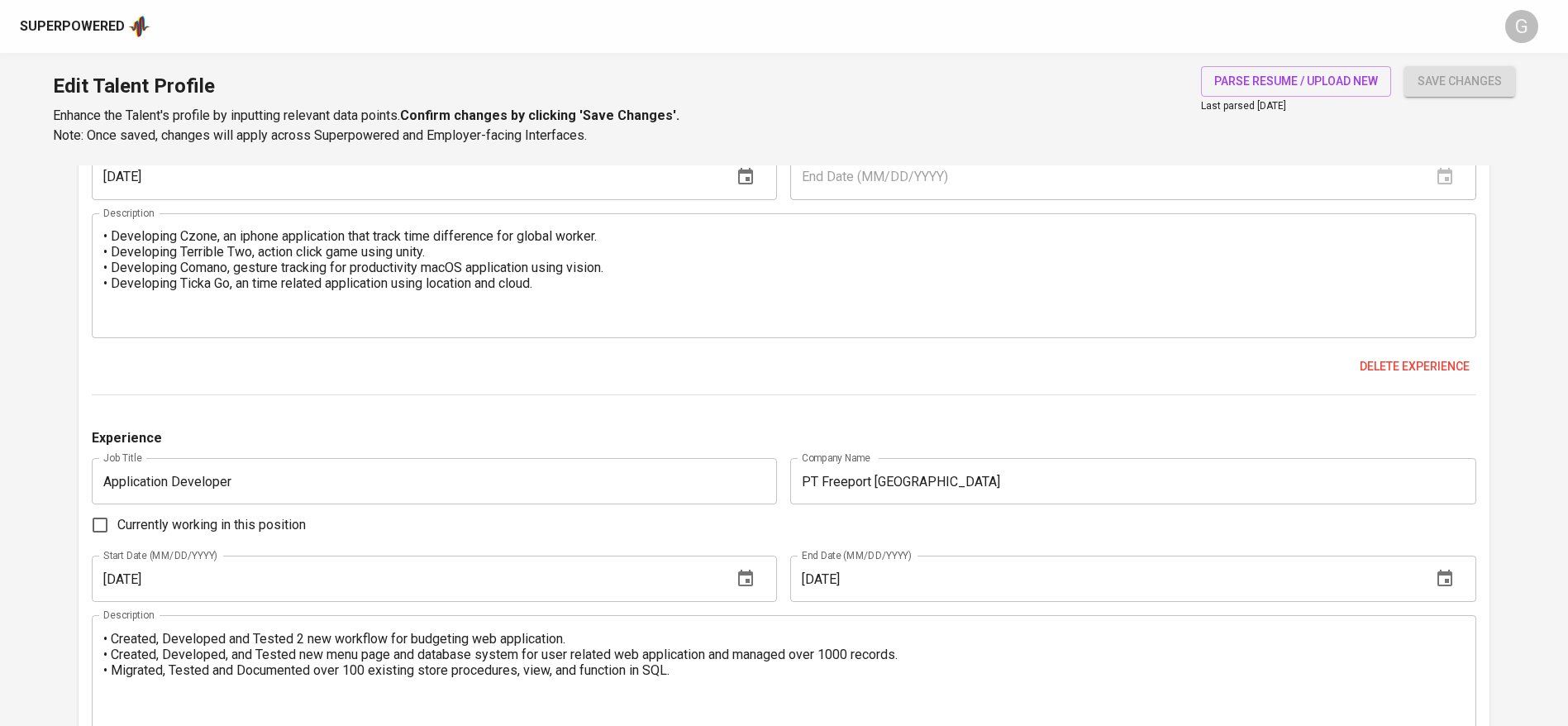
scroll to position [1365, 0]
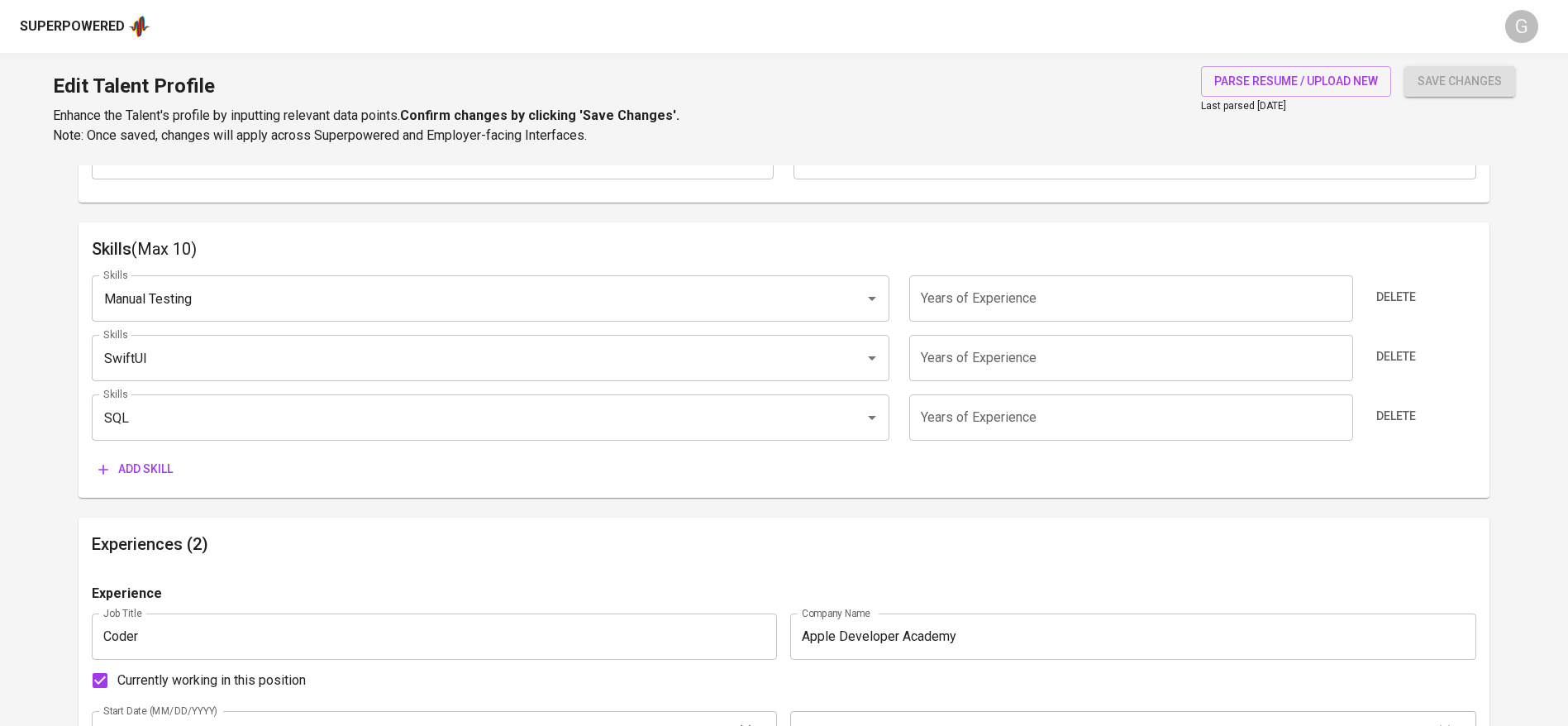
scroll to position [744, 0]
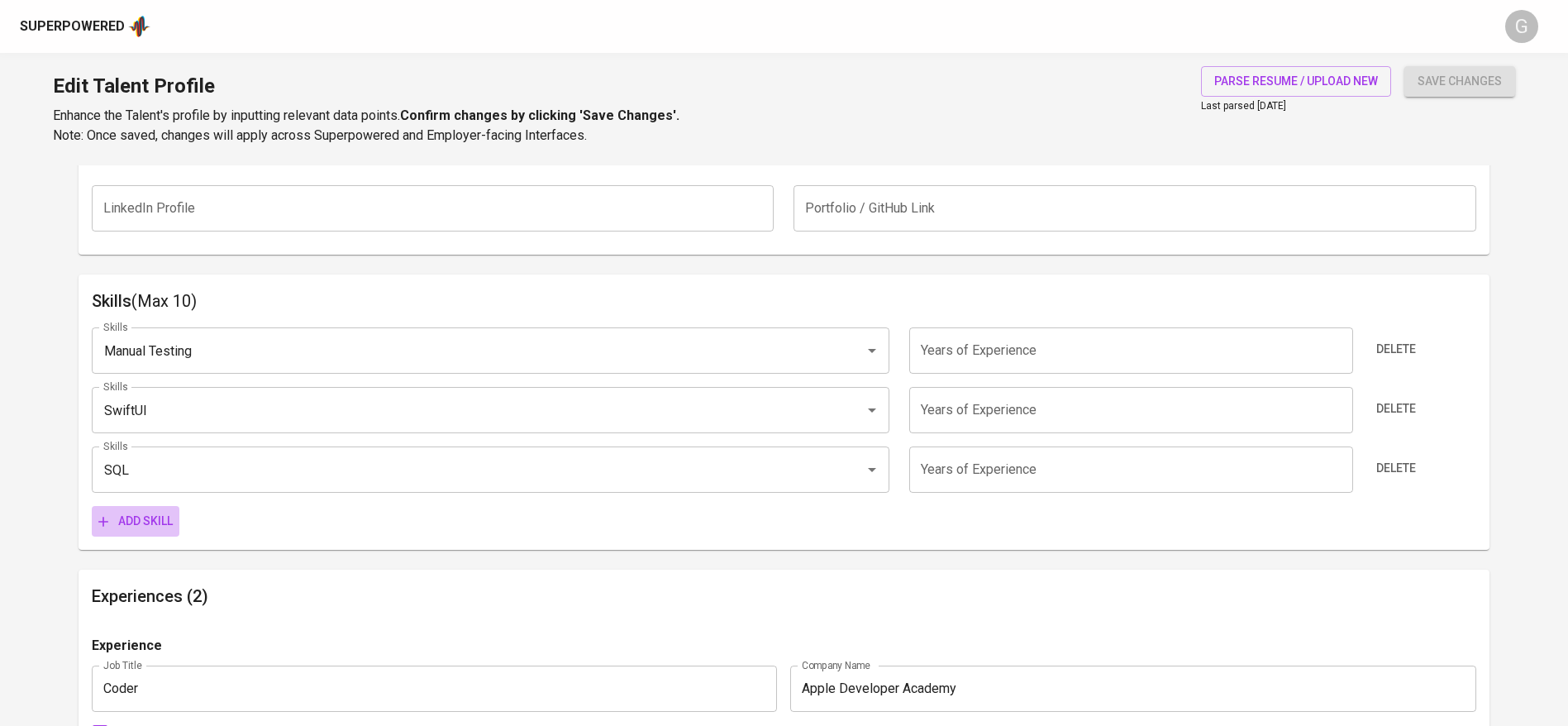
click at [117, 527] on span "Add skill" at bounding box center [135, 521] width 74 height 21
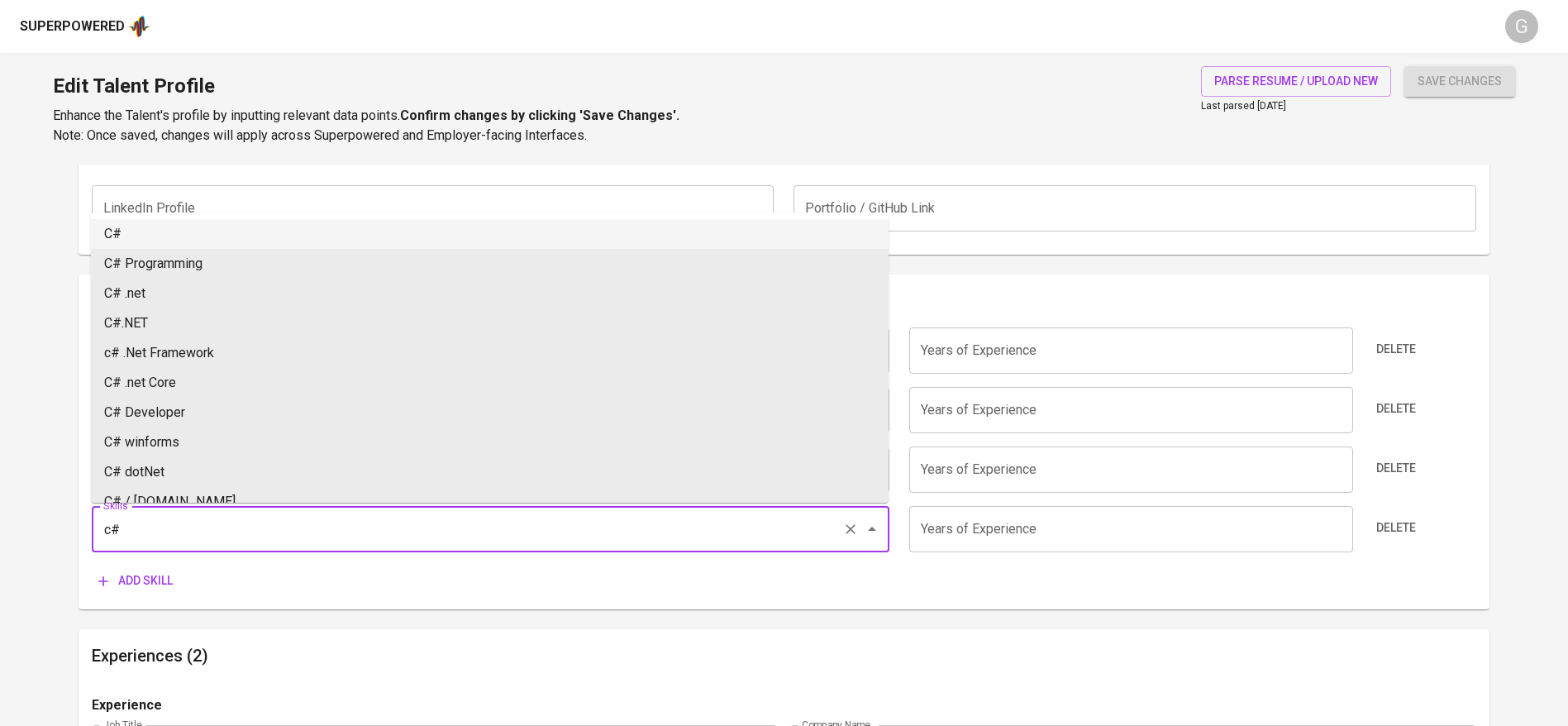
click at [150, 228] on li "C#" at bounding box center [490, 234] width 797 height 30
type input "C#"
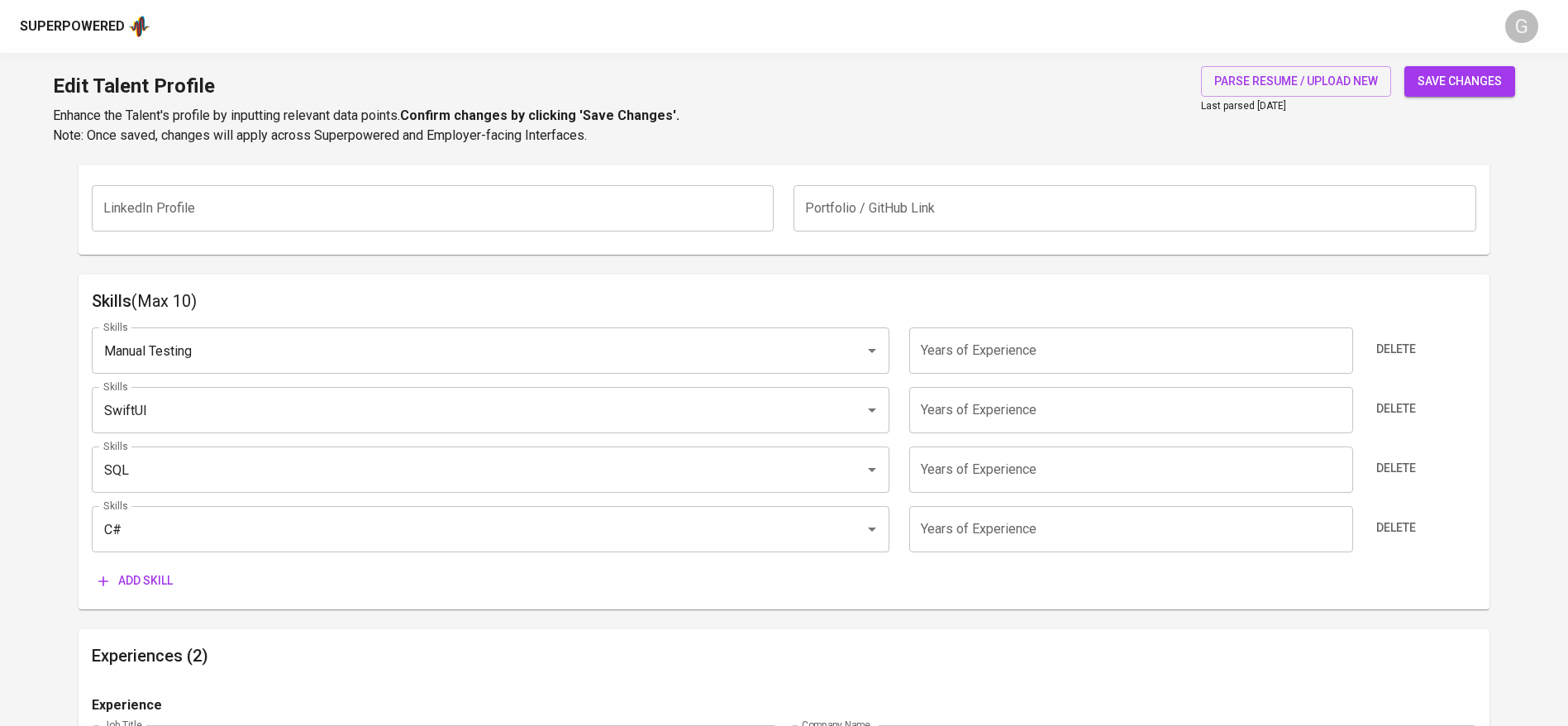
click at [122, 576] on span "Add skill" at bounding box center [135, 581] width 74 height 21
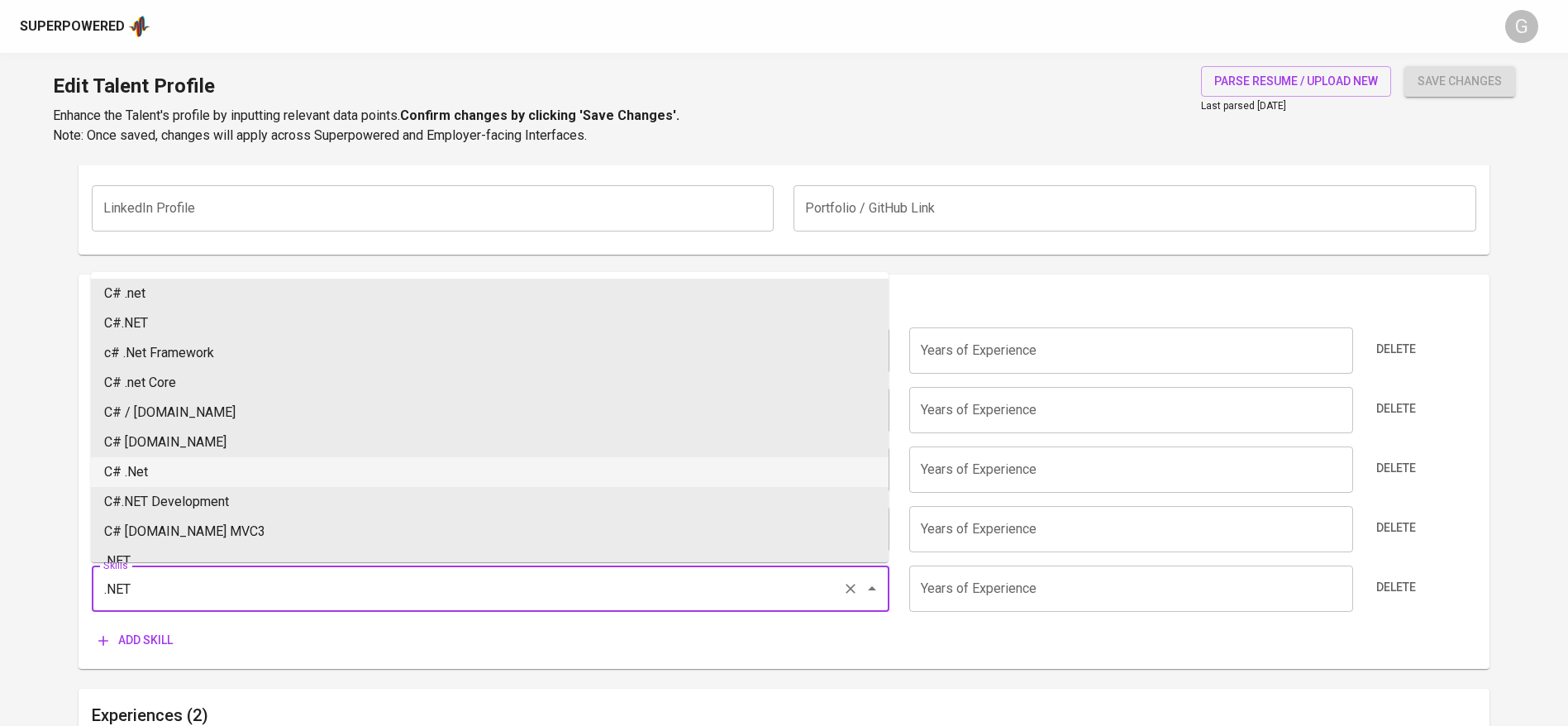
scroll to position [124, 0]
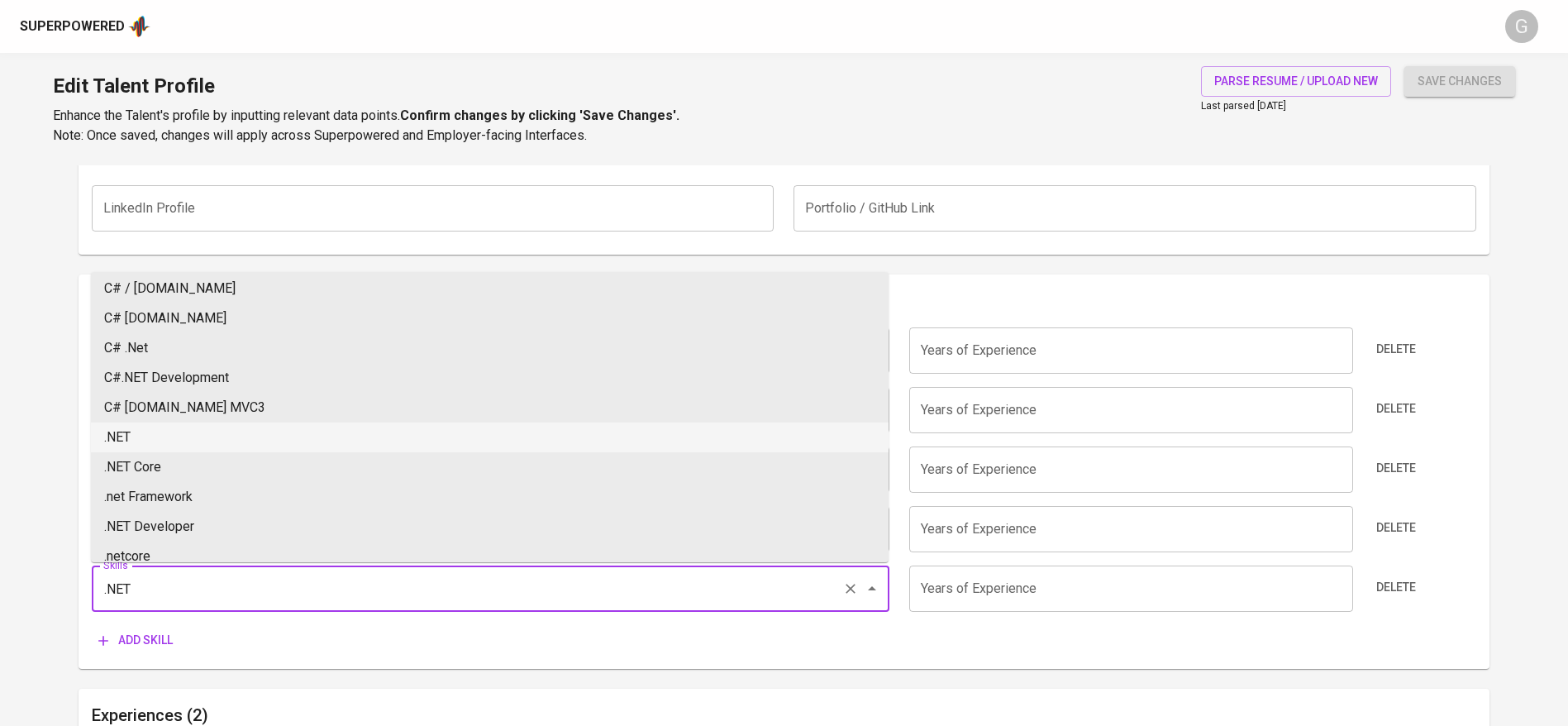
click at [181, 441] on li ".NET" at bounding box center [490, 438] width 797 height 30
type input ".NET"
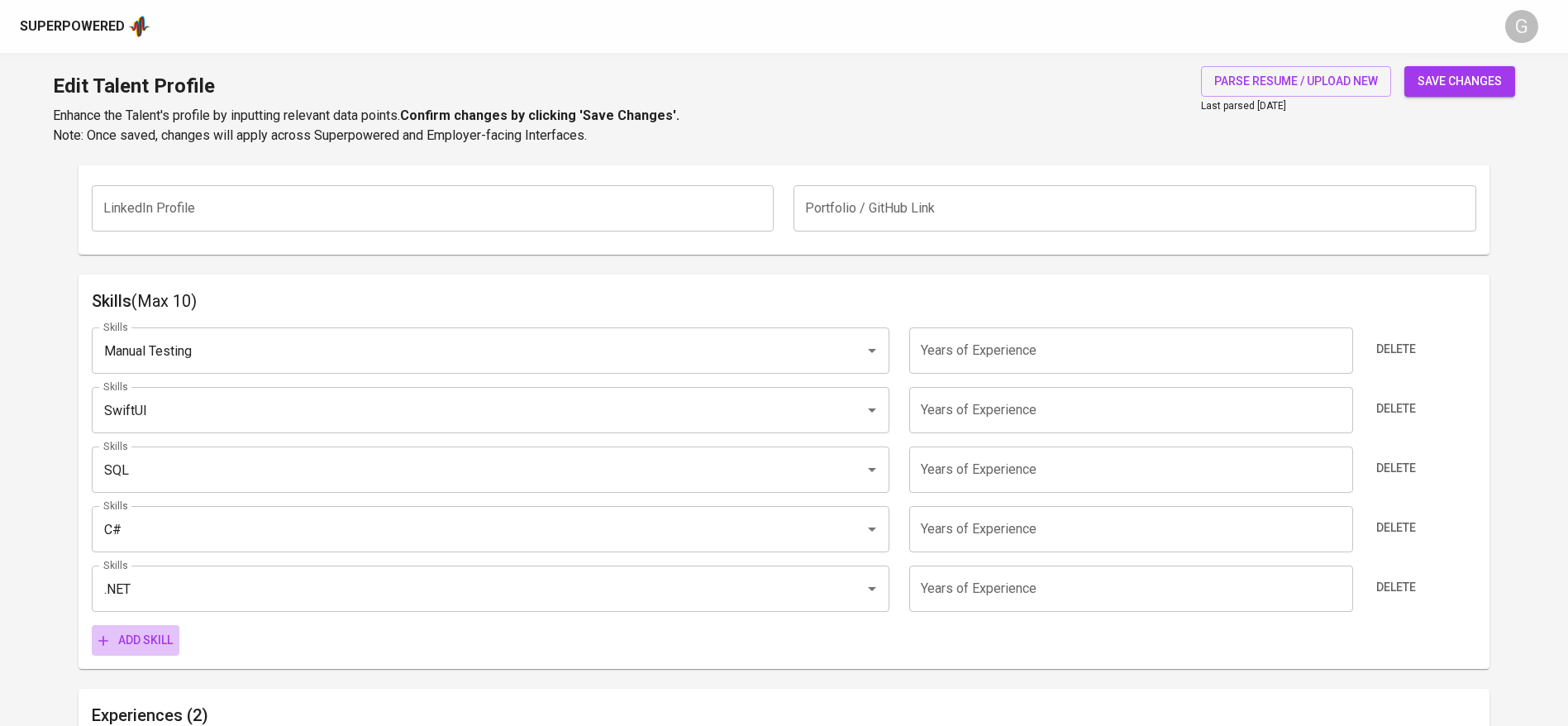
click at [125, 639] on span "Add skill" at bounding box center [135, 640] width 74 height 21
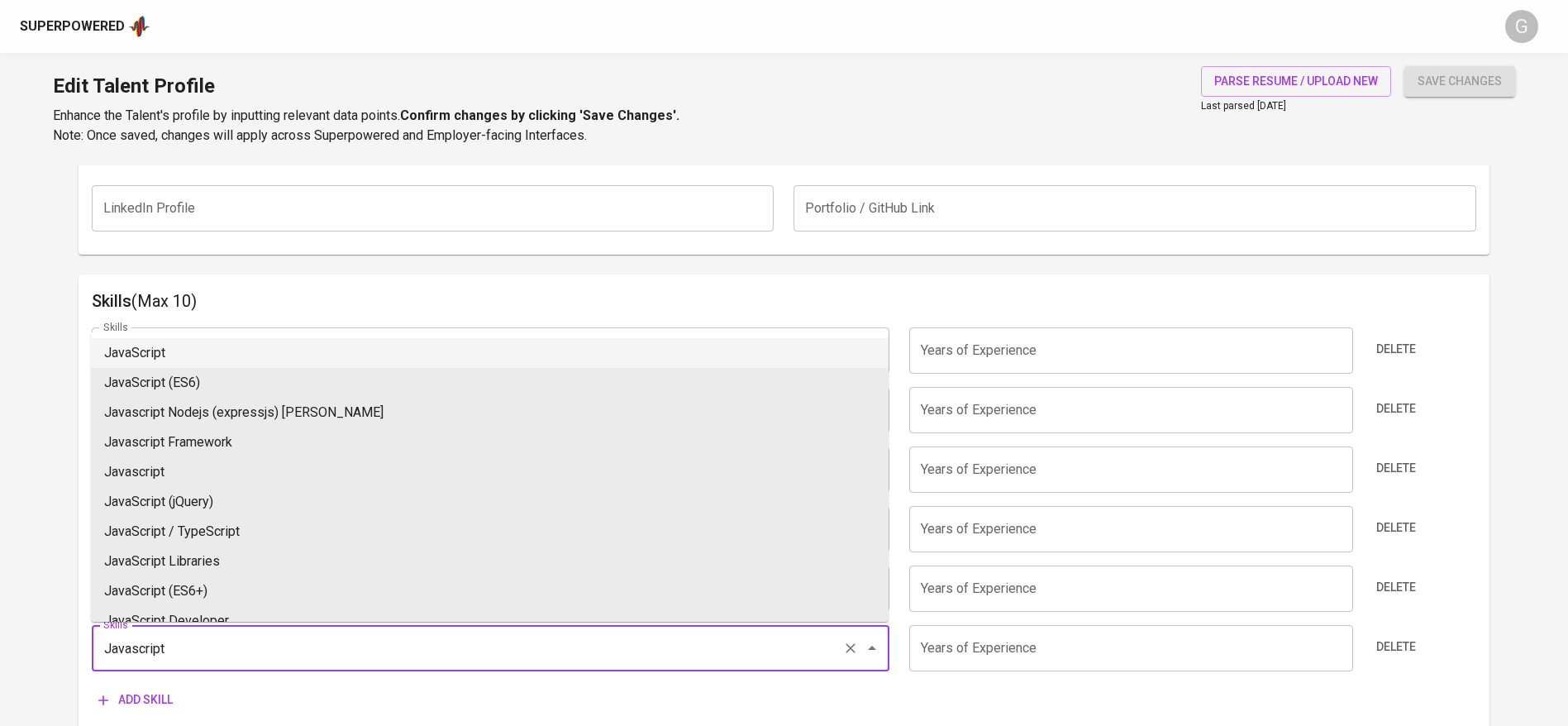
click at [172, 356] on li "JavaScript" at bounding box center [490, 353] width 797 height 30
type input "JavaScript"
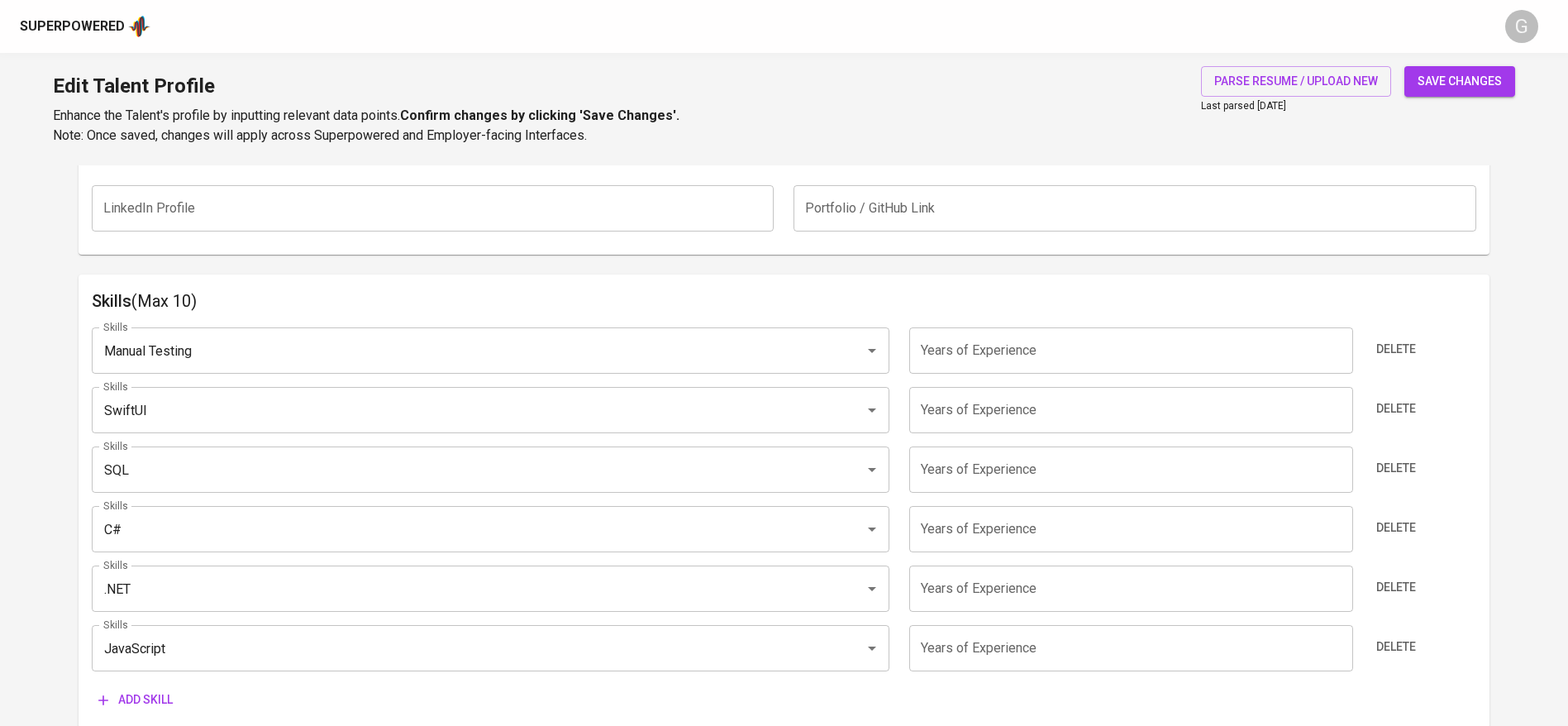
click at [967, 361] on input "number" at bounding box center [1130, 350] width 443 height 46
type input "1"
click at [959, 408] on input "number" at bounding box center [1130, 410] width 443 height 46
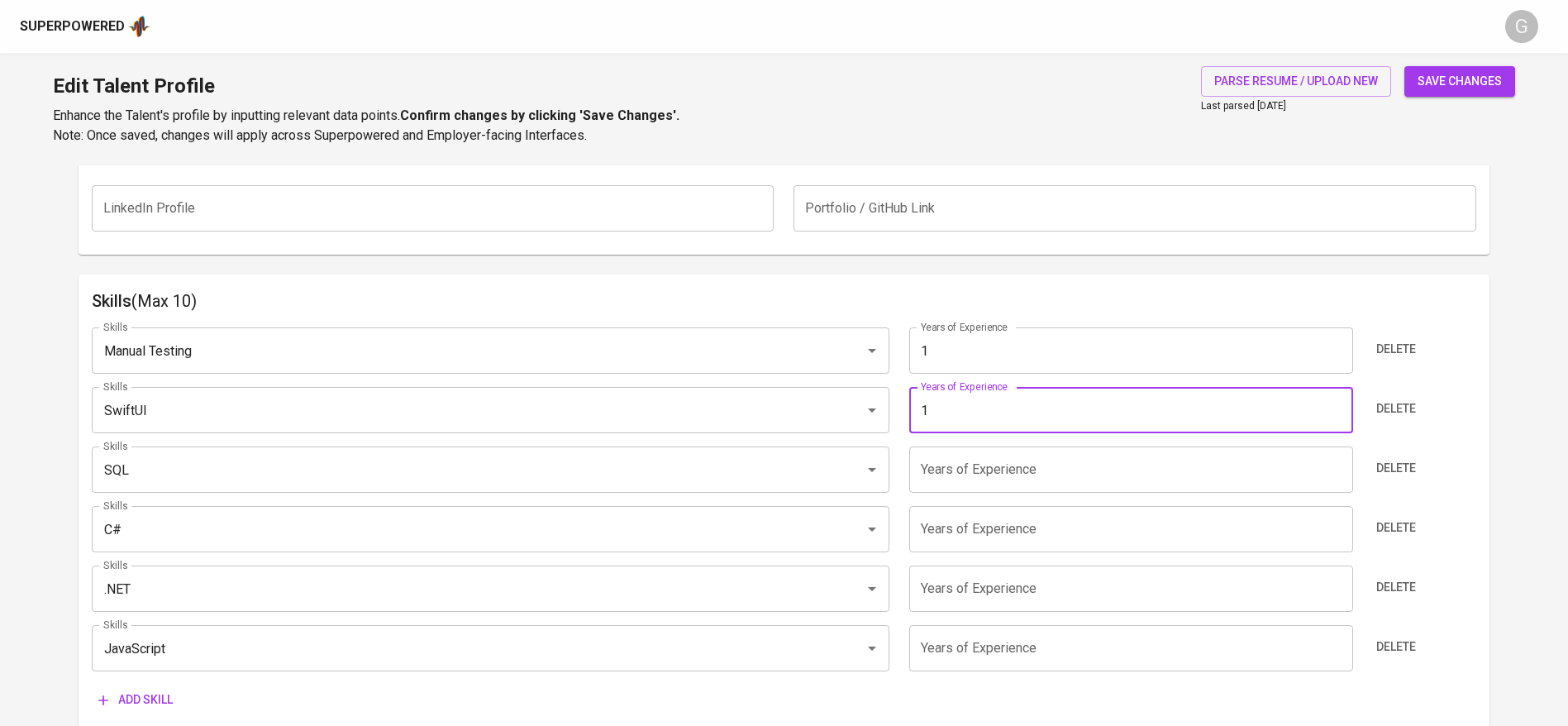
type input "1"
drag, startPoint x: 958, startPoint y: 461, endPoint x: 960, endPoint y: 490, distance: 29.1
click at [958, 463] on input "number" at bounding box center [1130, 470] width 443 height 46
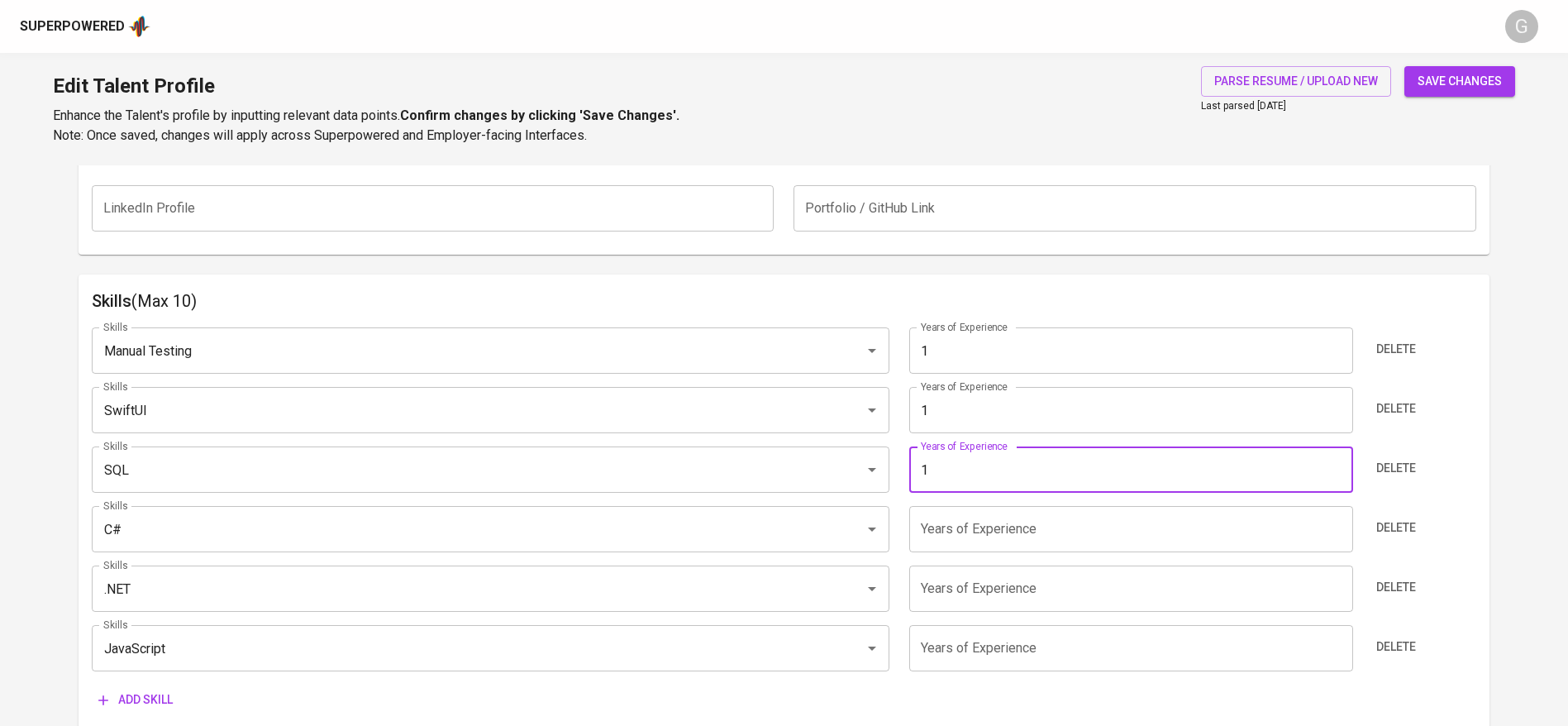
type input "1"
click at [956, 530] on input "number" at bounding box center [1130, 529] width 443 height 46
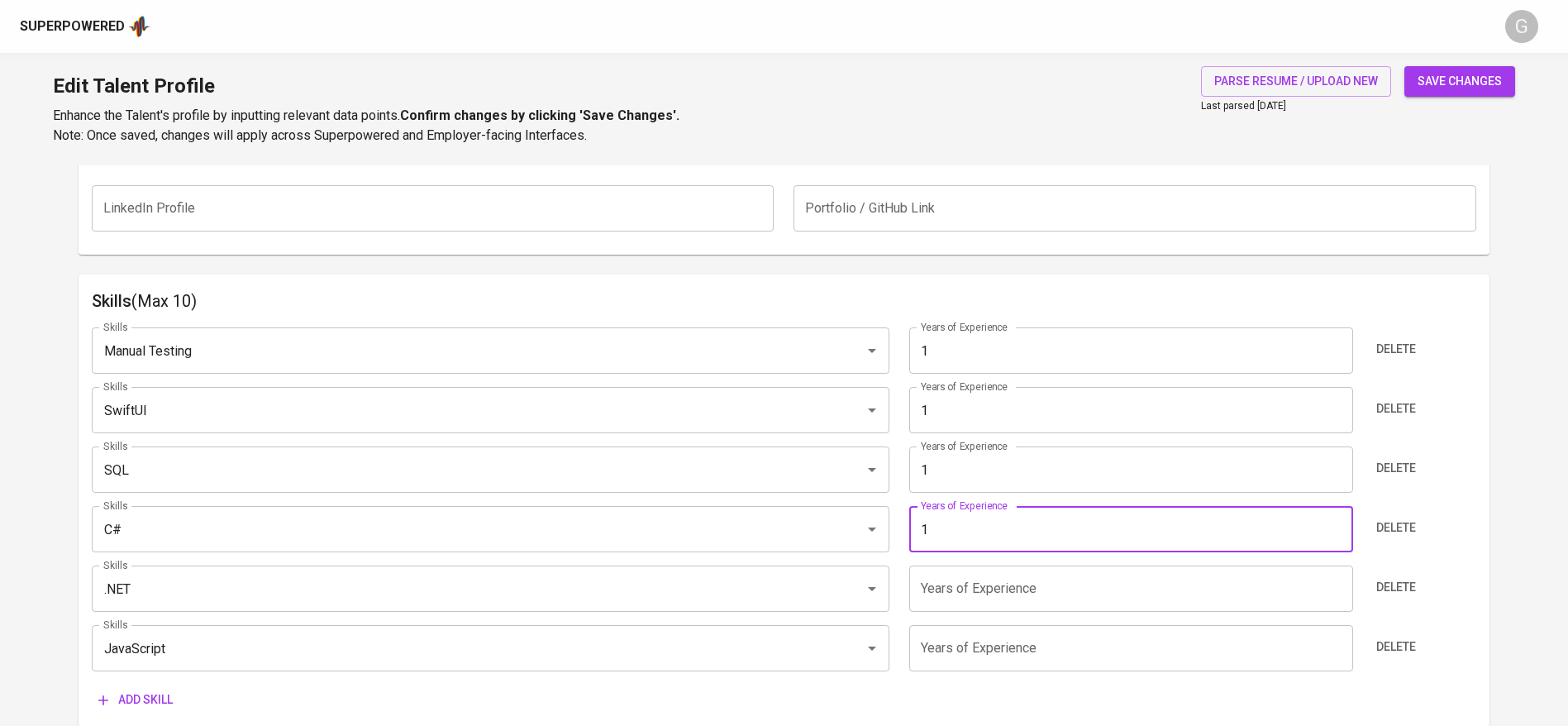
type input "1"
click at [953, 586] on input "number" at bounding box center [1130, 589] width 443 height 46
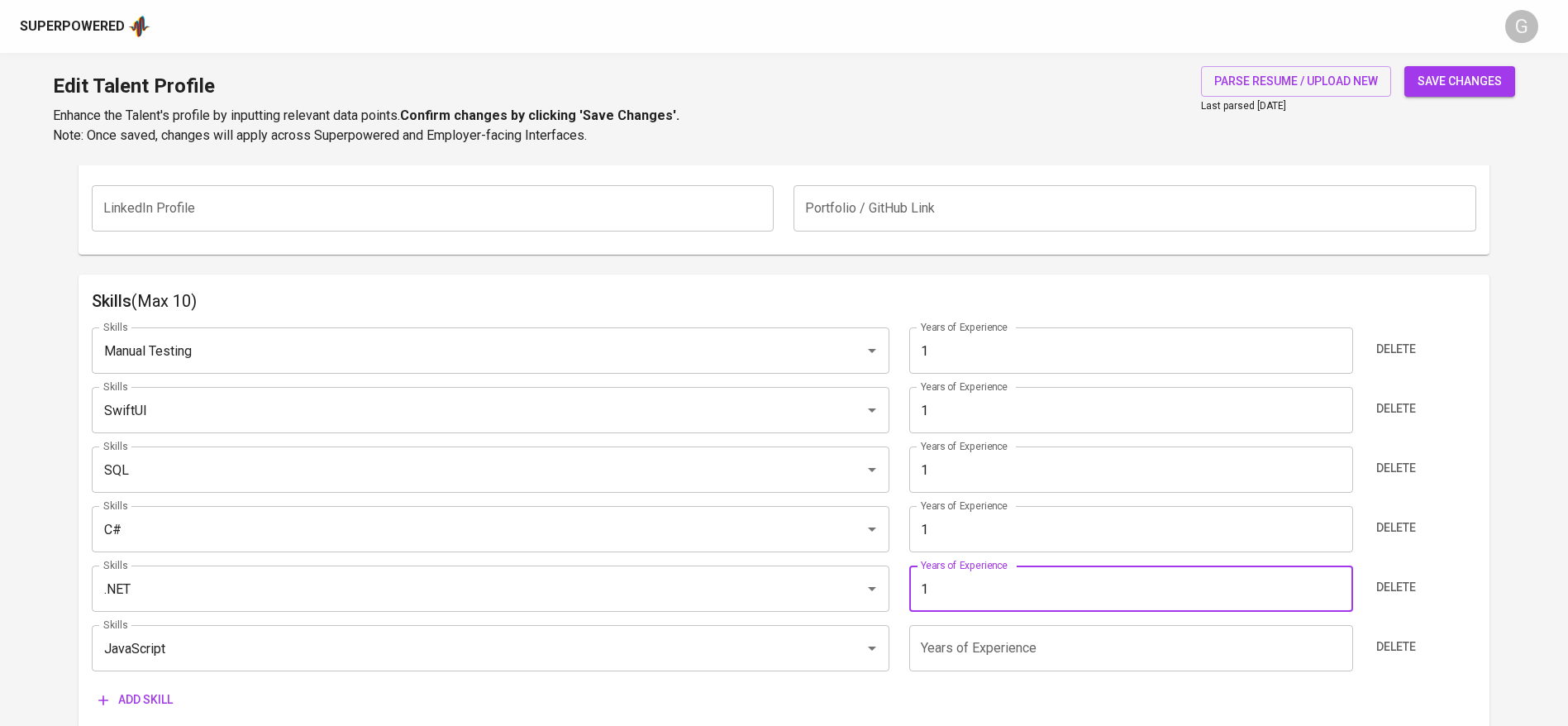
type input "1"
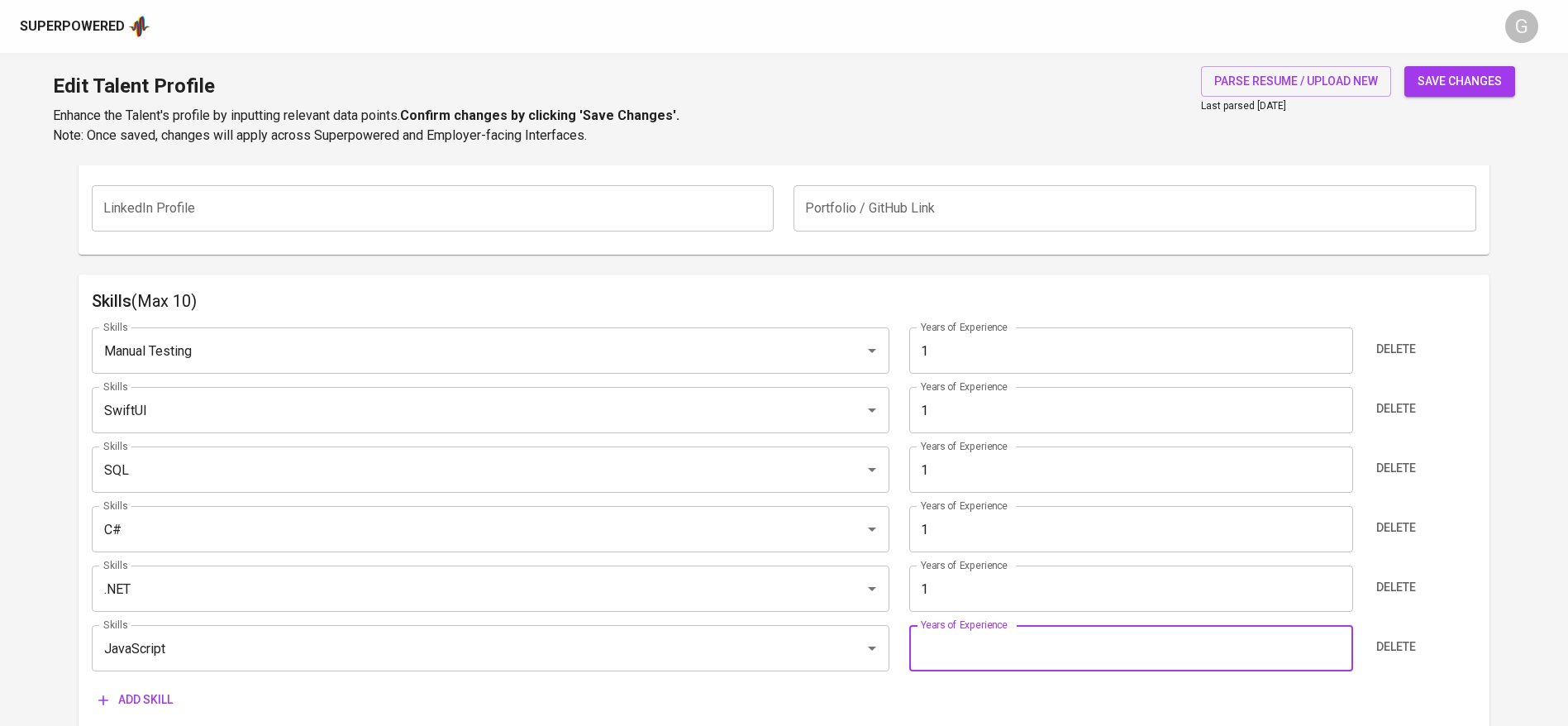
click at [949, 666] on input "number" at bounding box center [1130, 648] width 443 height 46
type input "1"
click at [1449, 71] on span "save changes" at bounding box center [1459, 81] width 84 height 21
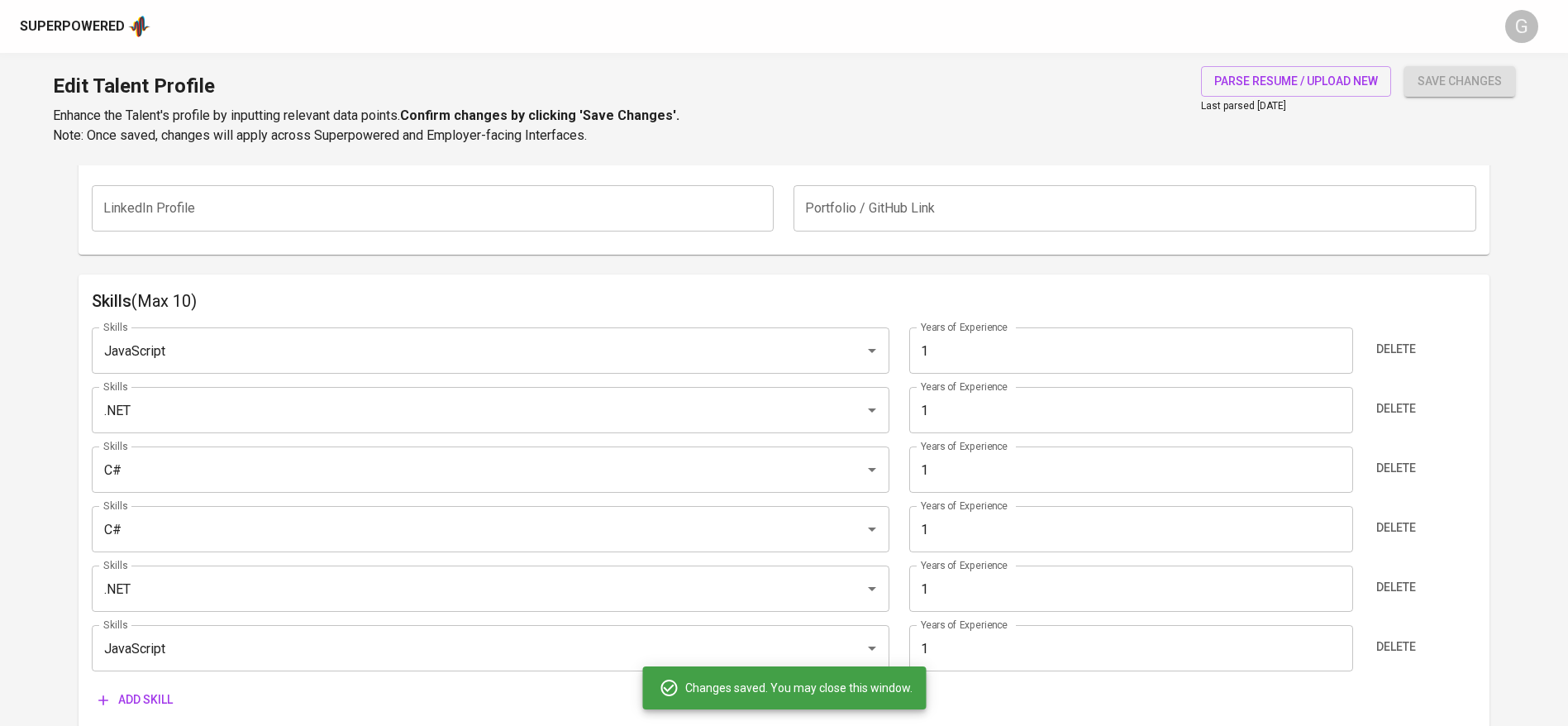
type input "JavaScript"
type input ".NET"
type input "C#"
type input "SQL"
type input "SwiftUI"
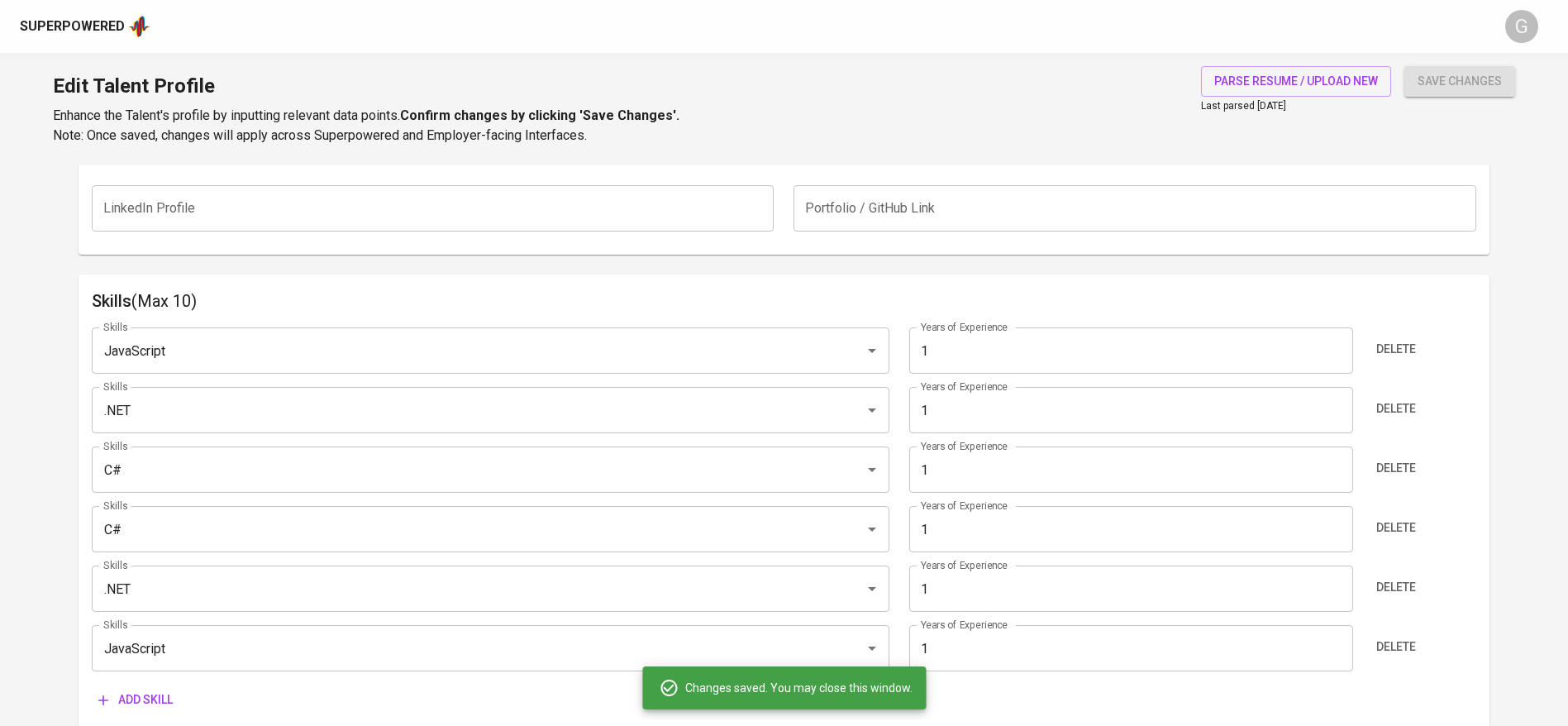
type input "Manual Testing"
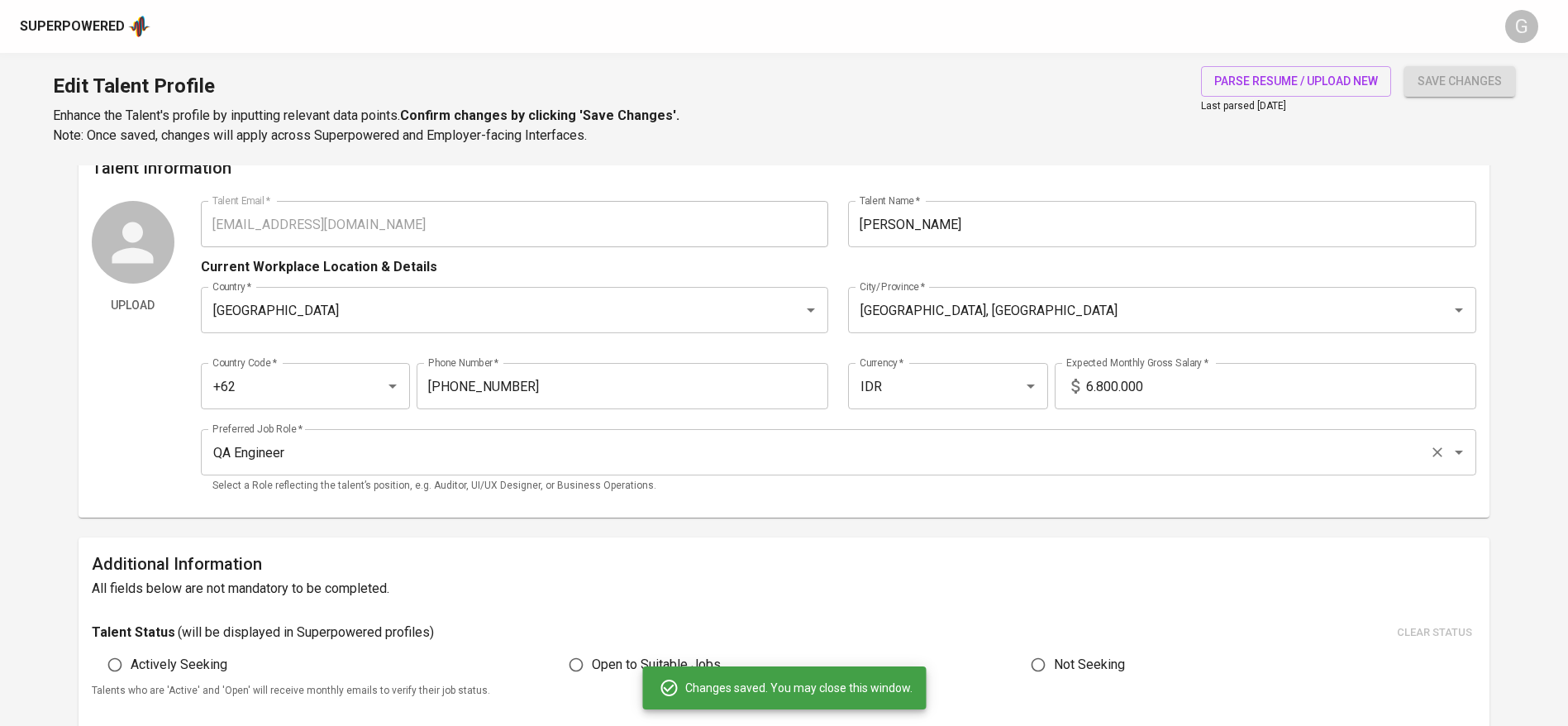
scroll to position [0, 0]
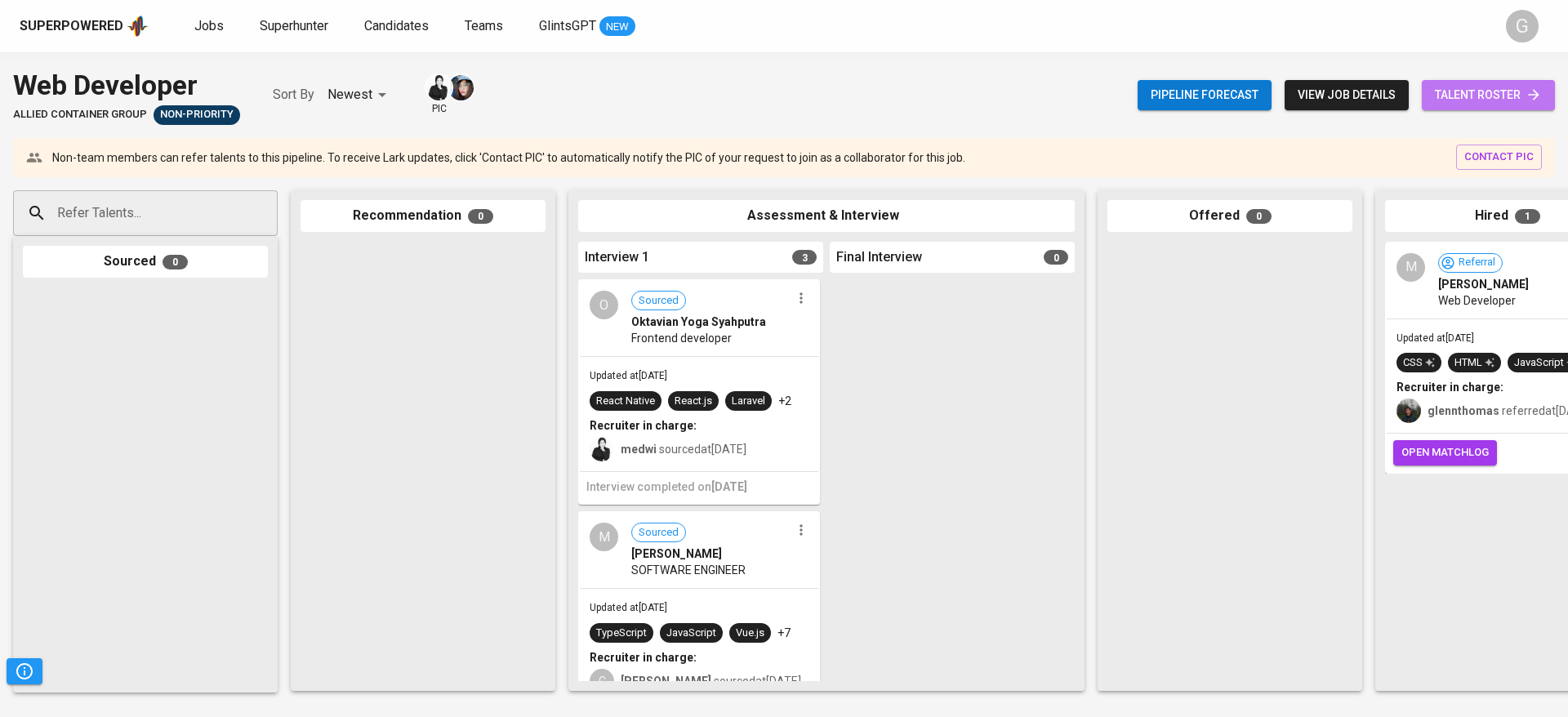
click at [1483, 95] on span "talent roster" at bounding box center [1488, 95] width 107 height 21
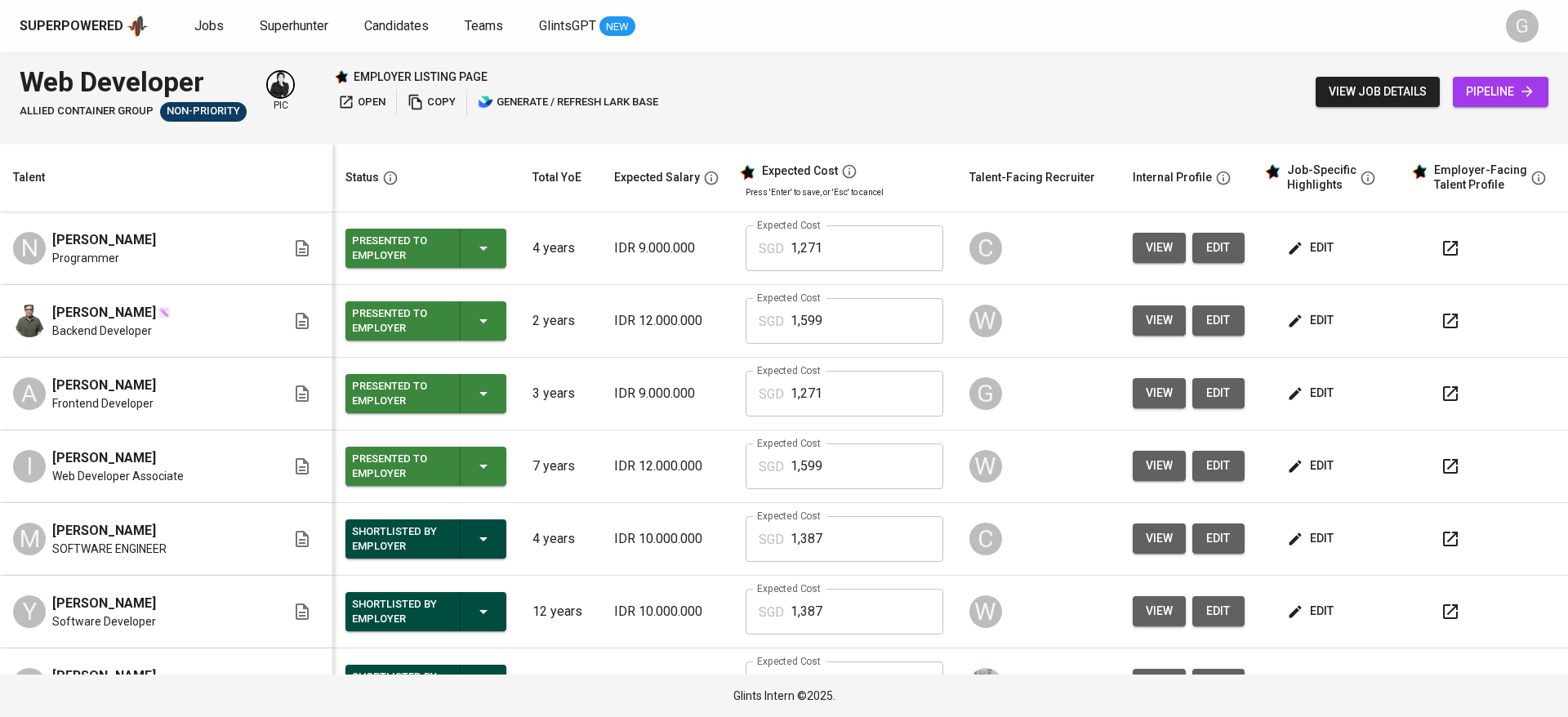
click at [1133, 394] on button "view" at bounding box center [1159, 393] width 53 height 31
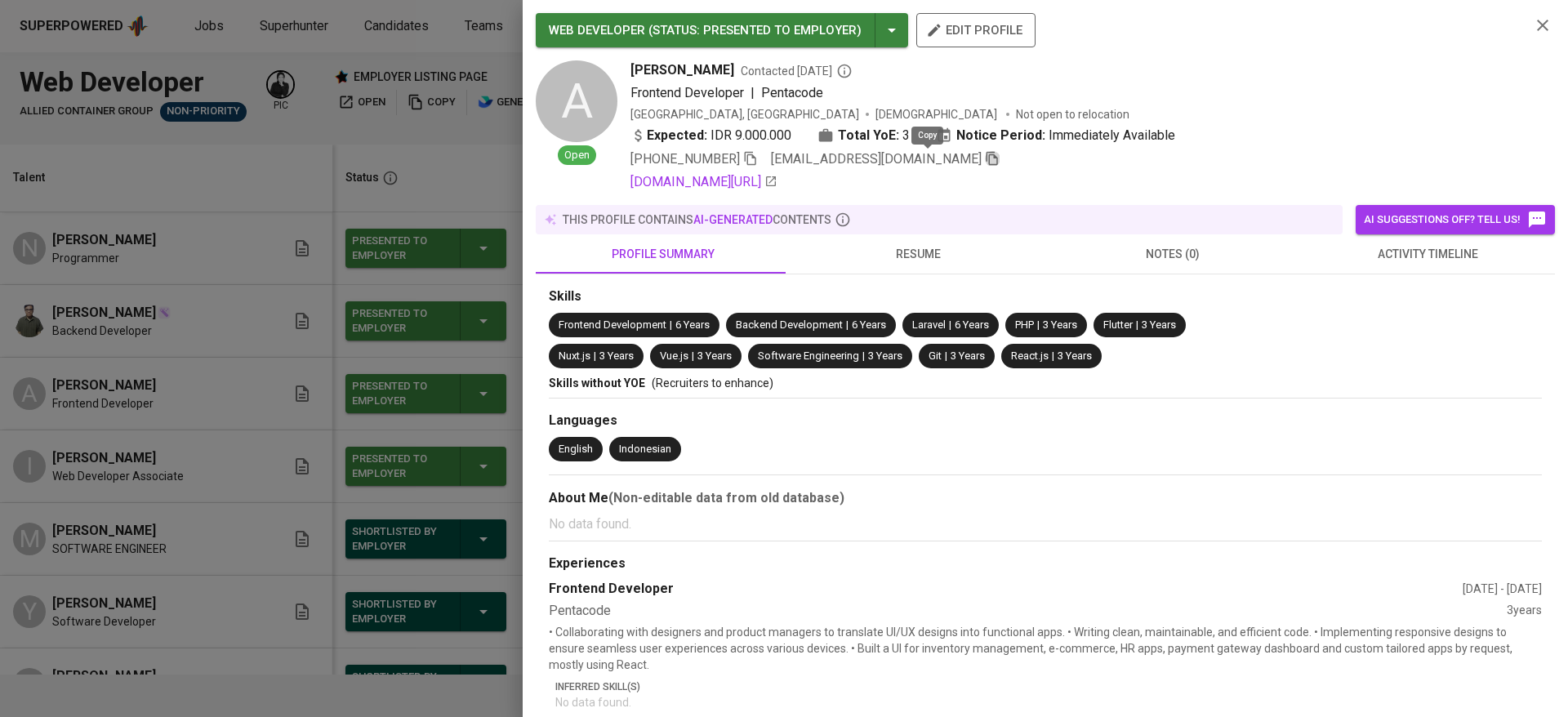
click at [984, 162] on icon "button" at bounding box center [991, 158] width 15 height 15
click at [105, 229] on div at bounding box center [784, 358] width 1568 height 717
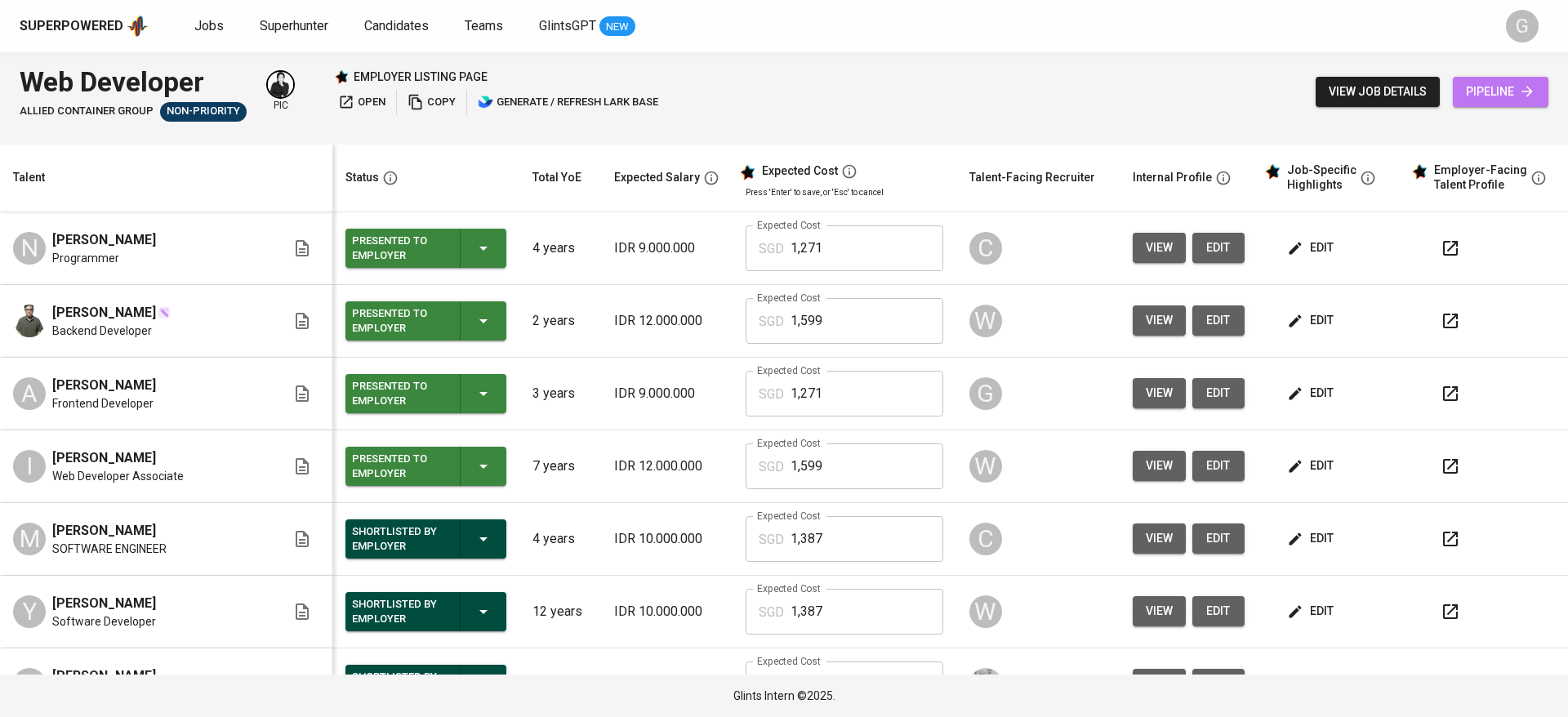
click at [1510, 90] on span "pipeline" at bounding box center [1500, 92] width 69 height 21
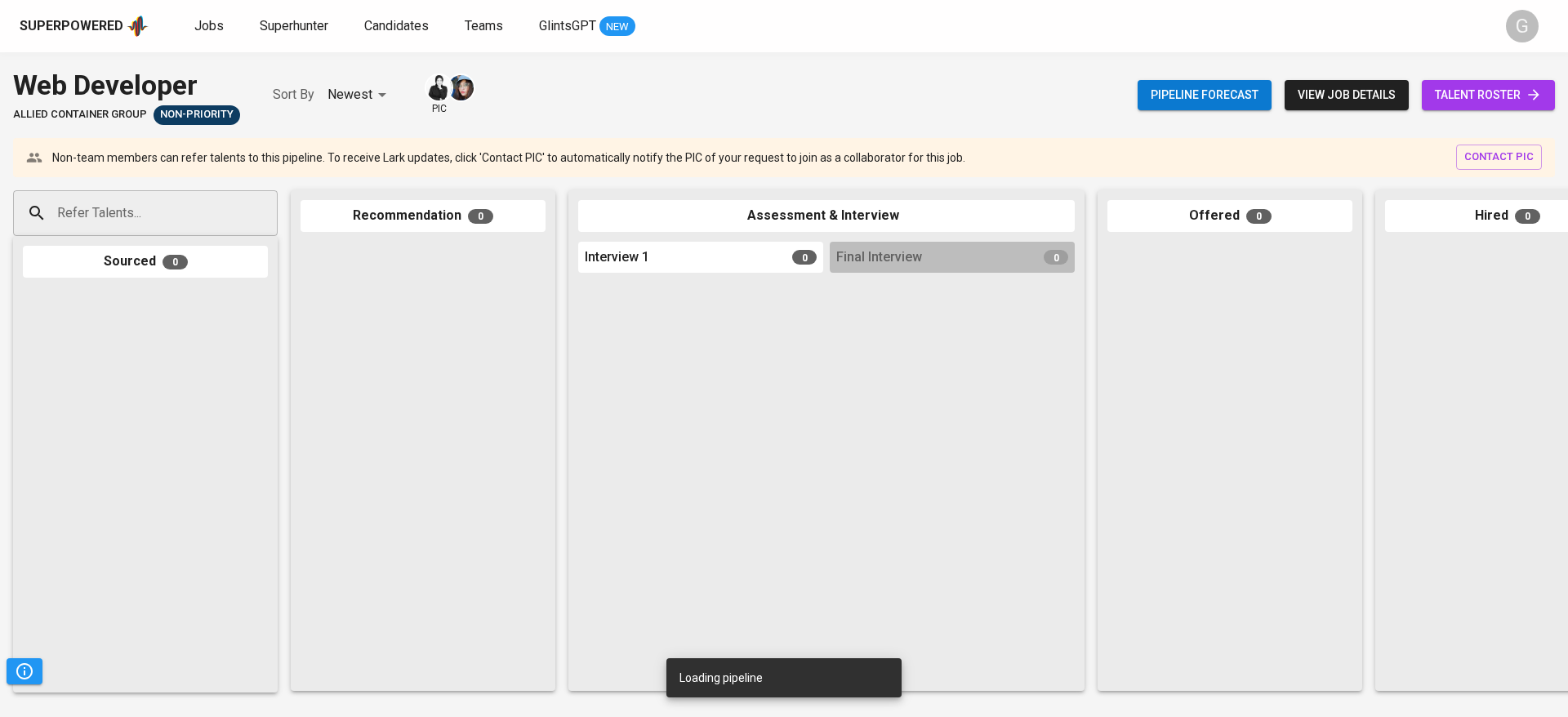
click at [135, 226] on input "Refer Talents..." at bounding box center [139, 212] width 172 height 31
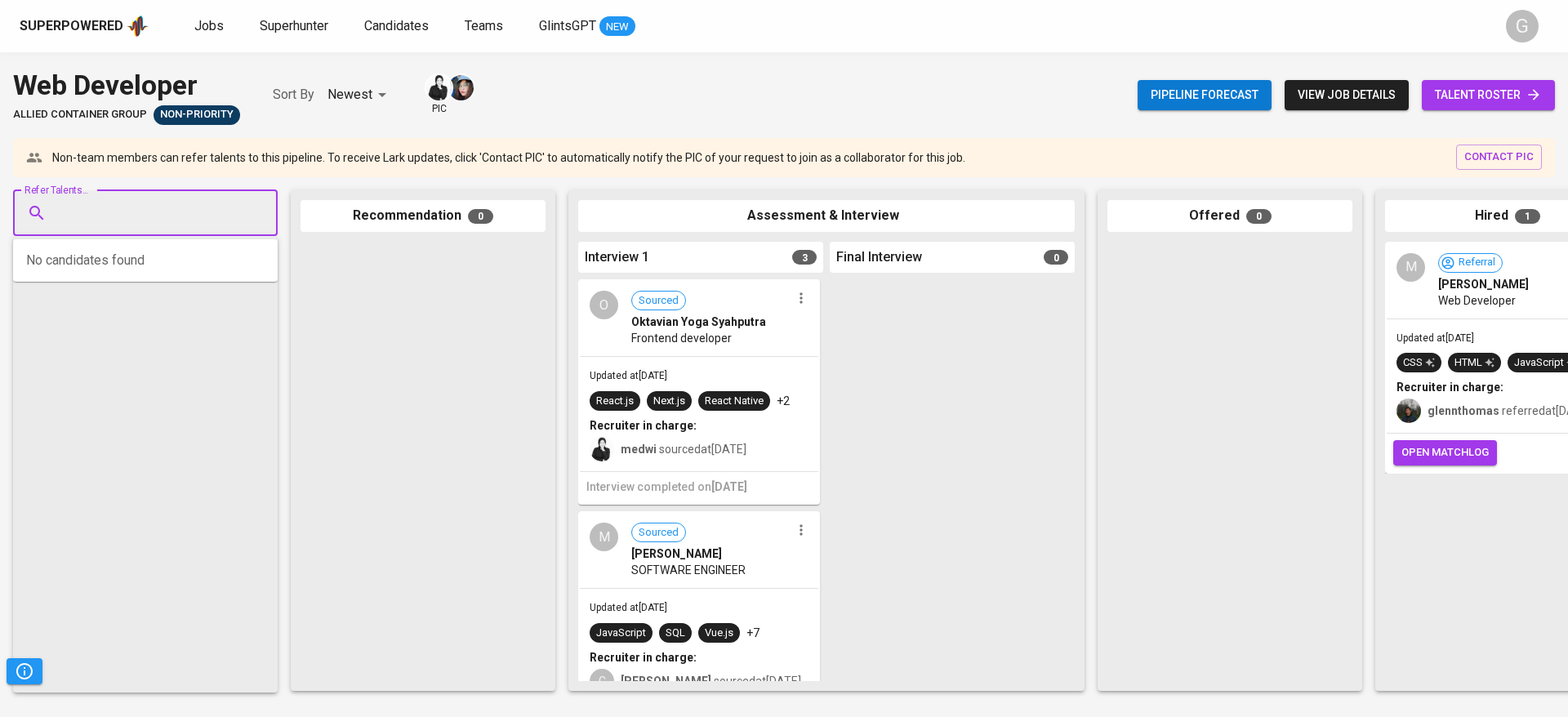
paste input "[EMAIL_ADDRESS][DOMAIN_NAME]"
type input "[EMAIL_ADDRESS][DOMAIN_NAME]"
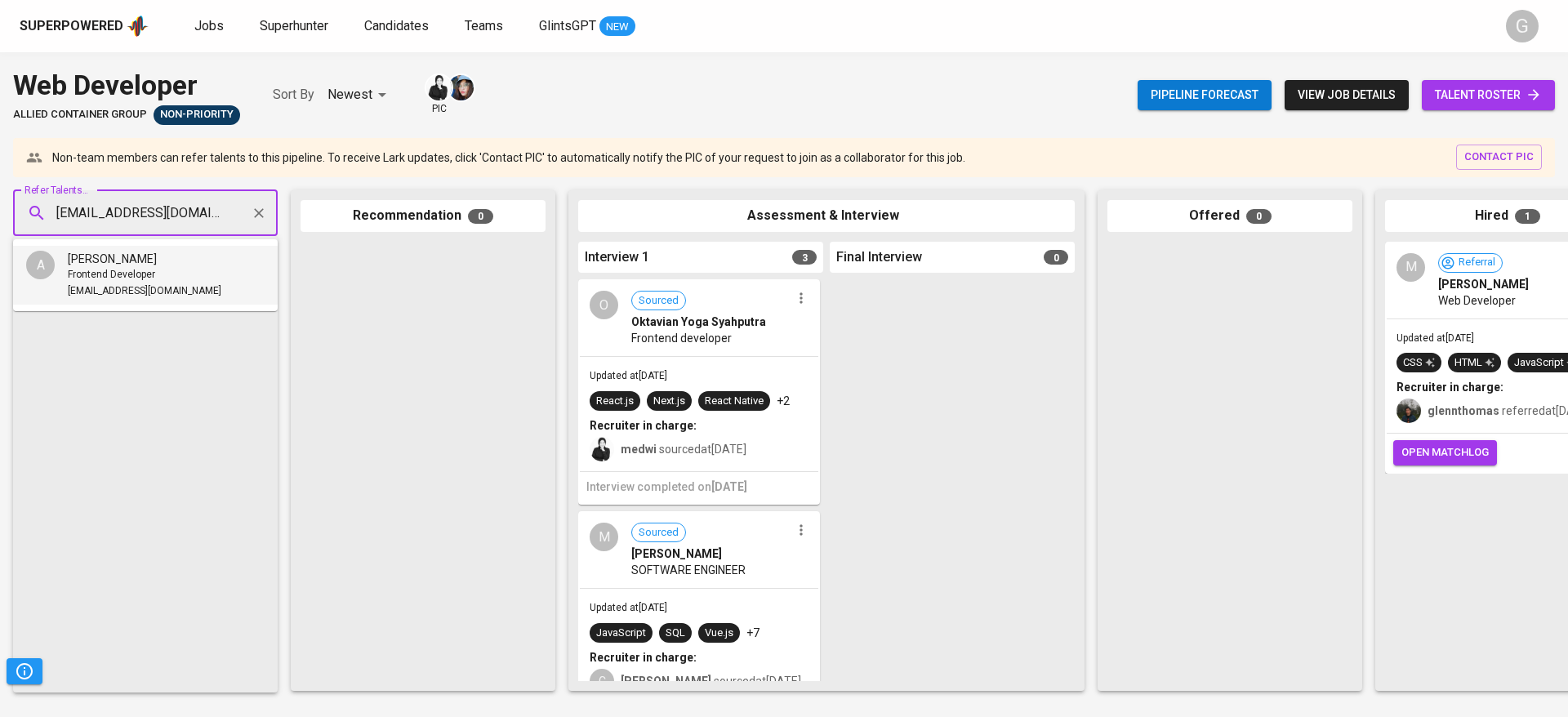
click at [187, 300] on li "A [PERSON_NAME] Frontend Developer [EMAIL_ADDRESS][DOMAIN_NAME]" at bounding box center [145, 276] width 265 height 59
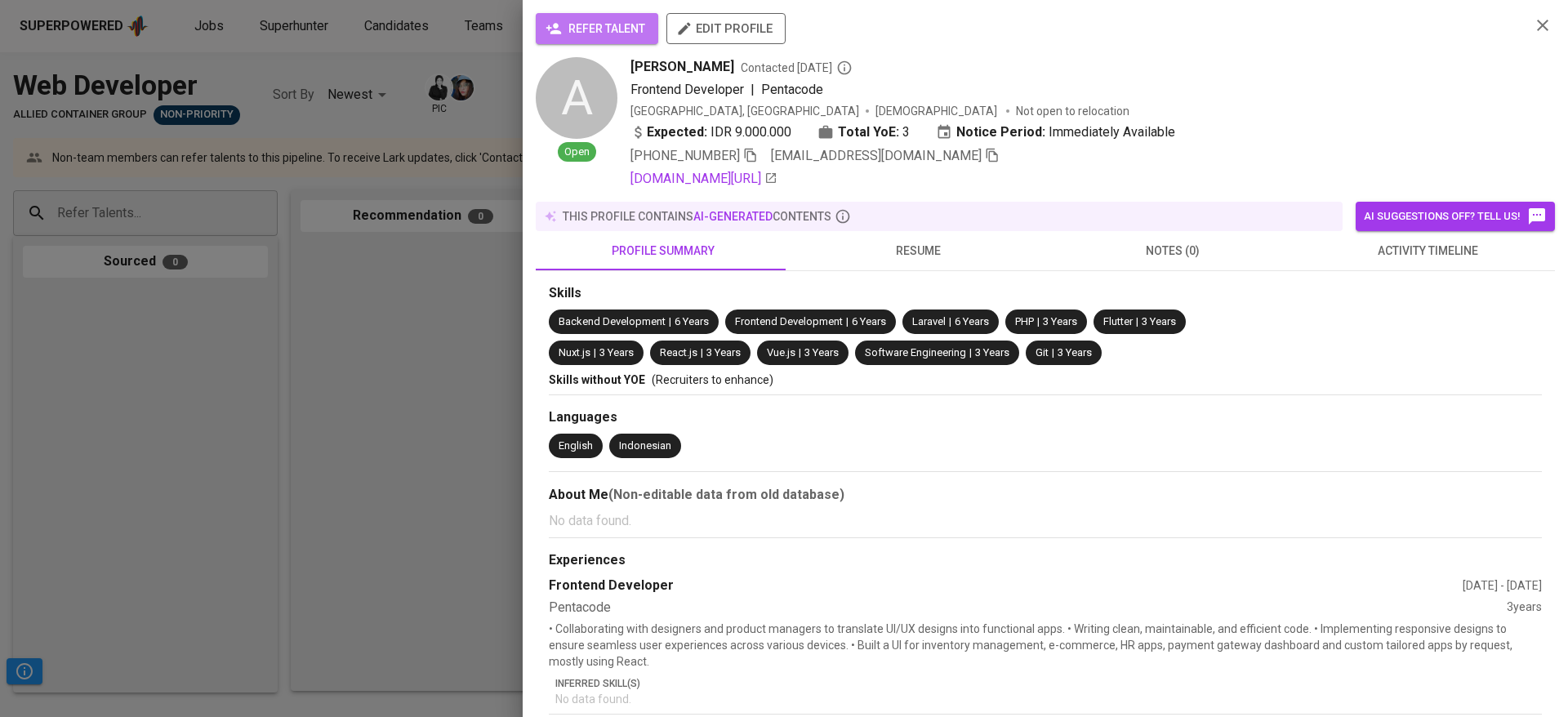
click at [630, 20] on span "refer talent" at bounding box center [597, 29] width 97 height 21
